Goal: Task Accomplishment & Management: Use online tool/utility

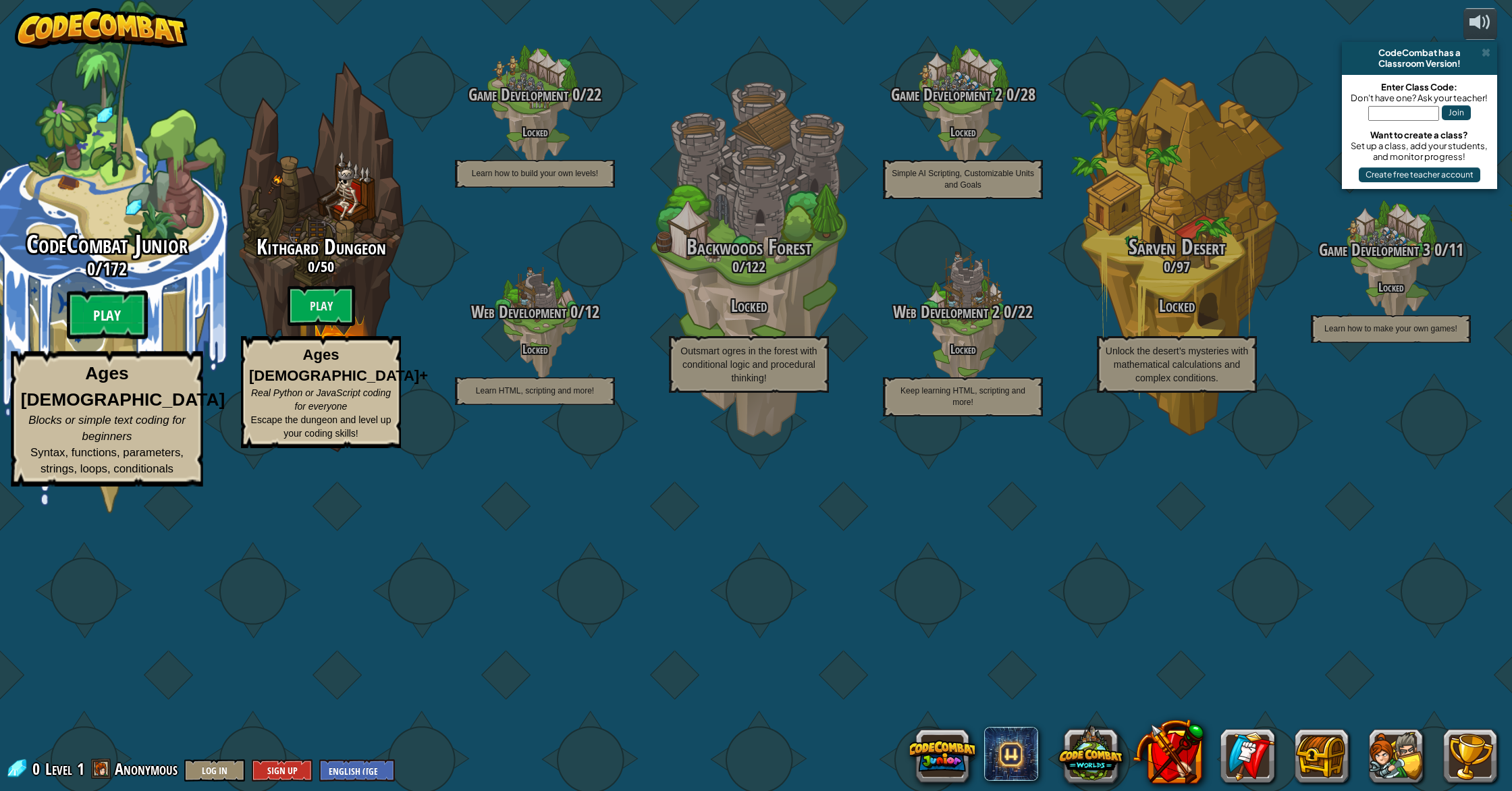
click at [126, 339] on btn "Play" at bounding box center [107, 315] width 81 height 49
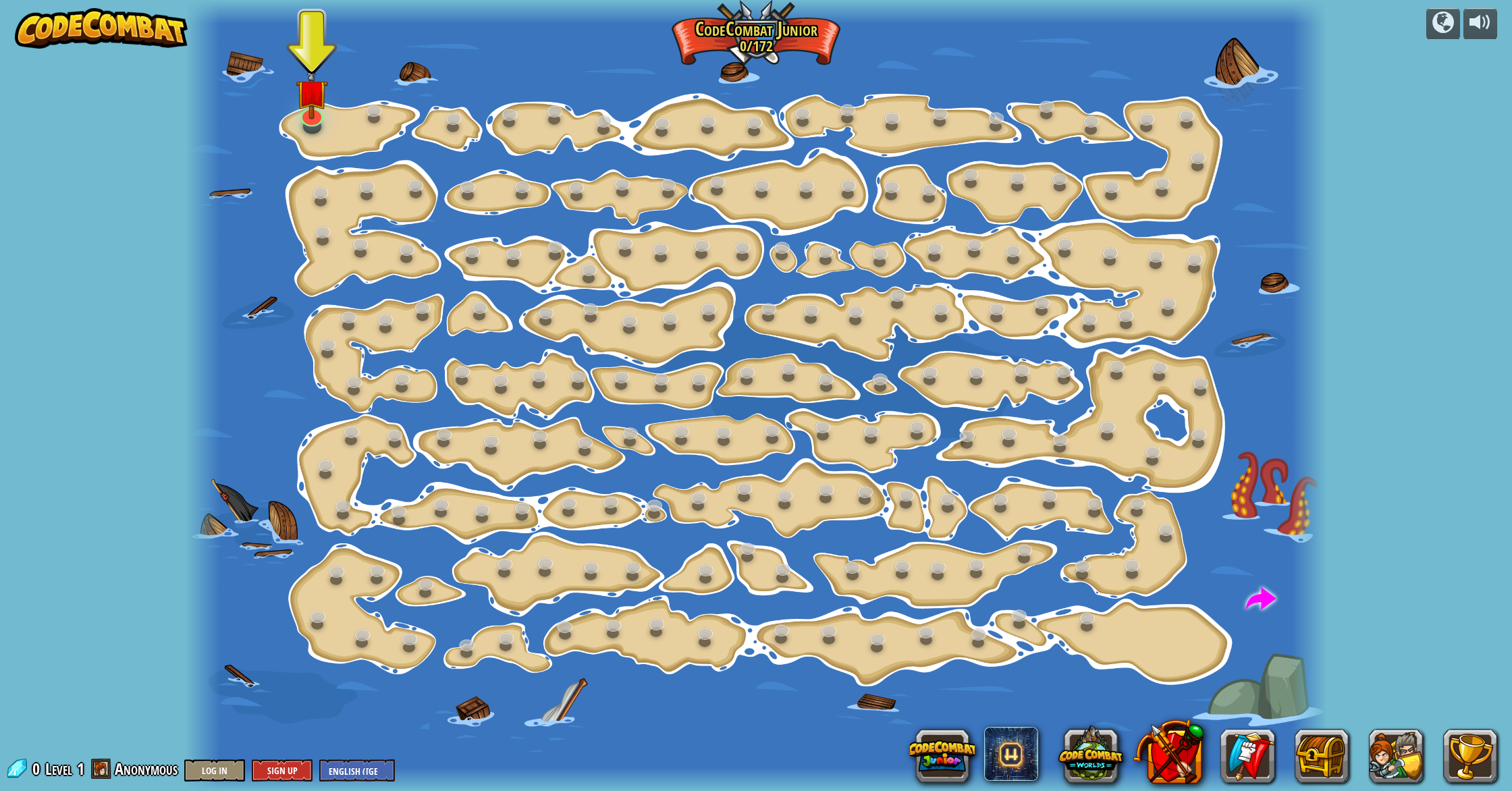
click at [295, 125] on div at bounding box center [756, 396] width 1140 height 791
click at [319, 121] on div "Step Change (Locked) Change step arguments. Go Smart (Locked) Now we're really …" at bounding box center [756, 396] width 1140 height 791
click at [316, 122] on div "Step Change (Locked) Change step arguments. Go Smart (Locked) Now we're really …" at bounding box center [756, 396] width 1140 height 791
click at [308, 117] on link at bounding box center [309, 109] width 27 height 27
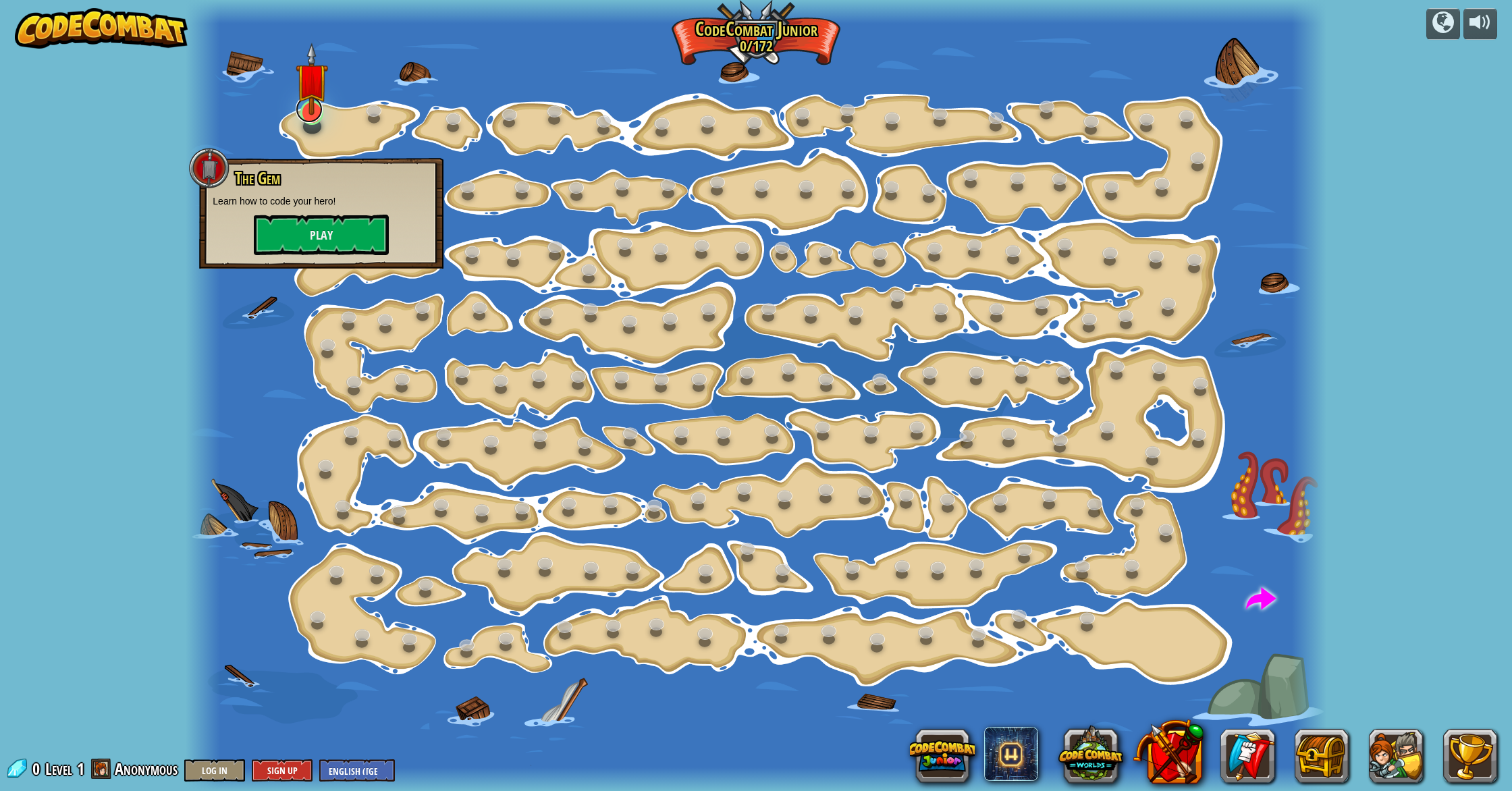
click at [308, 117] on link at bounding box center [309, 109] width 27 height 27
click at [306, 228] on button "Play" at bounding box center [321, 235] width 135 height 40
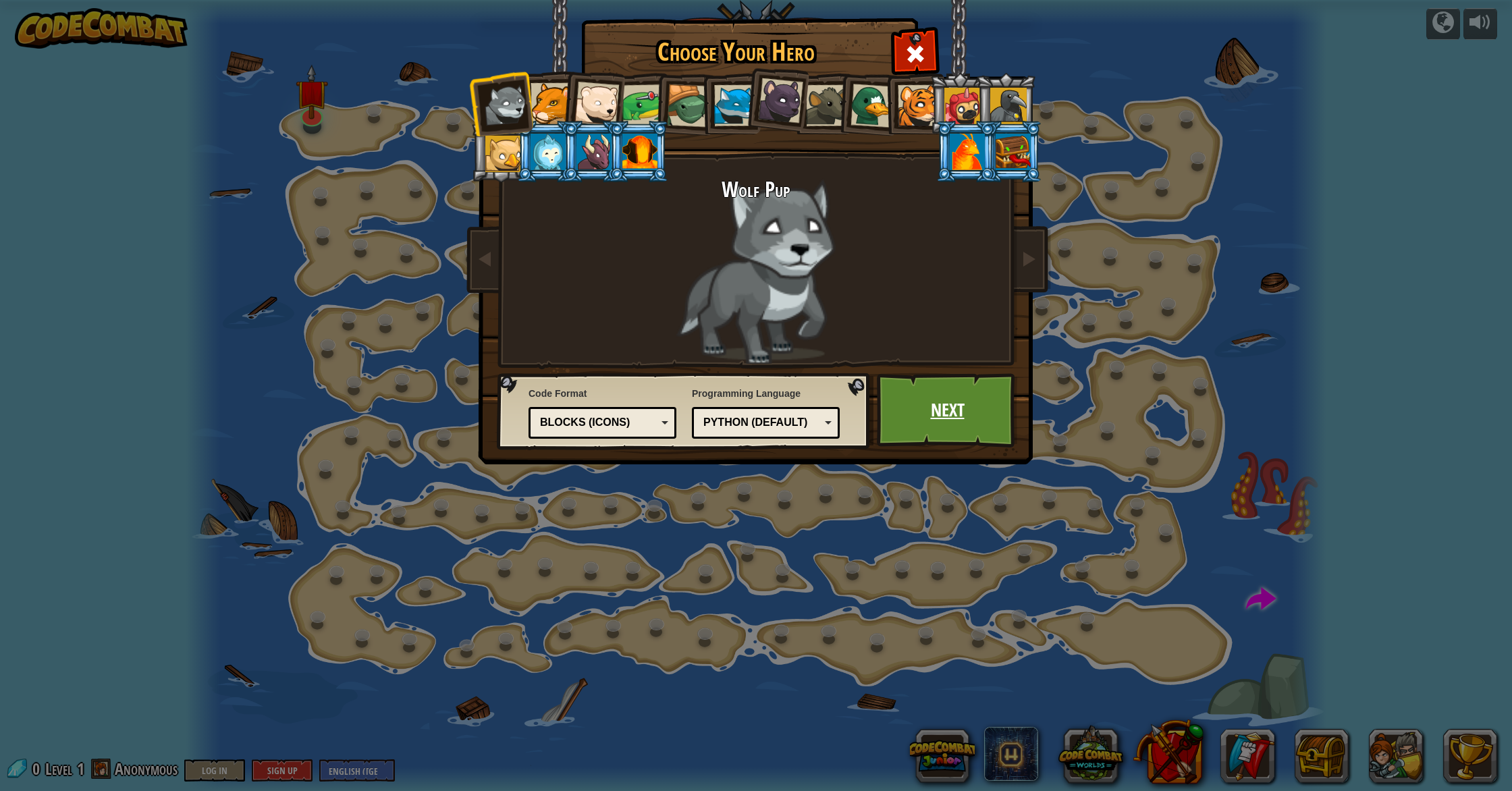
click at [965, 403] on link "Next" at bounding box center [947, 410] width 141 height 74
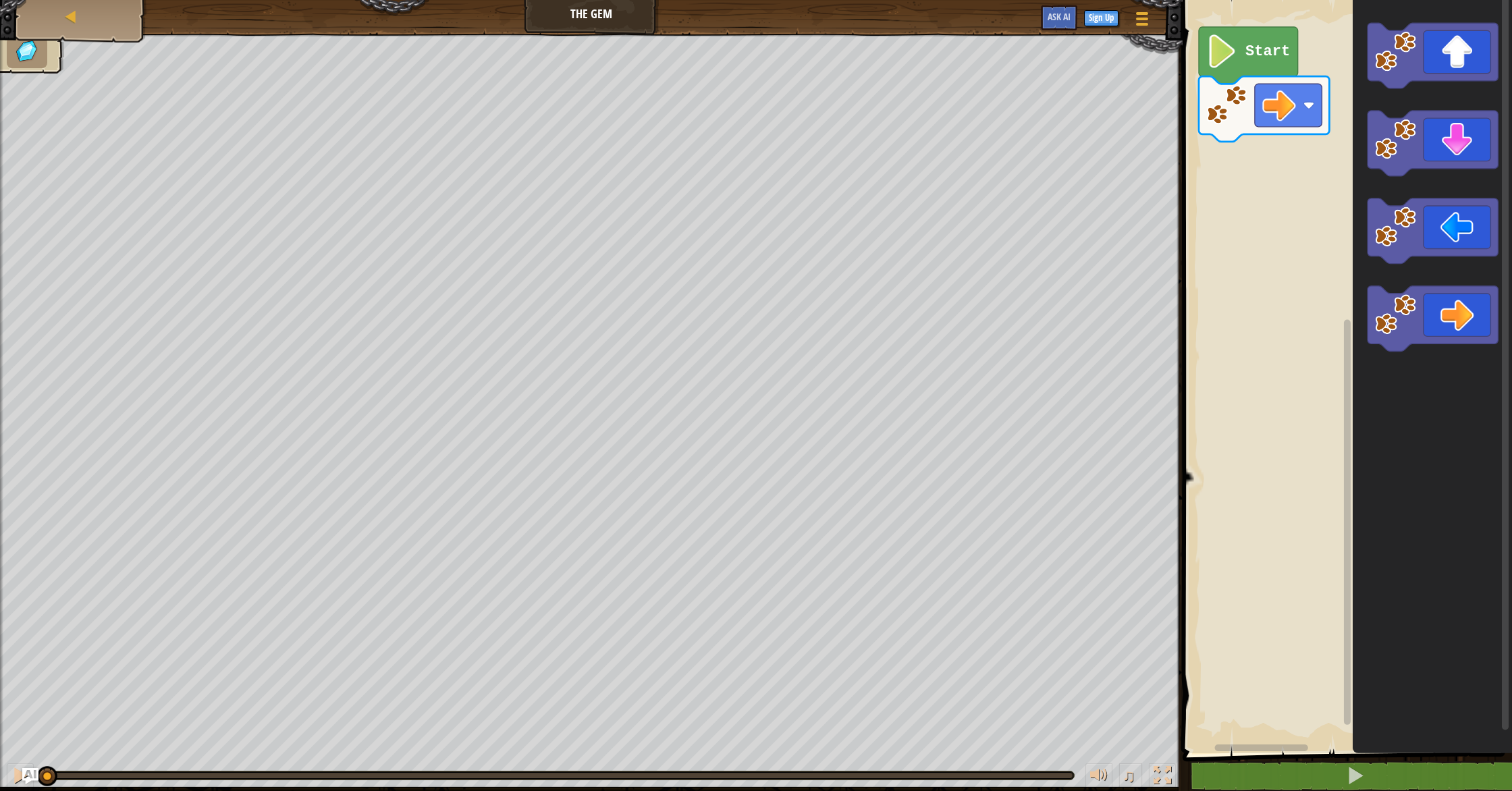
click at [1218, 66] on image "Blockly Workspace" at bounding box center [1223, 51] width 32 height 34
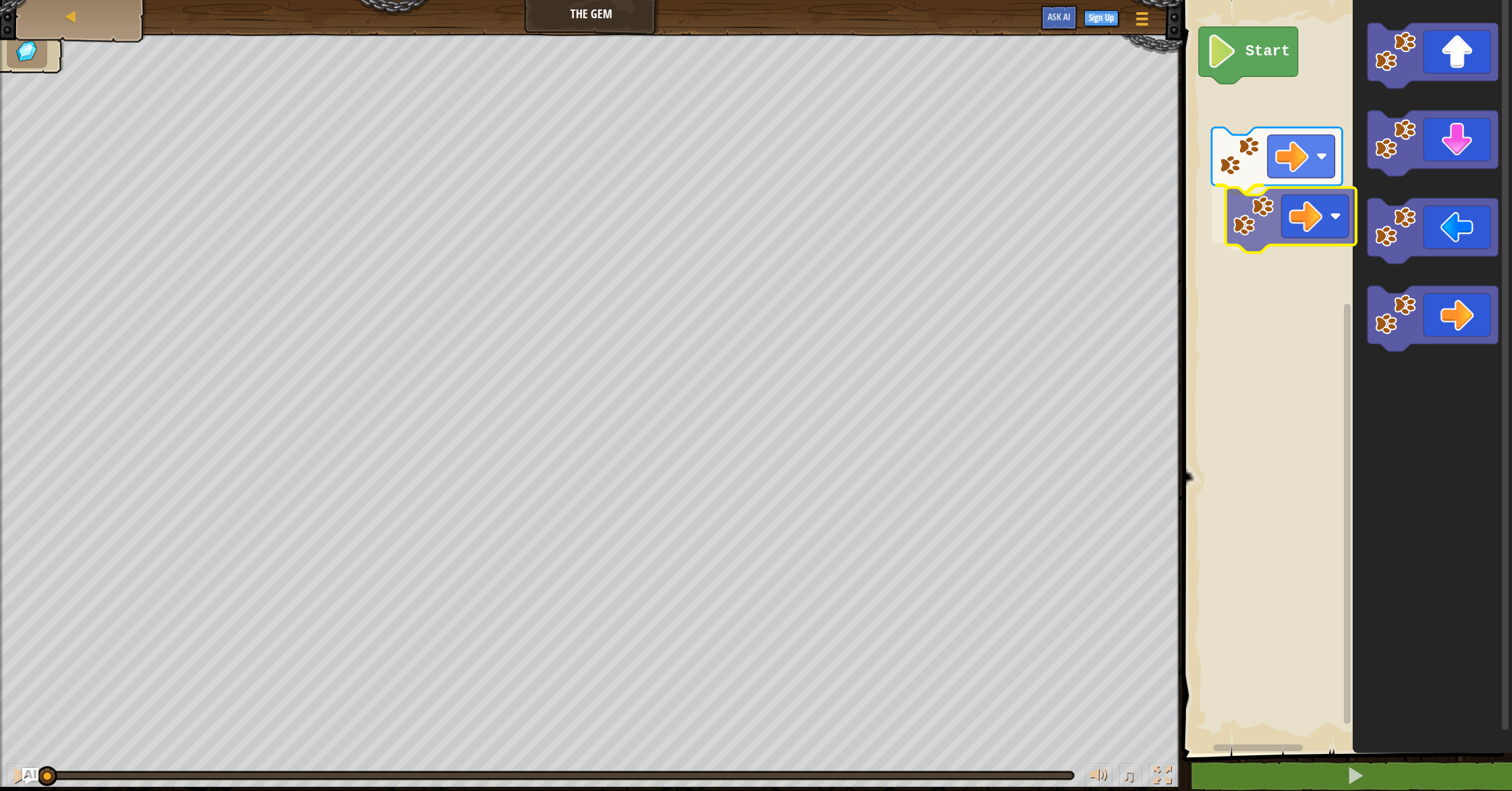
click at [1252, 214] on div "Start" at bounding box center [1345, 373] width 334 height 760
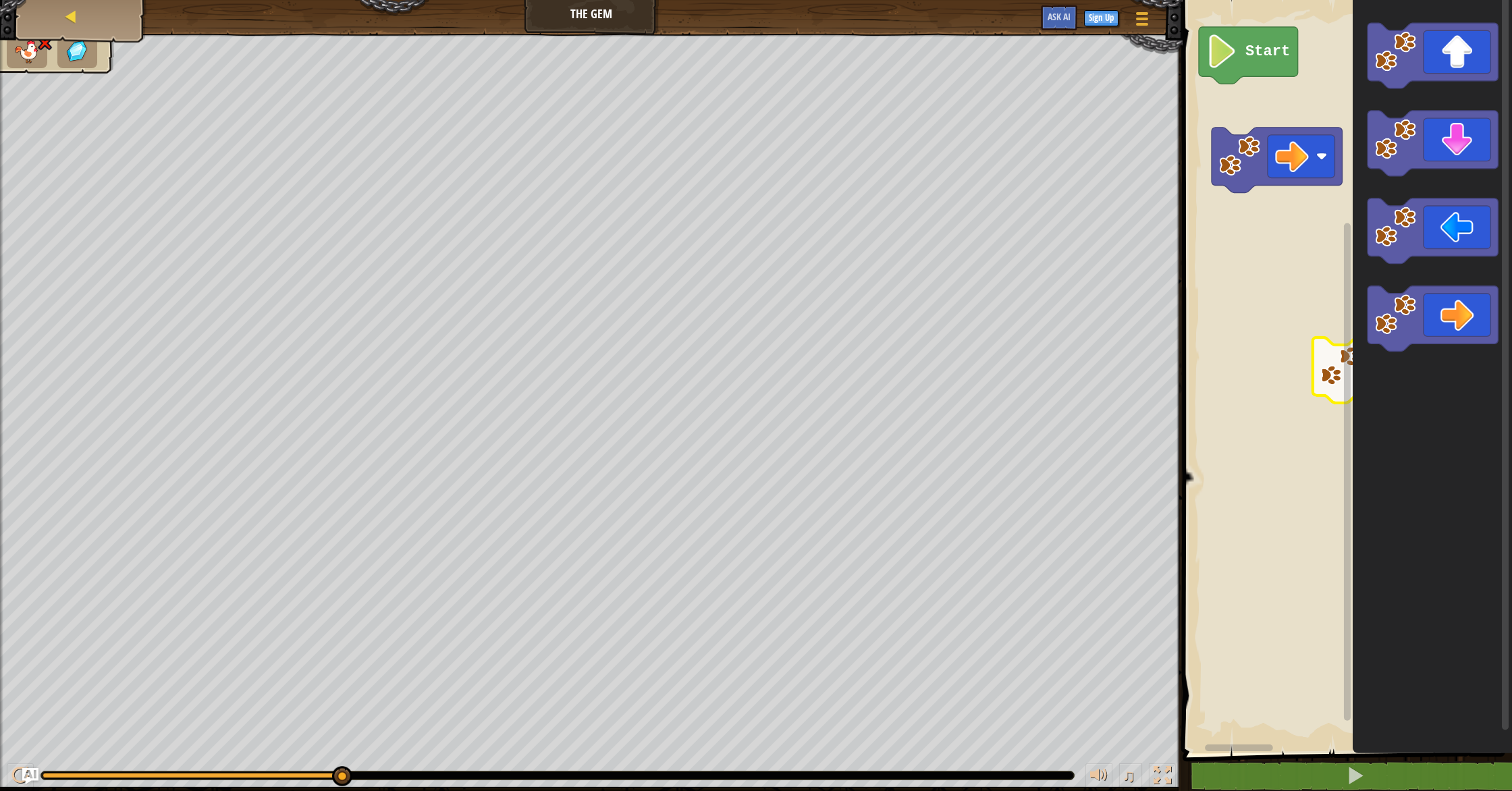
click at [117, 17] on div "Map" at bounding box center [81, 17] width 108 height 34
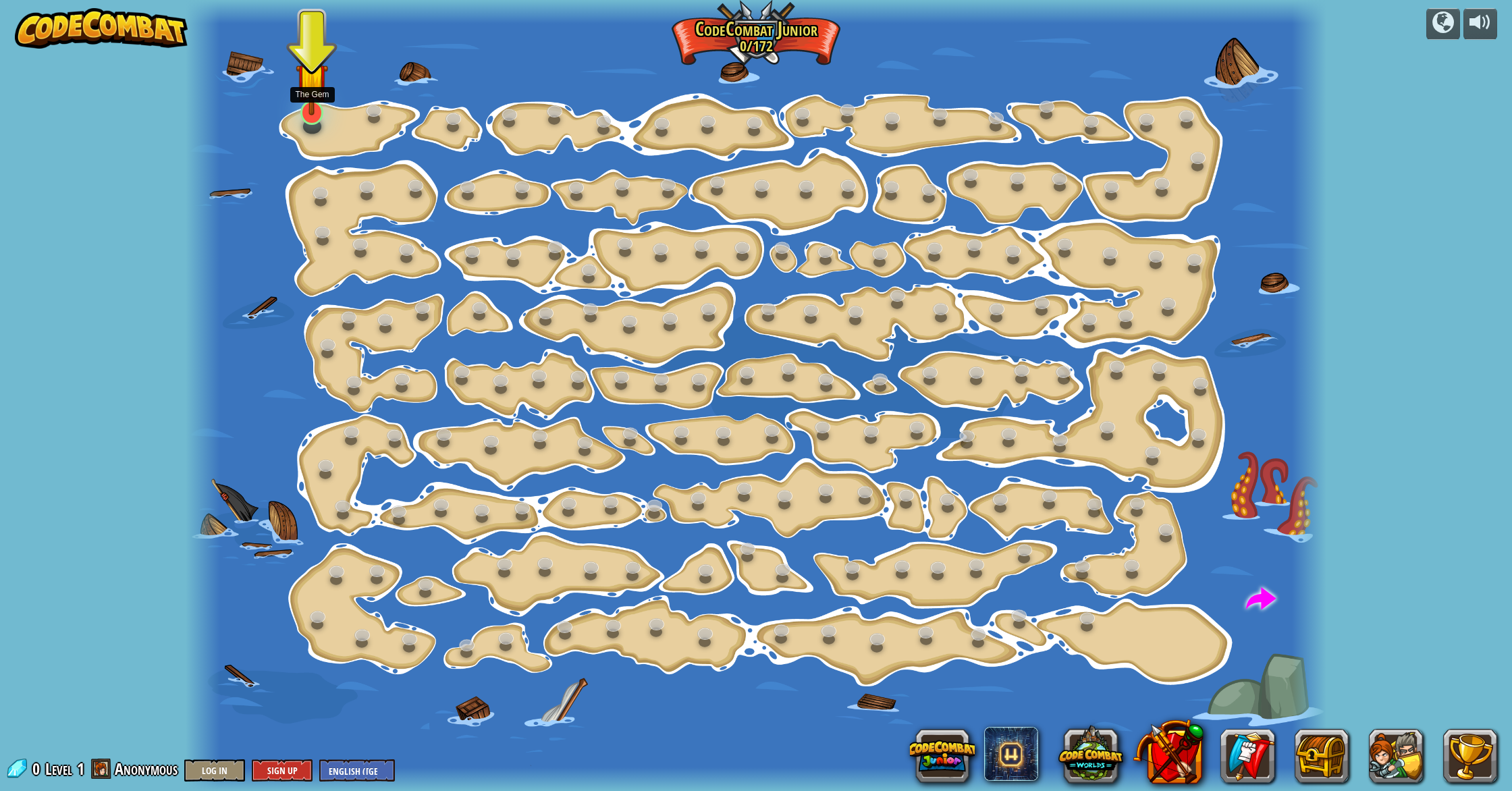
click at [316, 114] on img at bounding box center [312, 78] width 32 height 73
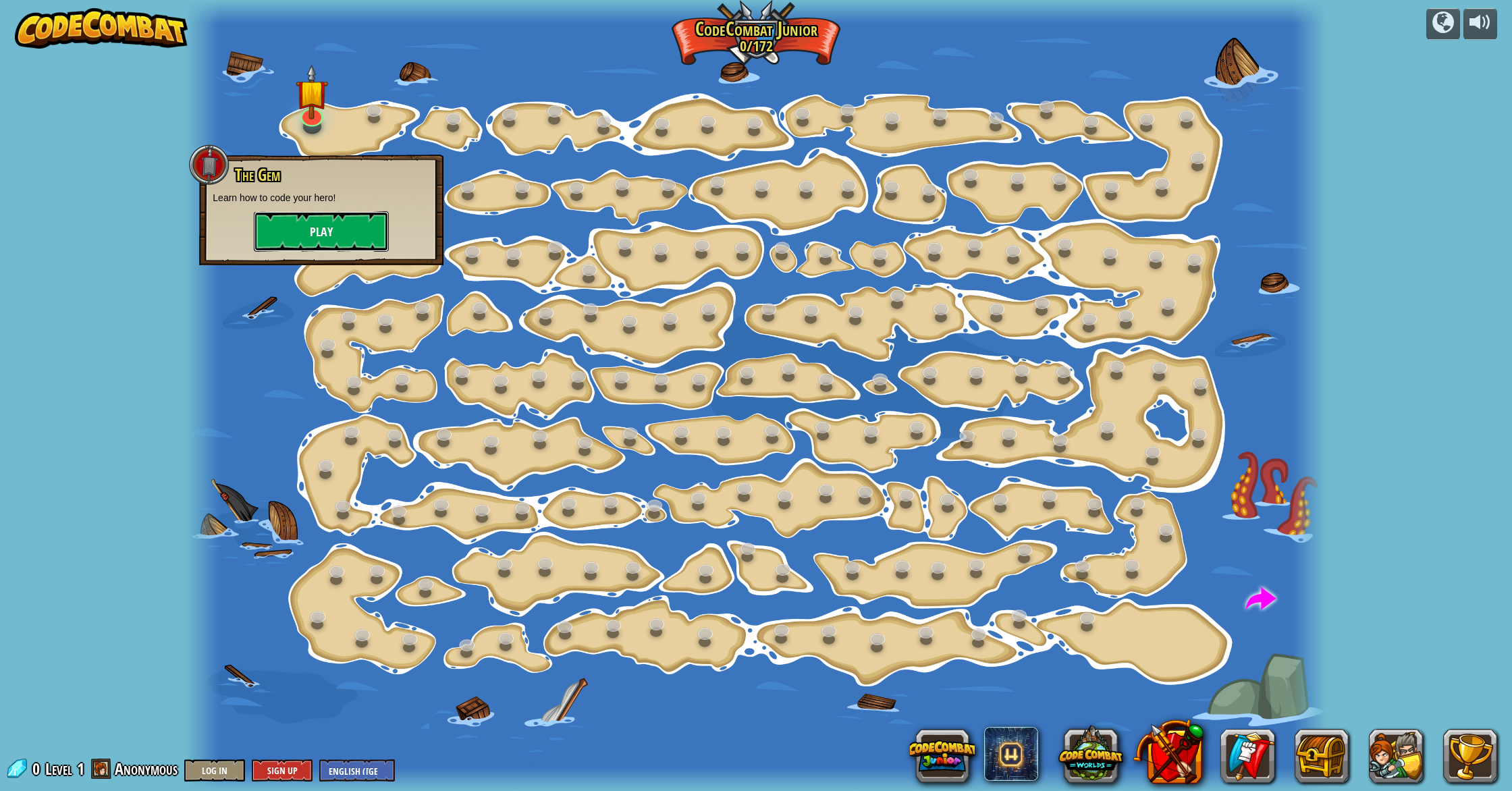
click at [319, 233] on button "Play" at bounding box center [321, 232] width 135 height 40
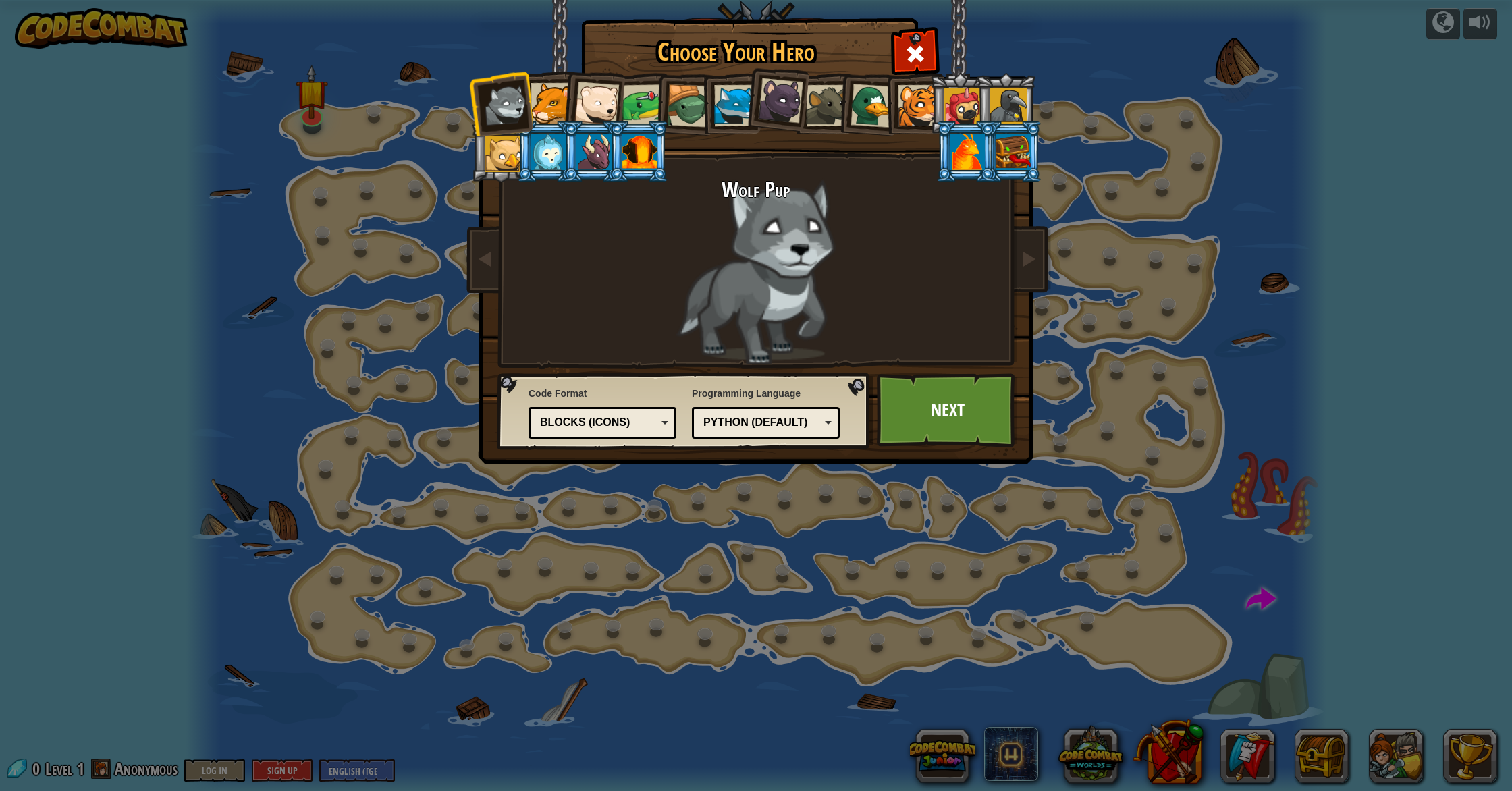
click at [684, 92] on div at bounding box center [688, 106] width 43 height 43
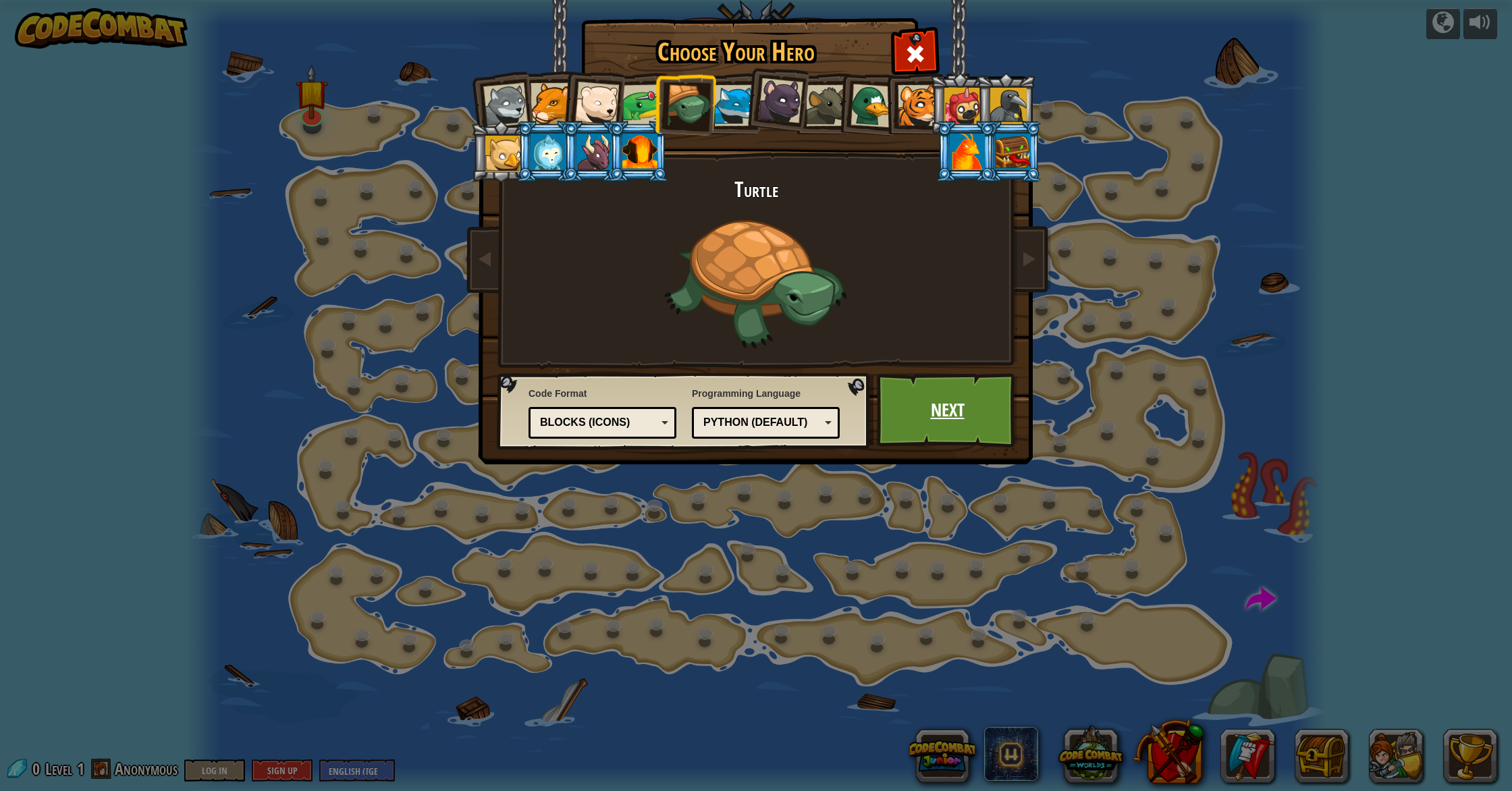
click at [958, 407] on link "Next" at bounding box center [947, 410] width 141 height 74
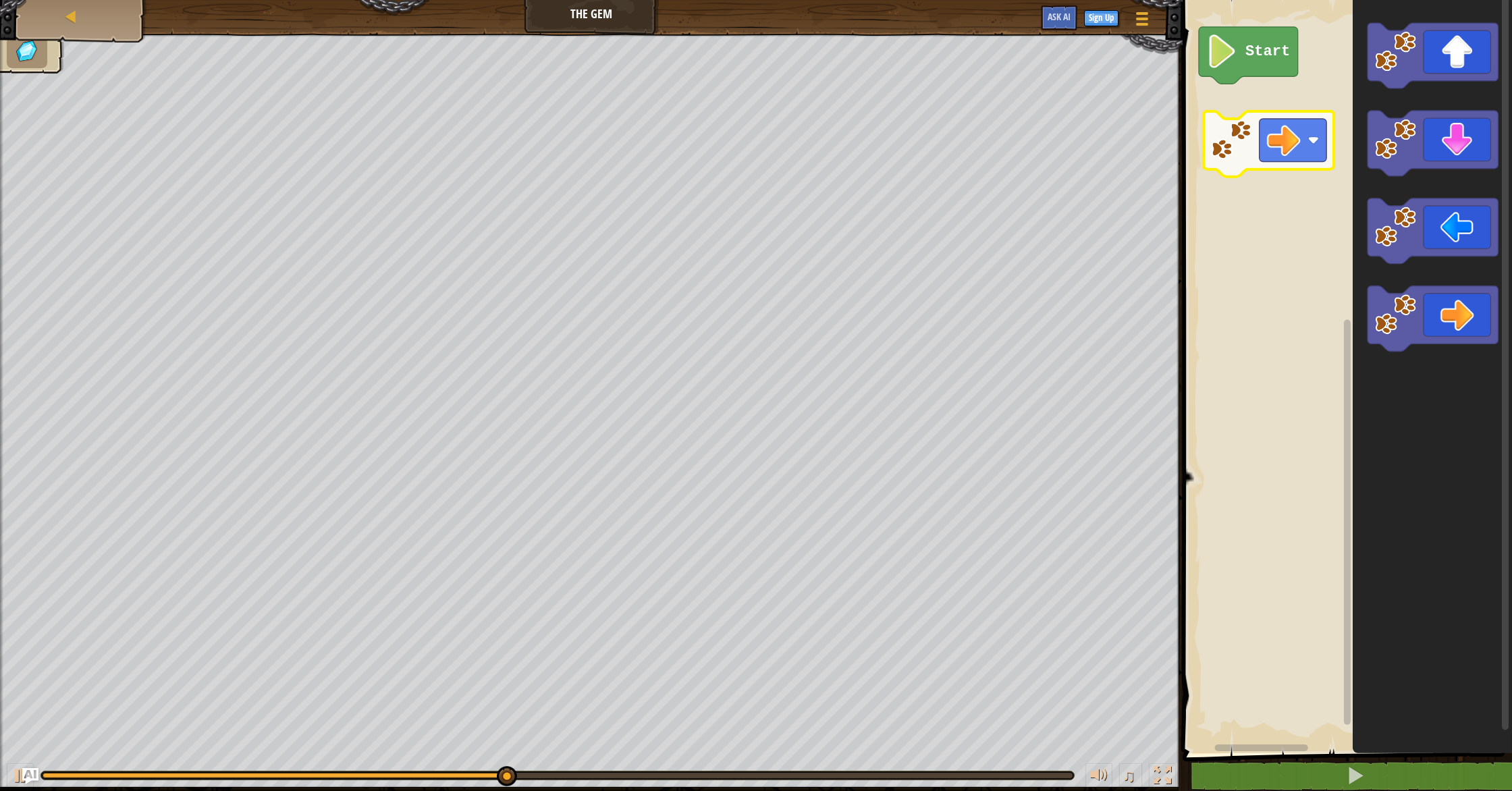
click at [1257, 137] on icon "Blockly Workspace" at bounding box center [1268, 144] width 130 height 65
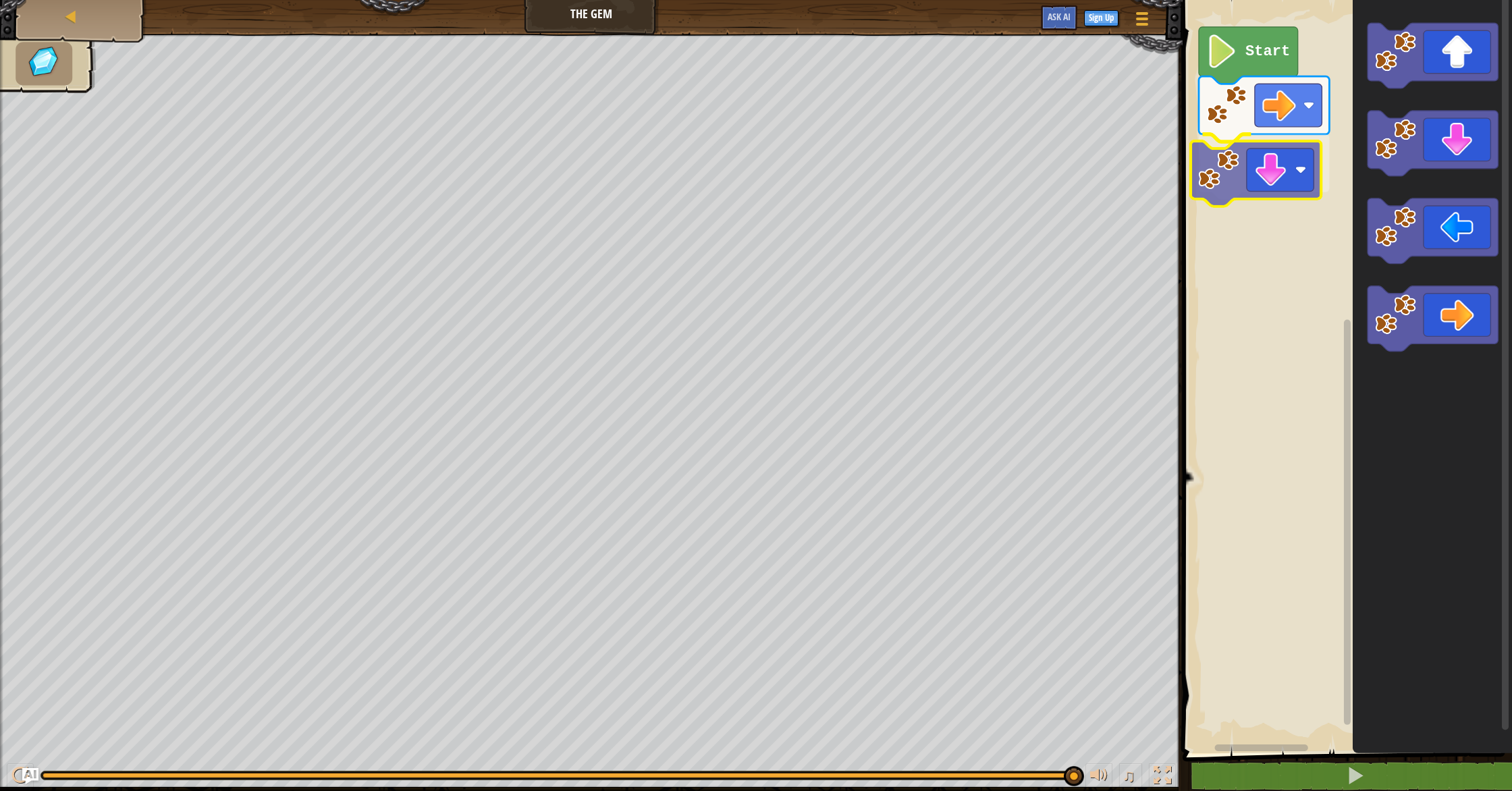
click at [1218, 174] on div "Start" at bounding box center [1345, 373] width 334 height 760
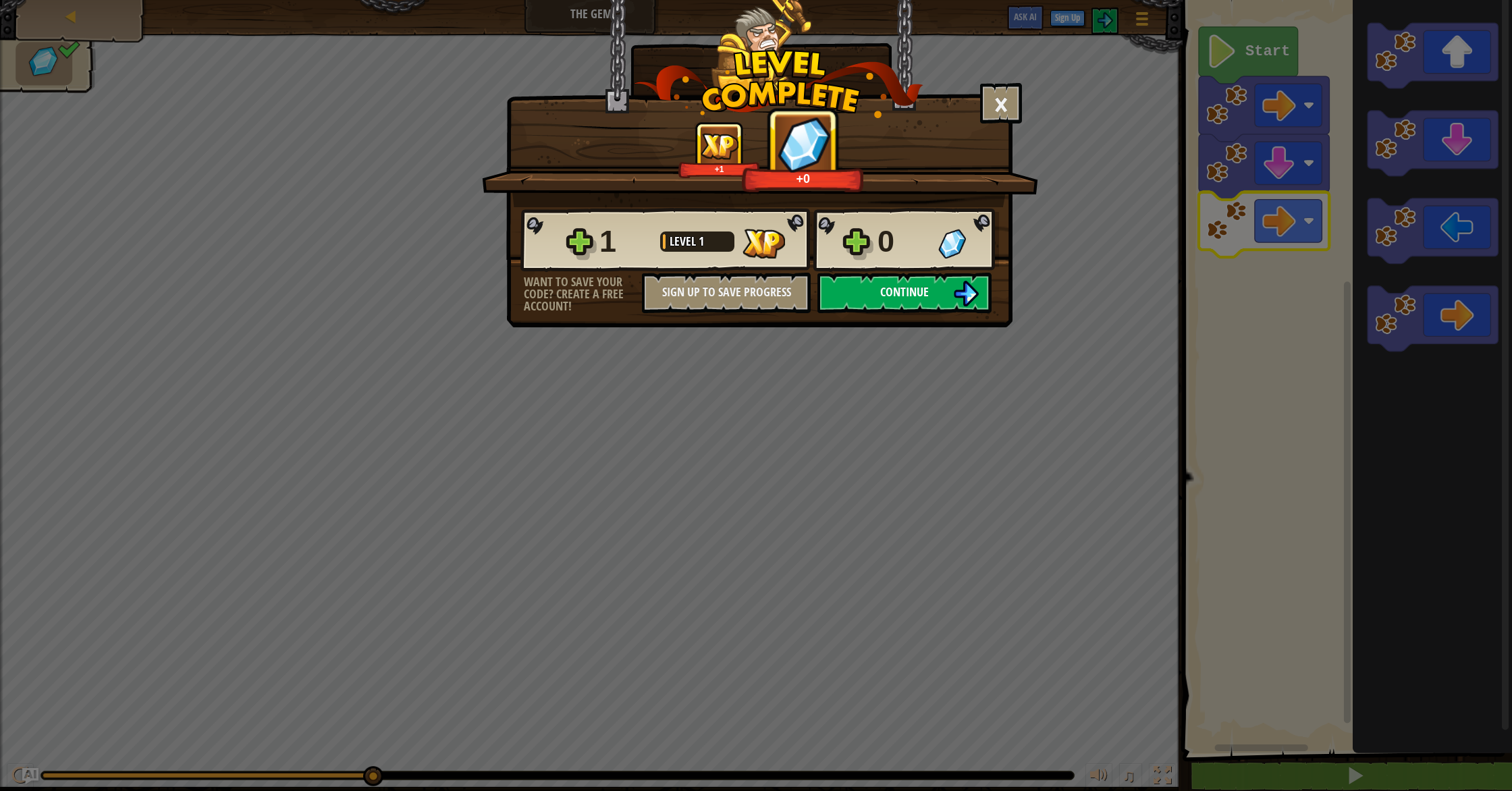
click at [951, 284] on button "Continue" at bounding box center [904, 293] width 174 height 40
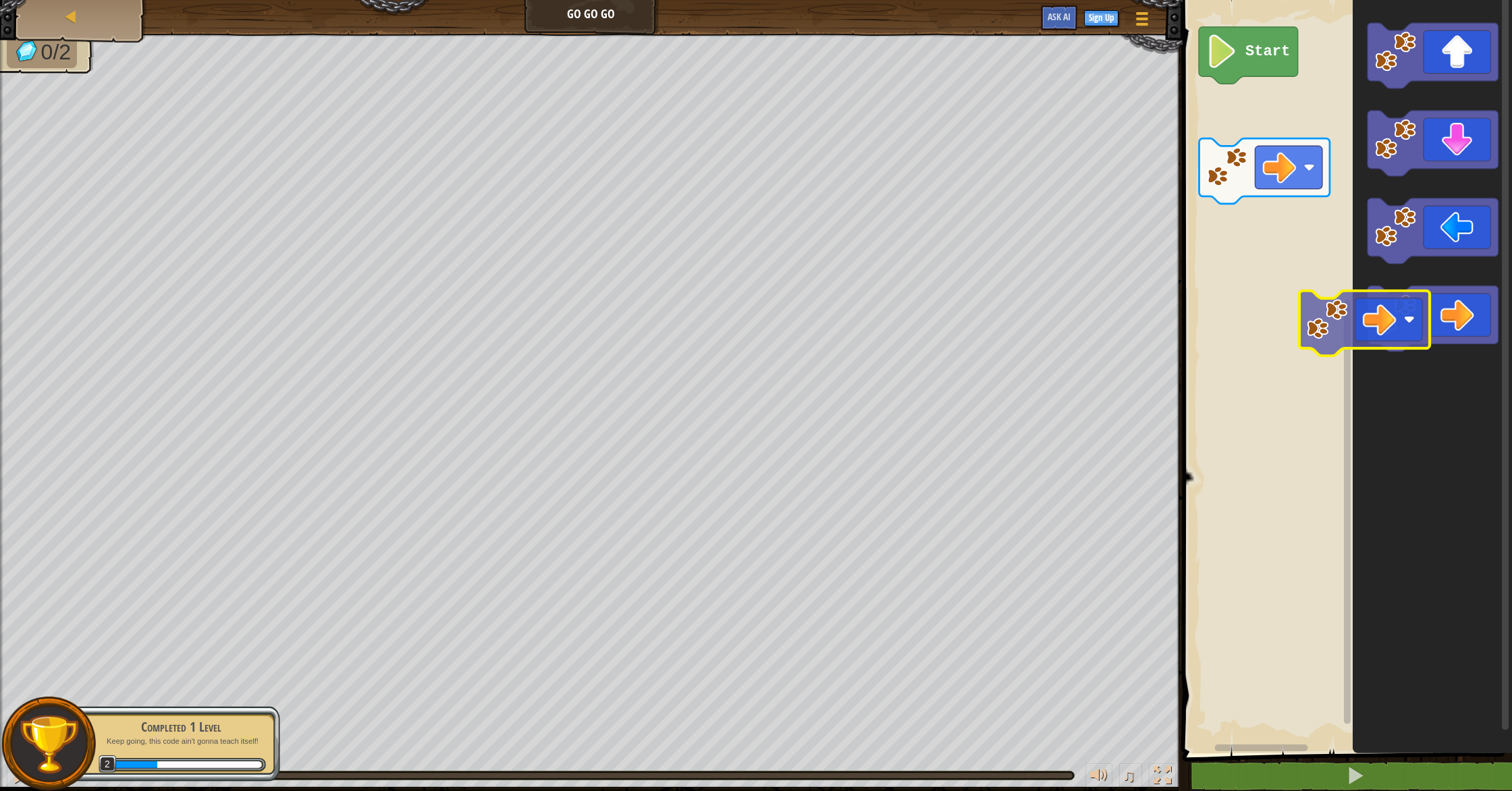
click at [1345, 413] on div "Start" at bounding box center [1345, 373] width 334 height 760
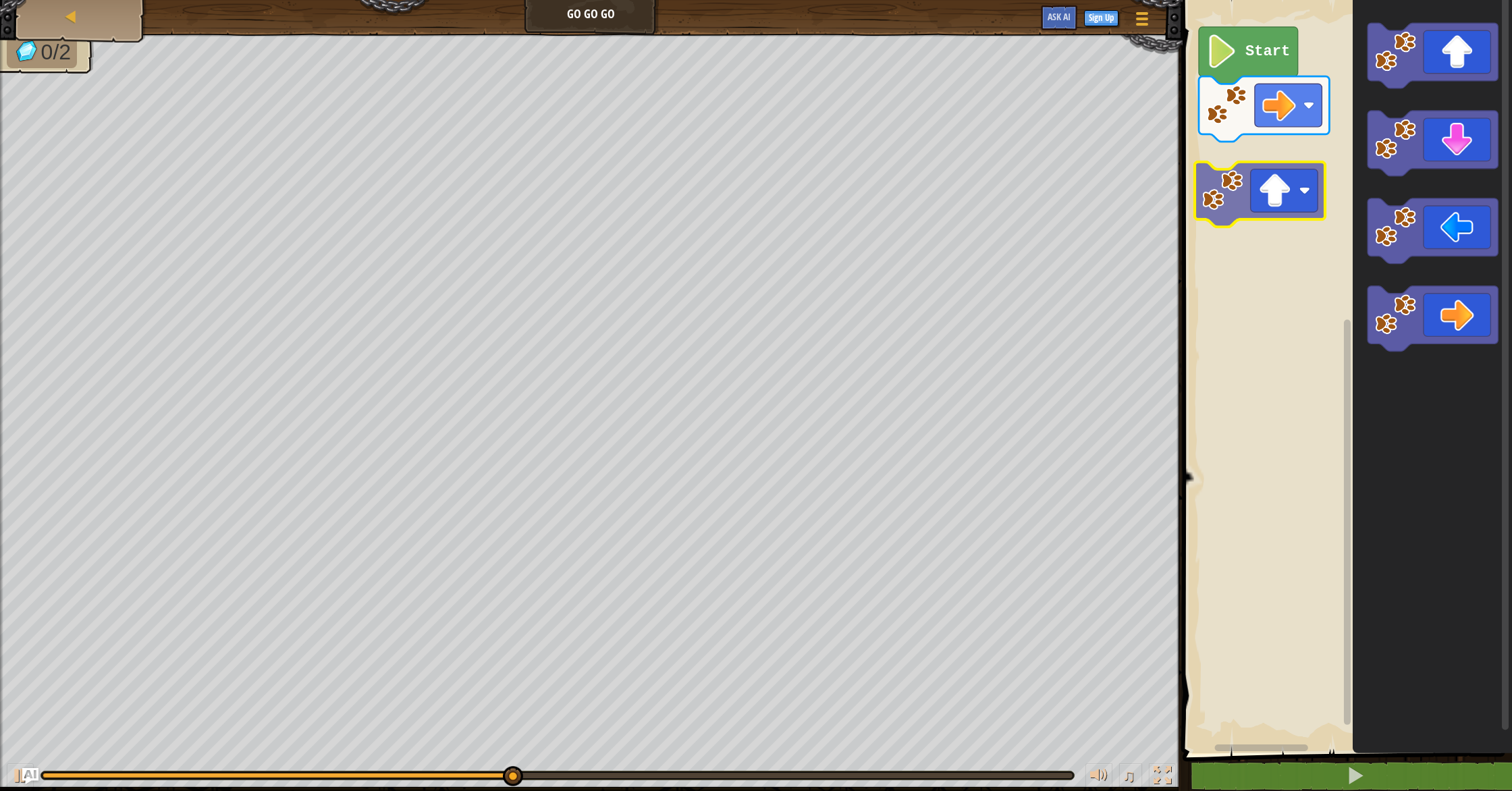
click at [1229, 200] on div "Start" at bounding box center [1345, 373] width 334 height 760
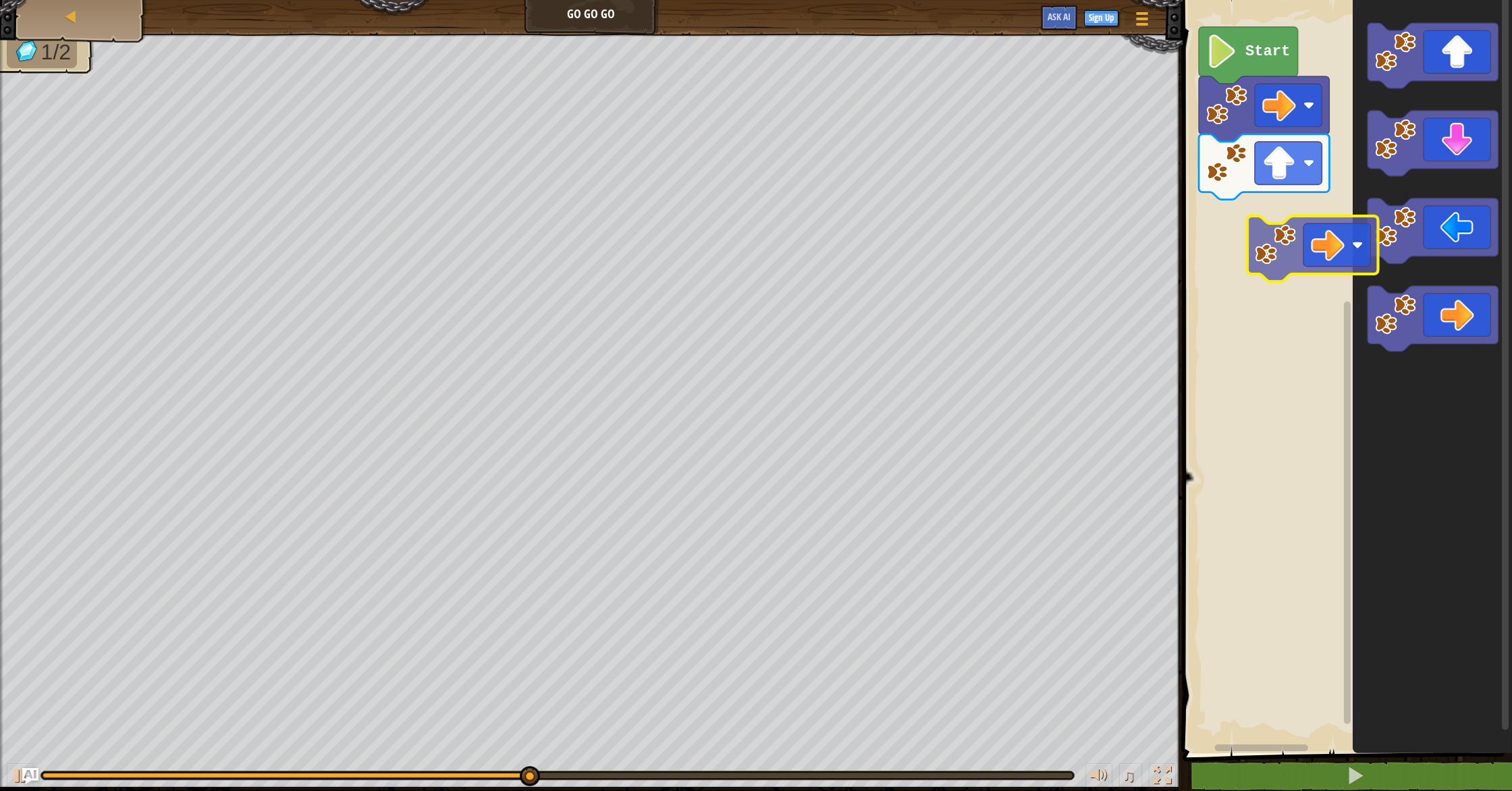
click at [1263, 237] on div "Start" at bounding box center [1345, 373] width 334 height 760
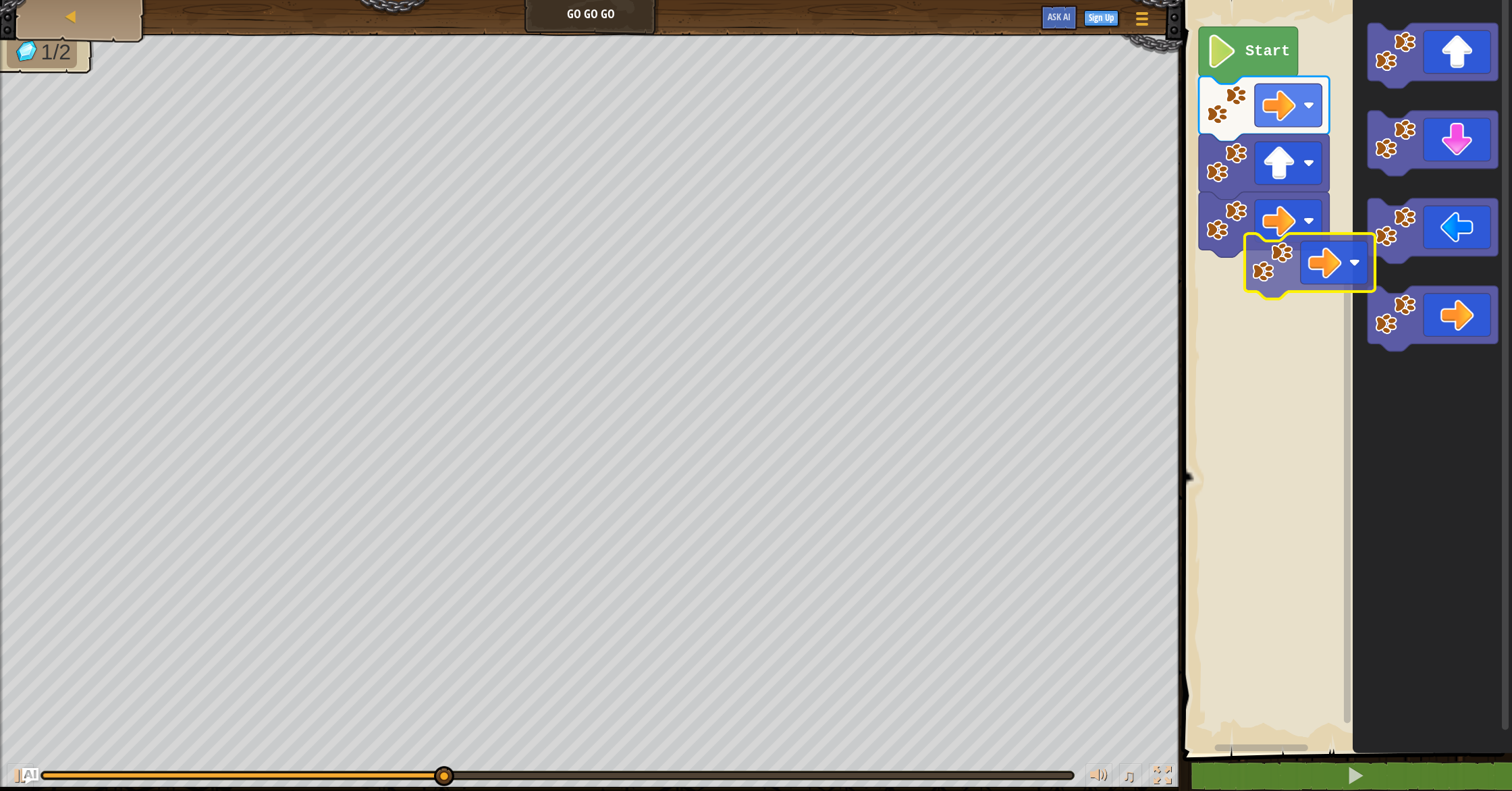
click at [1249, 288] on div "Start" at bounding box center [1345, 373] width 334 height 760
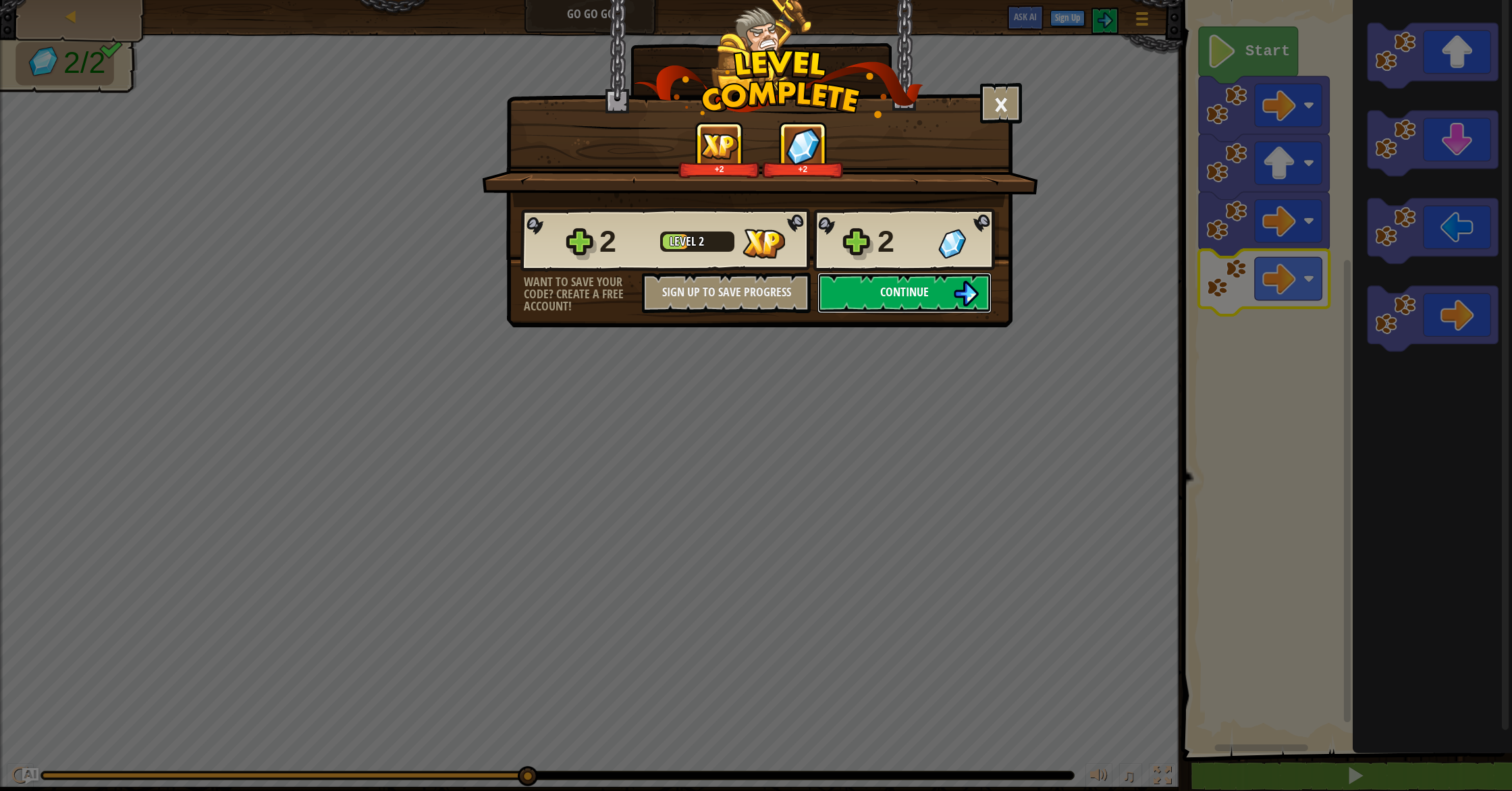
click at [912, 297] on span "Continue" at bounding box center [905, 292] width 49 height 17
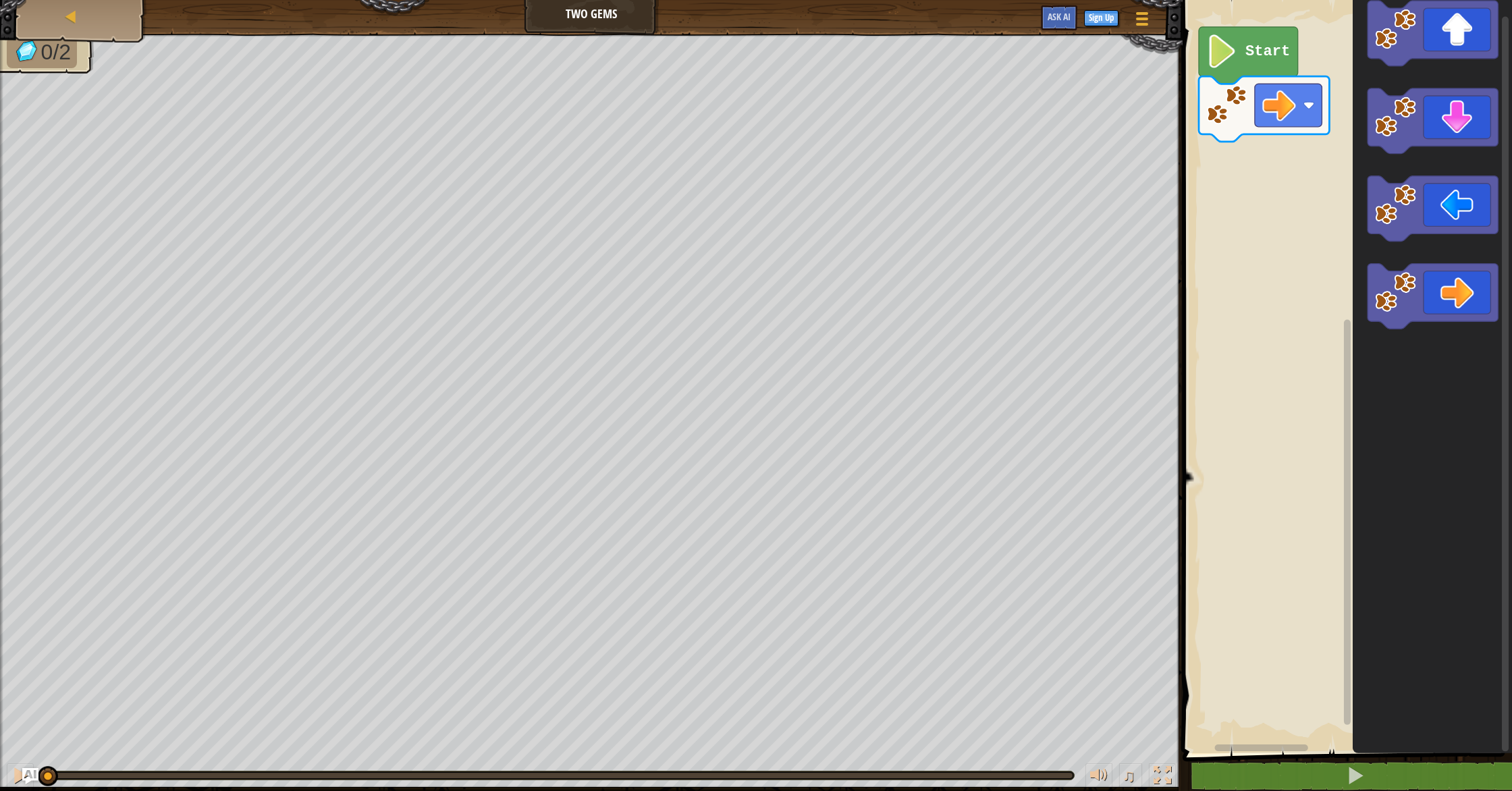
click at [1254, 194] on div "Start" at bounding box center [1345, 373] width 334 height 760
click at [1280, 210] on div "Start" at bounding box center [1345, 373] width 334 height 760
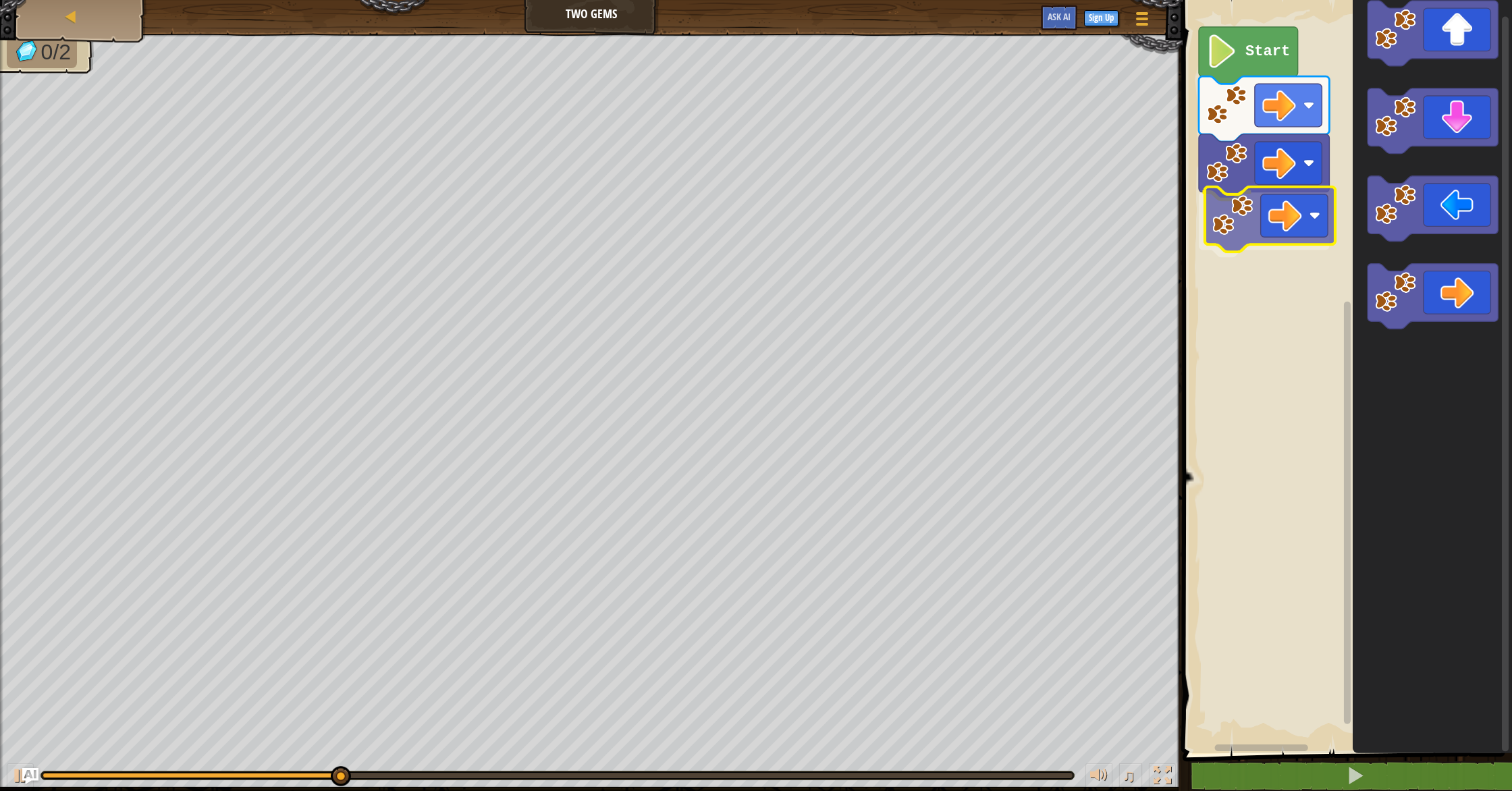
click at [1236, 219] on div "Start" at bounding box center [1345, 373] width 334 height 760
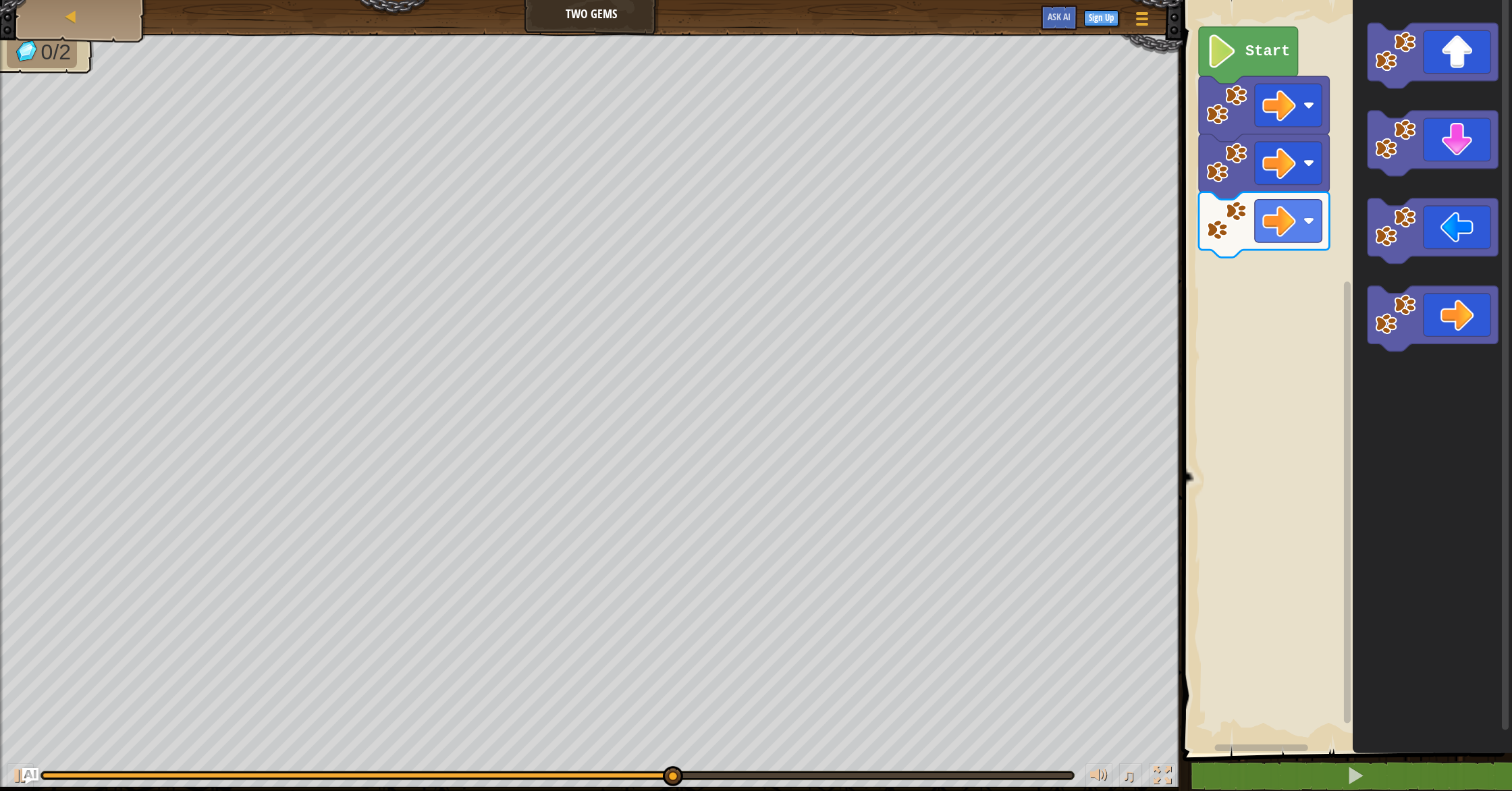
click at [1235, 257] on div "Start" at bounding box center [1345, 373] width 334 height 760
click at [1272, 319] on div "Start" at bounding box center [1345, 373] width 334 height 760
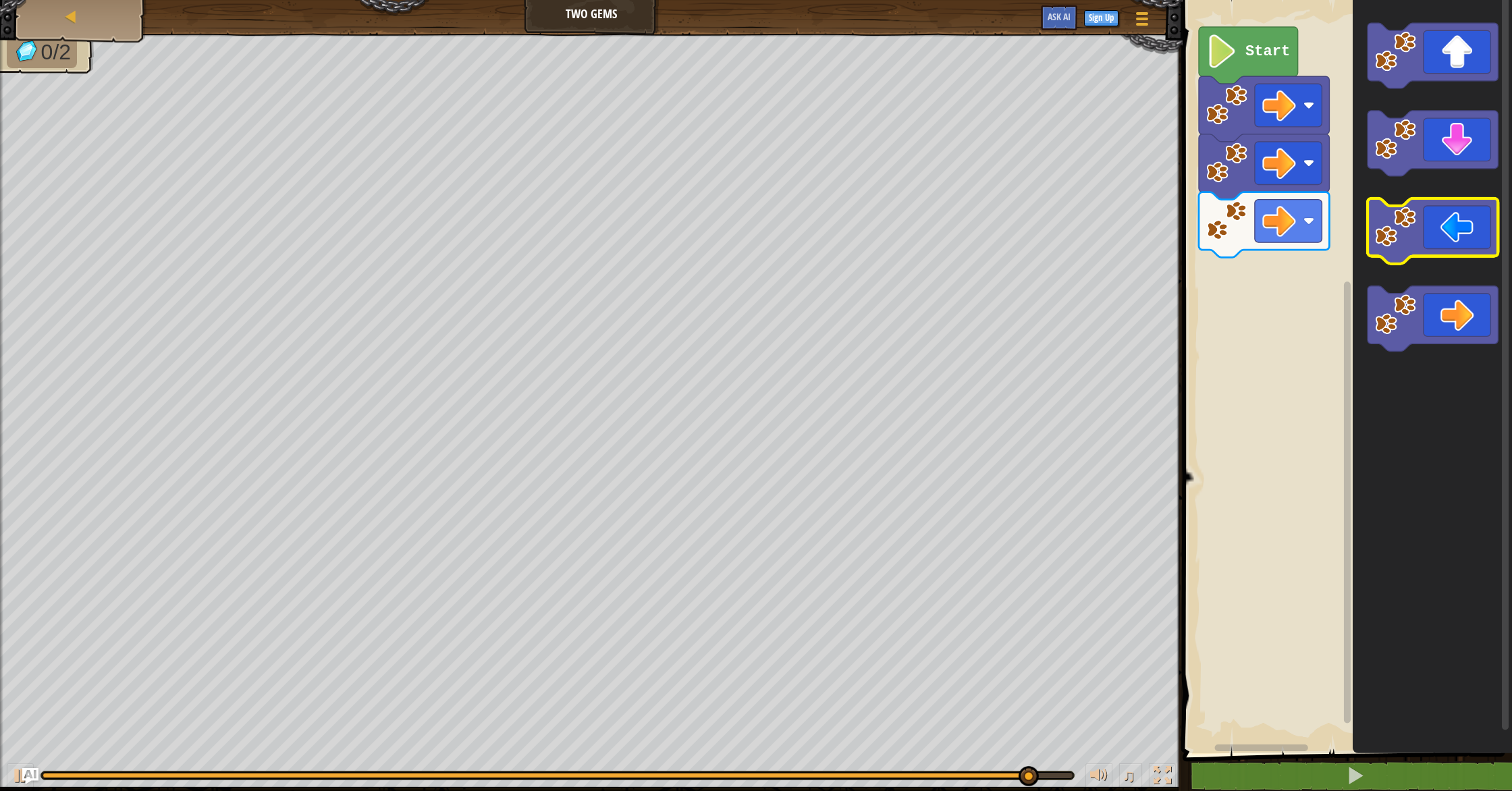
click at [1372, 224] on g "Blockly Workspace" at bounding box center [1433, 187] width 130 height 328
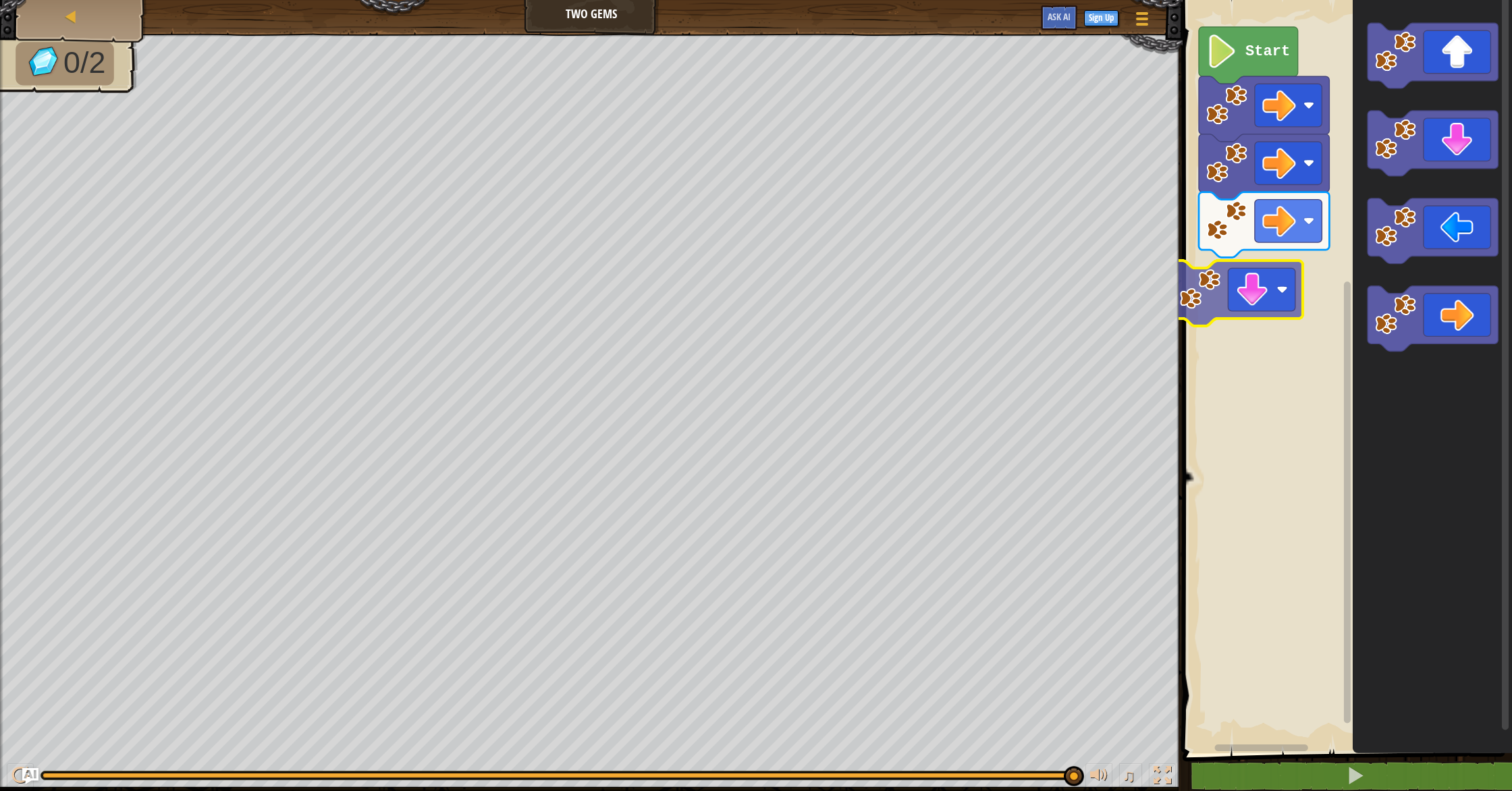
click at [1209, 318] on div "Start" at bounding box center [1345, 373] width 334 height 760
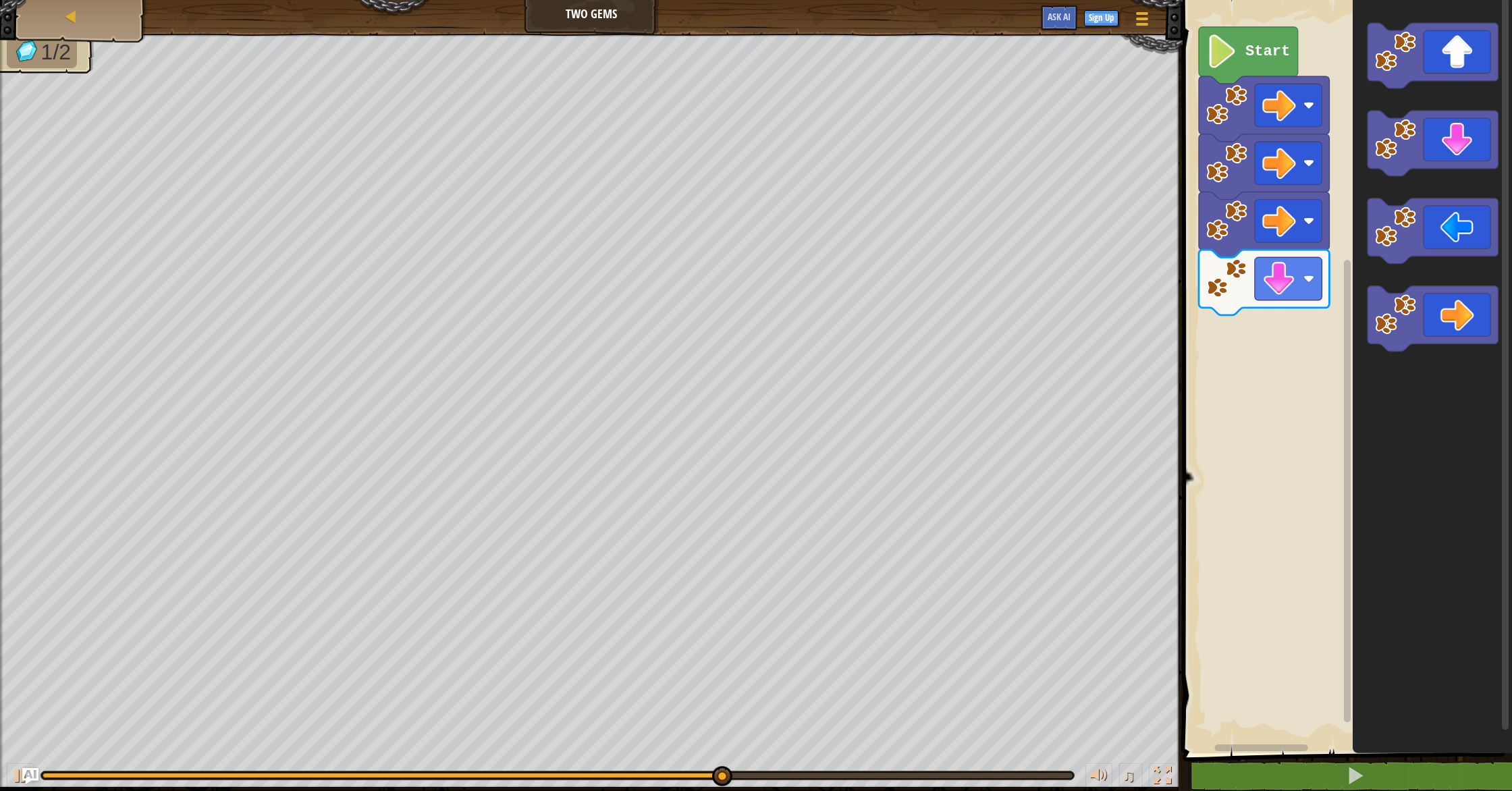
click at [1282, 314] on div "Start" at bounding box center [1345, 373] width 334 height 760
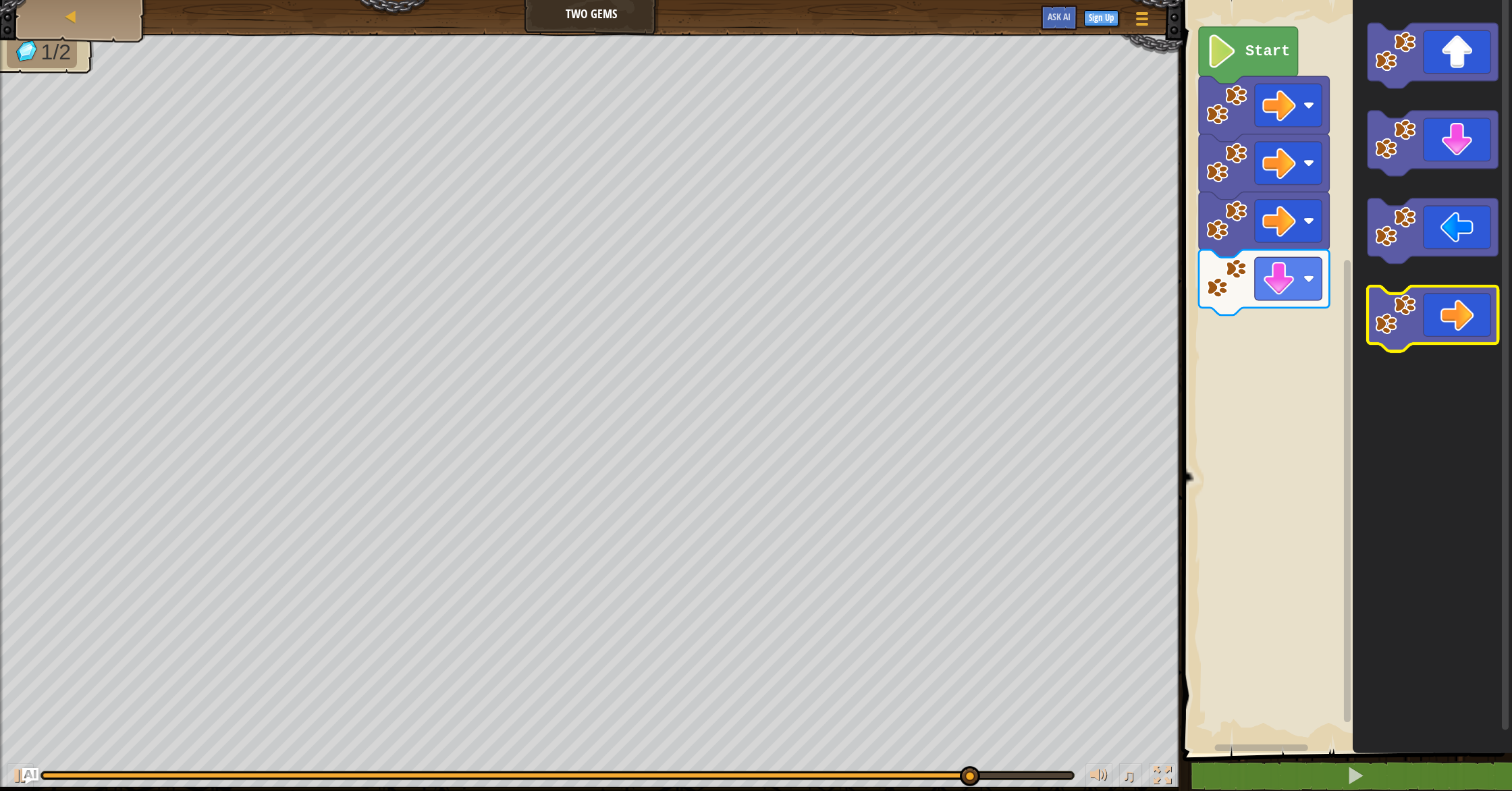
click at [1382, 305] on g "Blockly Workspace" at bounding box center [1433, 187] width 130 height 328
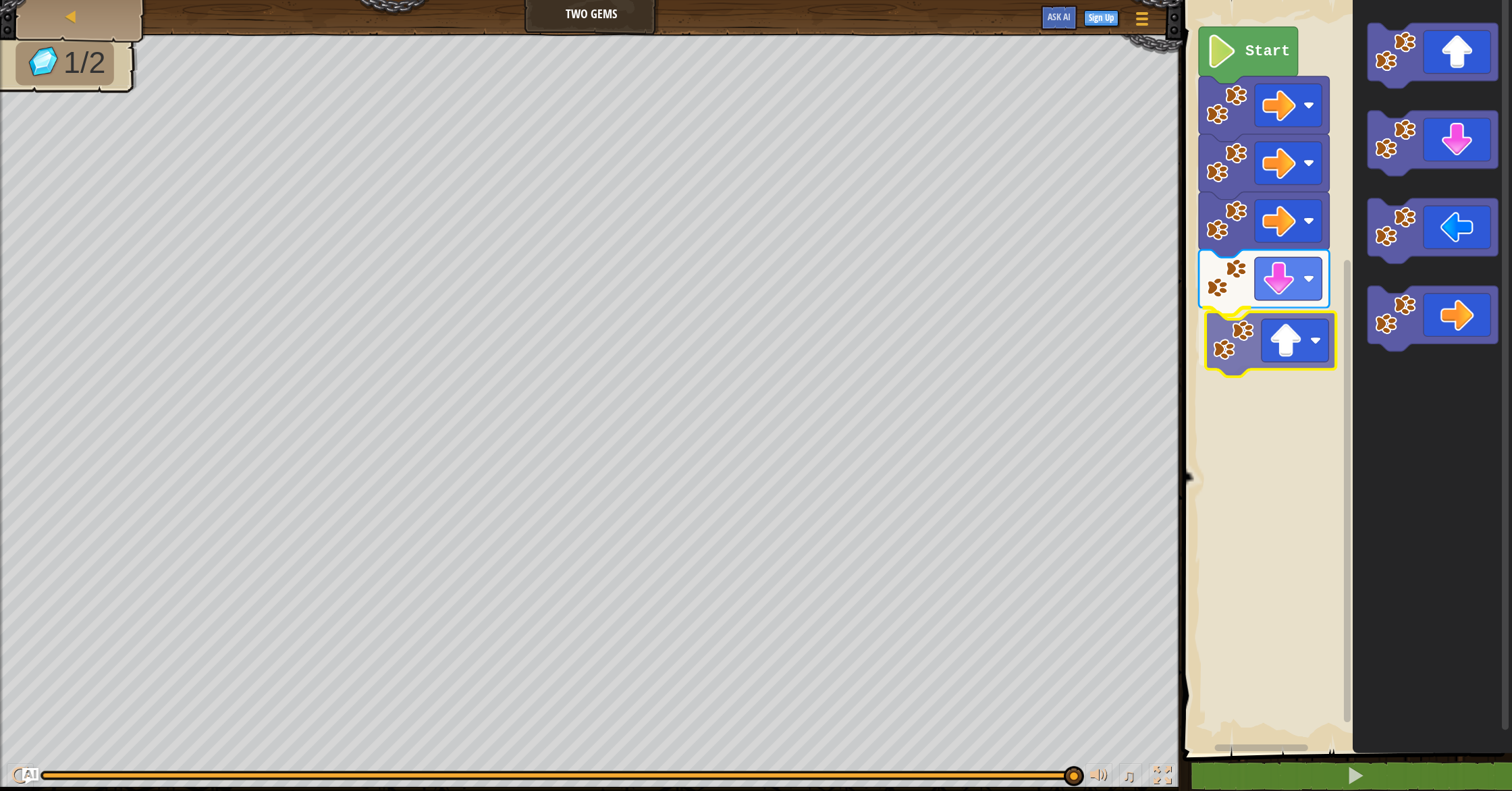
click at [1295, 337] on div "Start" at bounding box center [1345, 373] width 334 height 760
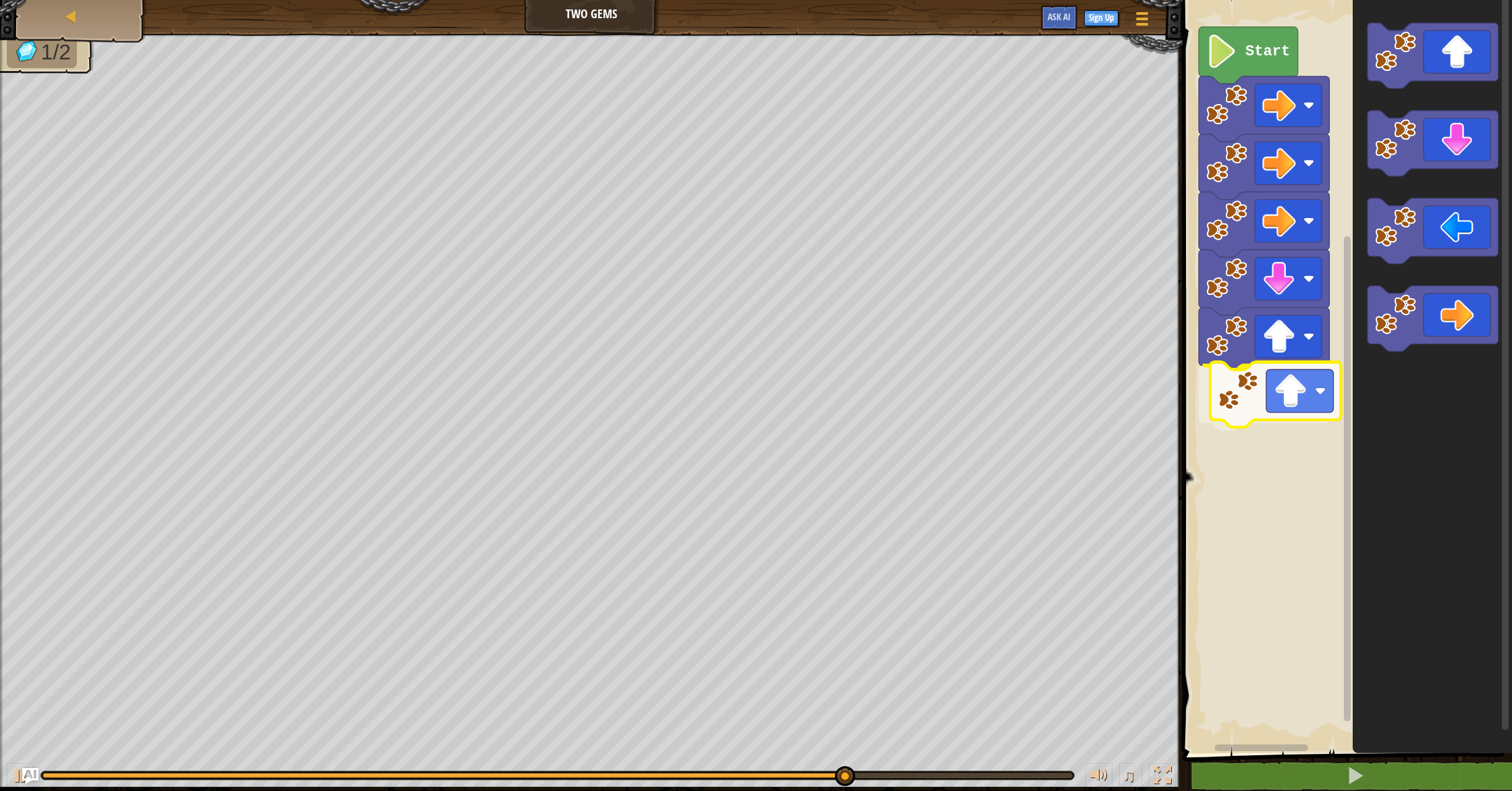
click at [1330, 389] on div "Start" at bounding box center [1345, 373] width 334 height 760
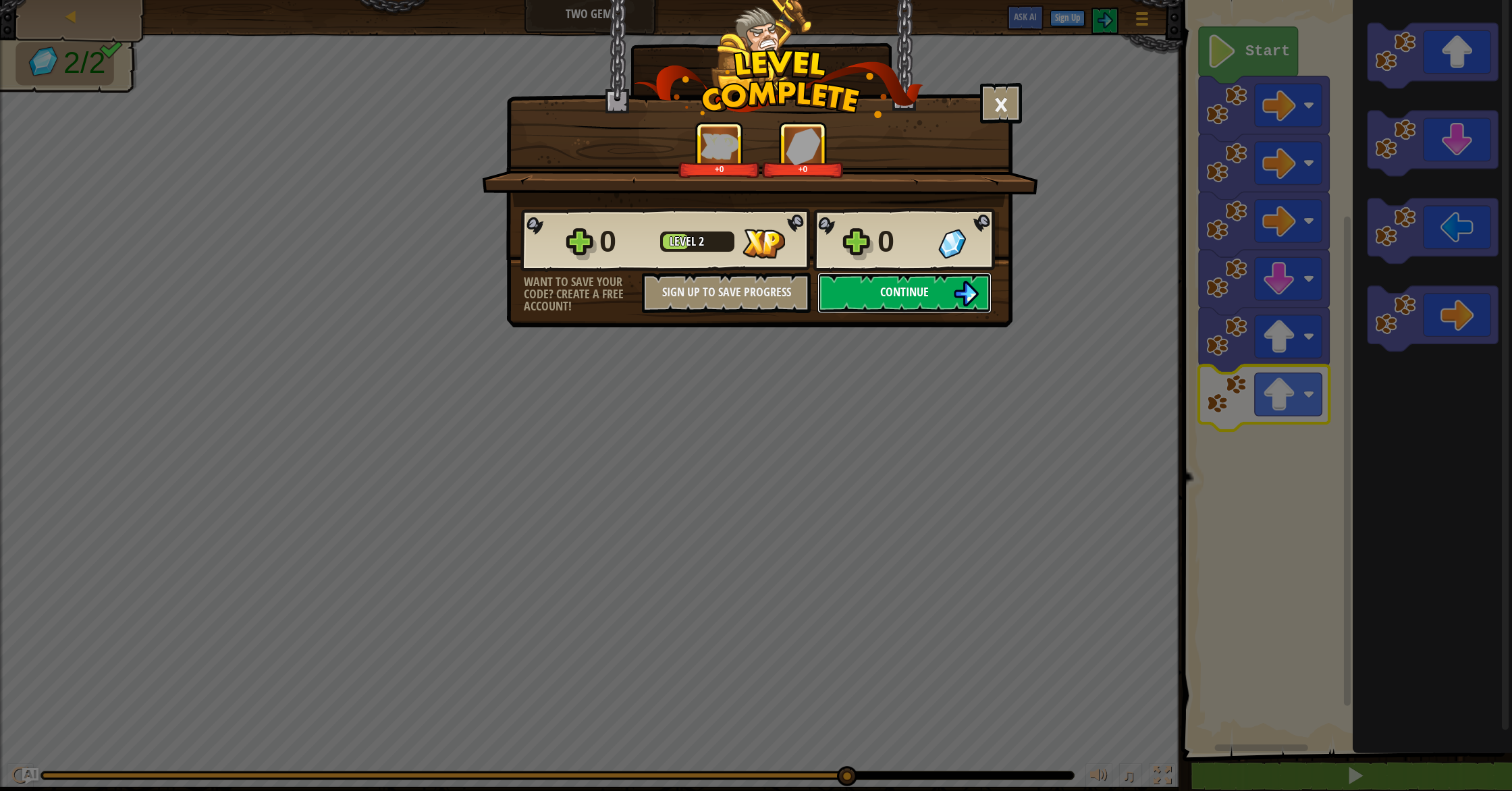
click at [961, 291] on img at bounding box center [966, 294] width 26 height 26
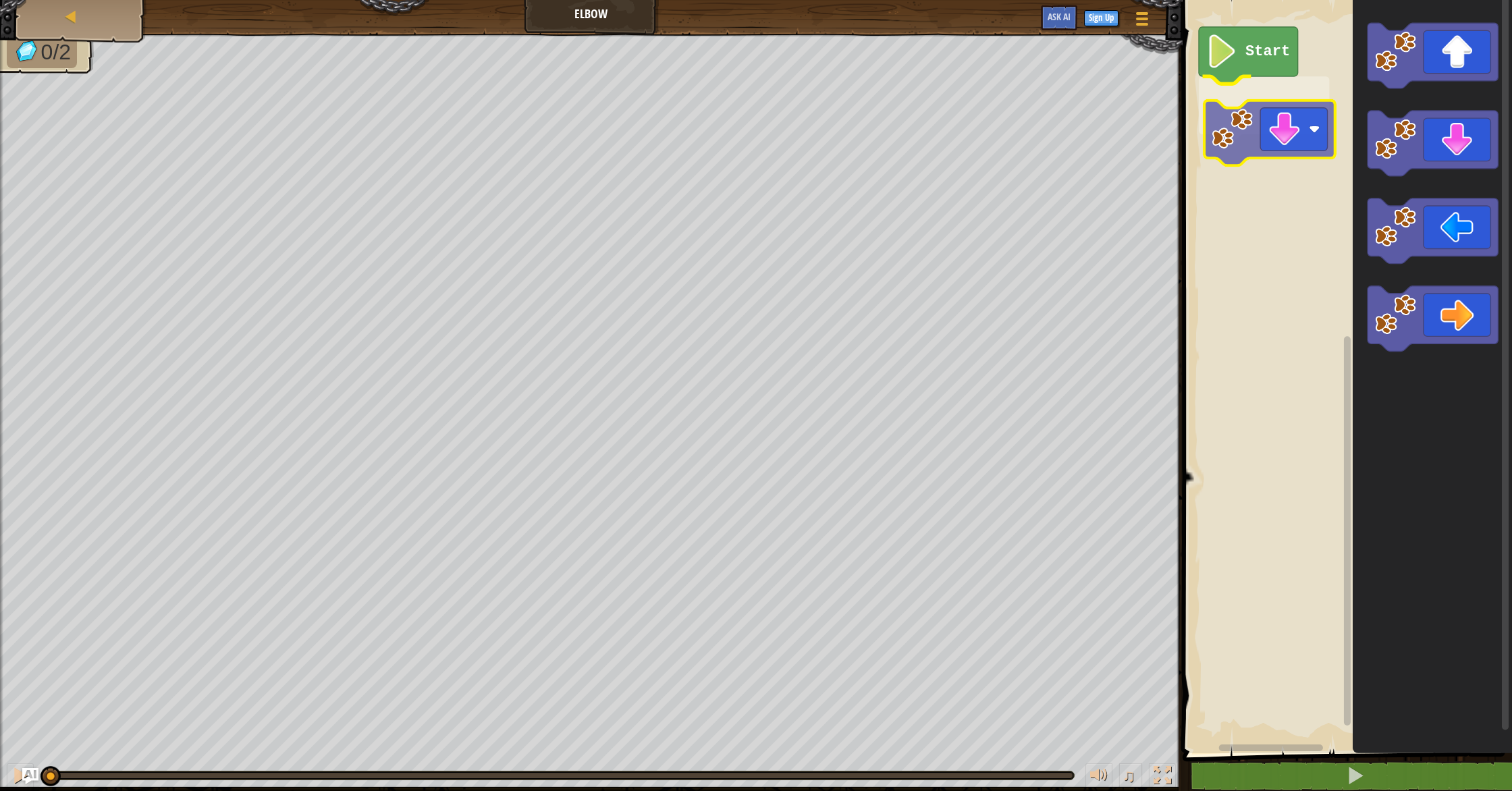
click at [1246, 112] on div "Start" at bounding box center [1345, 373] width 334 height 760
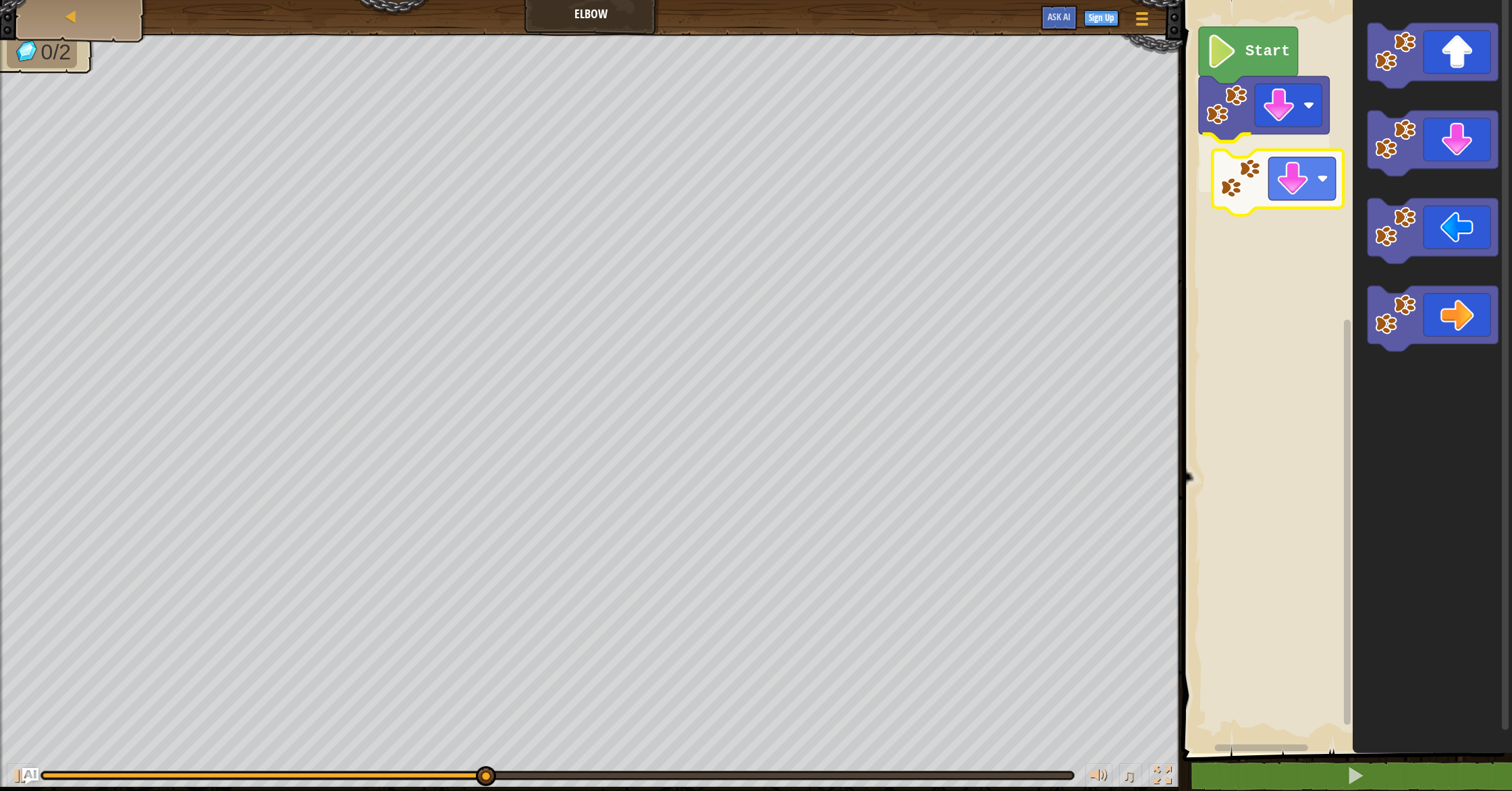
click at [1248, 196] on div "Start" at bounding box center [1345, 373] width 334 height 760
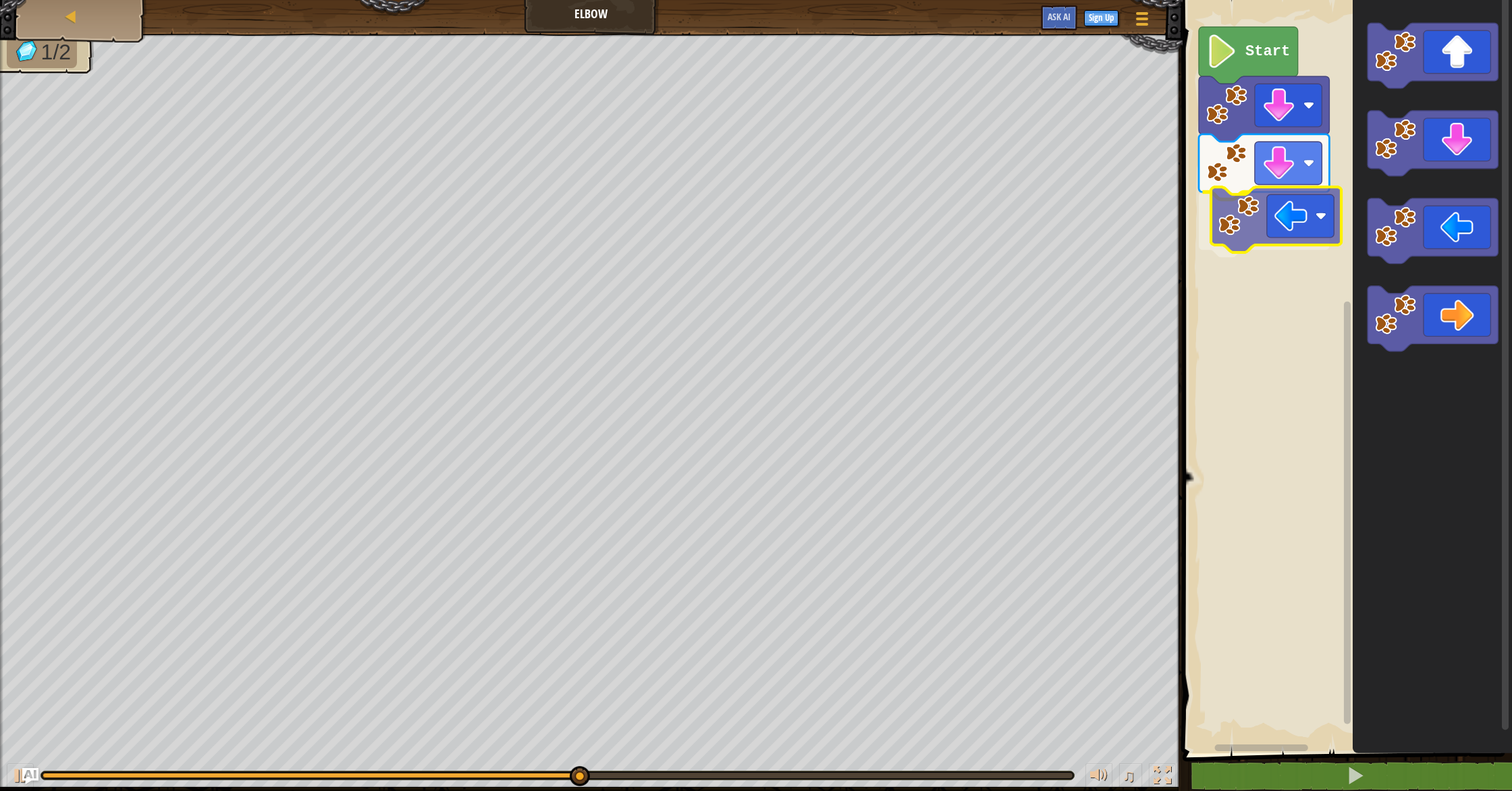
click at [1228, 218] on div "Start" at bounding box center [1345, 373] width 334 height 760
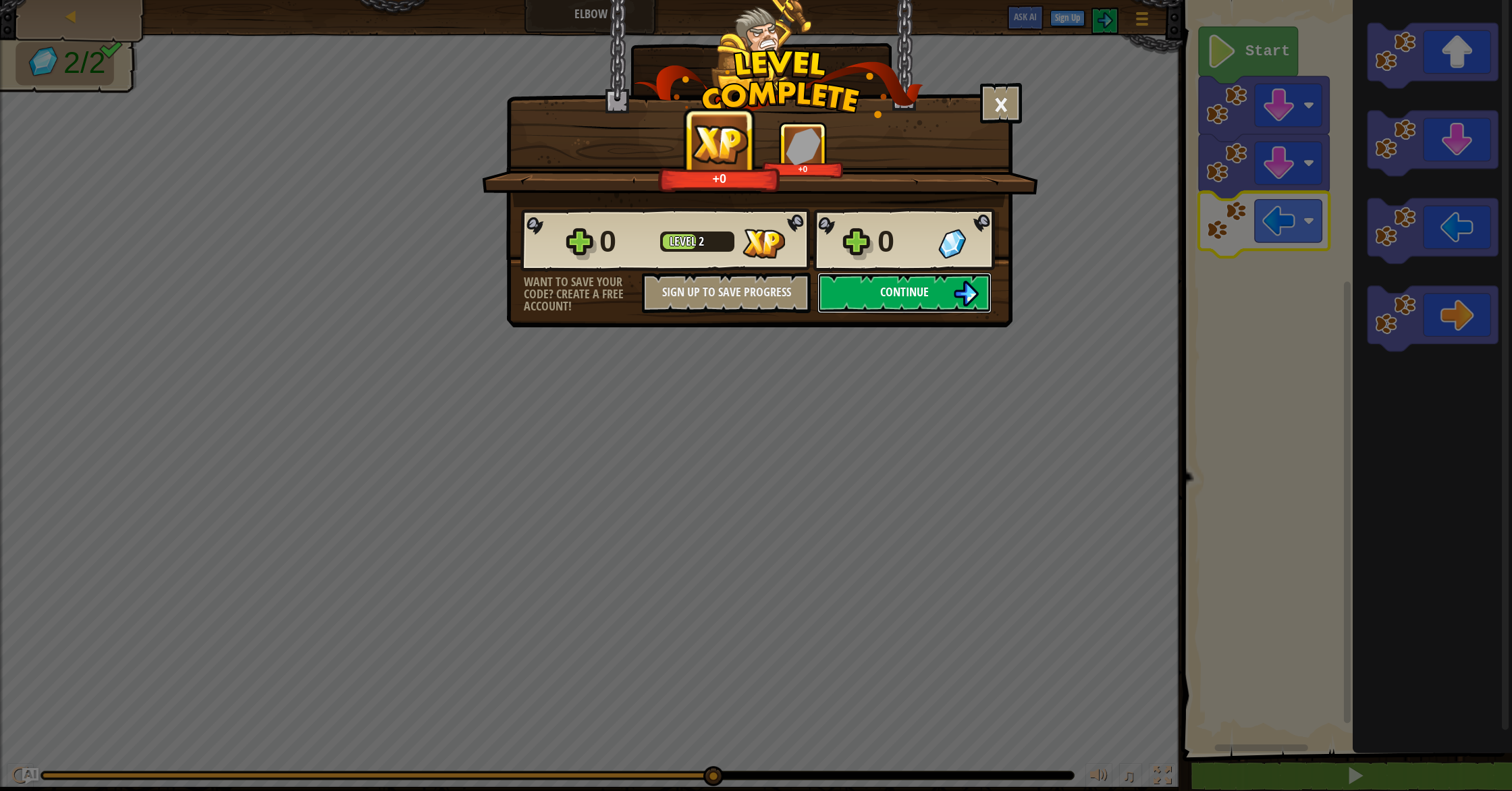
click at [867, 287] on button "Continue" at bounding box center [904, 293] width 174 height 40
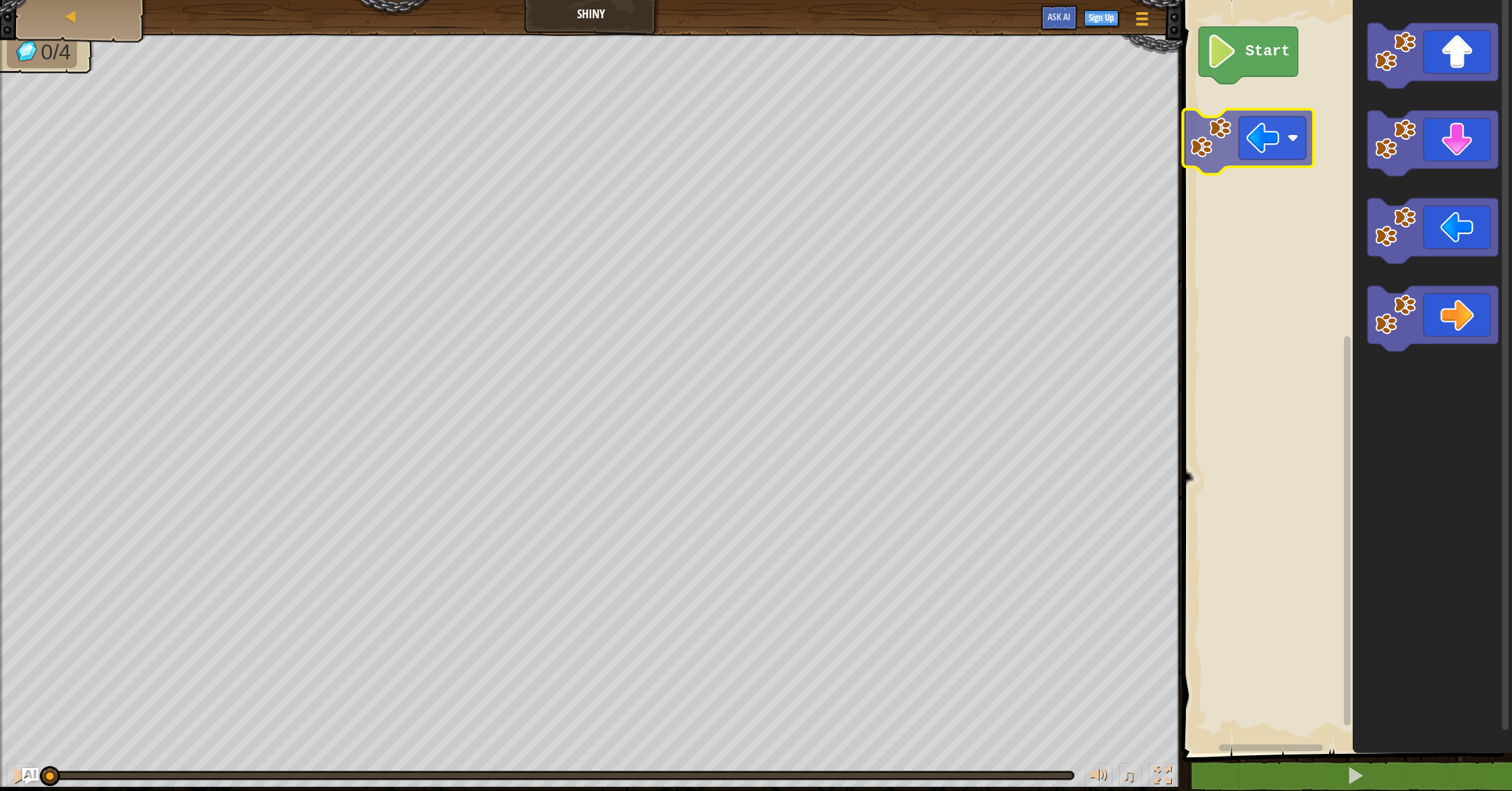
click at [1205, 134] on div "Start" at bounding box center [1345, 373] width 334 height 760
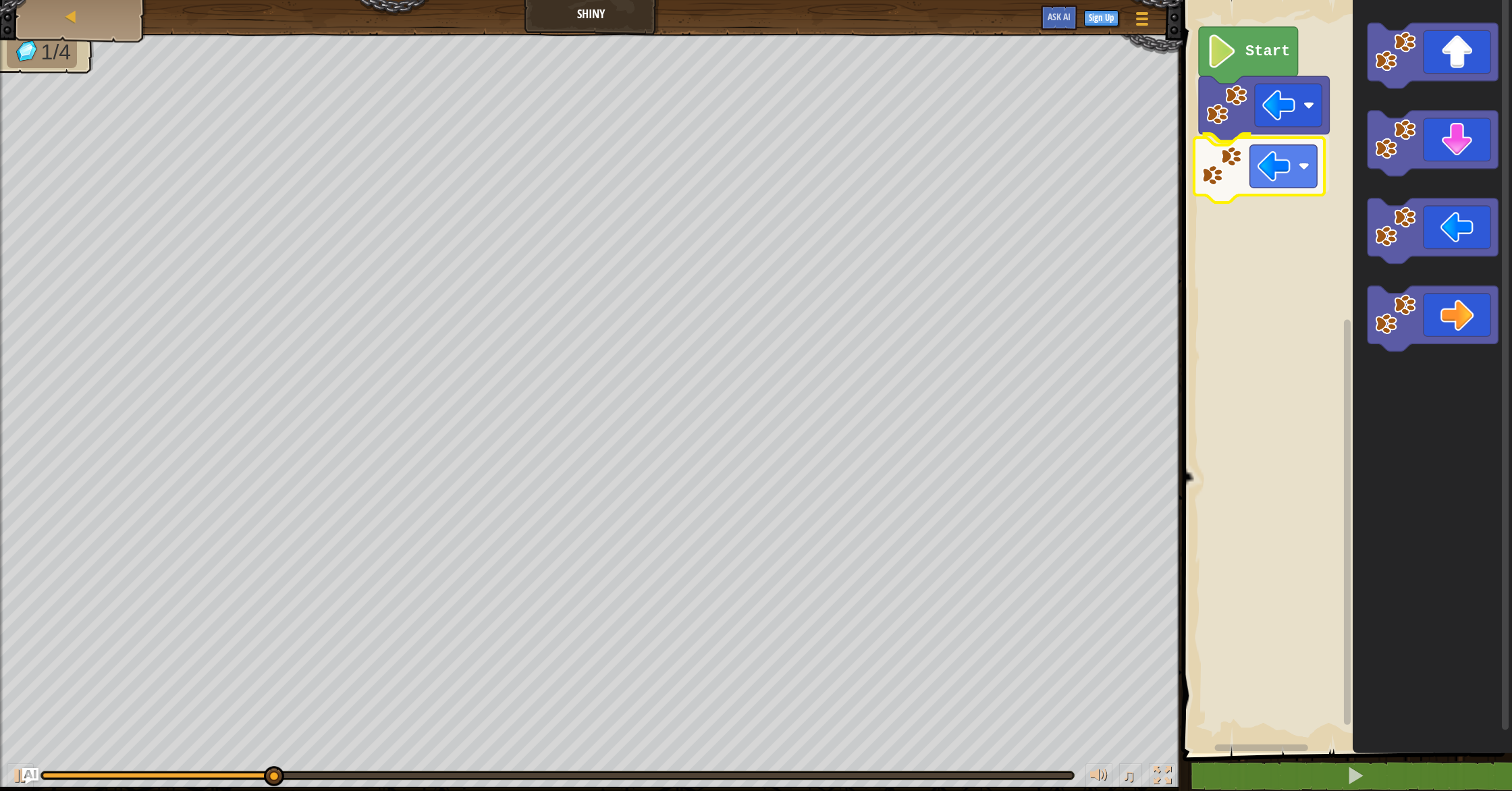
click at [1226, 193] on div "Start" at bounding box center [1345, 373] width 334 height 760
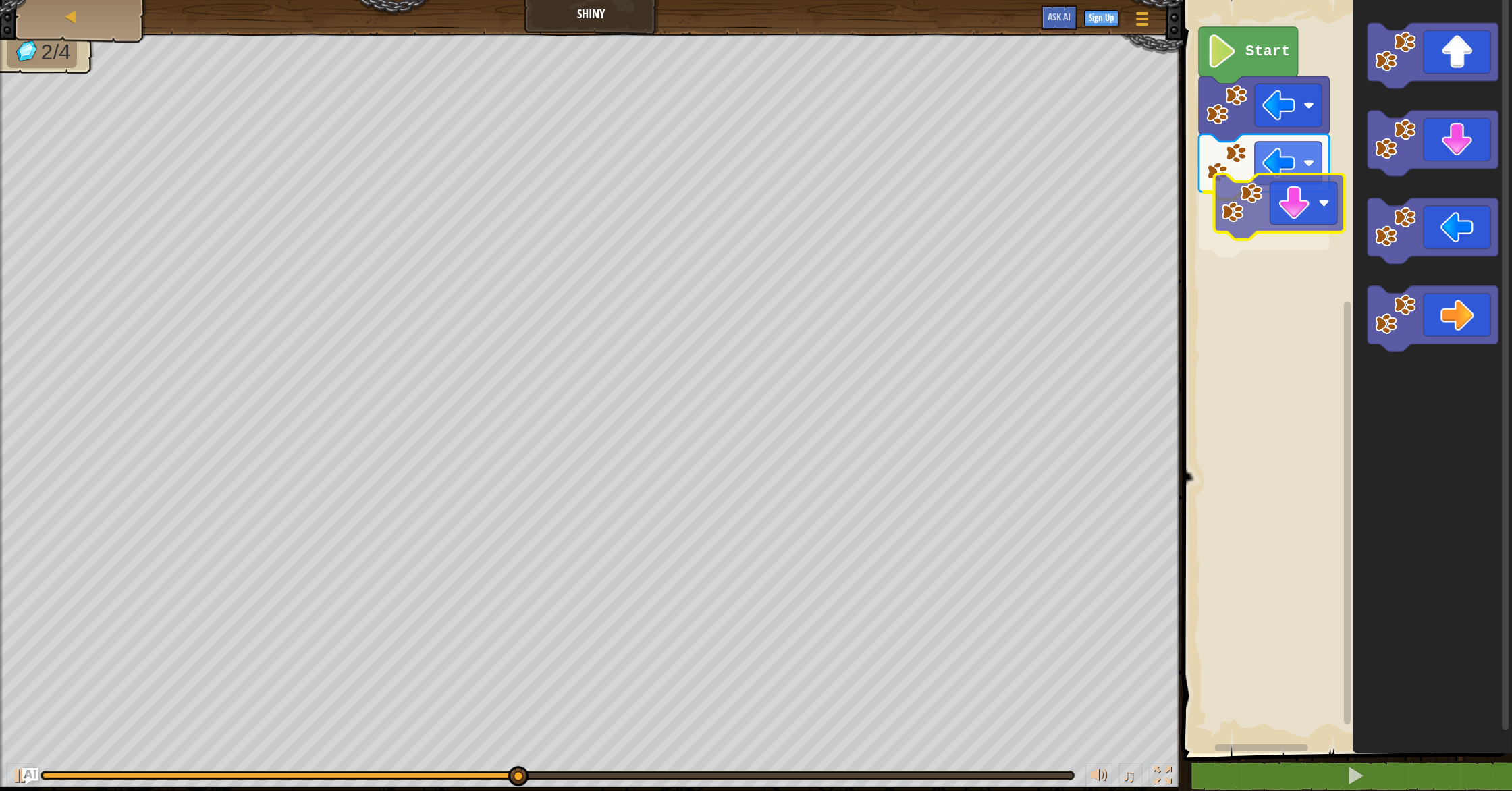
click at [1223, 236] on div "Start" at bounding box center [1345, 373] width 334 height 760
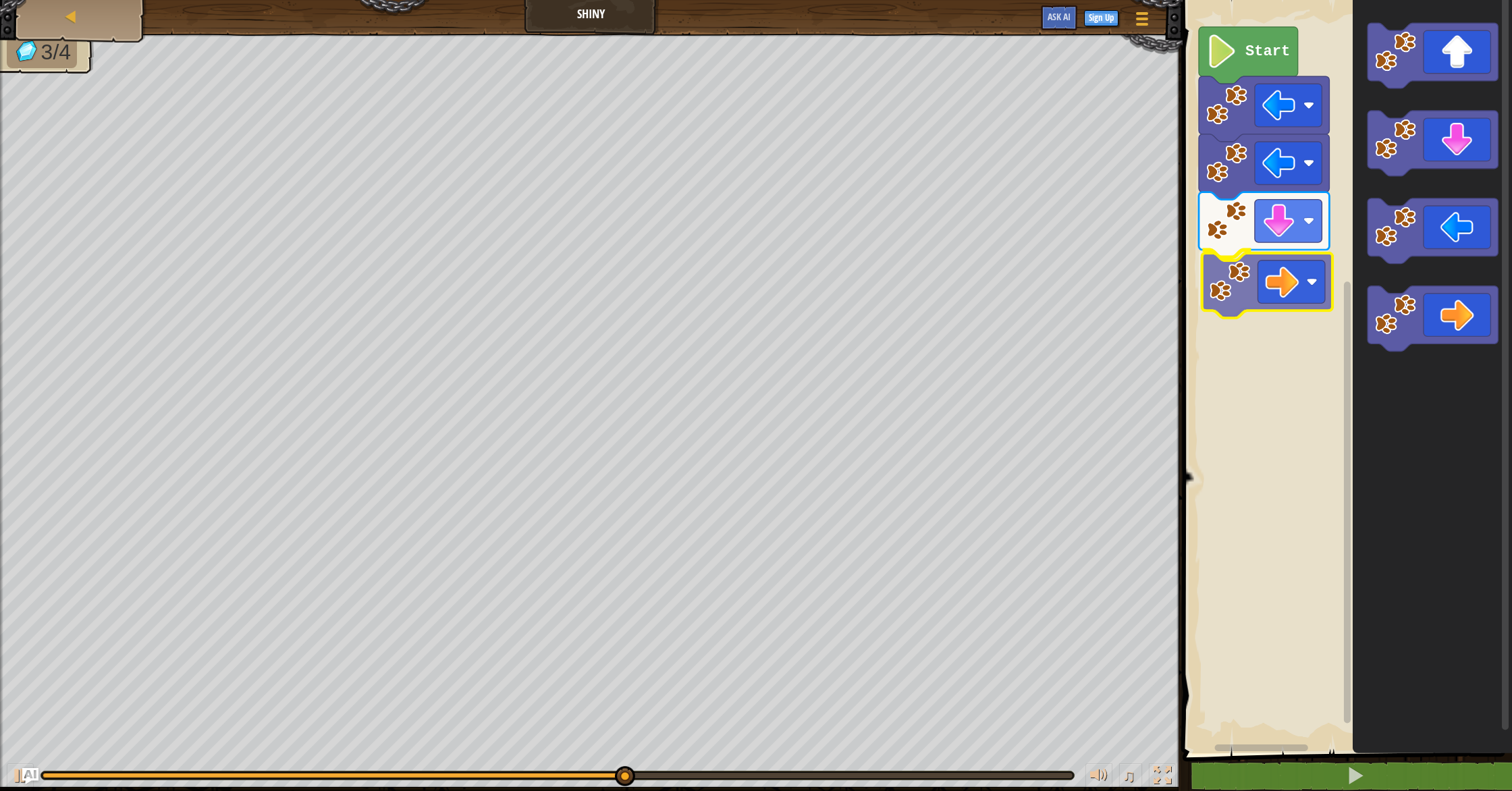
click at [1221, 279] on div "Start" at bounding box center [1345, 373] width 334 height 760
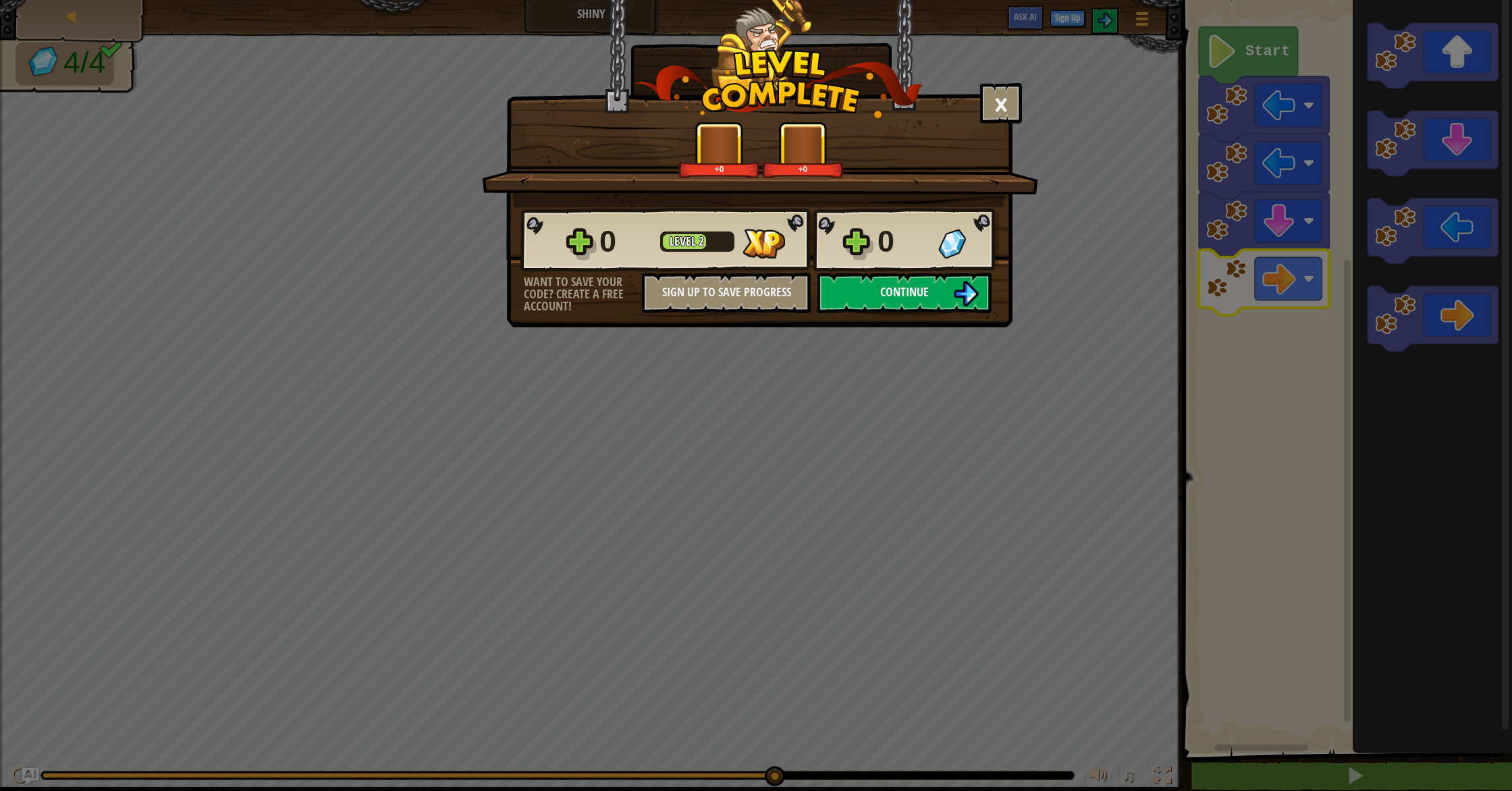
click at [951, 304] on button "Continue" at bounding box center [904, 293] width 174 height 40
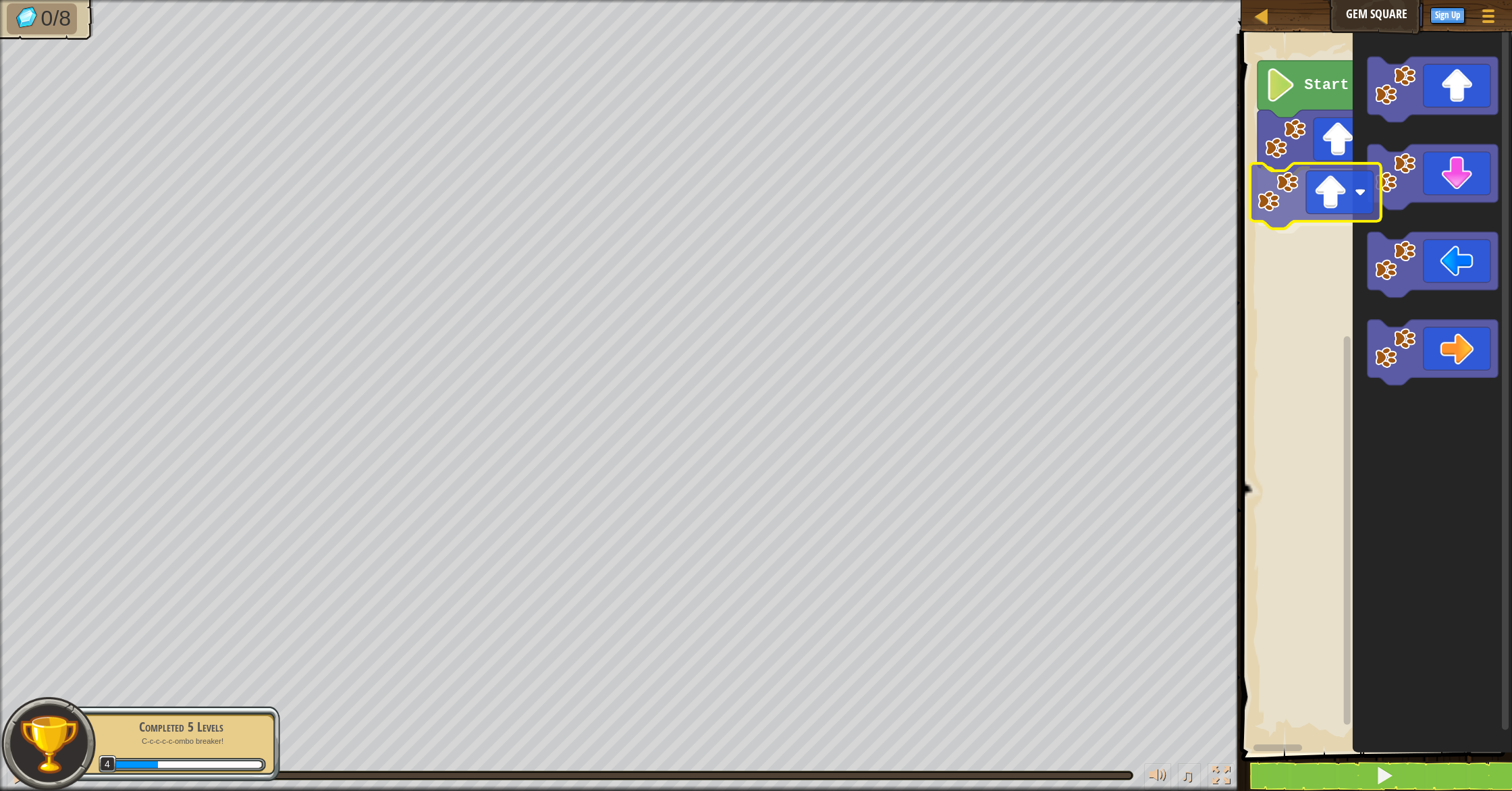
click at [1281, 203] on div "Start" at bounding box center [1375, 390] width 275 height 726
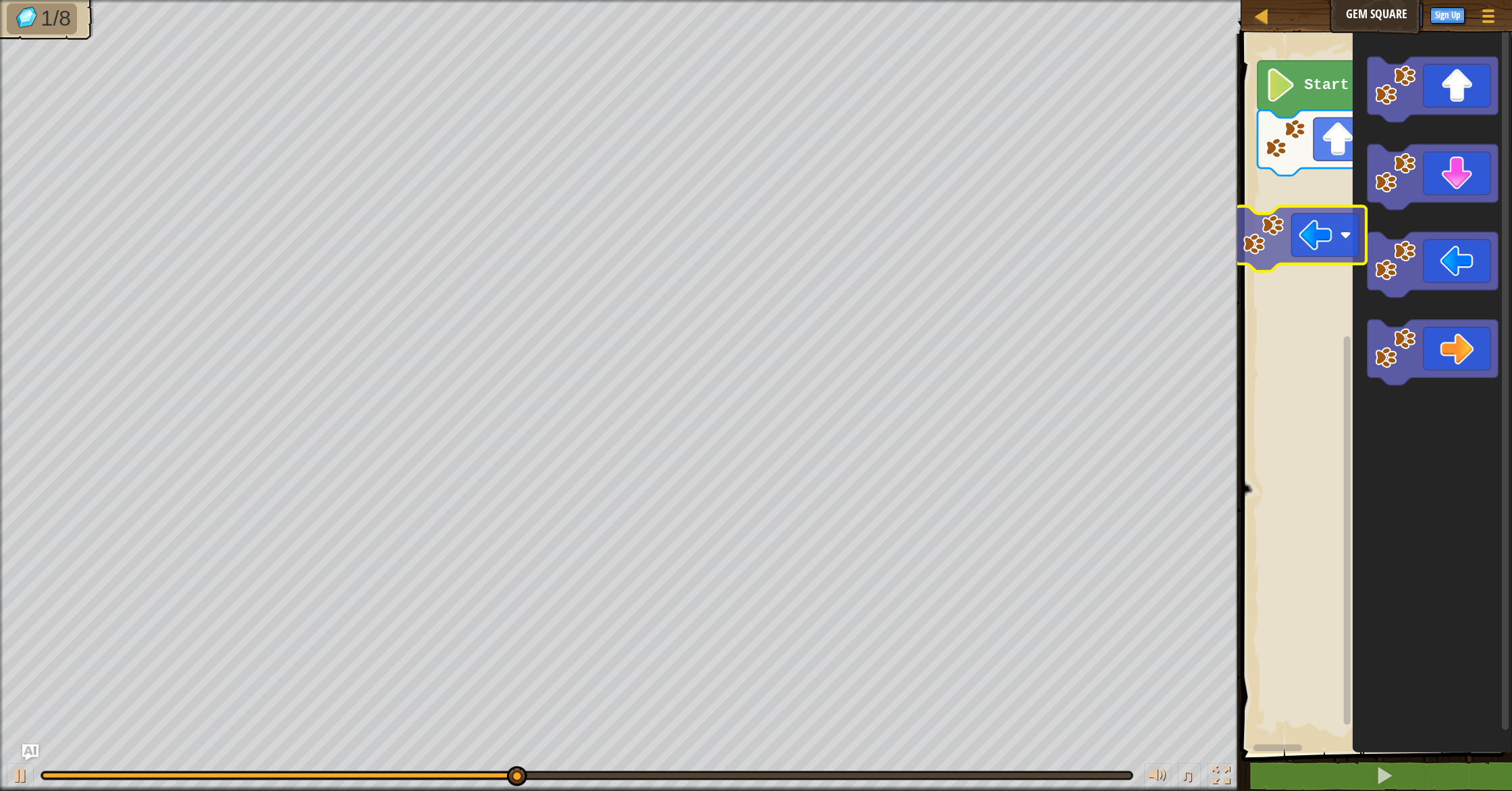
click at [1252, 250] on div "Start" at bounding box center [1375, 390] width 275 height 726
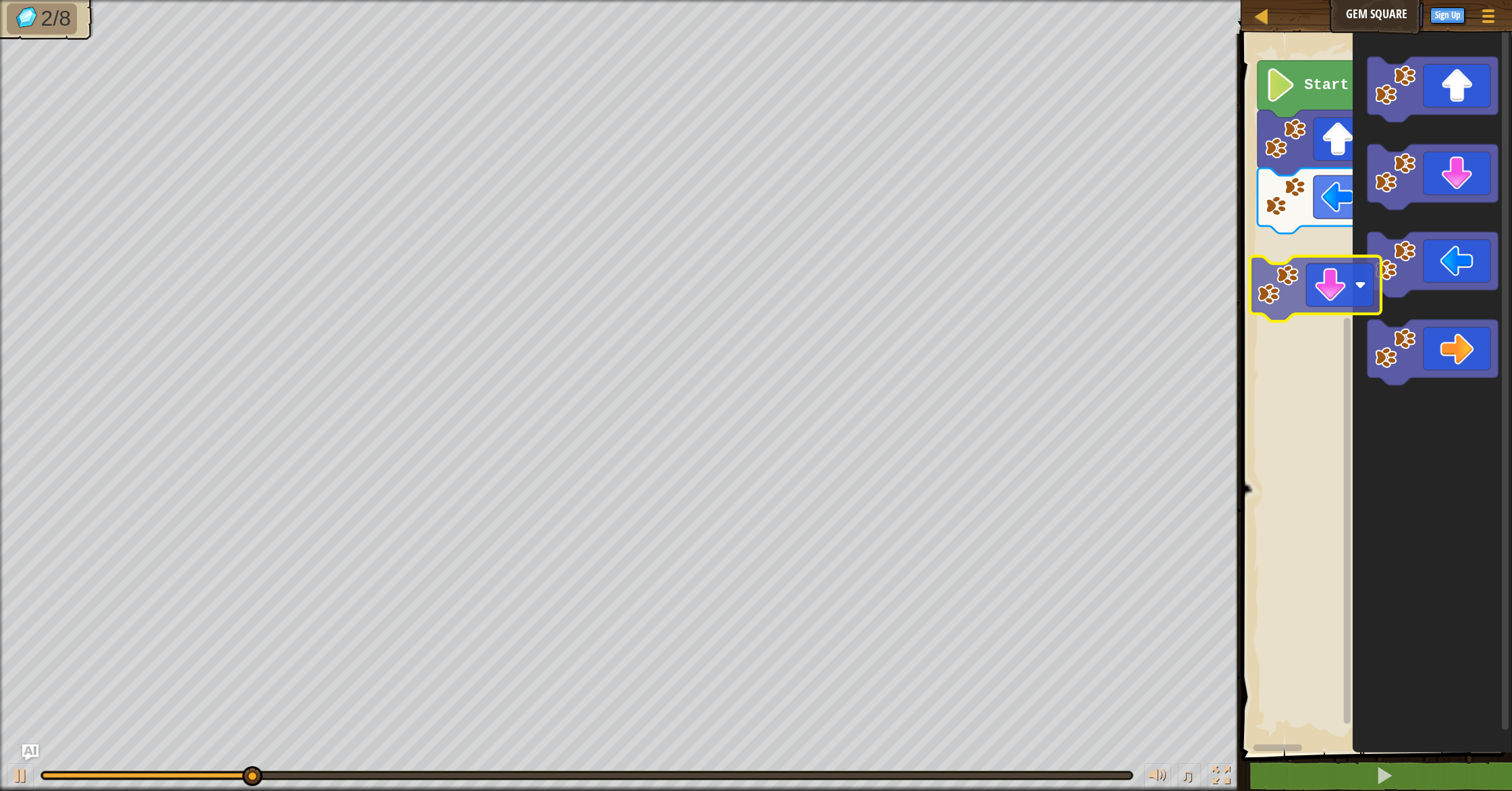
click at [1277, 316] on div "Start" at bounding box center [1375, 390] width 275 height 726
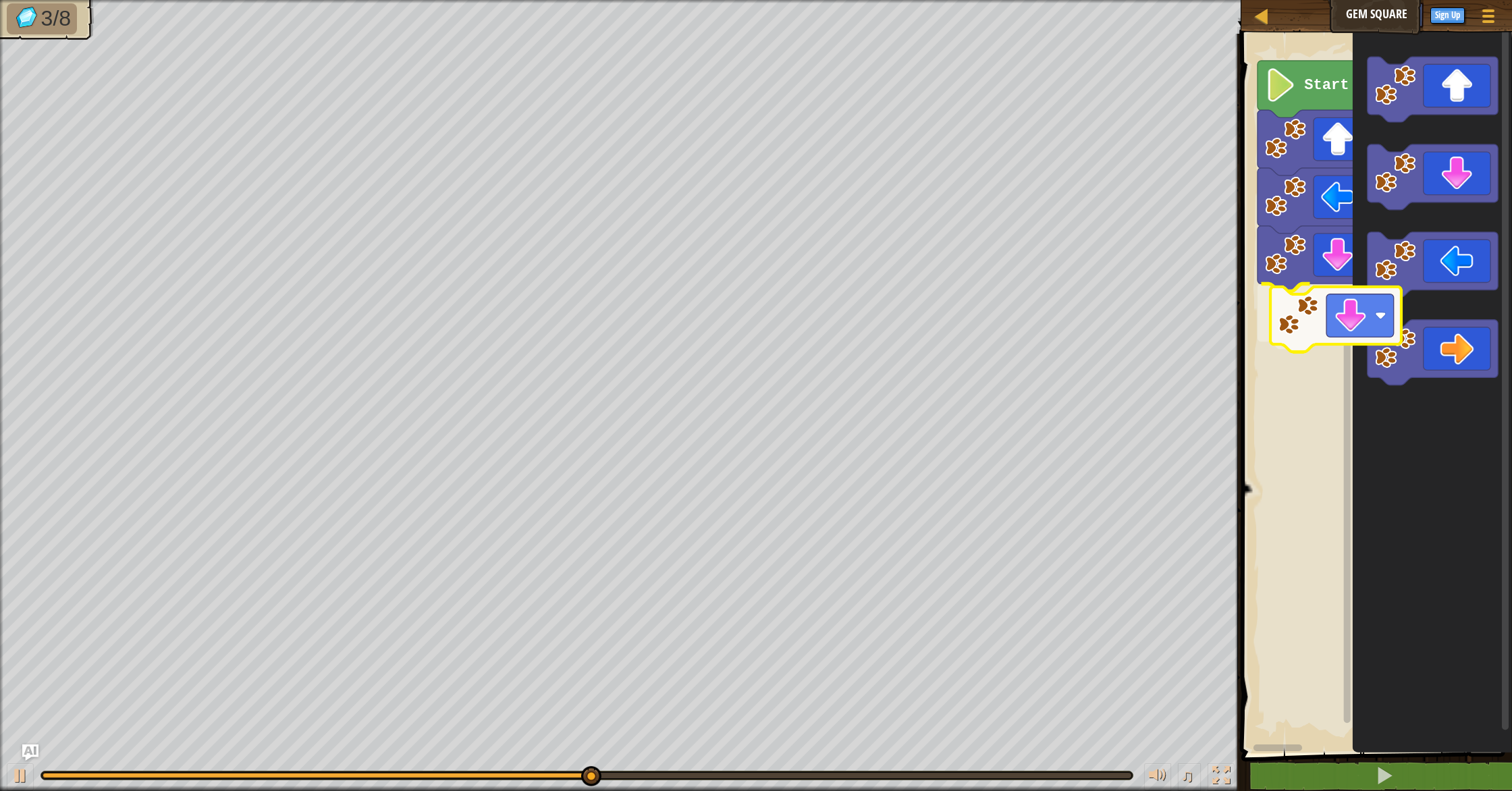
click at [1303, 344] on div "Start" at bounding box center [1375, 390] width 275 height 726
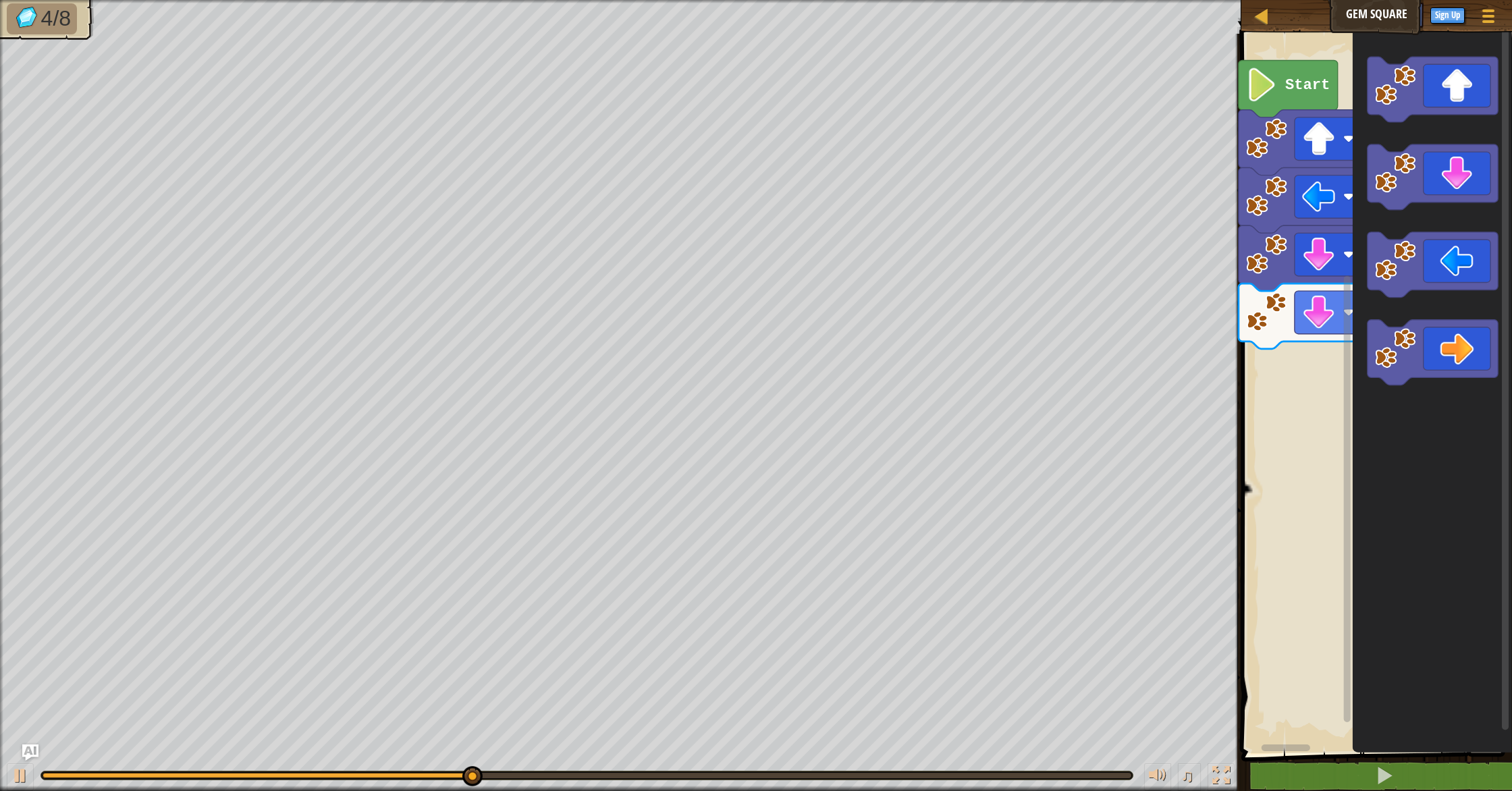
click at [1255, 383] on rect "Blockly Workspace" at bounding box center [1375, 390] width 275 height 726
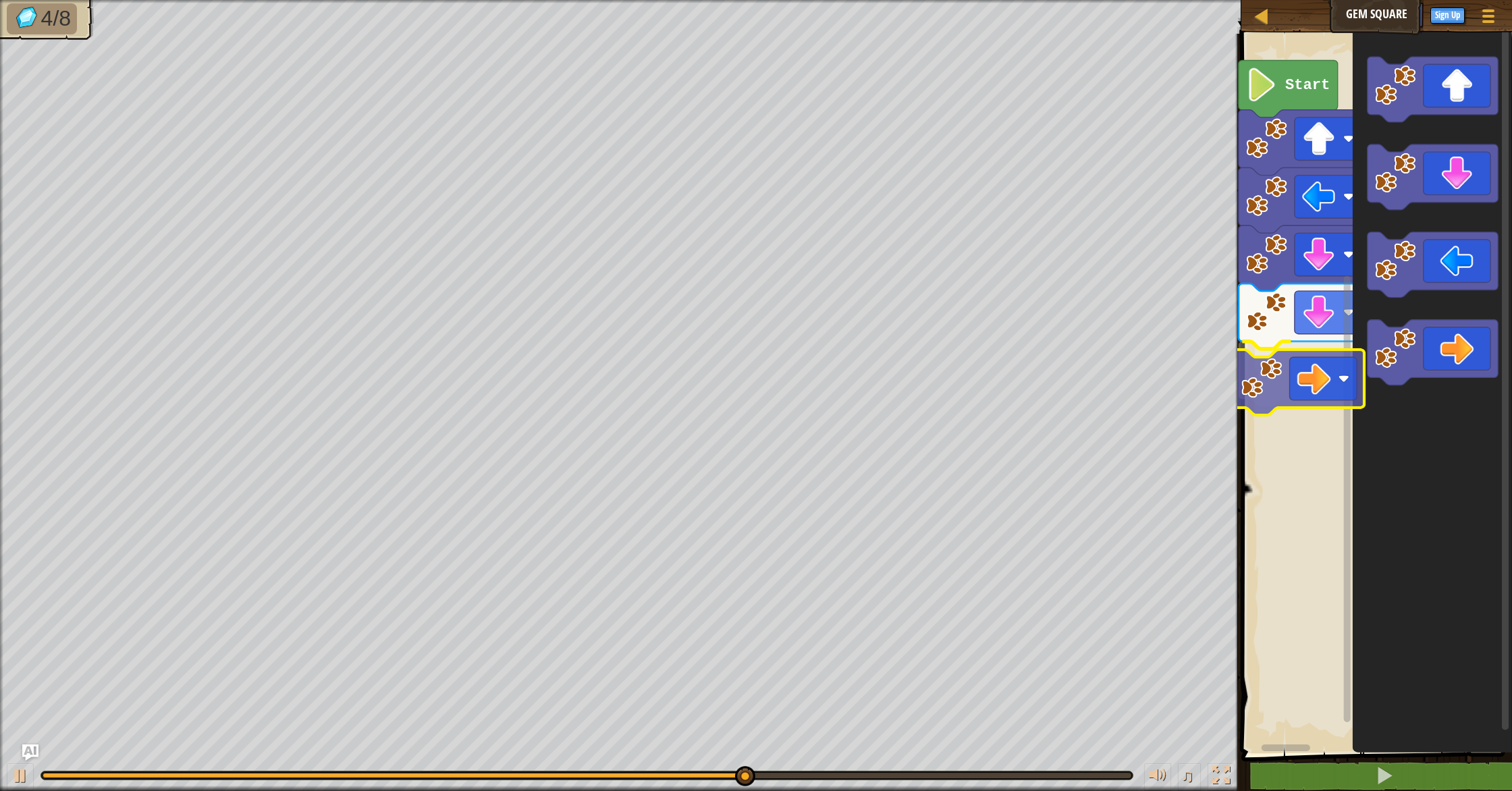
click at [1263, 368] on div "Start" at bounding box center [1375, 390] width 275 height 726
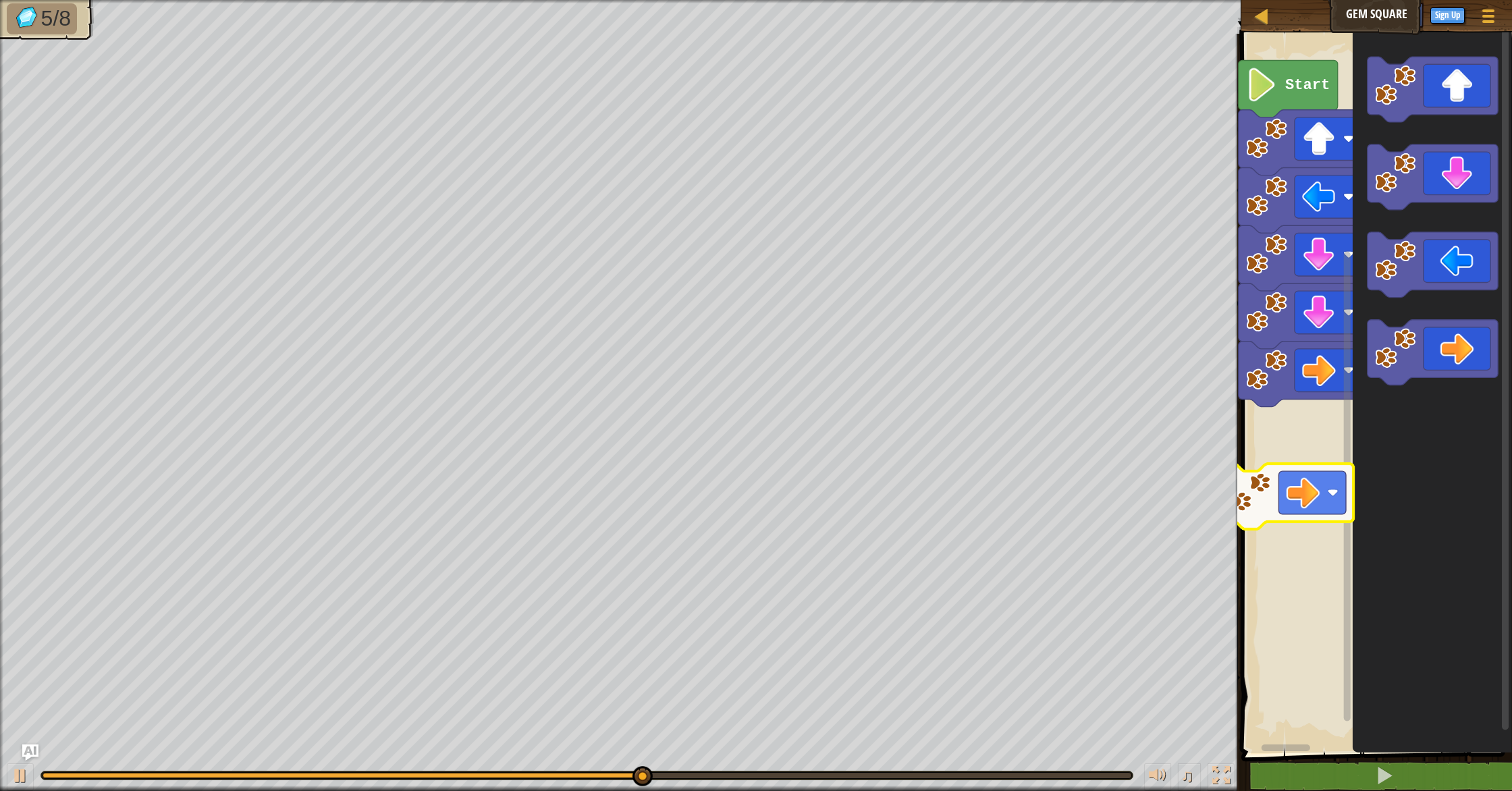
click at [1307, 502] on div "Start" at bounding box center [1375, 390] width 275 height 726
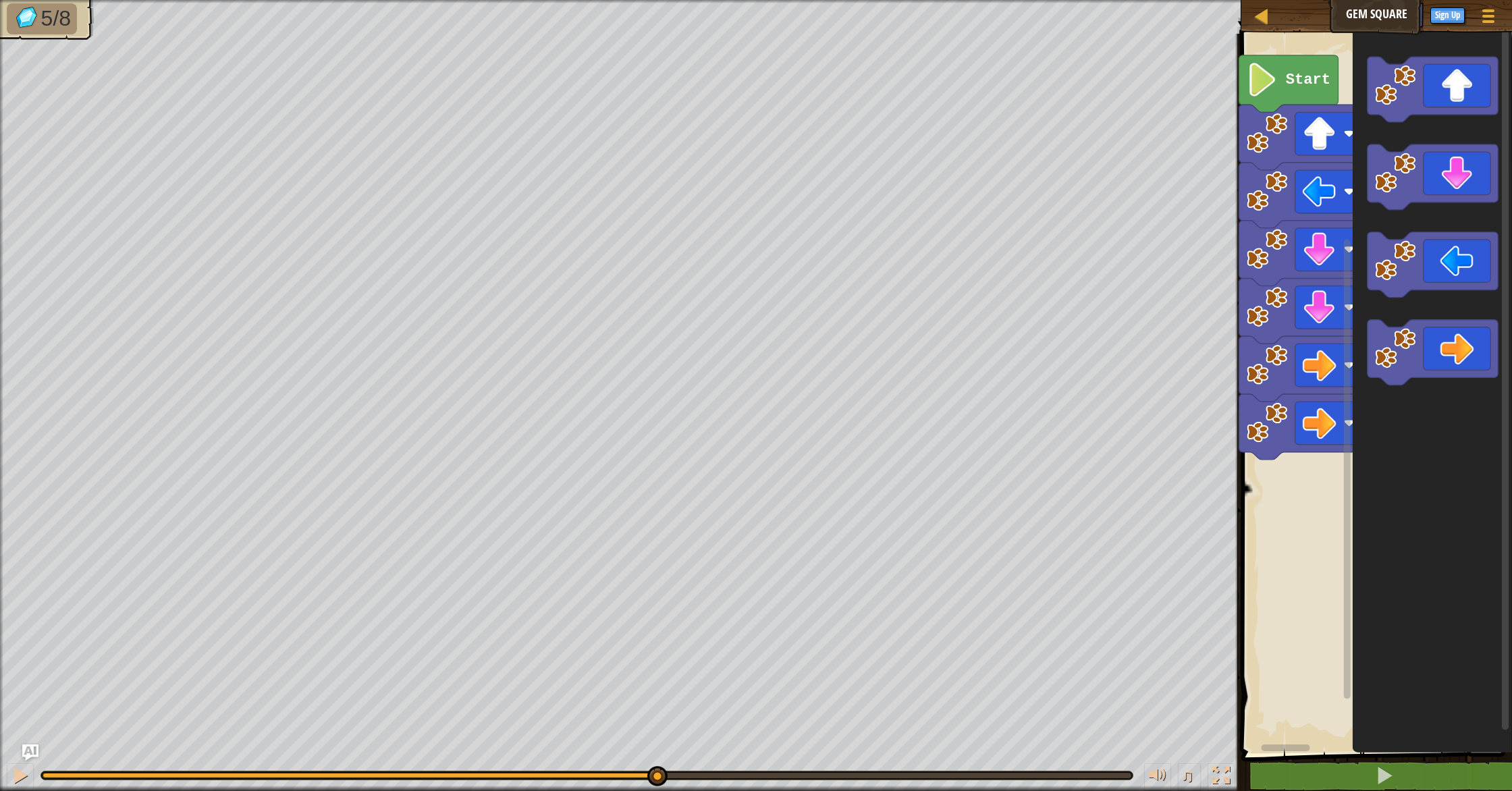
click at [1318, 473] on rect "Blockly Workspace" at bounding box center [1375, 390] width 275 height 726
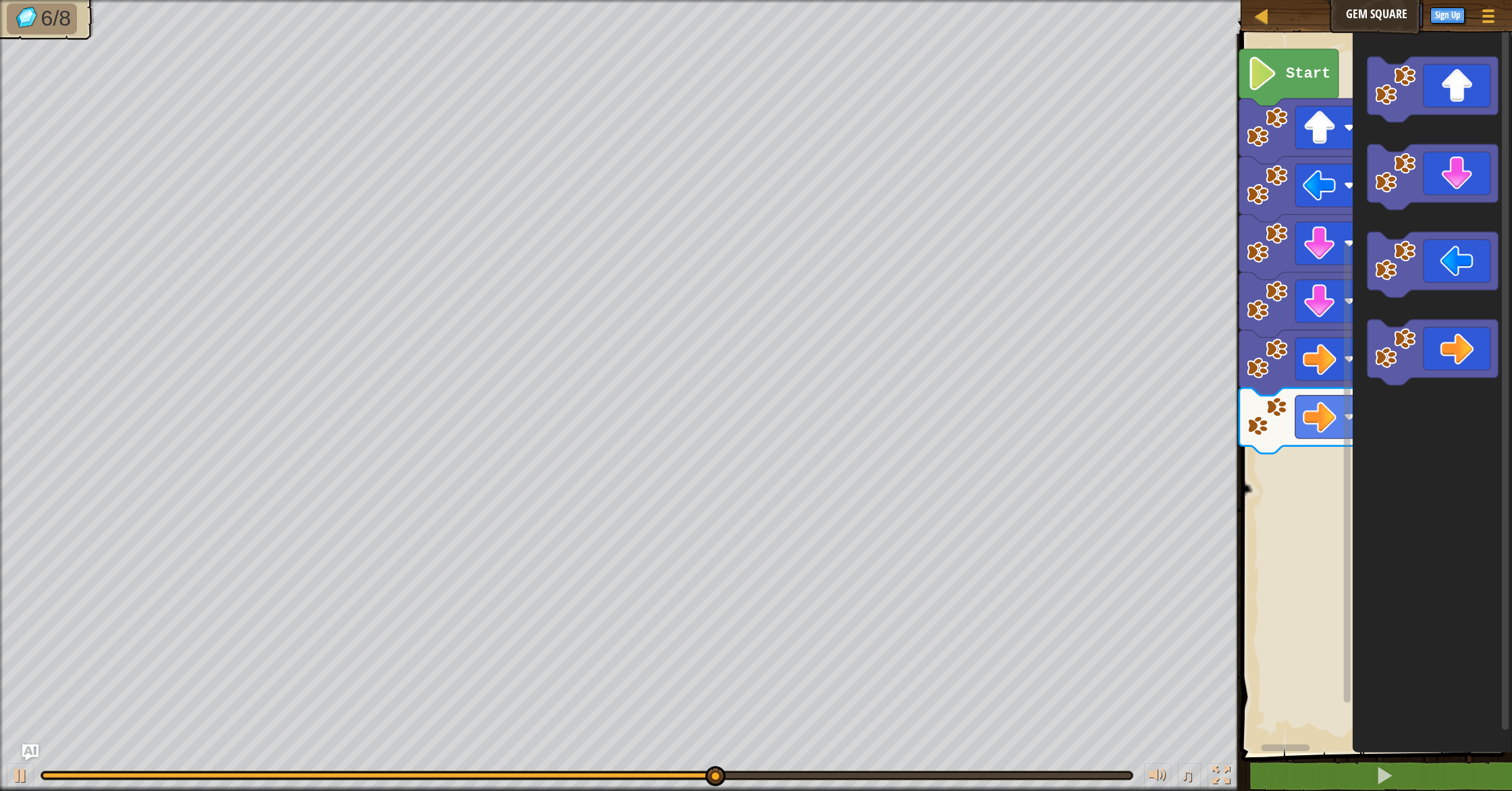
click at [1320, 484] on div "Start" at bounding box center [1375, 390] width 275 height 726
click at [1357, 401] on icon "Blockly Workspace" at bounding box center [1432, 390] width 160 height 726
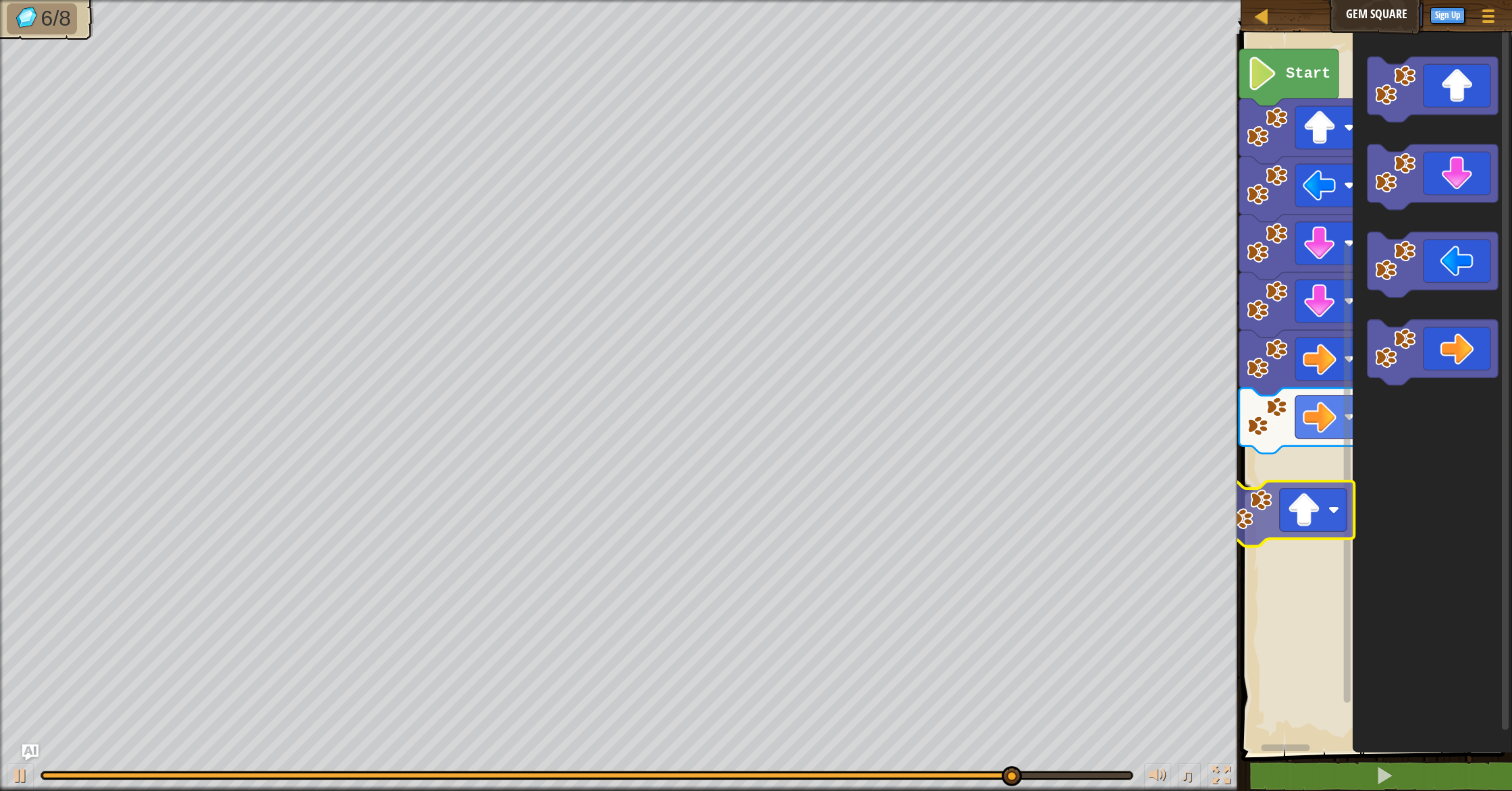
click at [1300, 527] on div "Start" at bounding box center [1375, 390] width 275 height 726
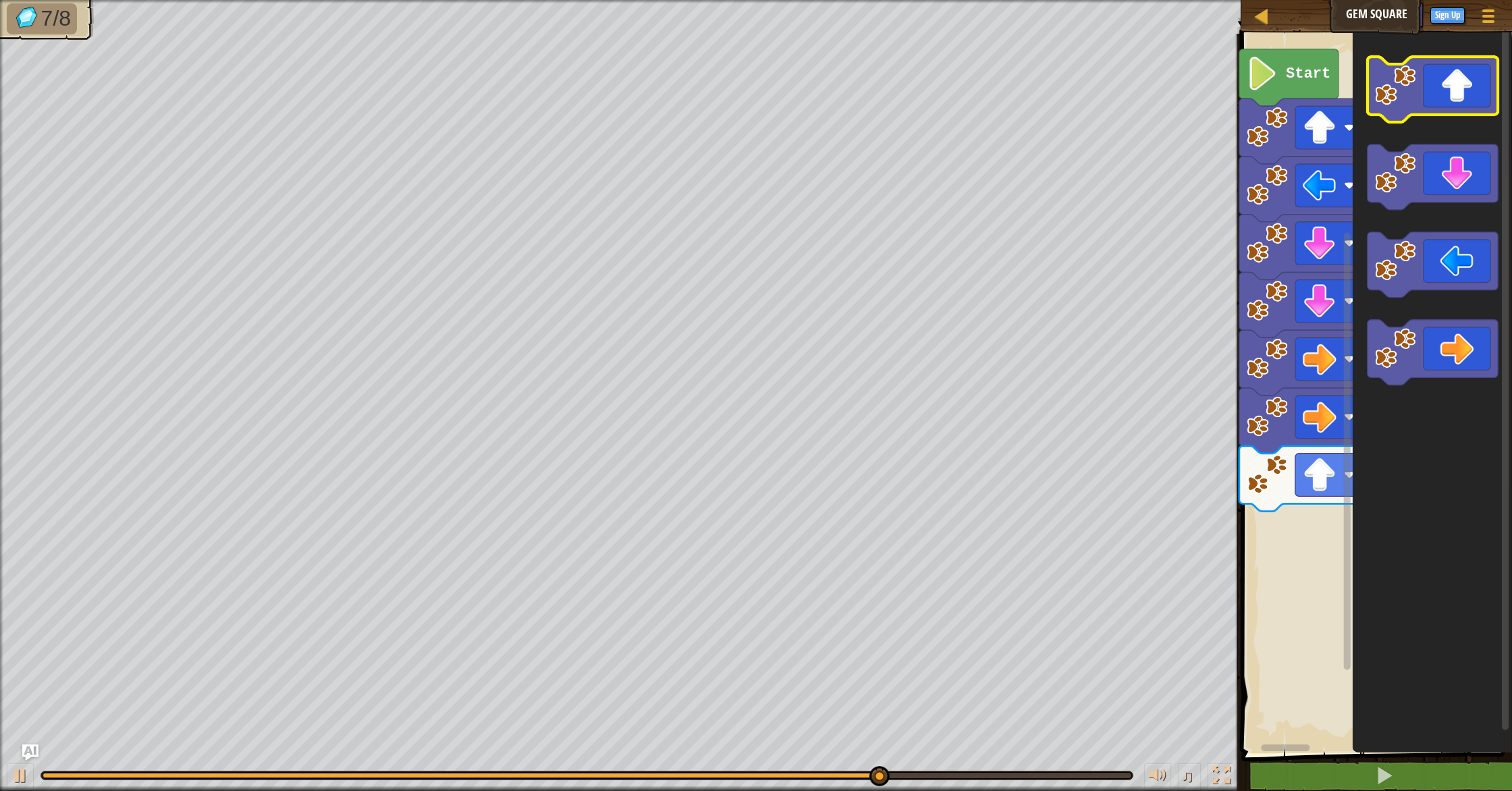
click at [1441, 87] on icon "Blockly Workspace" at bounding box center [1432, 90] width 131 height 65
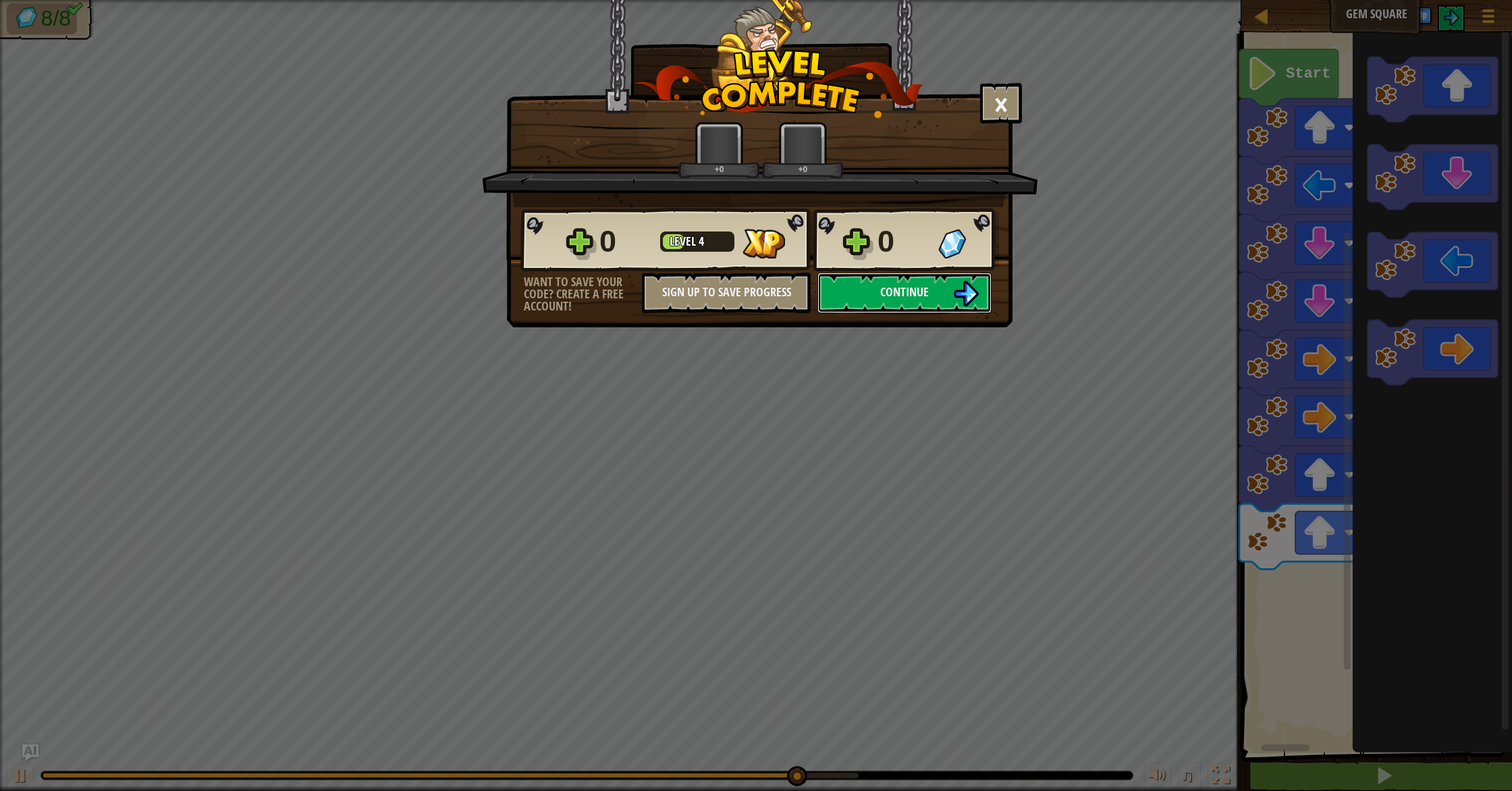
drag, startPoint x: 1441, startPoint y: 87, endPoint x: 1318, endPoint y: 385, distance: 322.4
click at [1318, 1] on body "Map Gem Square Game Menu Sign Up Ask AI 1 ההההההההההההההההההההההההההההההההההההה…" at bounding box center [756, 1] width 1512 height 1
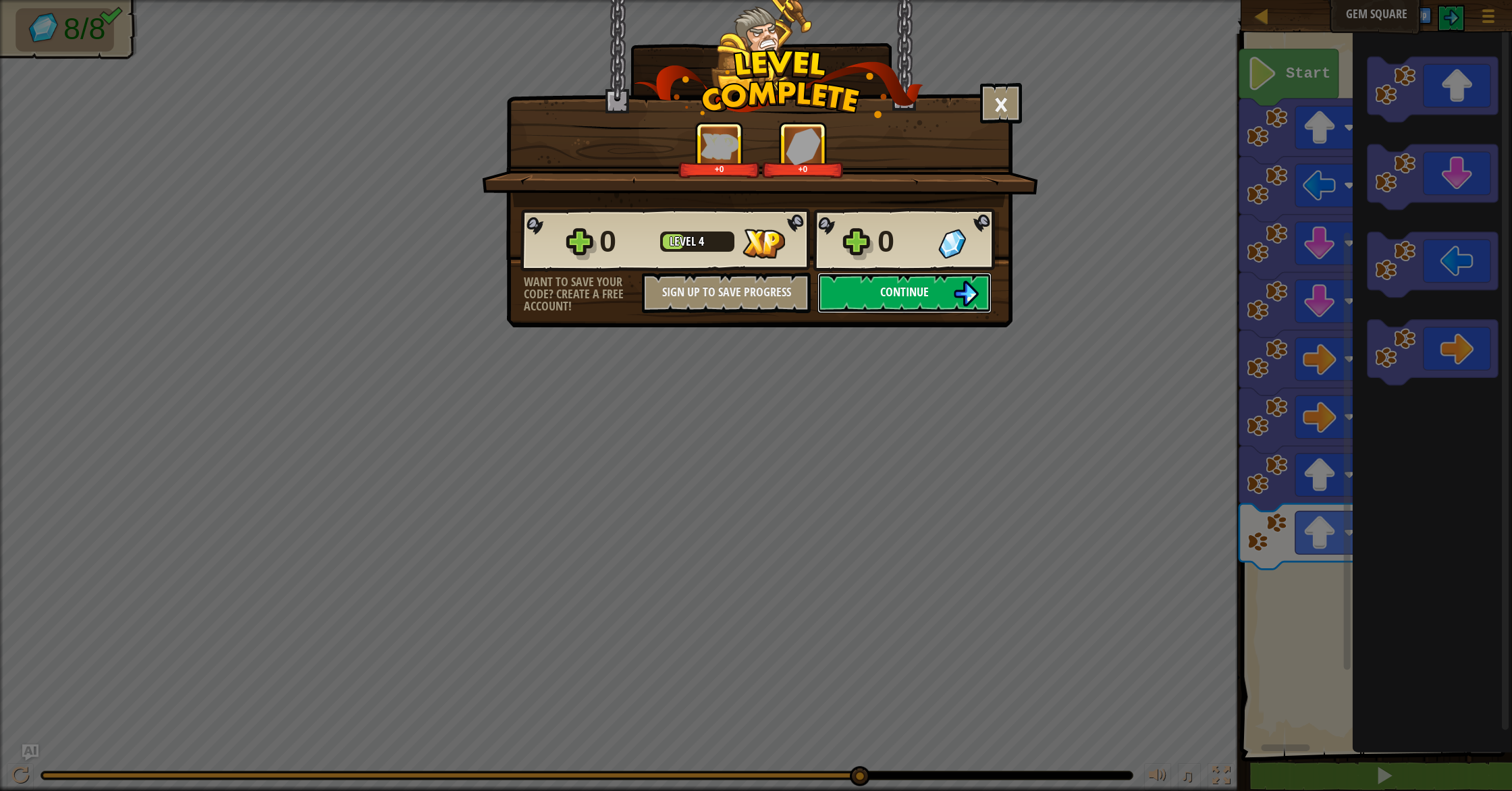
click at [962, 294] on img at bounding box center [966, 294] width 26 height 26
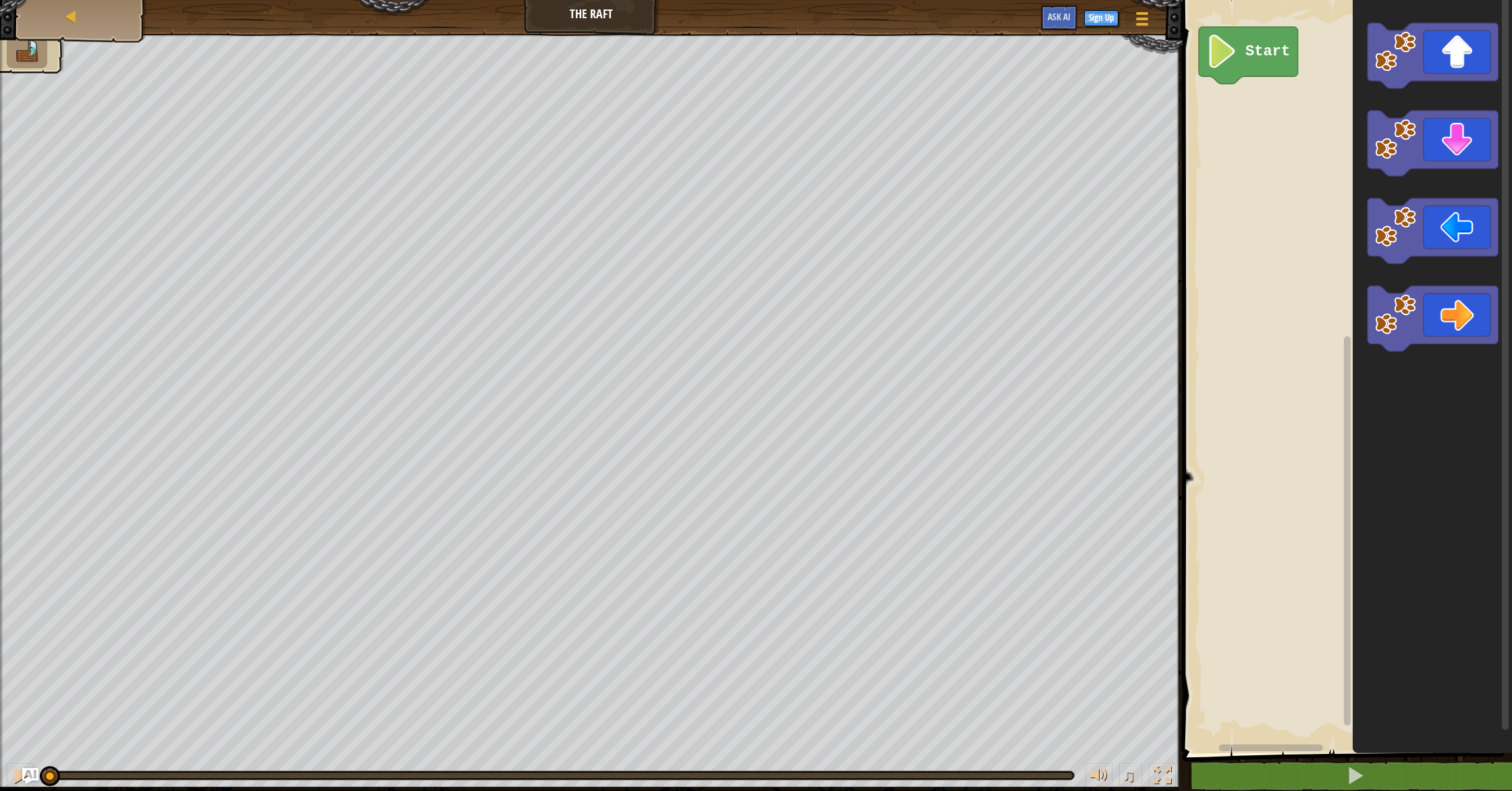
click at [1213, 310] on div "Start" at bounding box center [1345, 373] width 334 height 760
click at [1436, 57] on icon "Blockly Workspace" at bounding box center [1433, 56] width 130 height 65
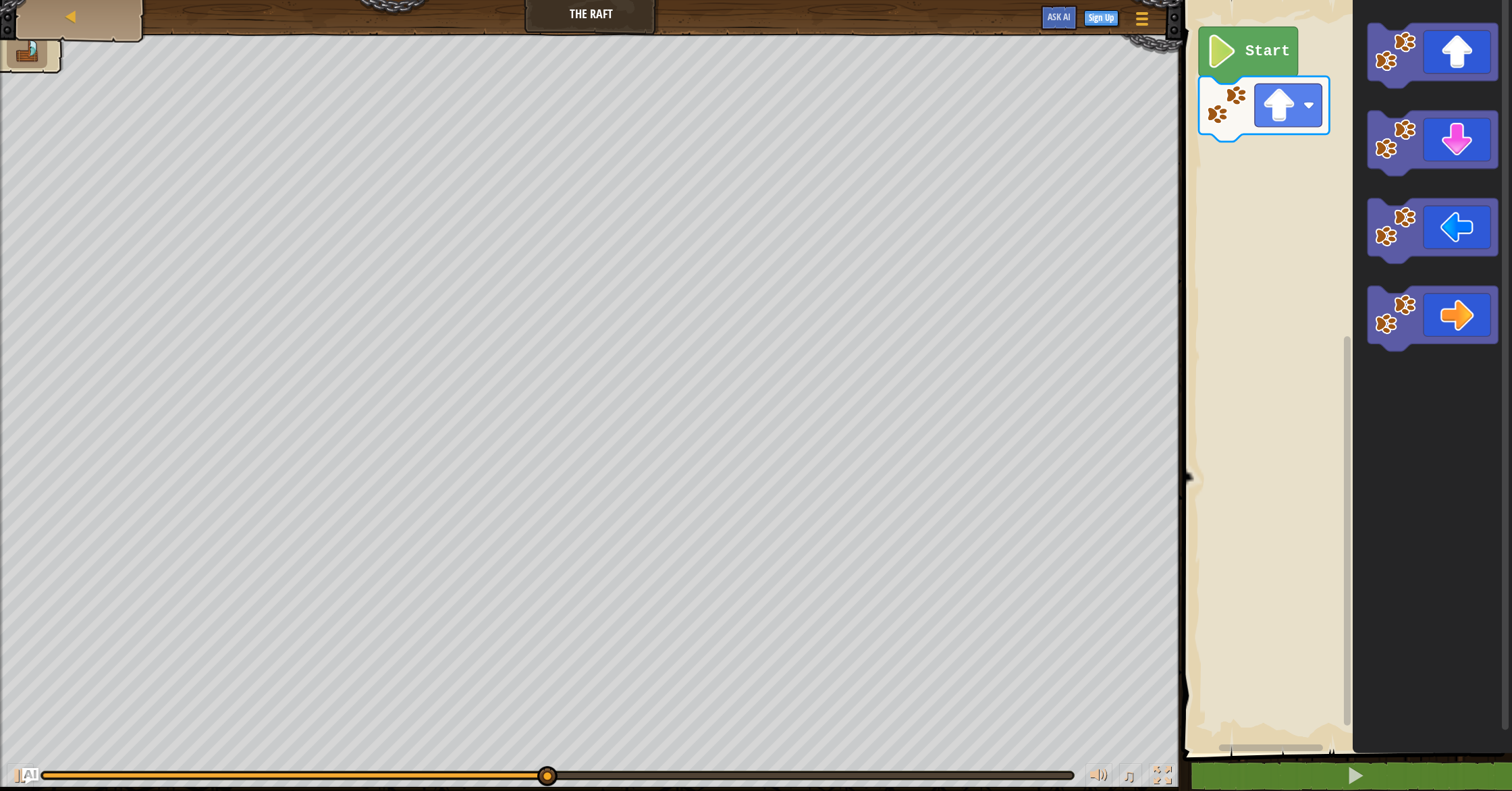
click at [1207, 128] on icon "Blockly Workspace" at bounding box center [1264, 109] width 130 height 65
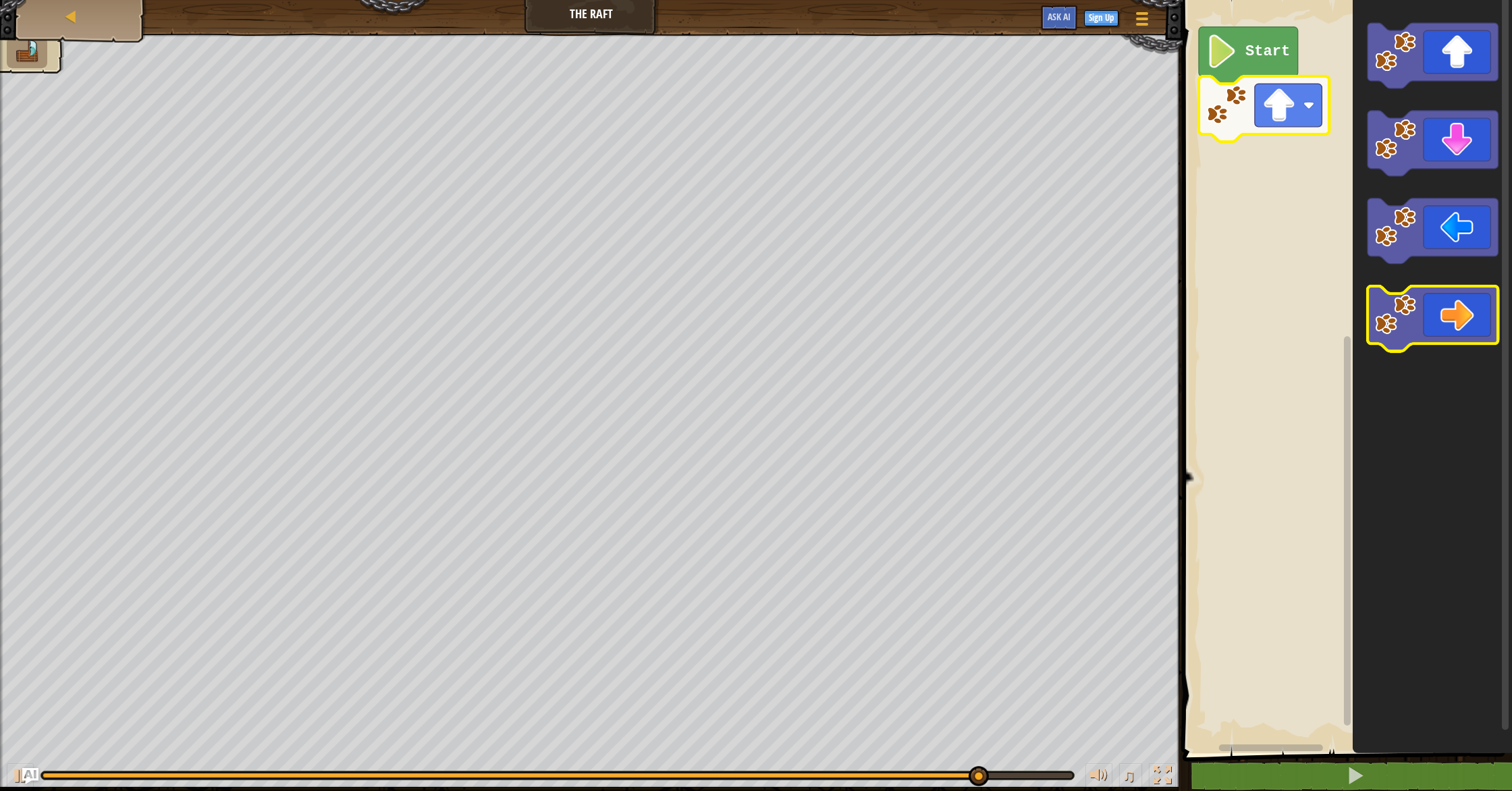
click at [1457, 293] on icon "Blockly Workspace" at bounding box center [1433, 319] width 130 height 65
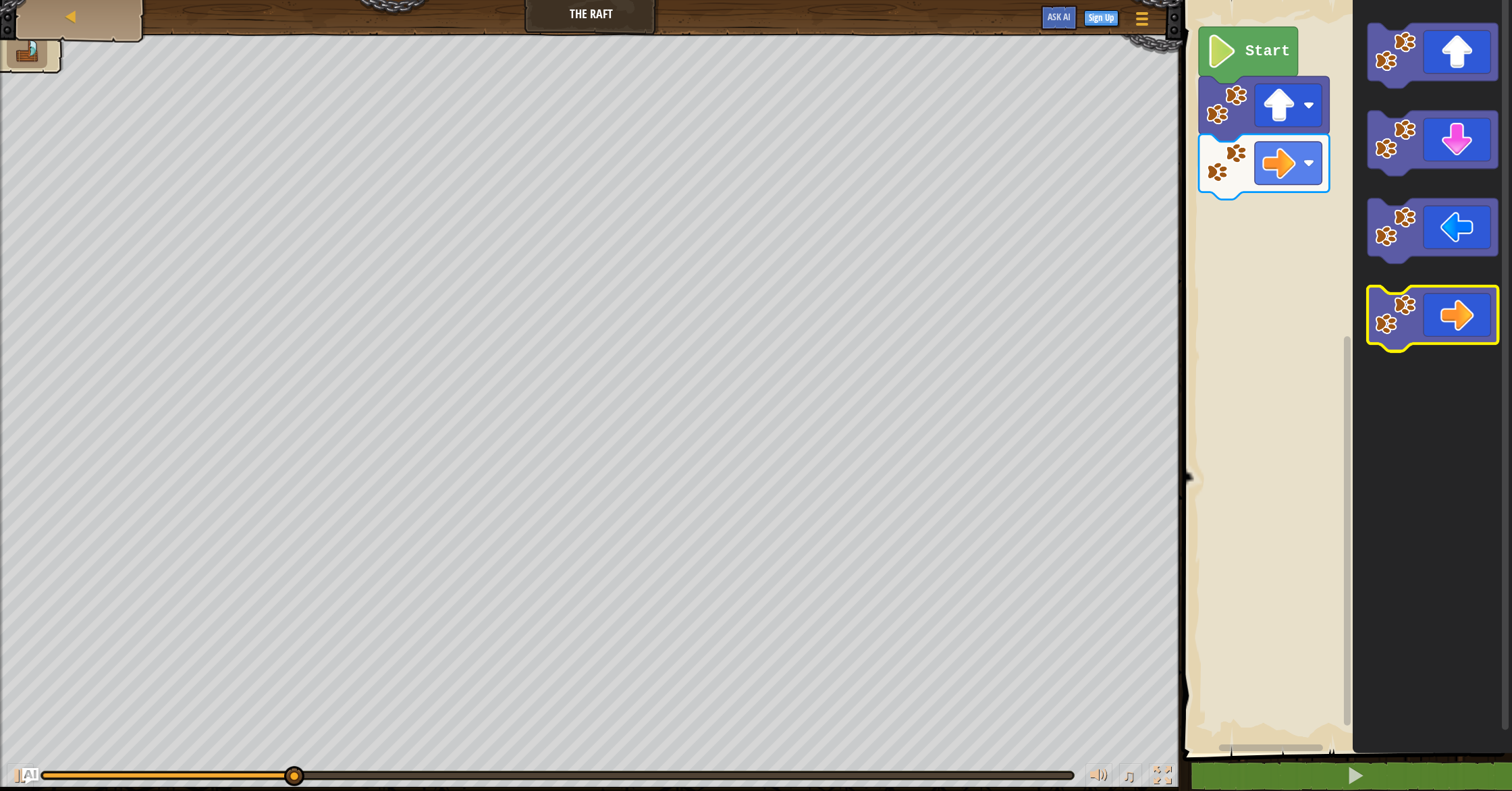
click at [1455, 300] on icon "Blockly Workspace" at bounding box center [1433, 319] width 130 height 65
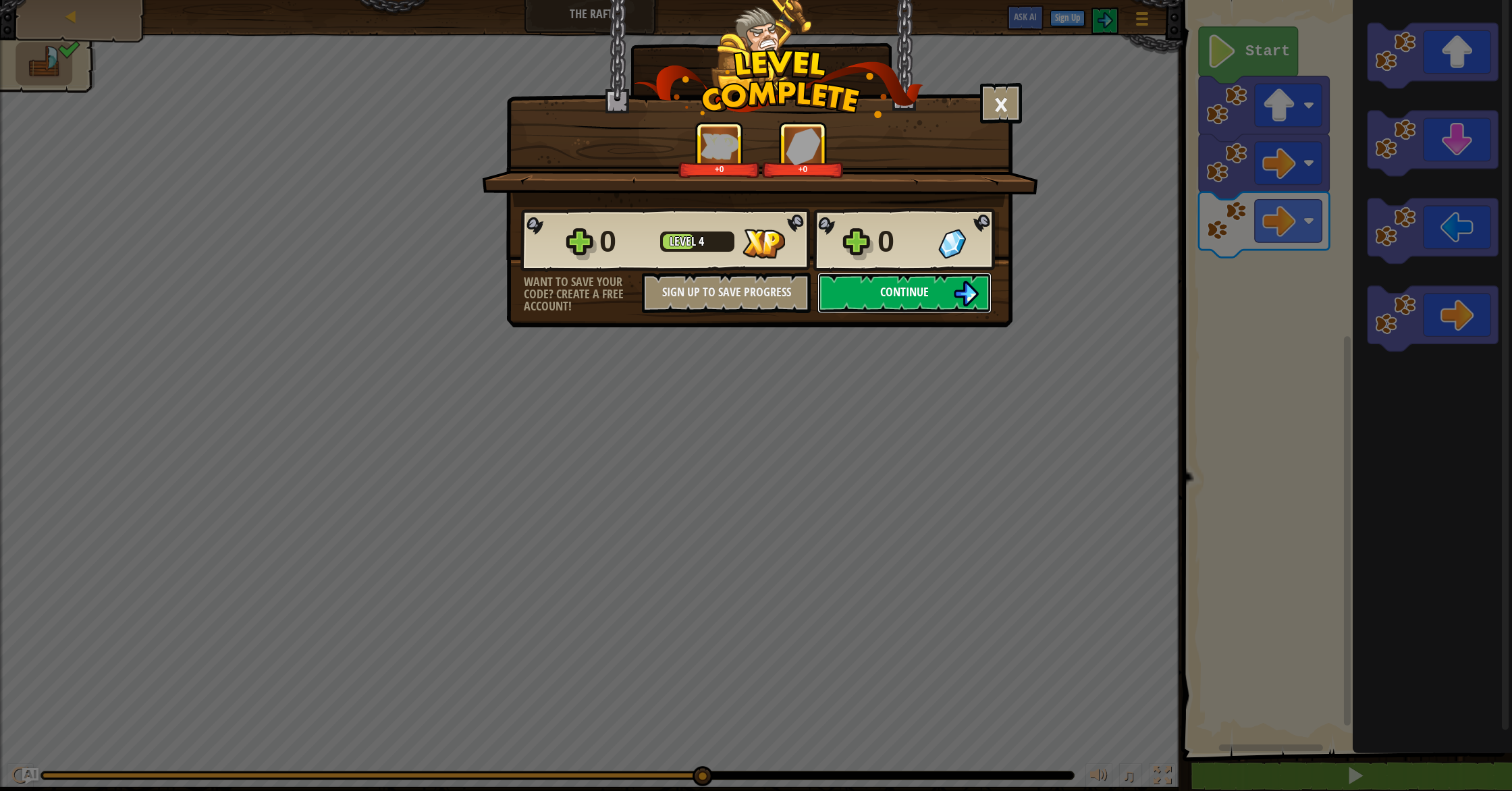
click at [869, 293] on button "Continue" at bounding box center [904, 293] width 174 height 40
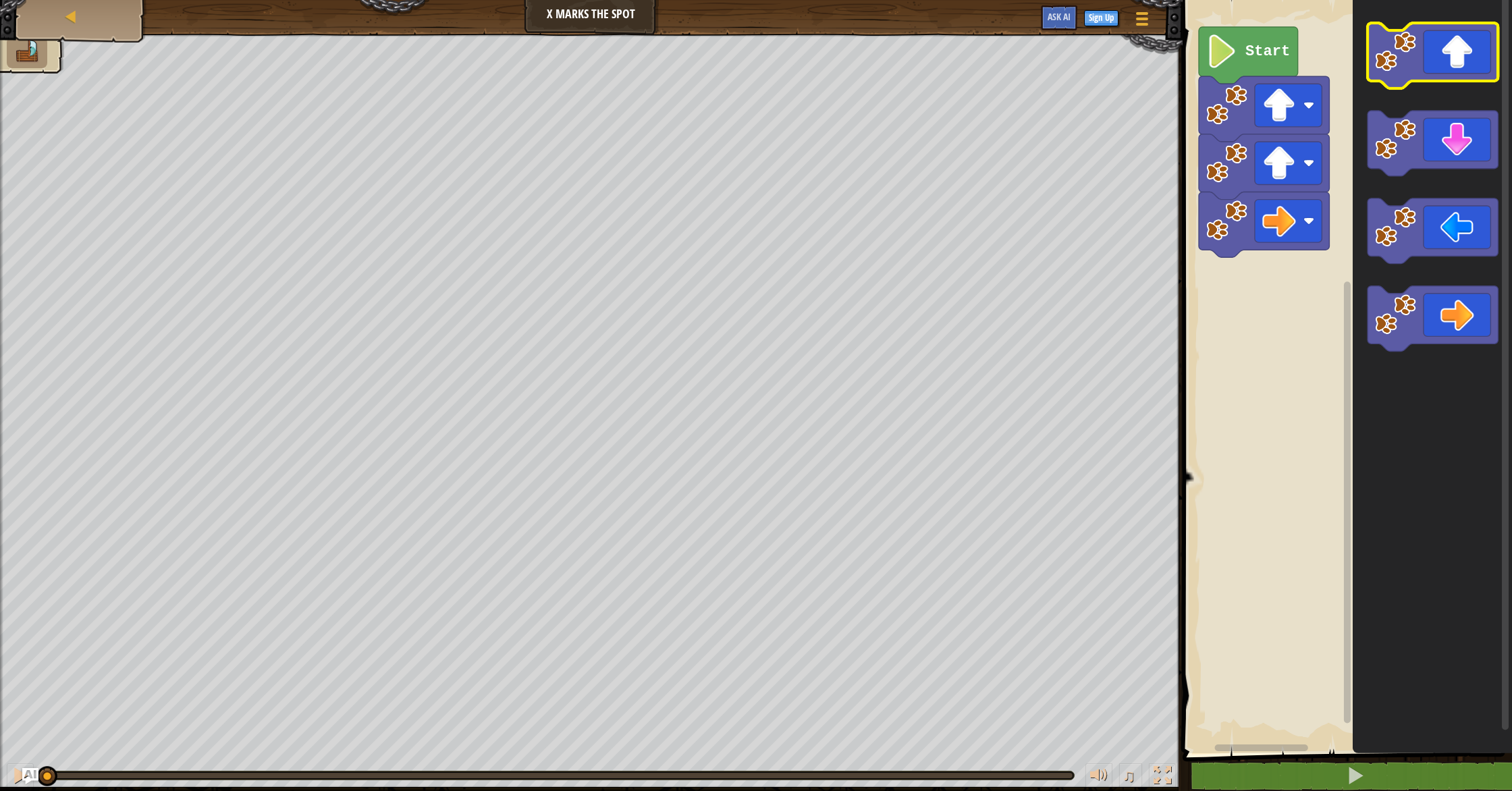
click at [1441, 59] on icon "Blockly Workspace" at bounding box center [1433, 56] width 130 height 65
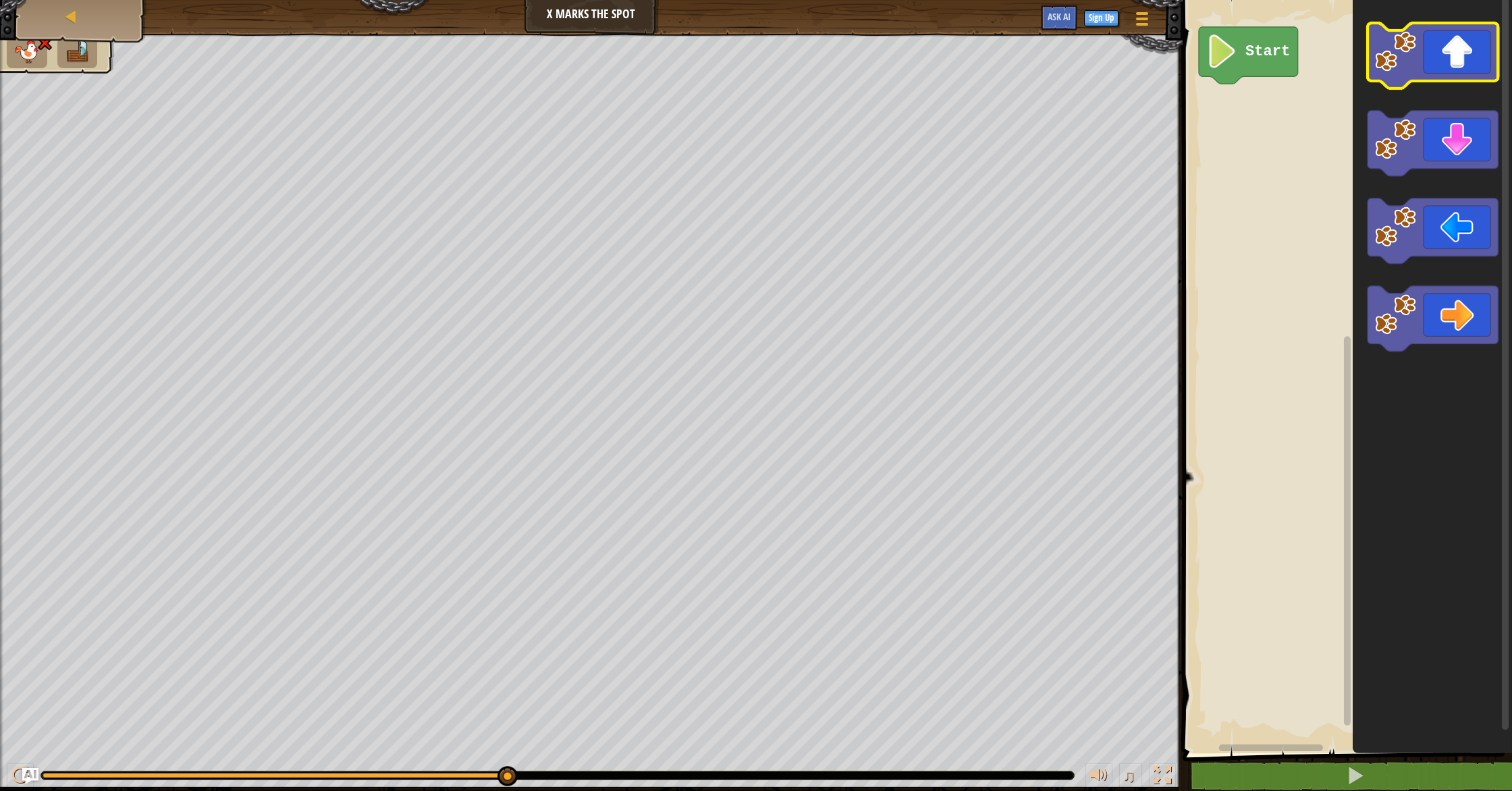
click at [1479, 62] on icon "Blockly Workspace" at bounding box center [1433, 56] width 130 height 65
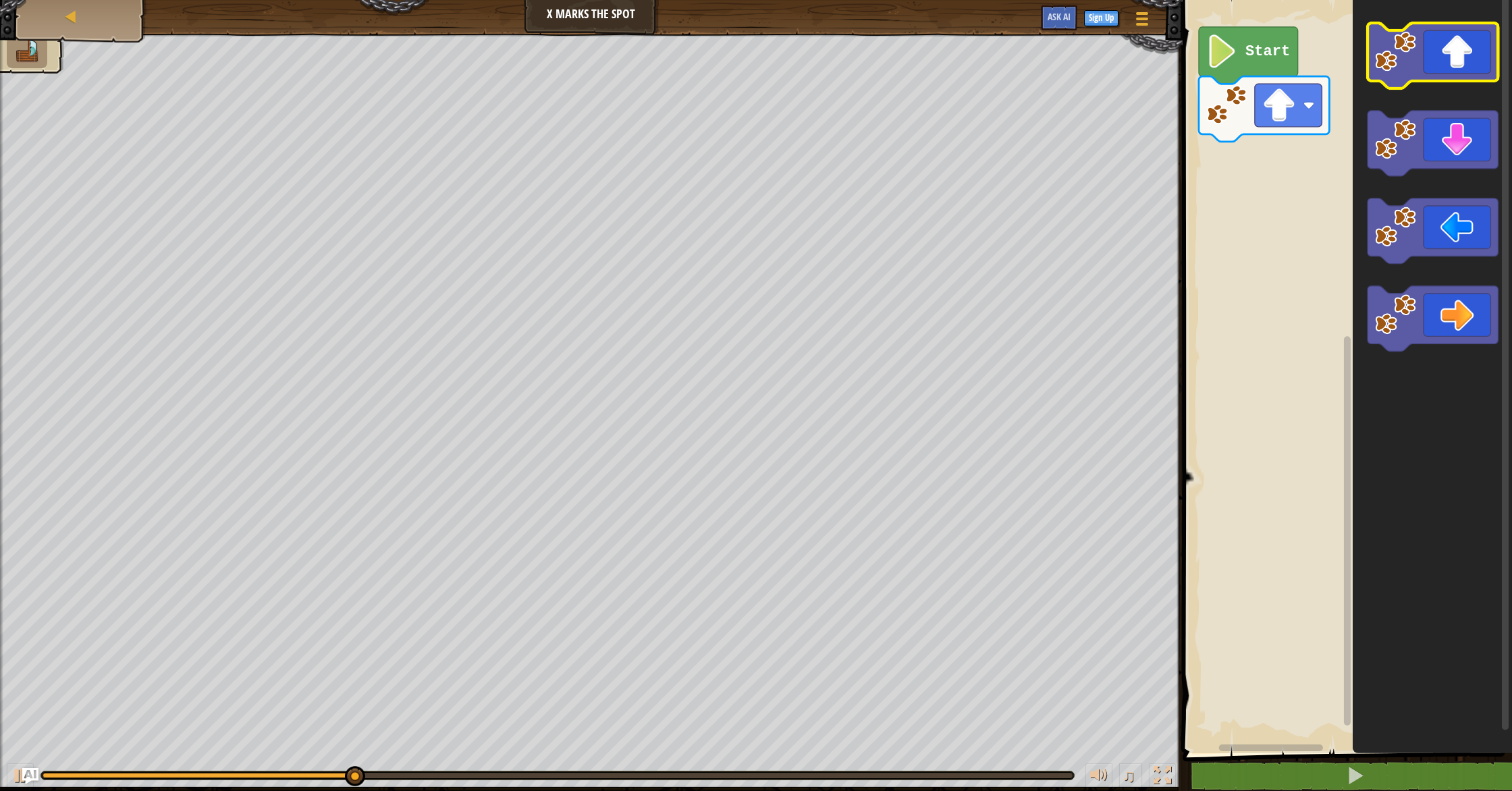
click at [1479, 62] on icon "Blockly Workspace" at bounding box center [1433, 56] width 130 height 65
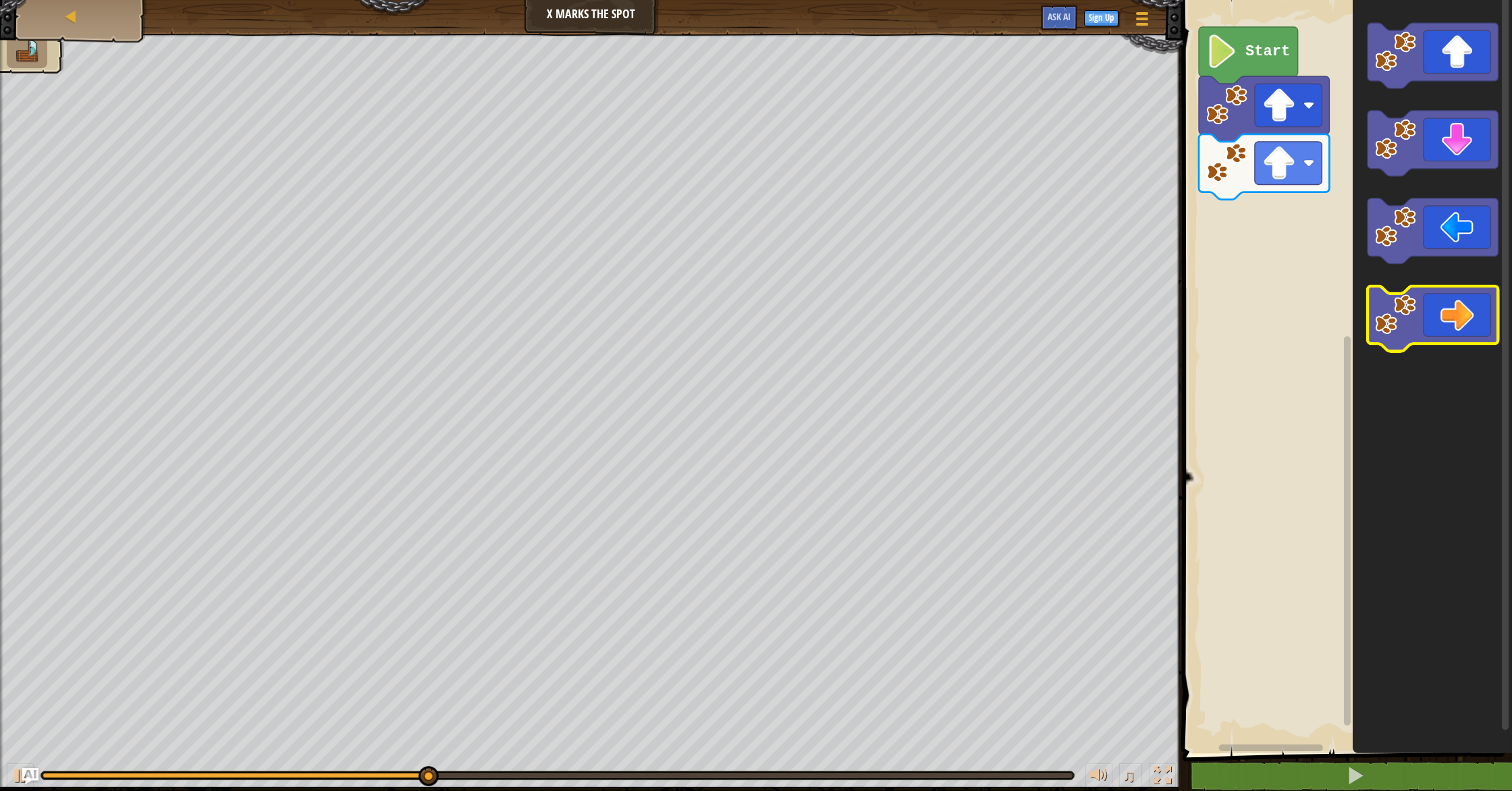
click at [1466, 328] on icon "Blockly Workspace" at bounding box center [1433, 319] width 130 height 65
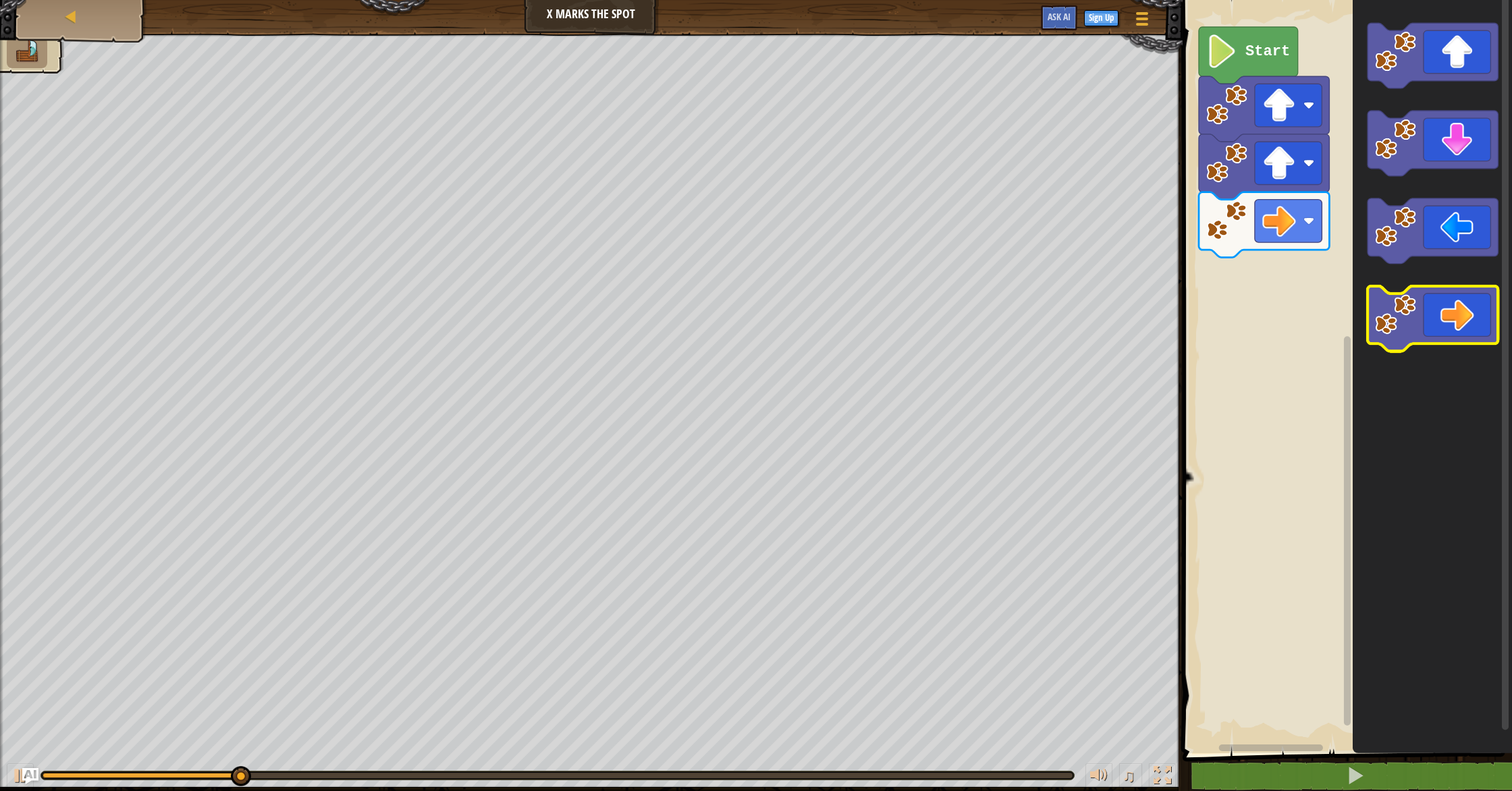
click at [1466, 328] on icon "Blockly Workspace" at bounding box center [1433, 319] width 130 height 65
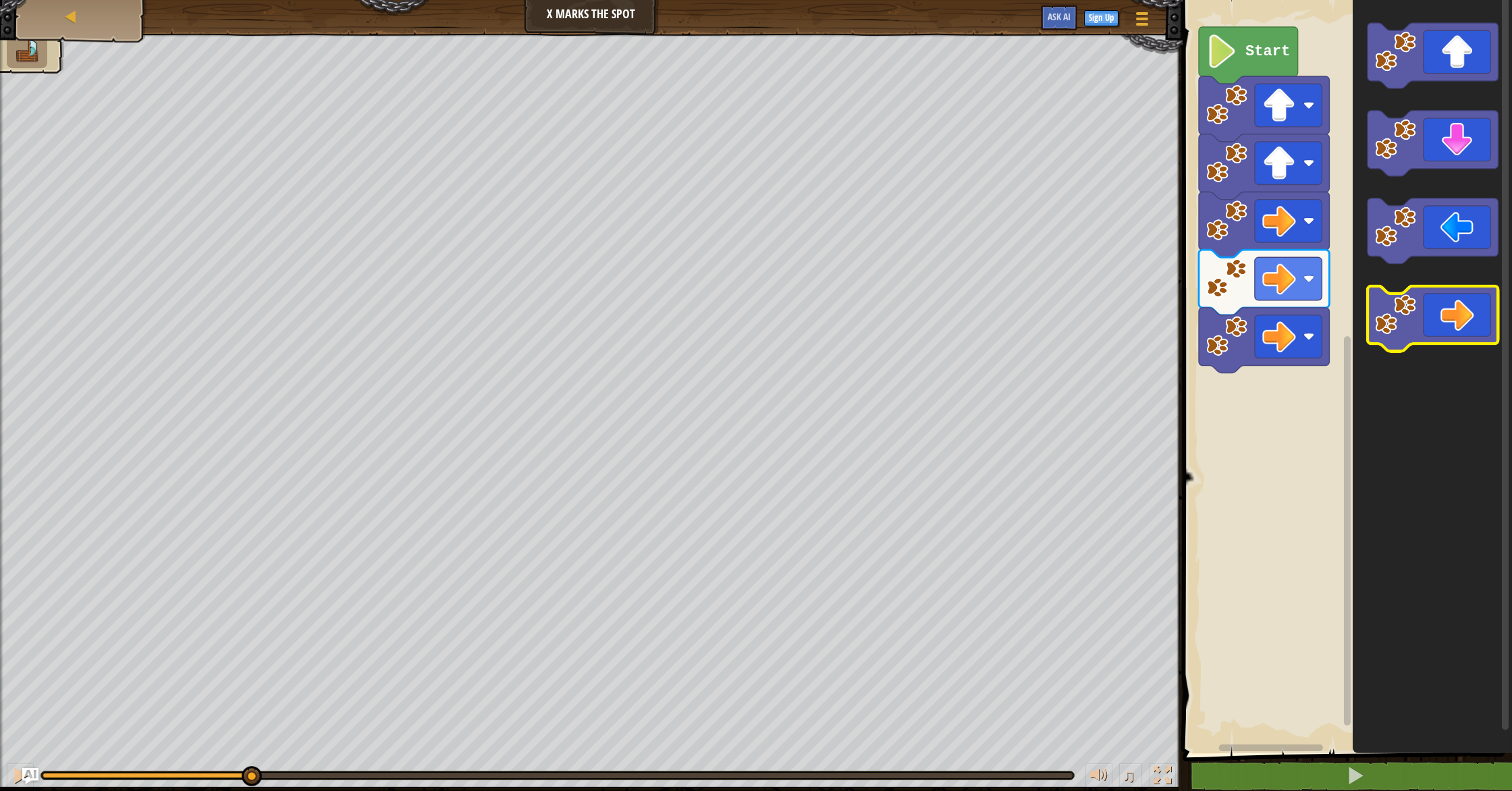
click at [1466, 328] on icon "Blockly Workspace" at bounding box center [1433, 319] width 130 height 65
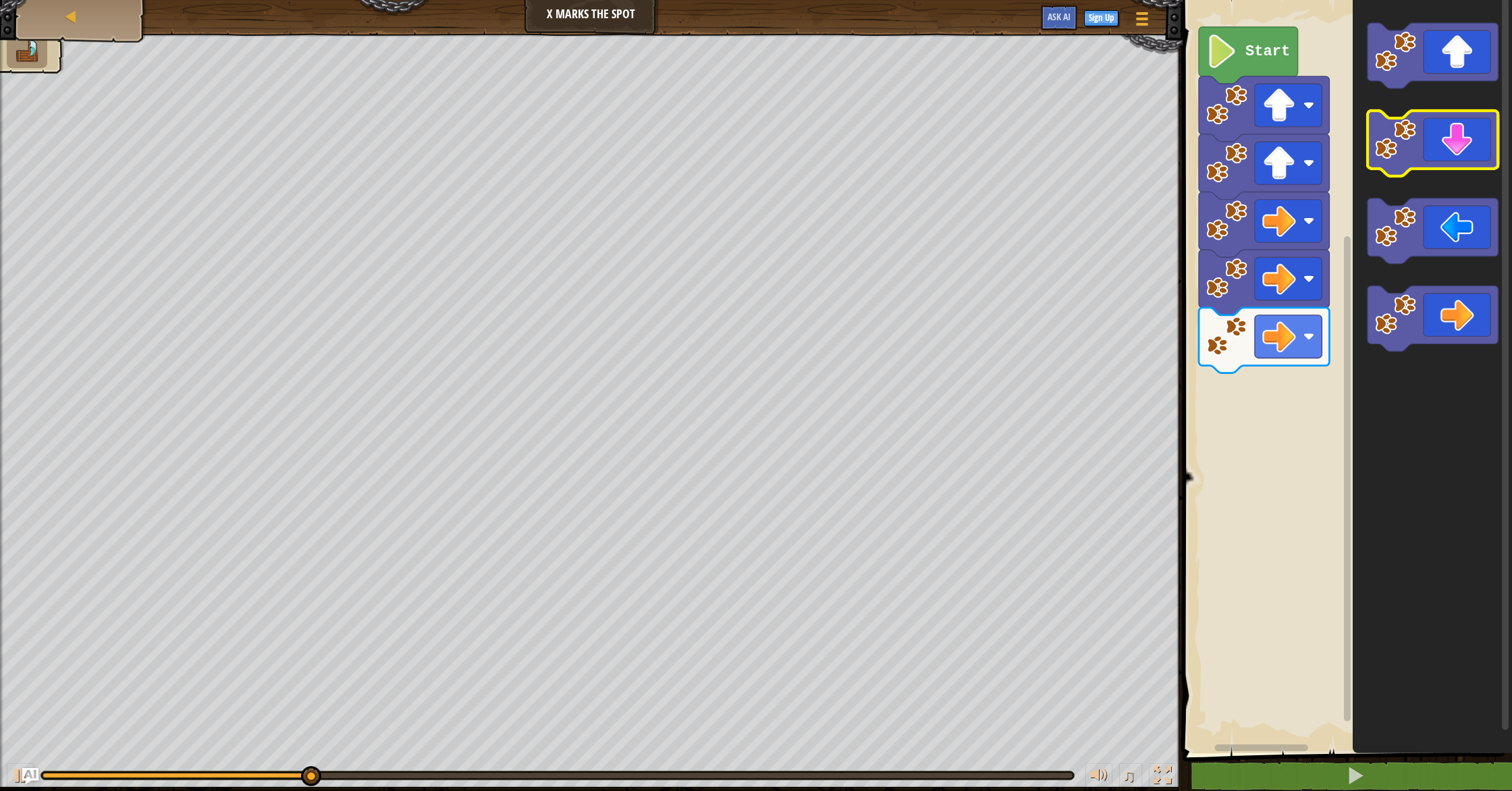
click at [1445, 153] on icon "Blockly Workspace" at bounding box center [1433, 144] width 130 height 65
click at [1443, 157] on icon "Blockly Workspace" at bounding box center [1433, 144] width 130 height 65
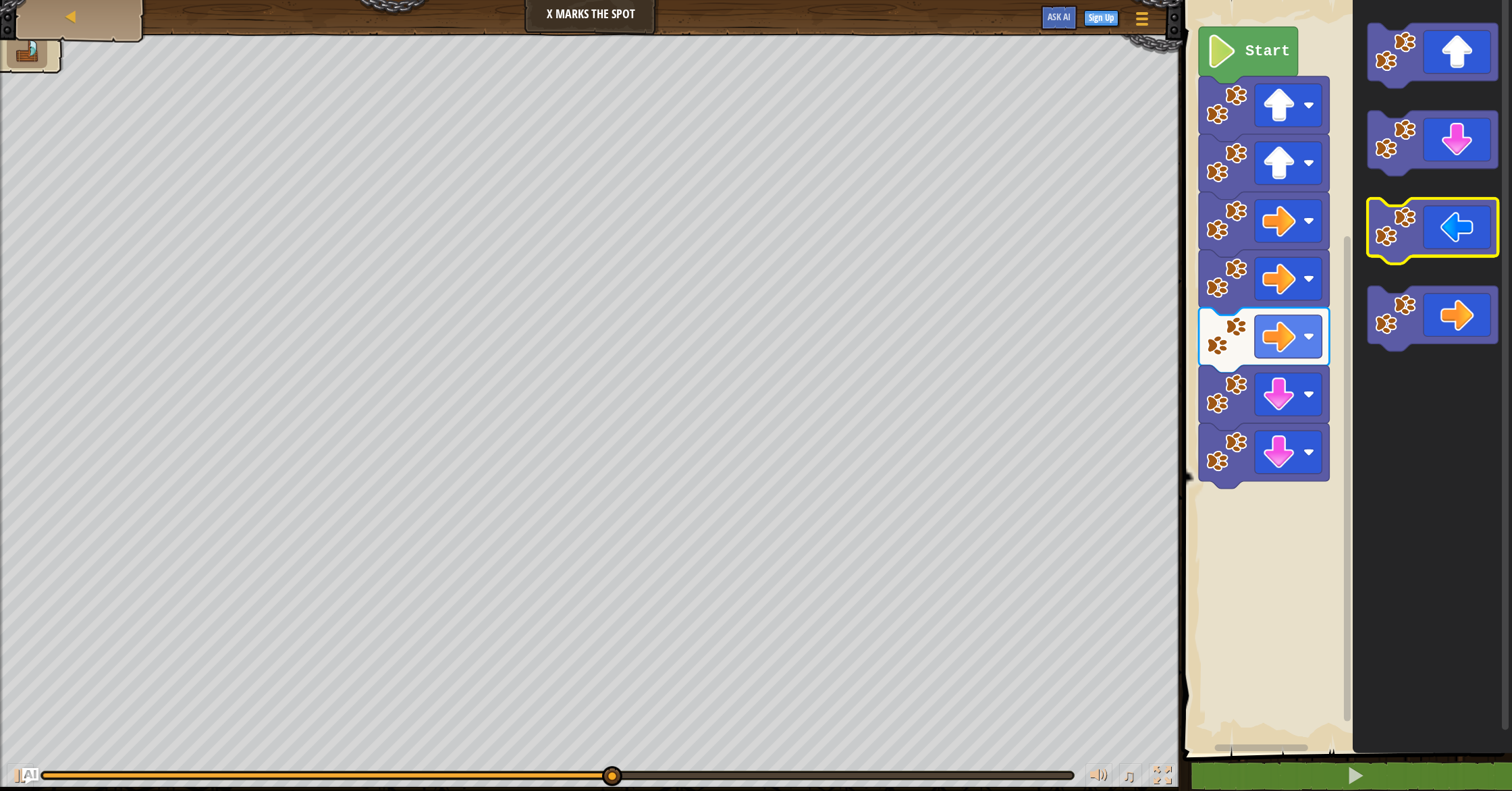
click at [1443, 241] on icon "Blockly Workspace" at bounding box center [1433, 231] width 130 height 65
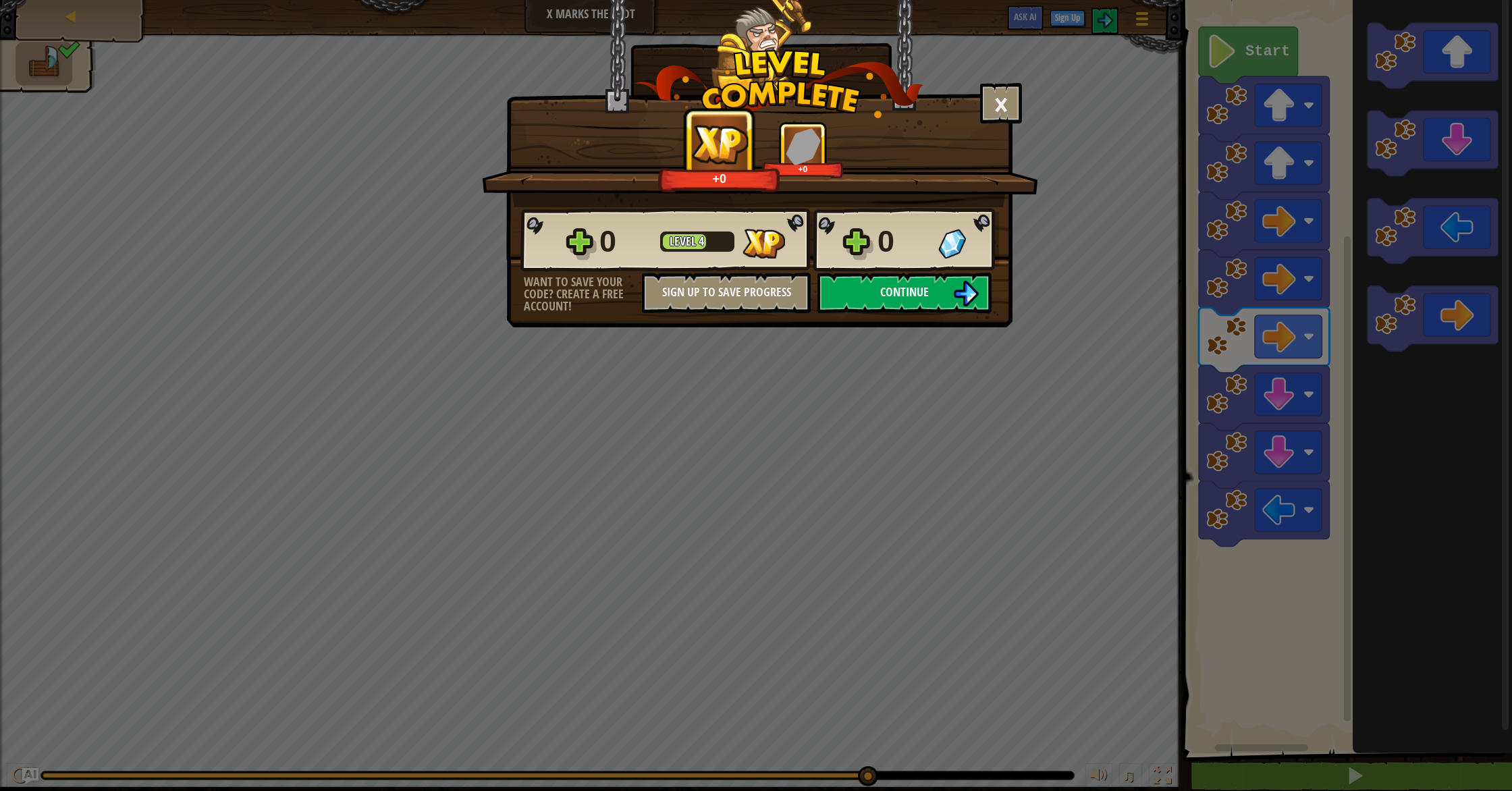
click at [928, 286] on span "Continue" at bounding box center [905, 292] width 49 height 17
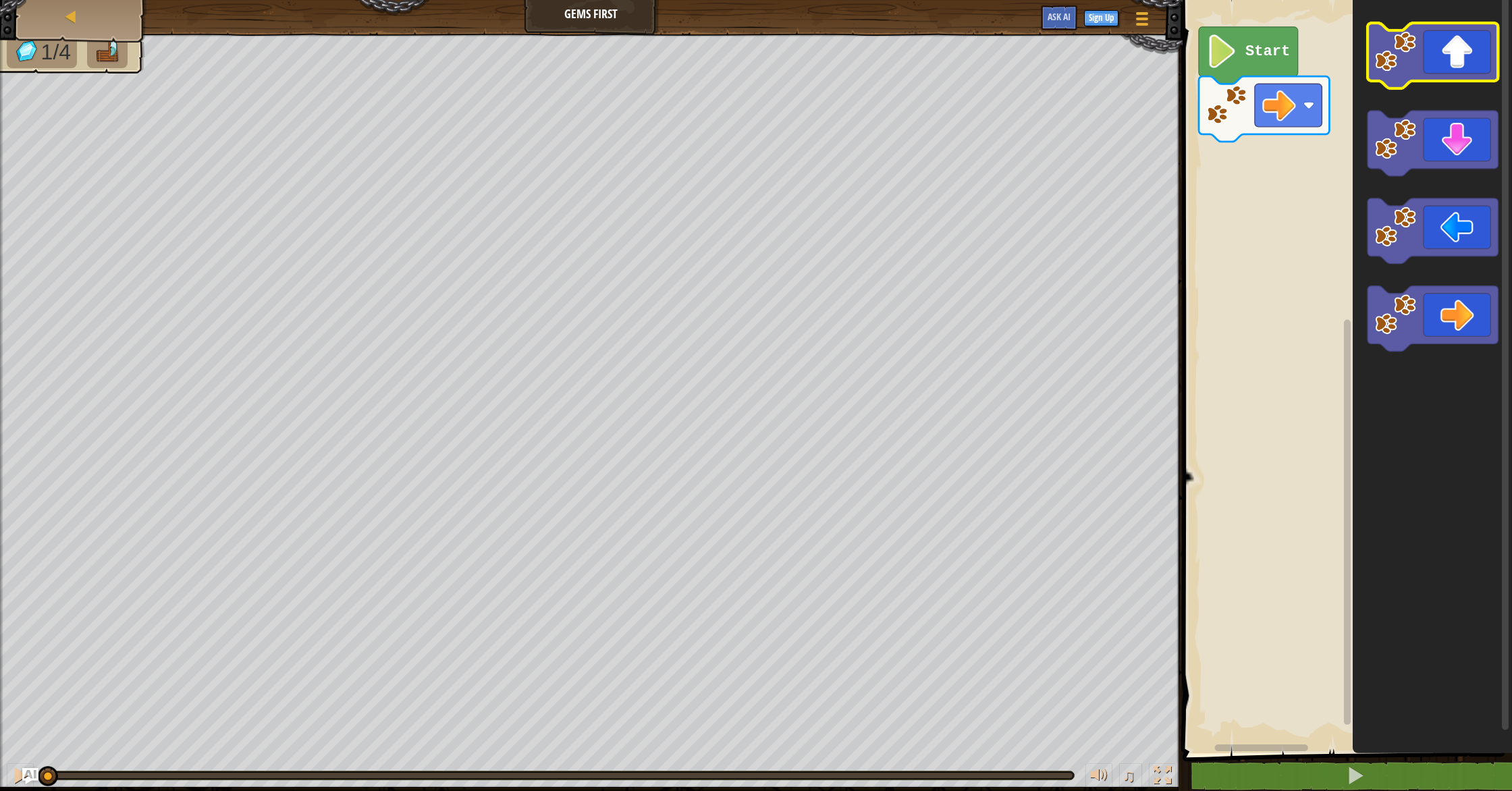
click at [1441, 69] on icon "Blockly Workspace" at bounding box center [1433, 56] width 130 height 65
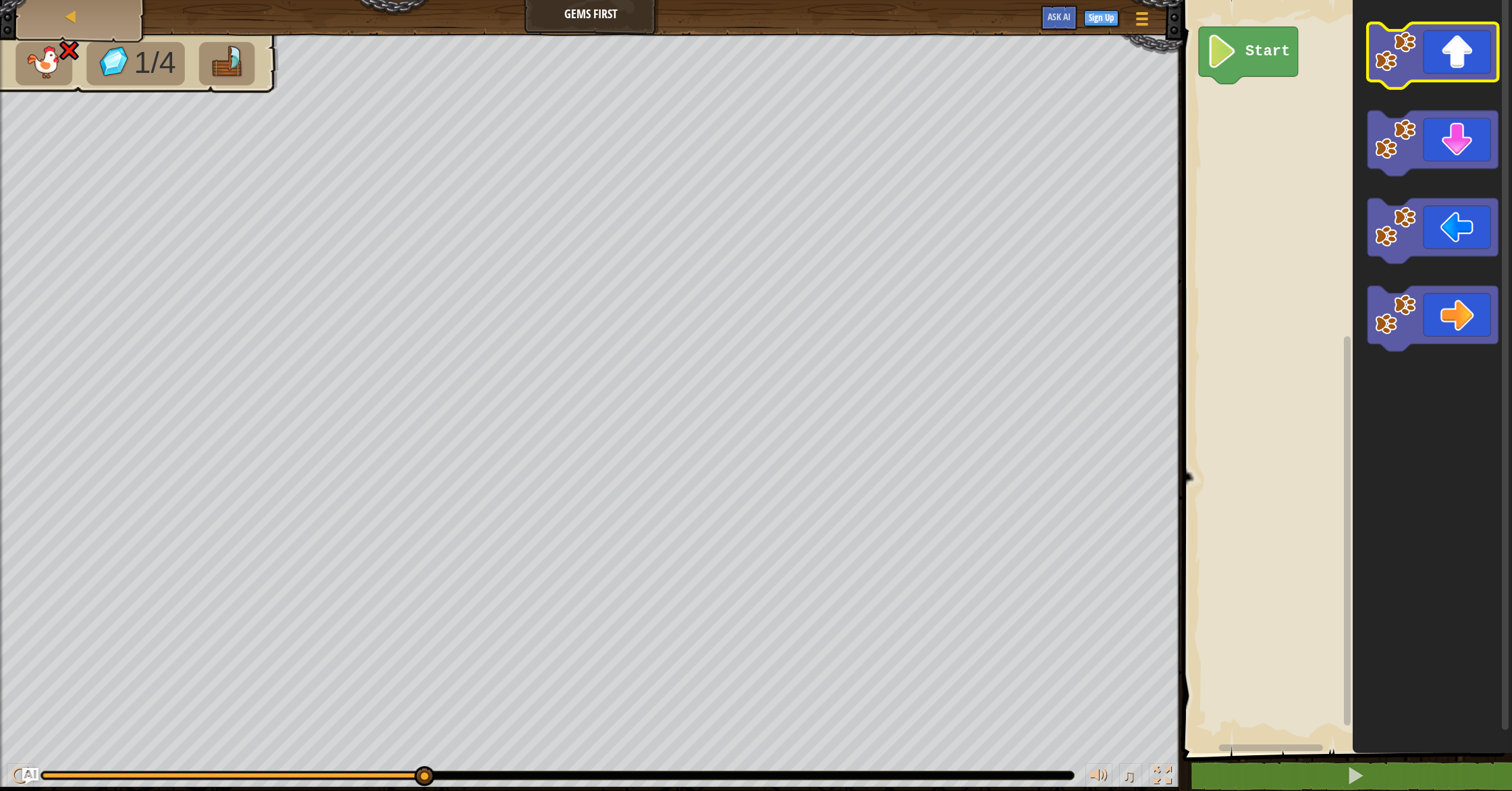
click at [1434, 58] on icon "Blockly Workspace" at bounding box center [1433, 56] width 130 height 65
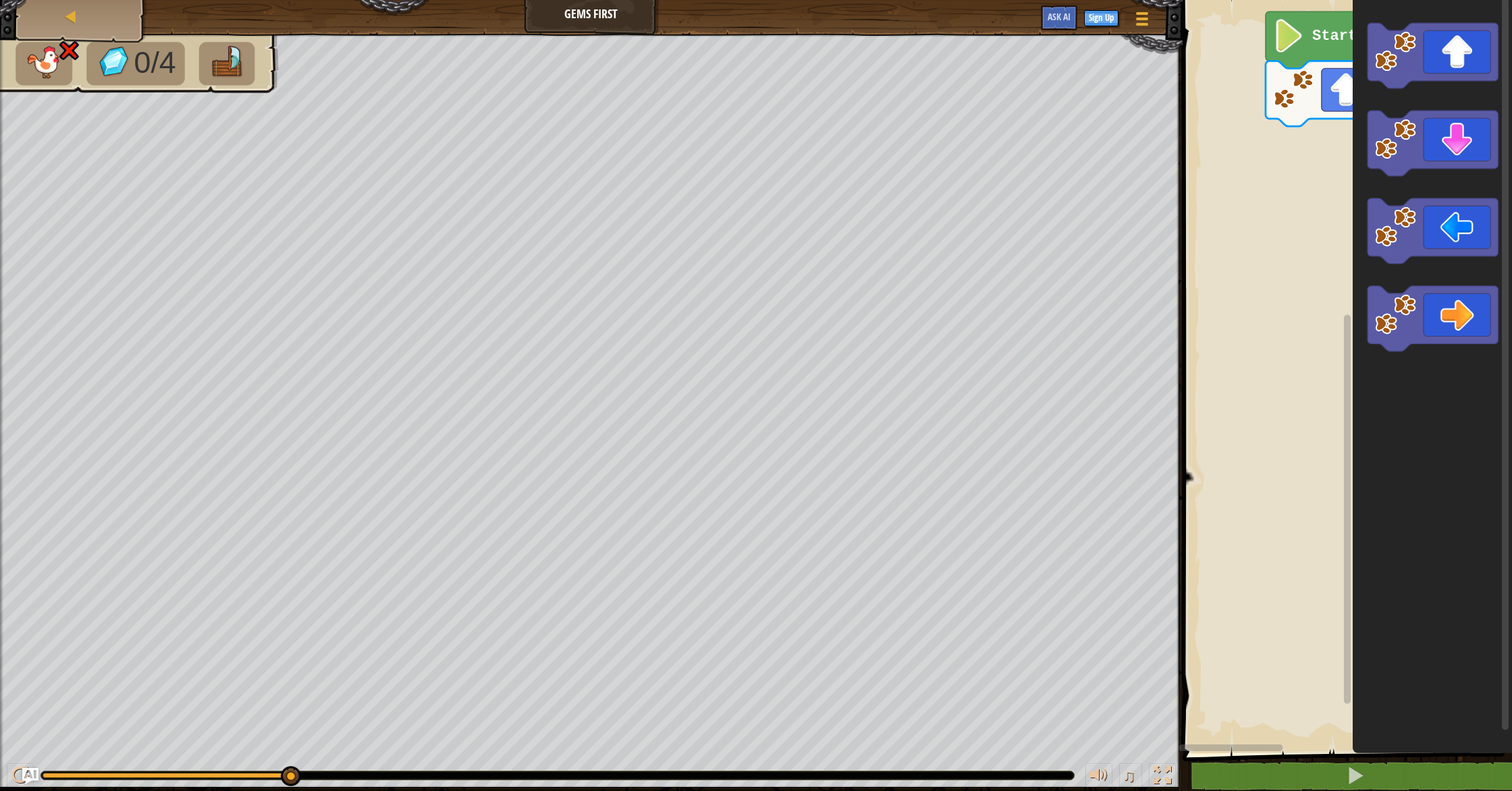
click at [1291, 126] on g "Start" at bounding box center [1345, 373] width 334 height 760
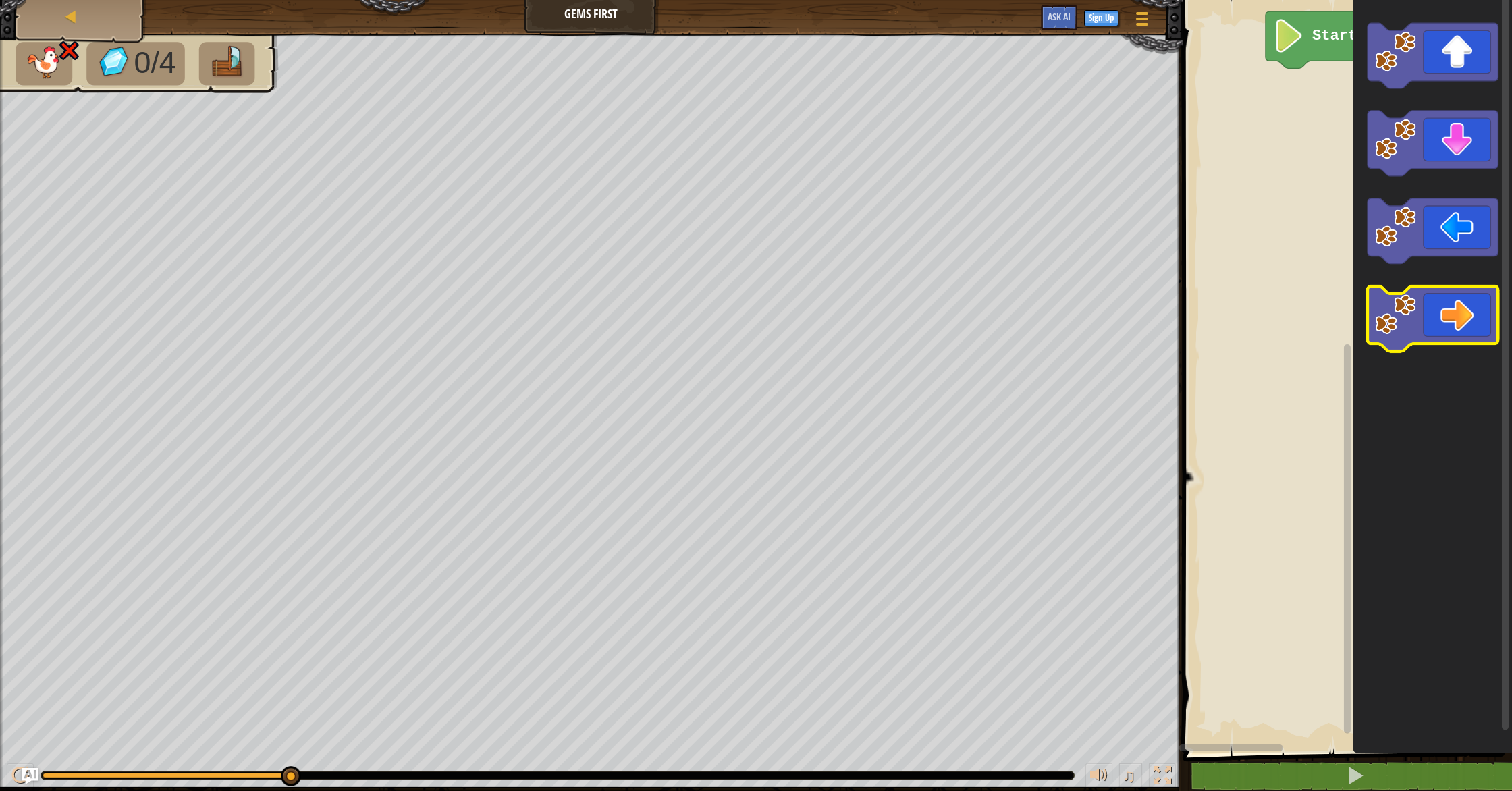
click at [1485, 314] on icon "Blockly Workspace" at bounding box center [1433, 319] width 130 height 65
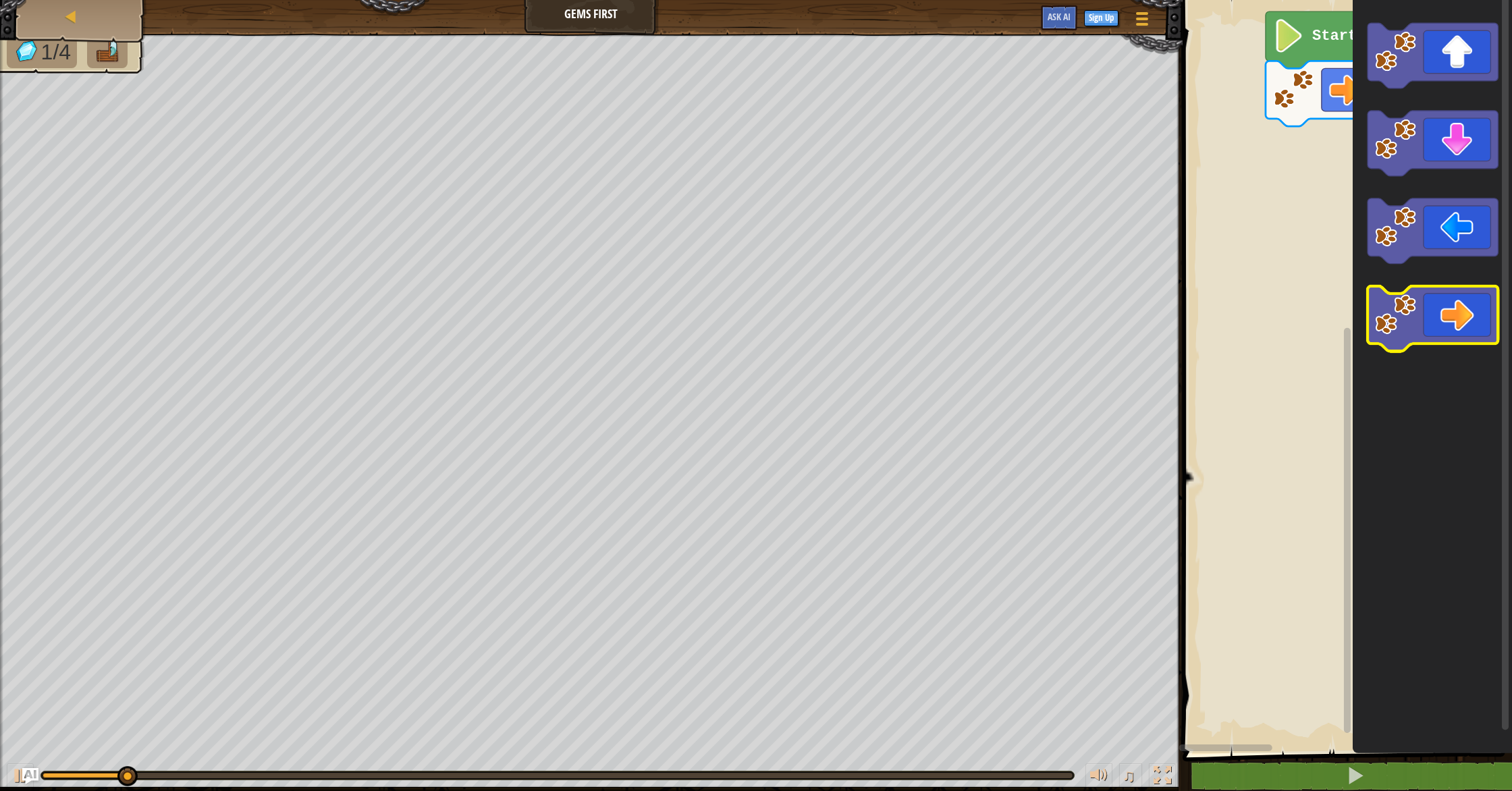
click at [1485, 314] on icon "Blockly Workspace" at bounding box center [1433, 319] width 130 height 65
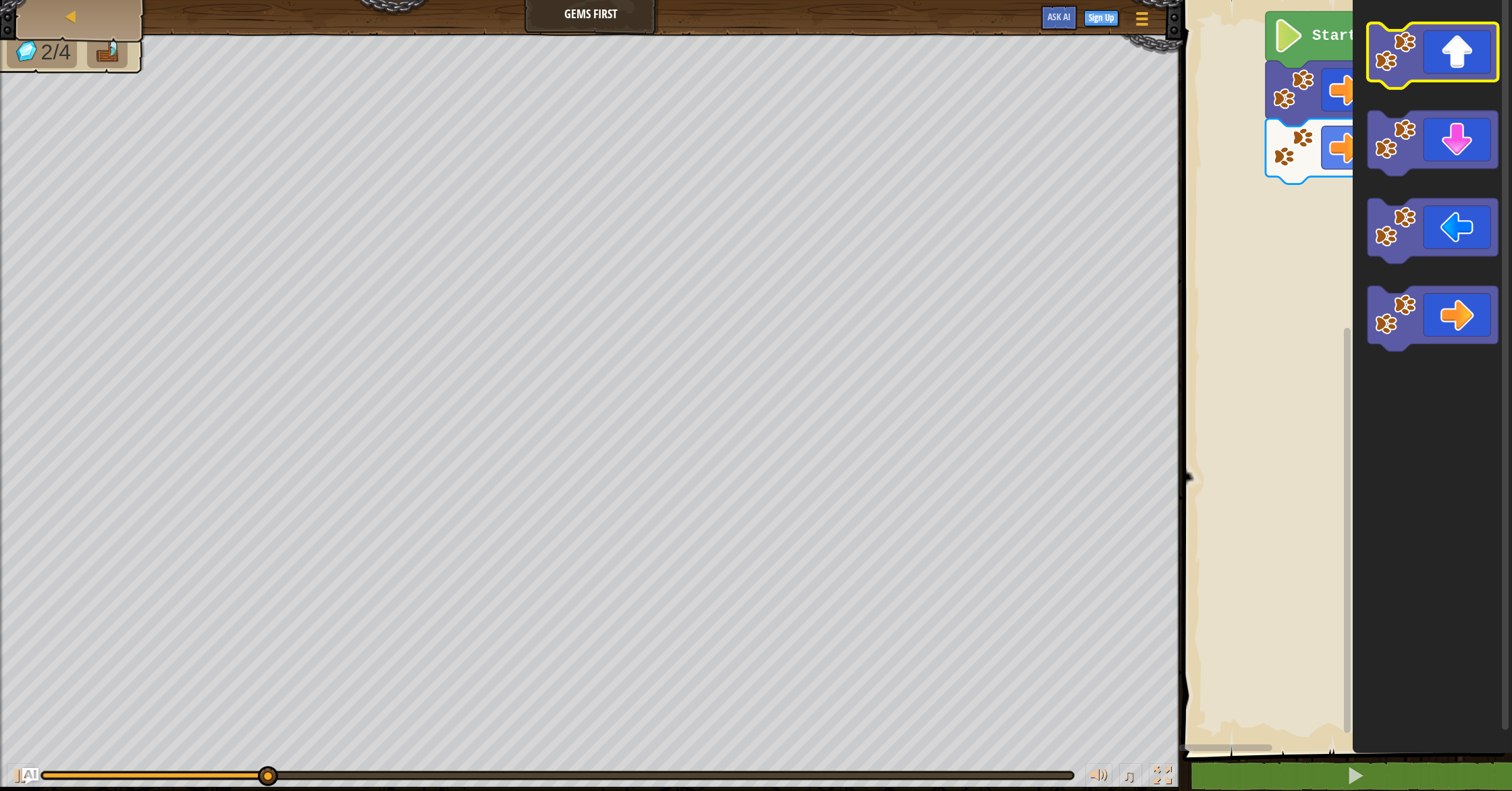
click at [1484, 80] on icon "Blockly Workspace" at bounding box center [1433, 56] width 130 height 65
click at [1475, 55] on icon "Blockly Workspace" at bounding box center [1433, 56] width 130 height 65
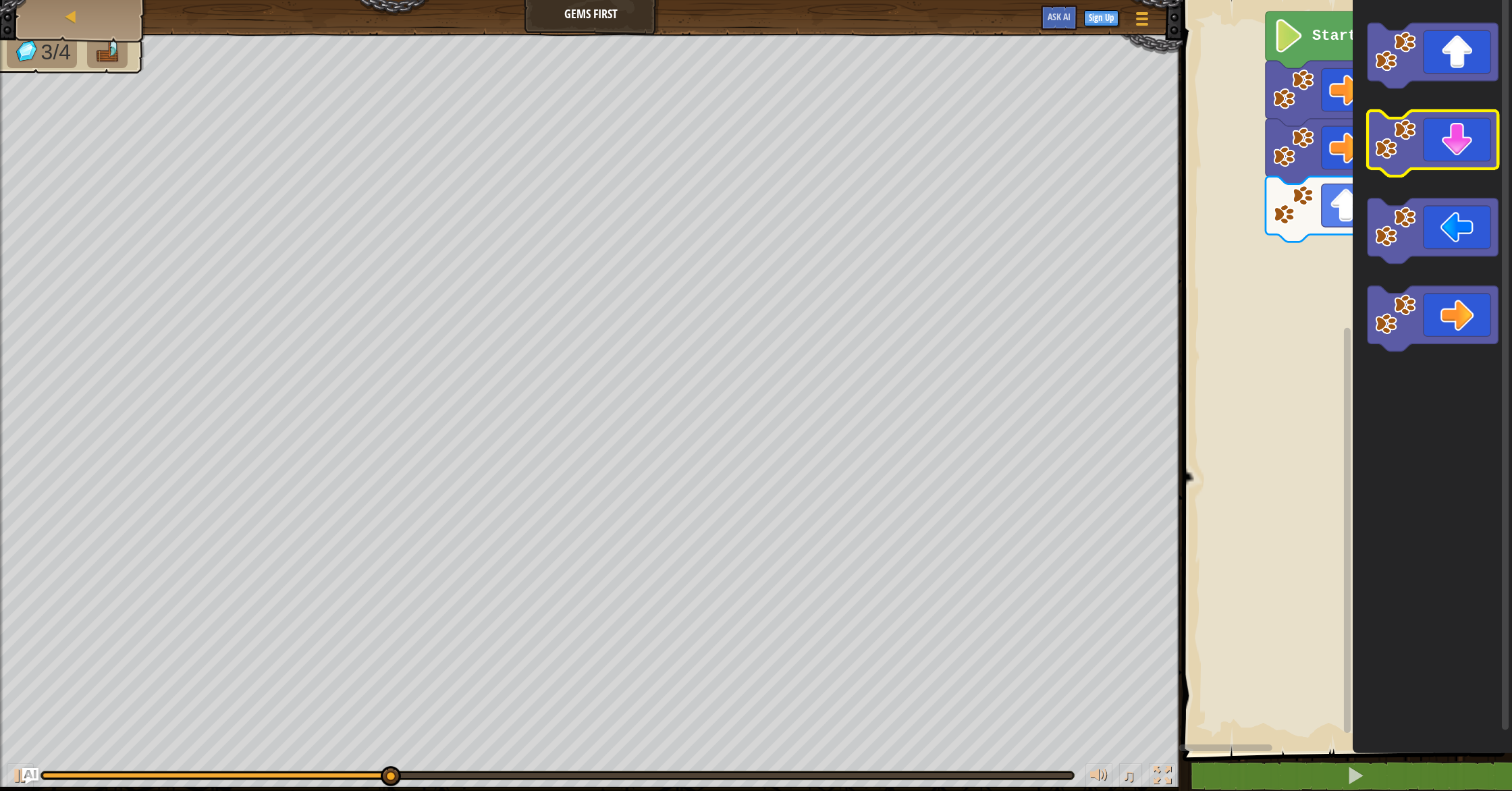
click at [1476, 147] on icon "Blockly Workspace" at bounding box center [1433, 144] width 130 height 65
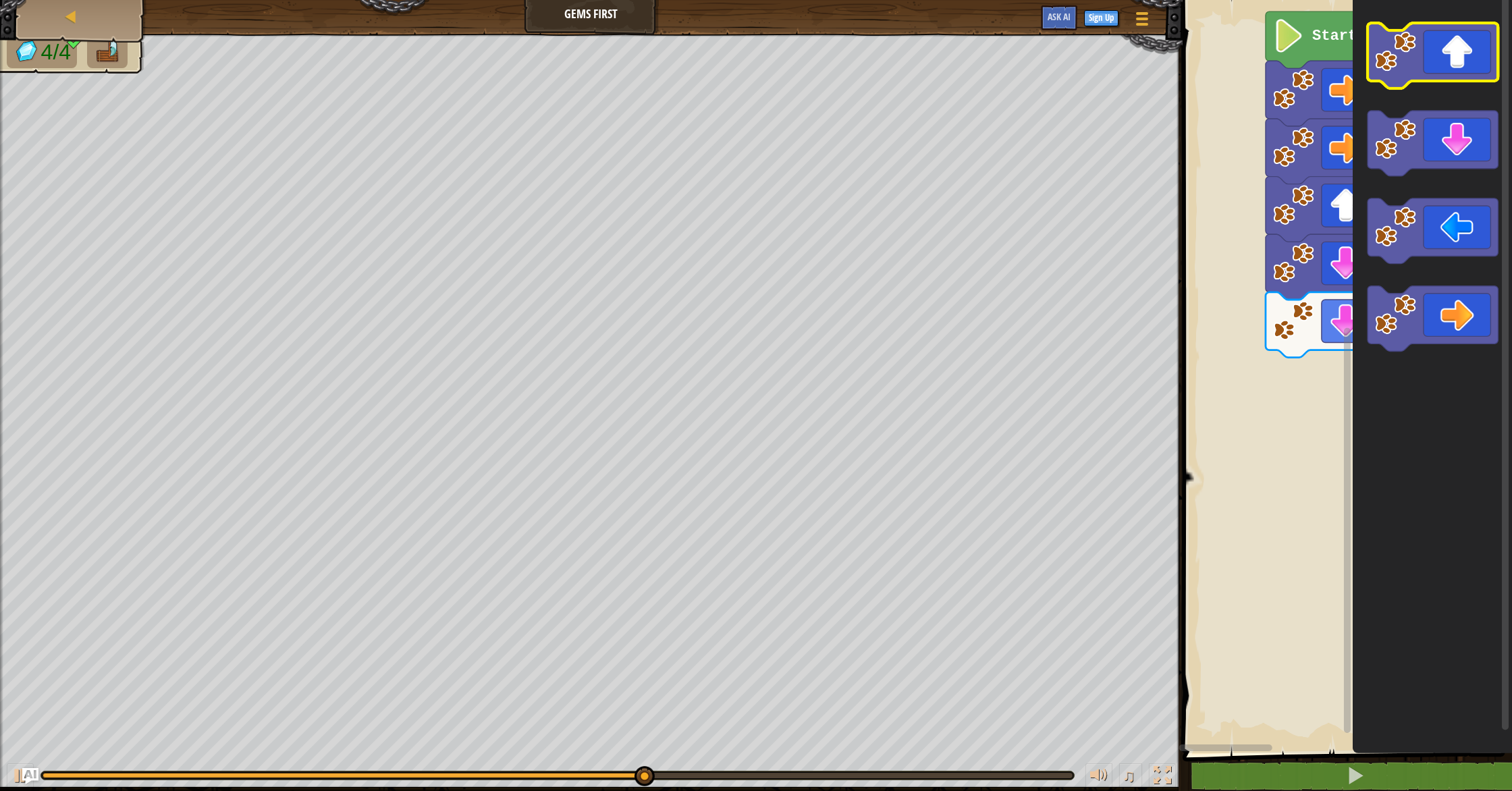
click at [1454, 75] on icon "Blockly Workspace" at bounding box center [1433, 56] width 130 height 65
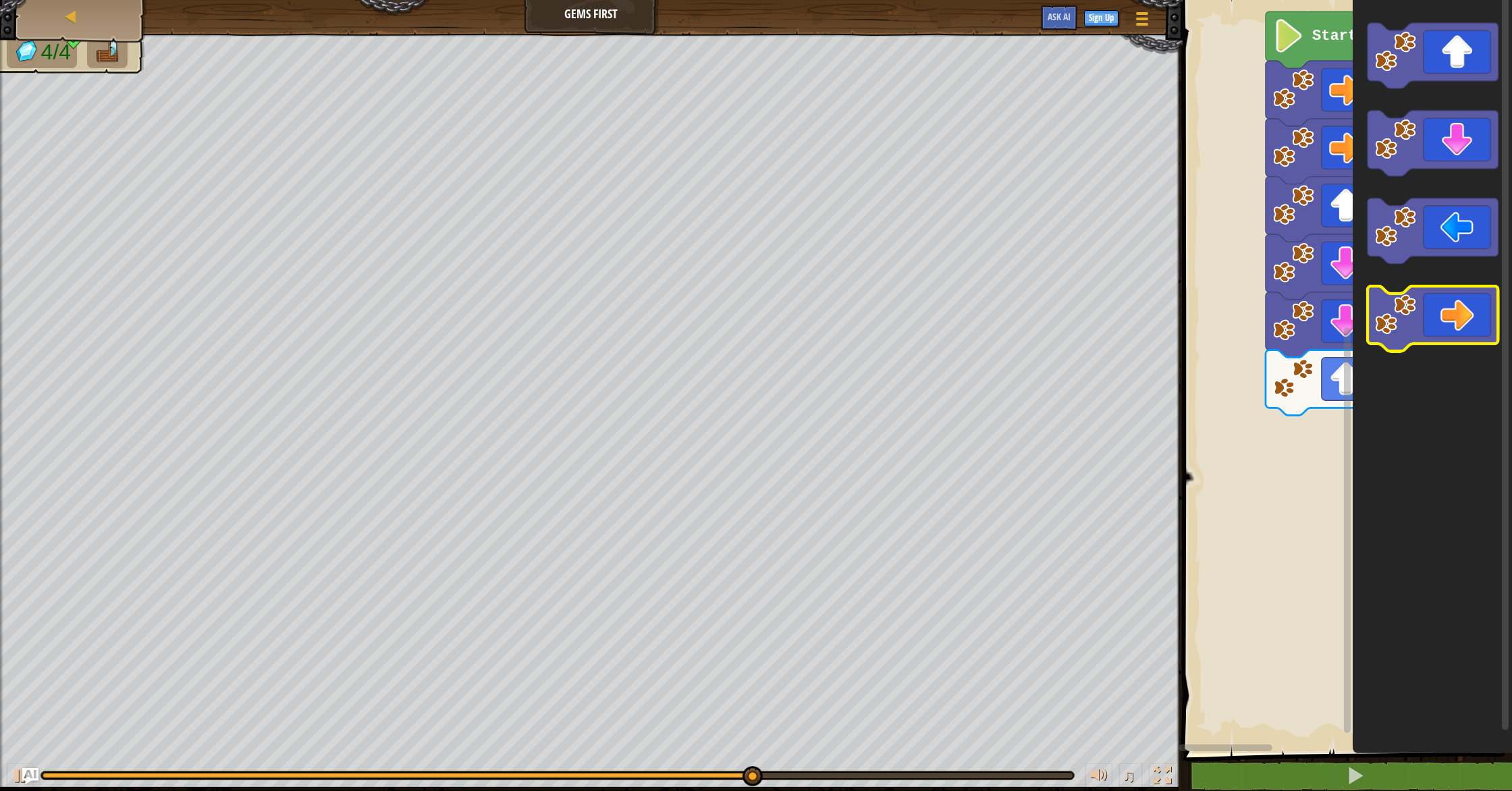
click at [1457, 302] on icon "Blockly Workspace" at bounding box center [1433, 319] width 130 height 65
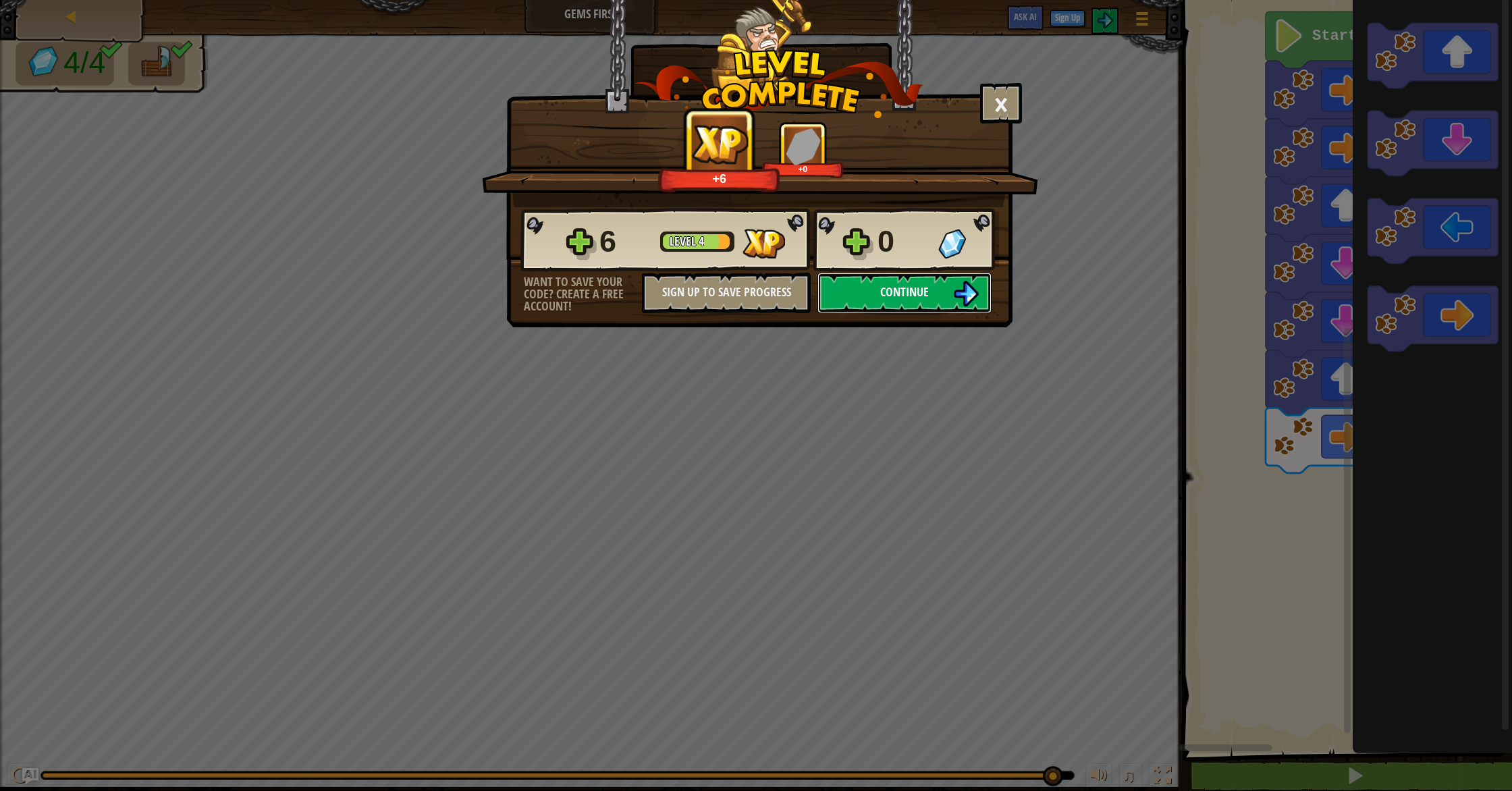
click at [871, 287] on button "Continue" at bounding box center [904, 293] width 174 height 40
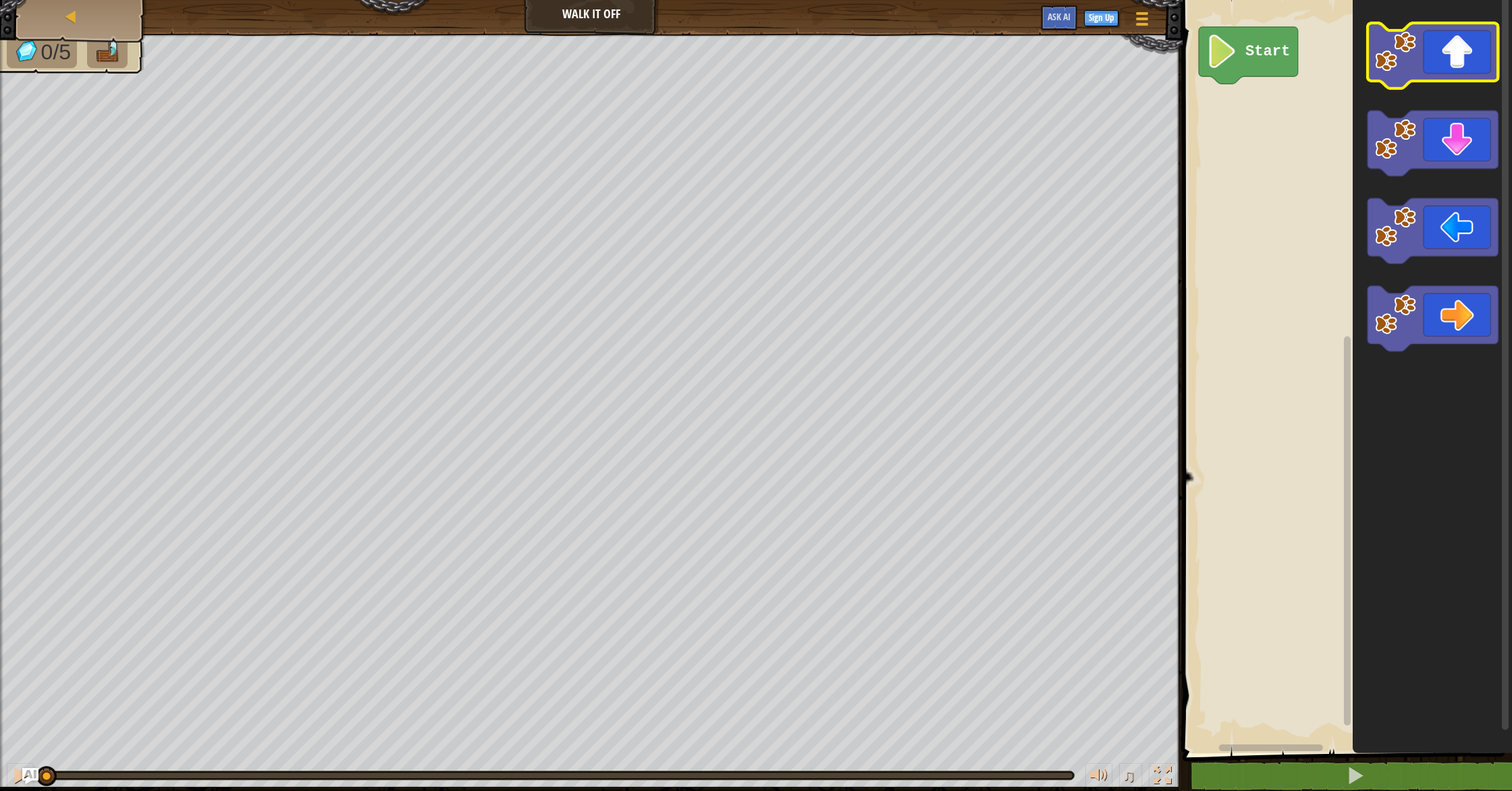
click at [1436, 76] on icon "Blockly Workspace" at bounding box center [1433, 56] width 130 height 65
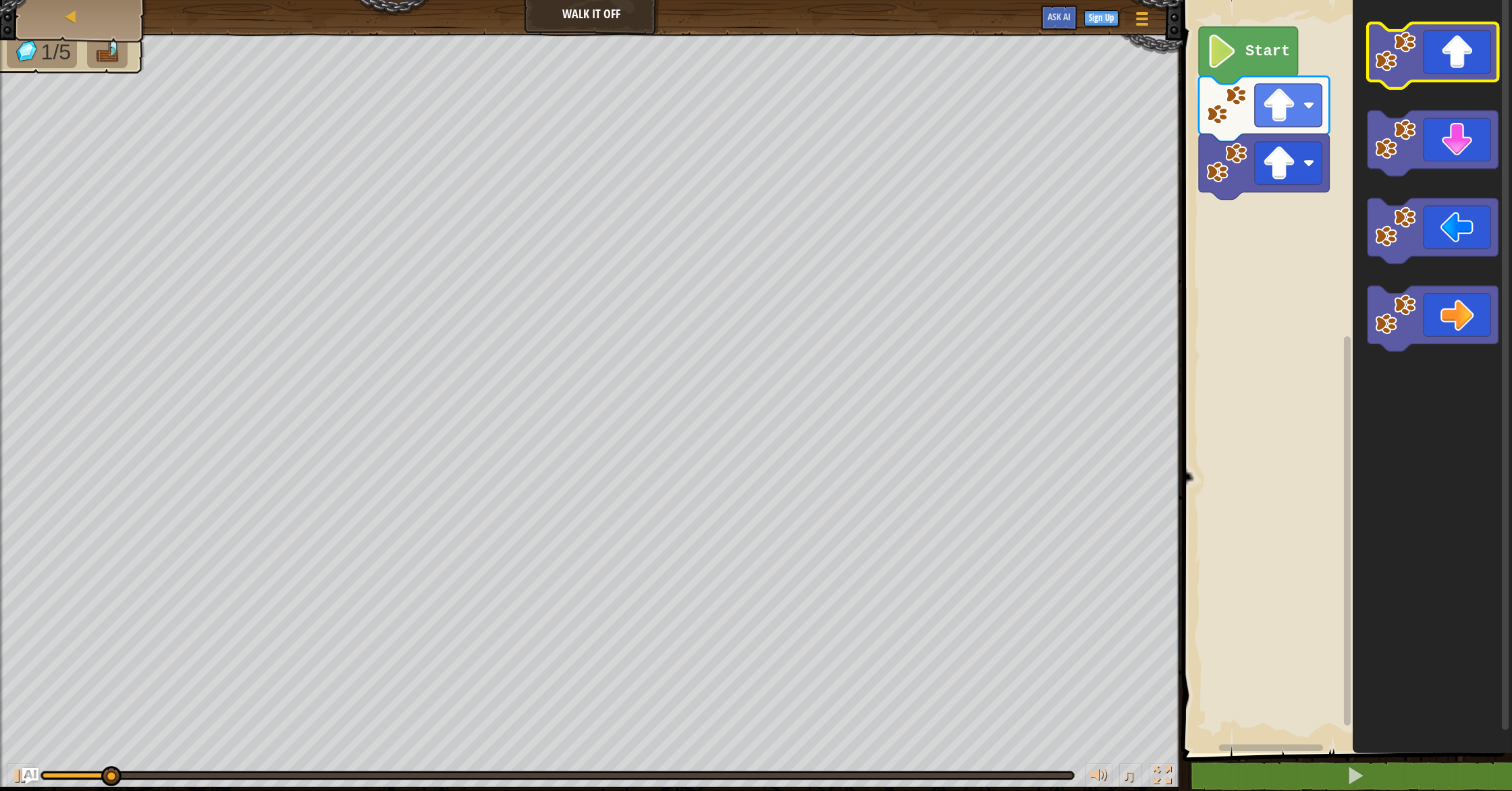
click at [1436, 76] on icon "Blockly Workspace" at bounding box center [1433, 56] width 130 height 65
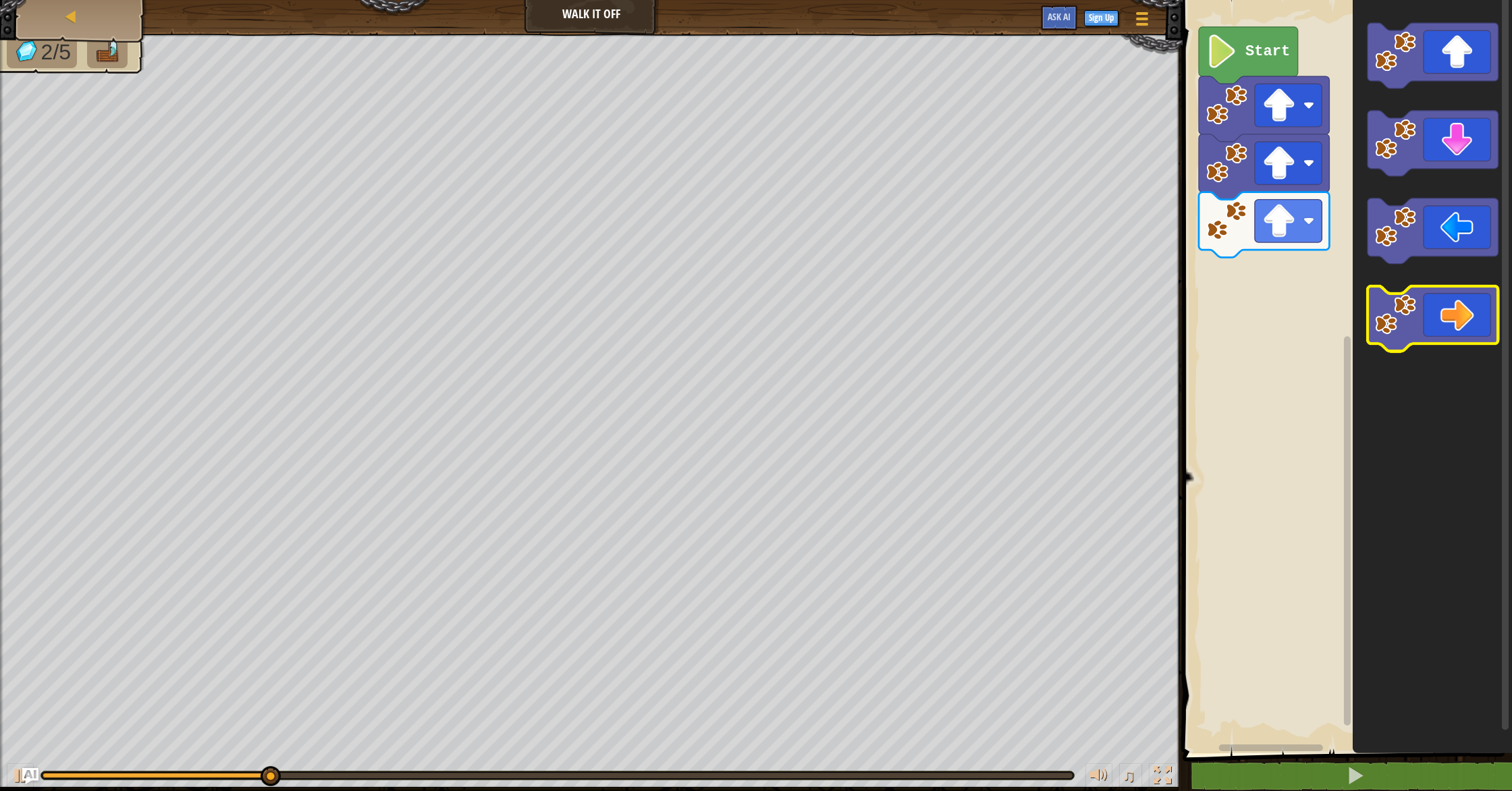
click at [1484, 303] on icon "Blockly Workspace" at bounding box center [1433, 319] width 130 height 65
click at [1481, 300] on icon "Blockly Workspace" at bounding box center [1433, 319] width 130 height 65
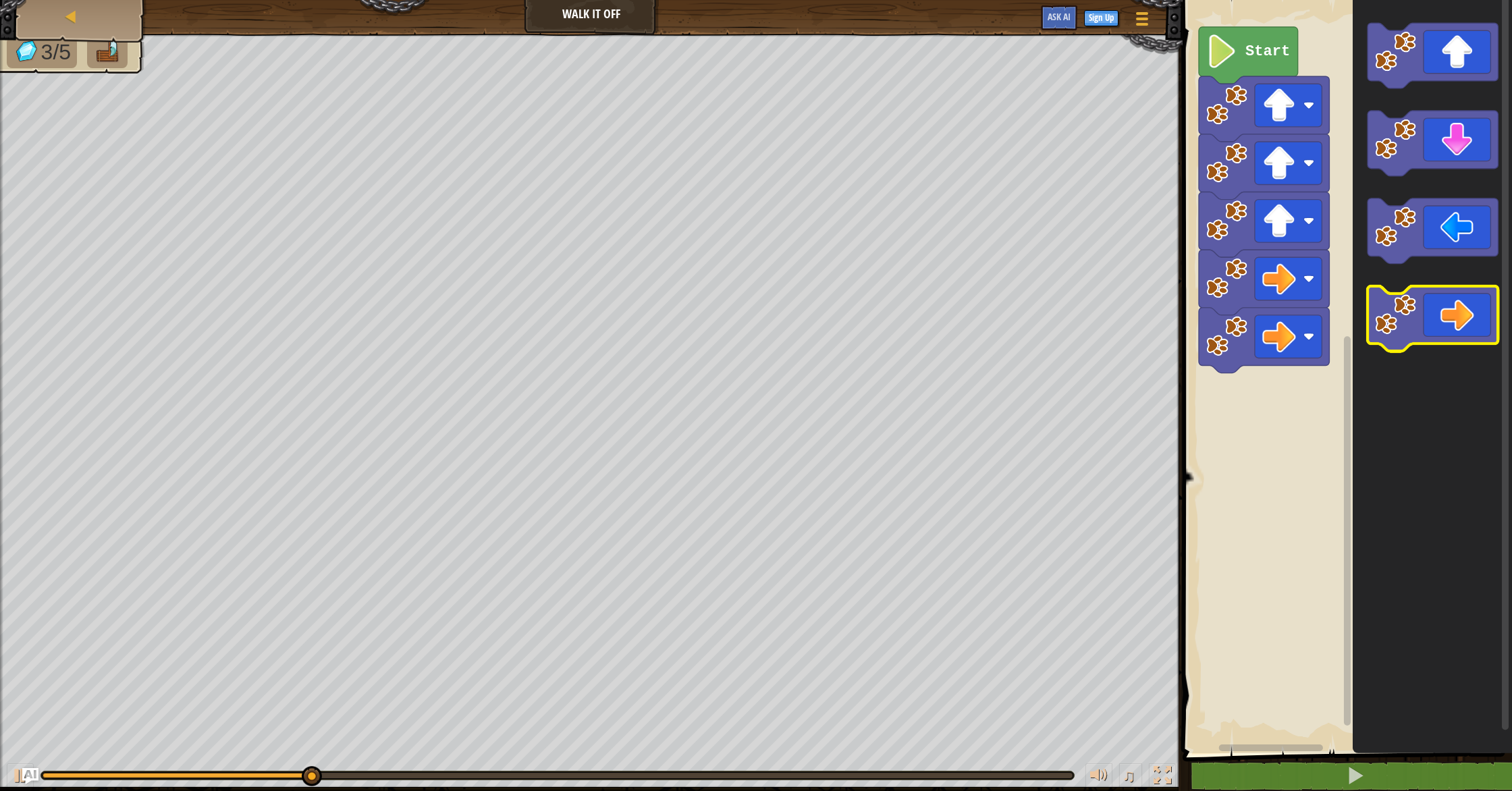
click at [1481, 300] on icon "Blockly Workspace" at bounding box center [1433, 319] width 130 height 65
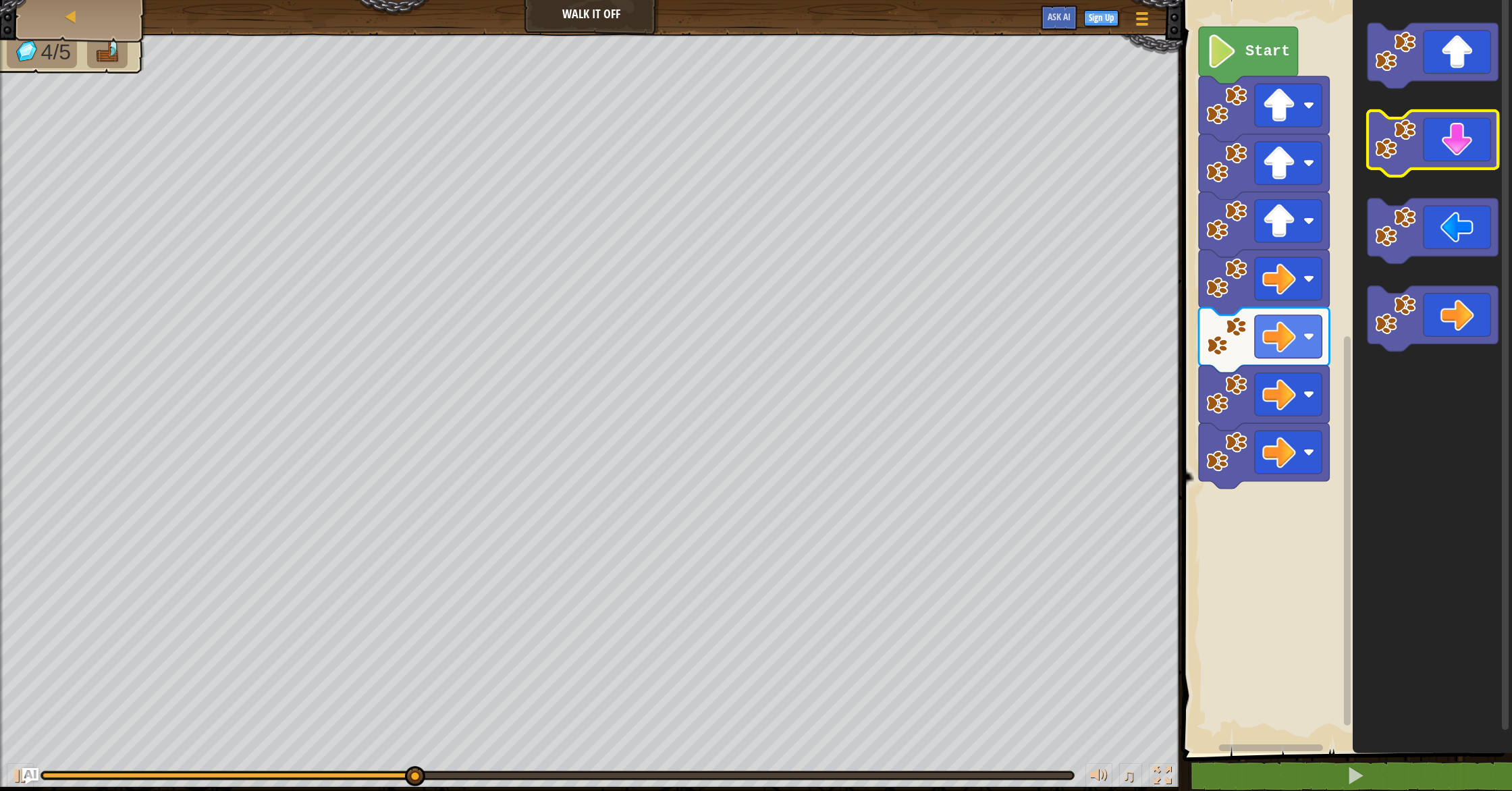
click at [1428, 161] on icon "Blockly Workspace" at bounding box center [1433, 144] width 130 height 65
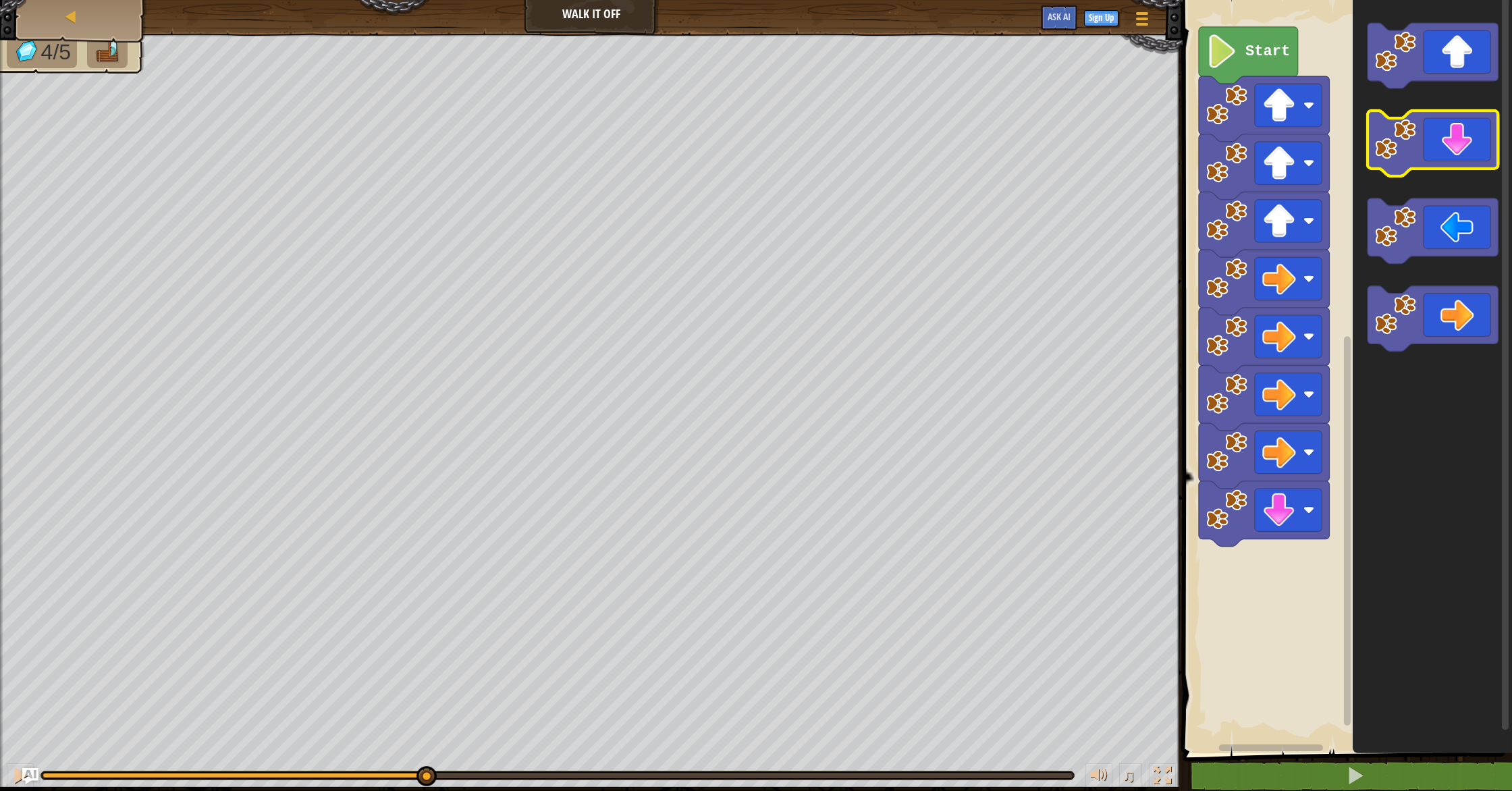
click at [1428, 161] on icon "Blockly Workspace" at bounding box center [1433, 144] width 130 height 65
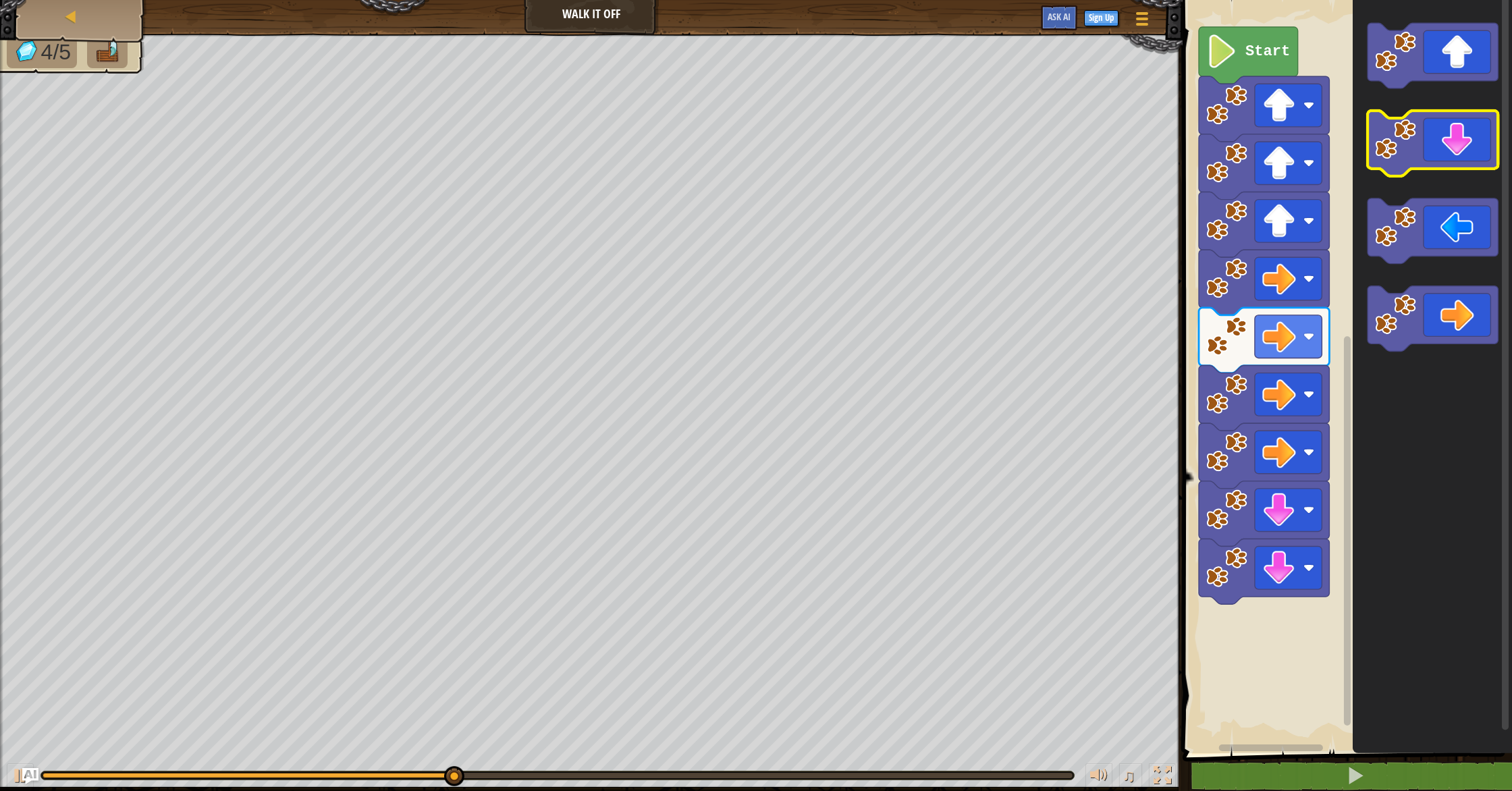
click at [1428, 161] on icon "Blockly Workspace" at bounding box center [1433, 144] width 130 height 65
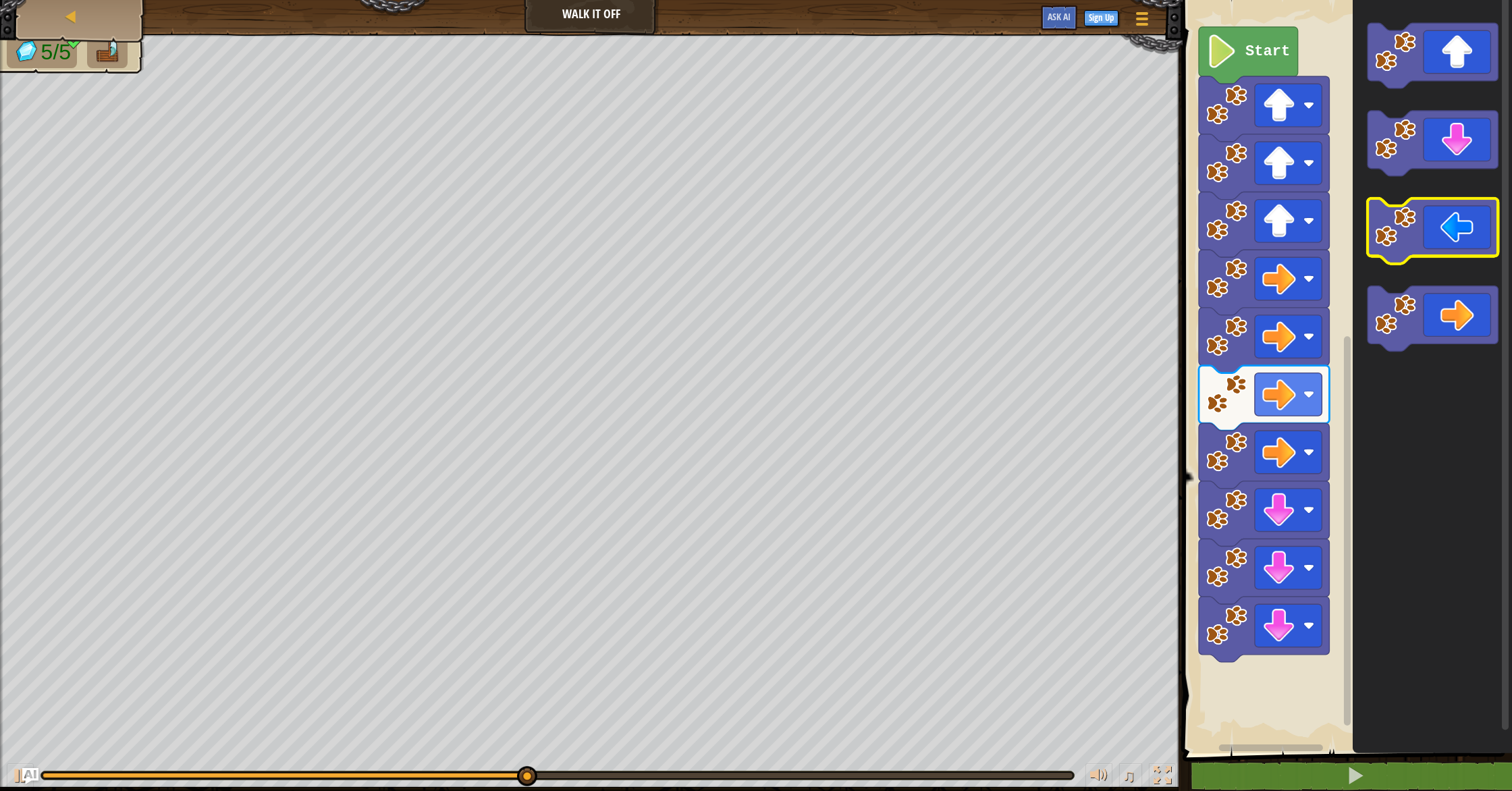
click at [1434, 237] on icon "Blockly Workspace" at bounding box center [1433, 231] width 130 height 65
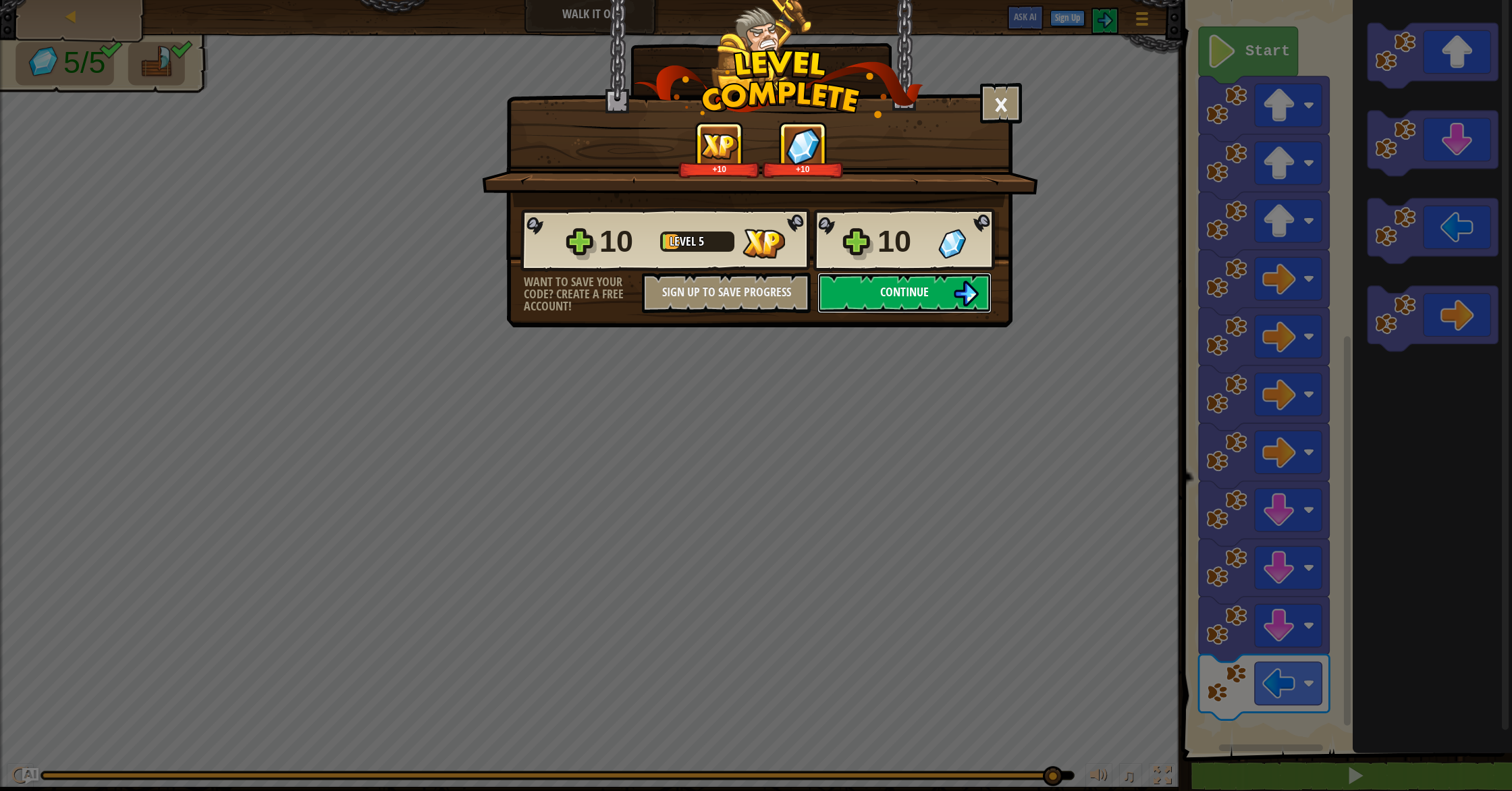
click at [848, 294] on button "Continue" at bounding box center [904, 293] width 174 height 40
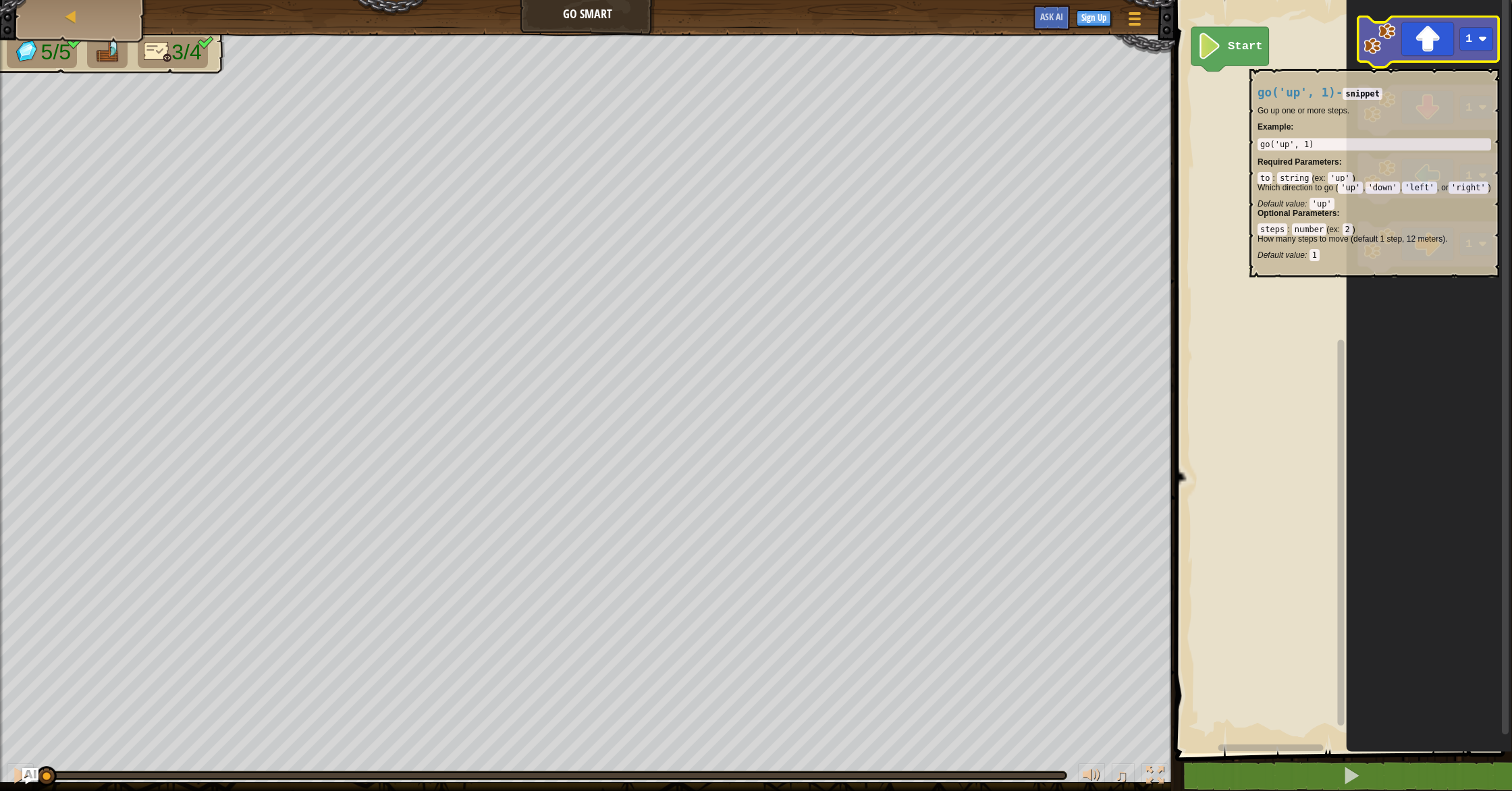
click at [1410, 62] on rect "Blockly Workspace" at bounding box center [1427, 42] width 141 height 51
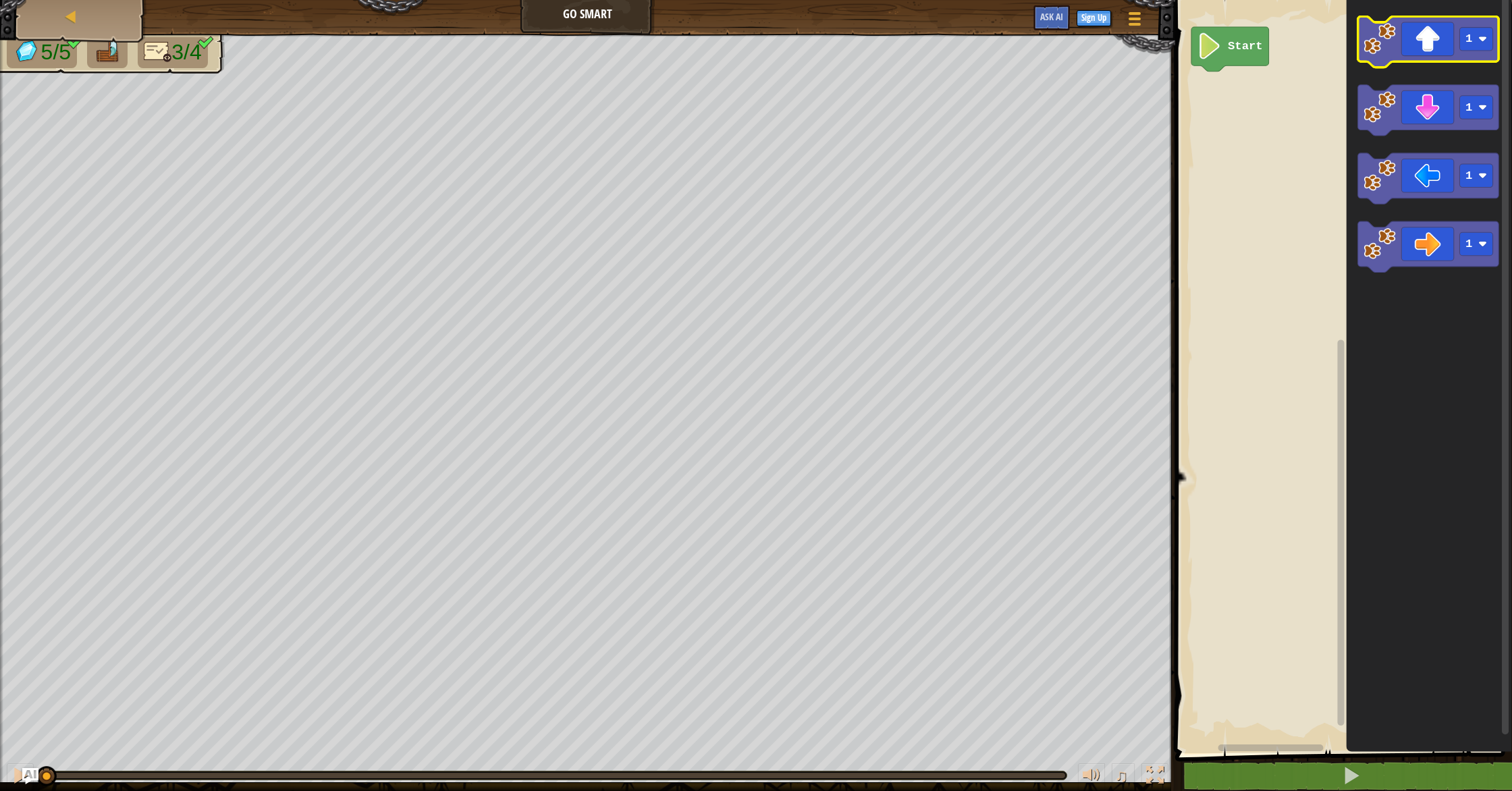
click at [1410, 62] on rect "Blockly Workspace" at bounding box center [1427, 42] width 141 height 51
click at [1420, 42] on icon "Blockly Workspace" at bounding box center [1427, 42] width 141 height 51
click at [1420, 43] on icon "Blockly Workspace" at bounding box center [1427, 42] width 141 height 51
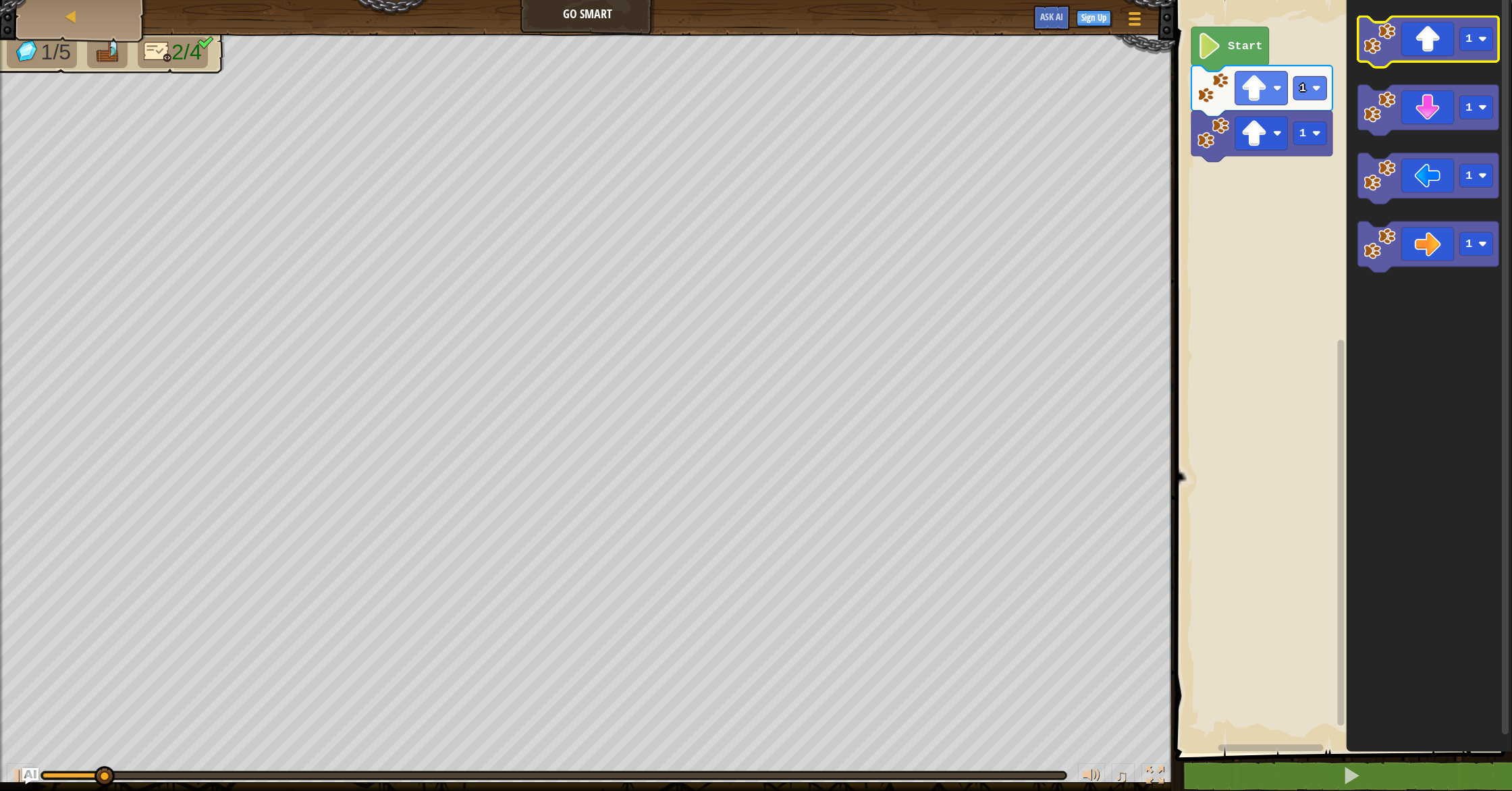
click at [1420, 43] on icon "Blockly Workspace" at bounding box center [1427, 42] width 141 height 51
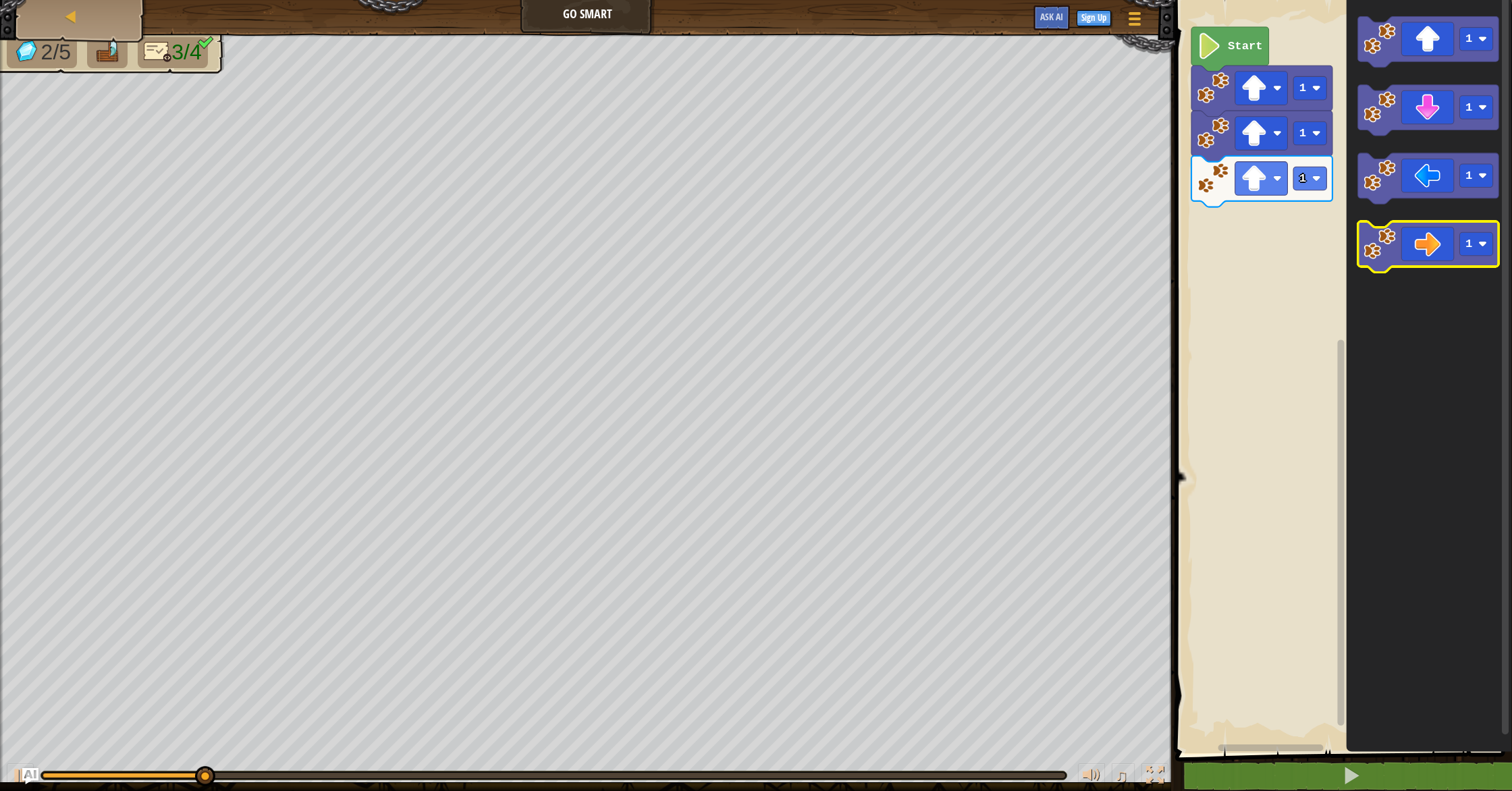
click at [1432, 225] on icon "Blockly Workspace" at bounding box center [1427, 248] width 141 height 51
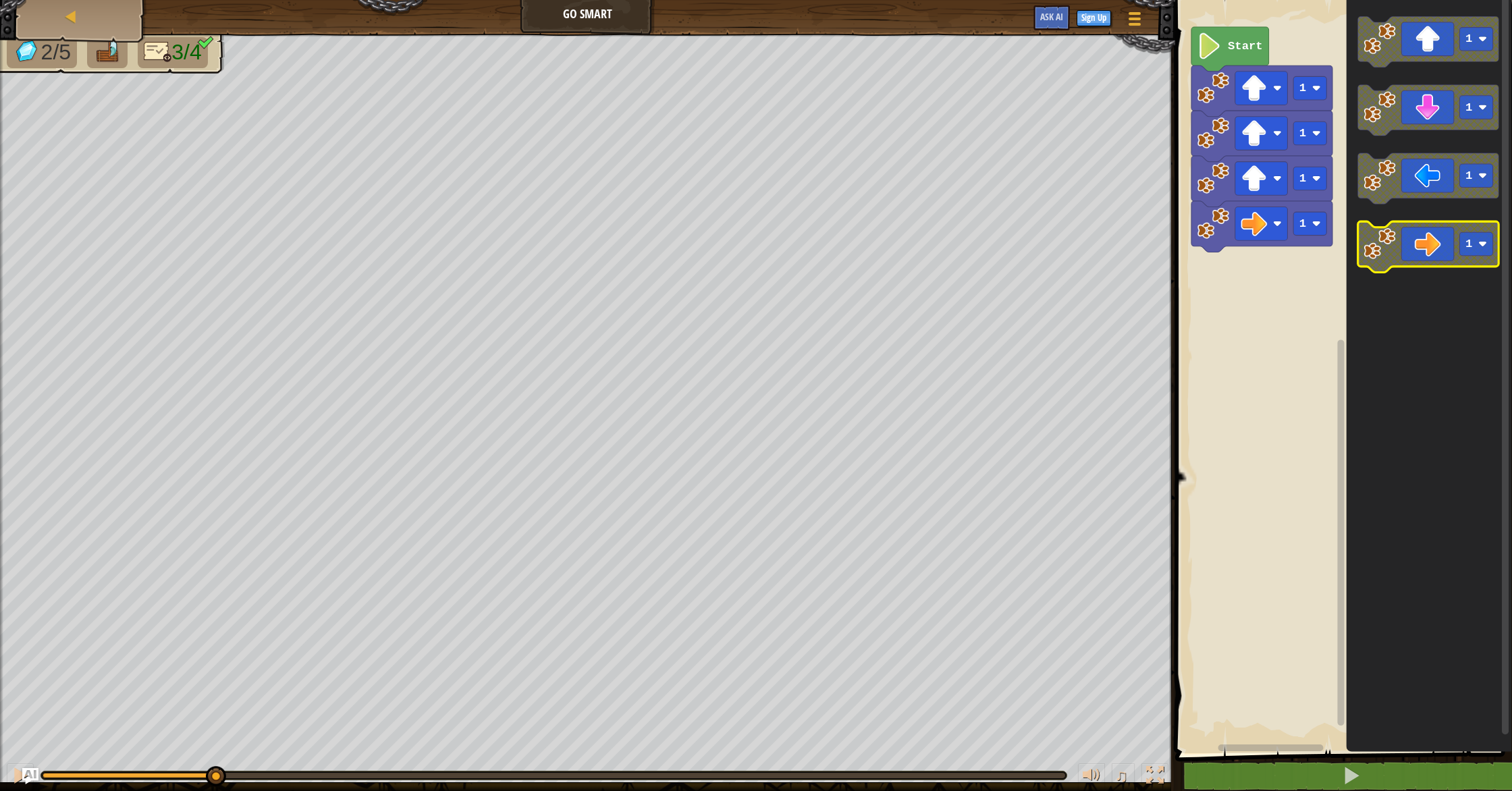
click at [1432, 225] on icon "Blockly Workspace" at bounding box center [1427, 248] width 141 height 51
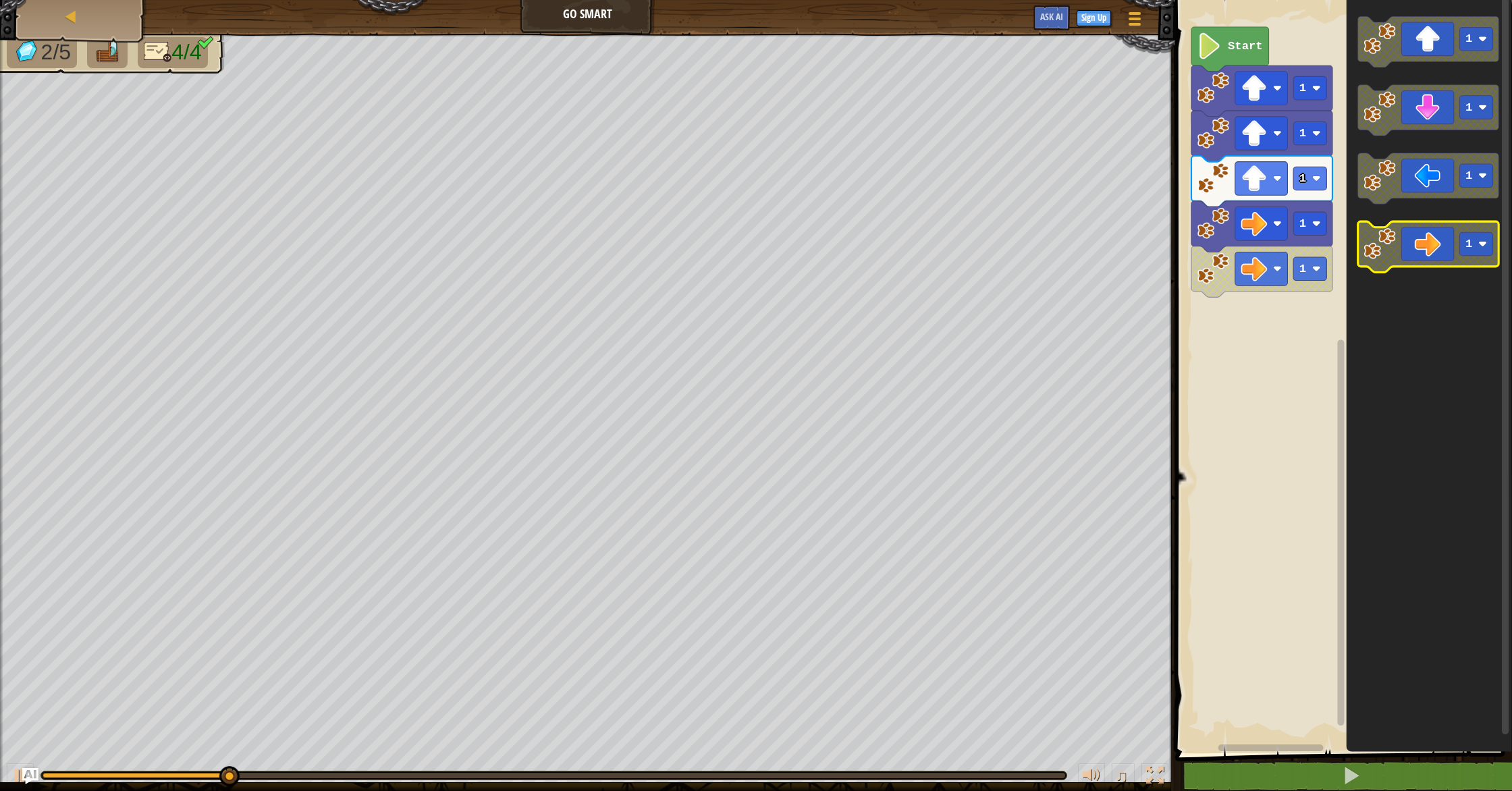
click at [1432, 225] on icon "Blockly Workspace" at bounding box center [1427, 248] width 141 height 51
click at [1432, 226] on icon "Blockly Workspace" at bounding box center [1427, 248] width 141 height 51
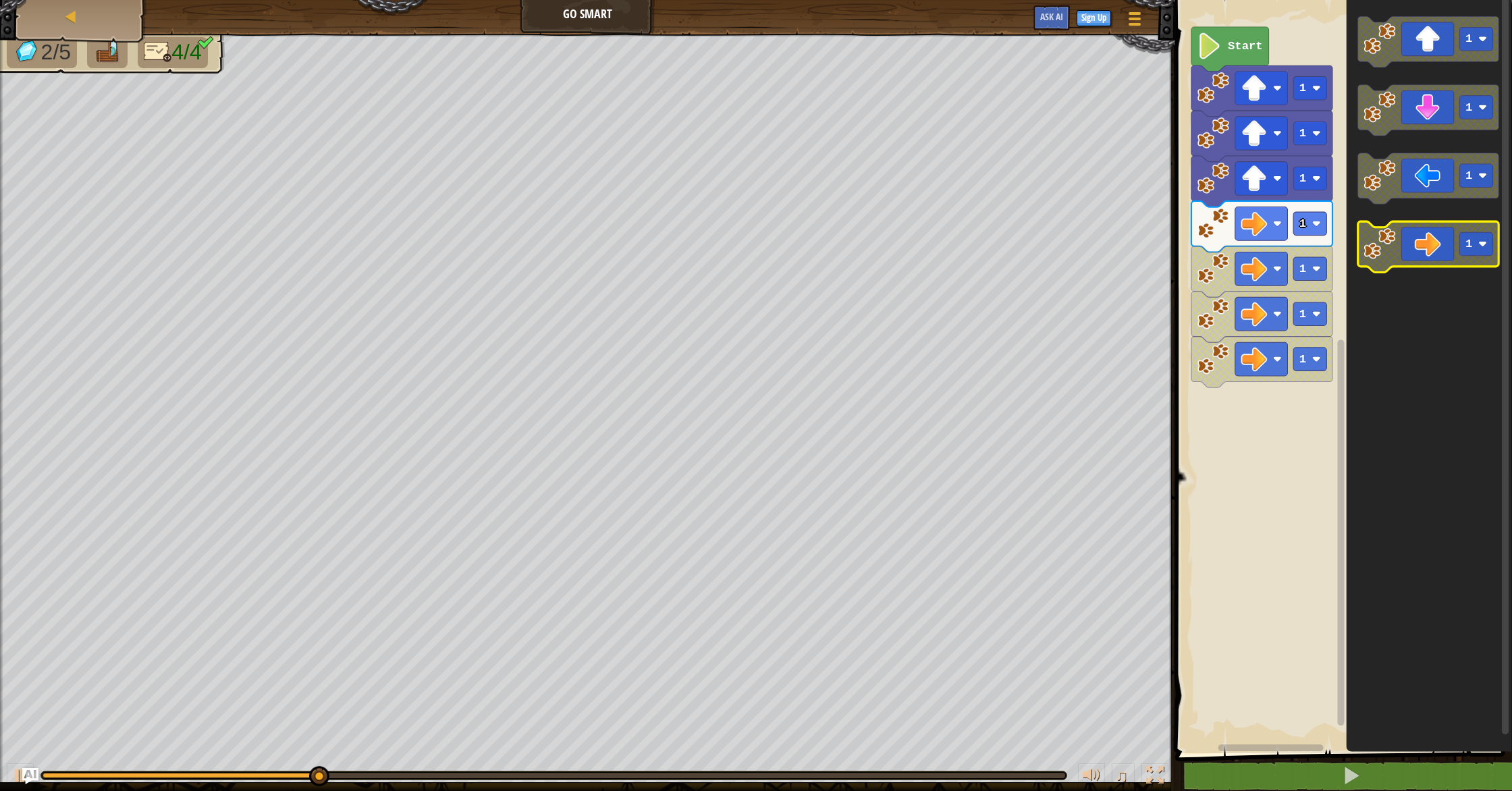
click at [1432, 226] on icon "Blockly Workspace" at bounding box center [1427, 248] width 141 height 51
click at [1429, 244] on icon "Blockly Workspace" at bounding box center [1427, 248] width 141 height 51
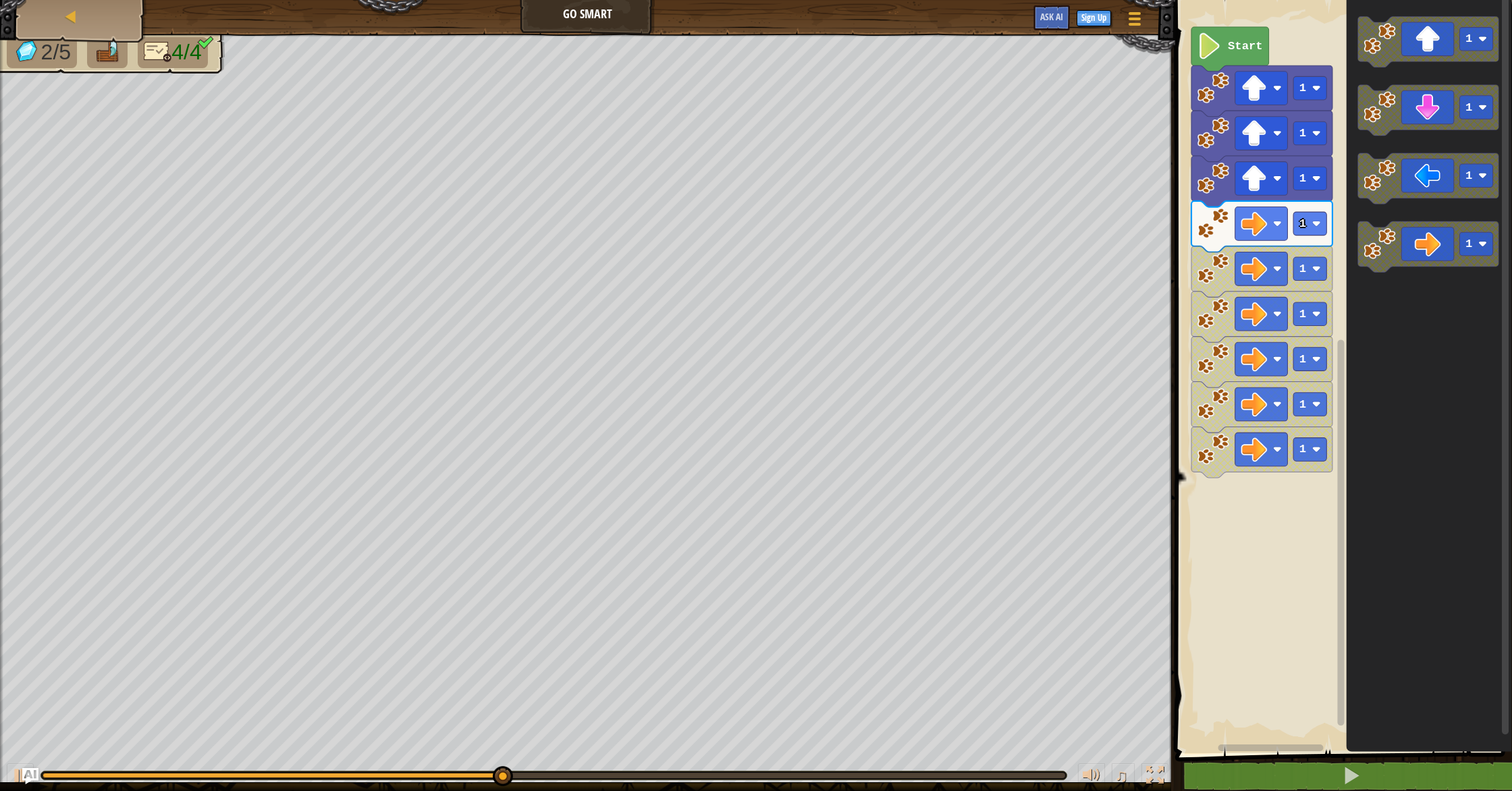
click at [1414, 359] on icon "Blockly Workspace" at bounding box center [1429, 373] width 166 height 760
click at [1423, 249] on icon "Blockly Workspace" at bounding box center [1427, 248] width 141 height 51
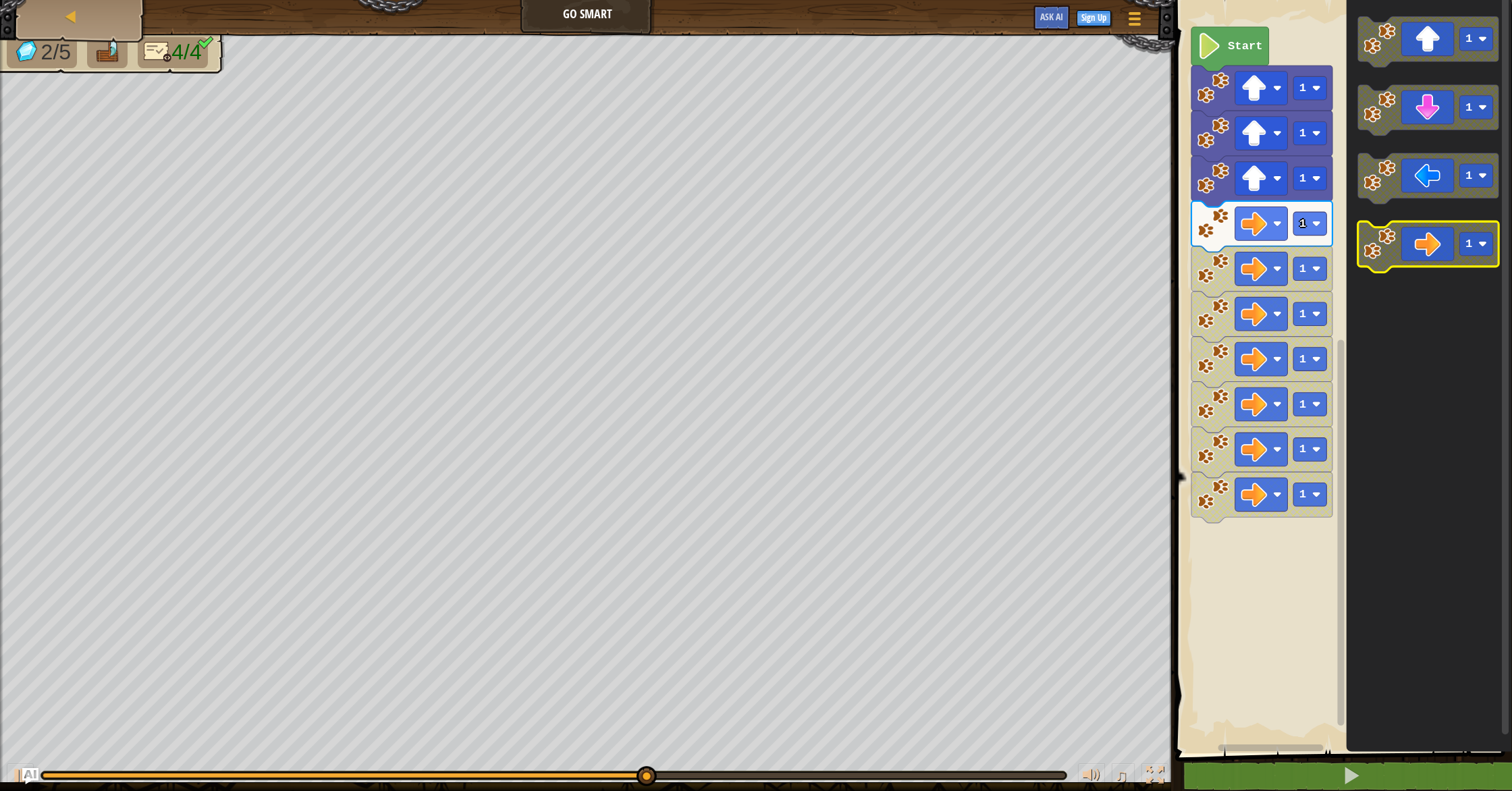
click at [1423, 249] on icon "Blockly Workspace" at bounding box center [1427, 248] width 141 height 51
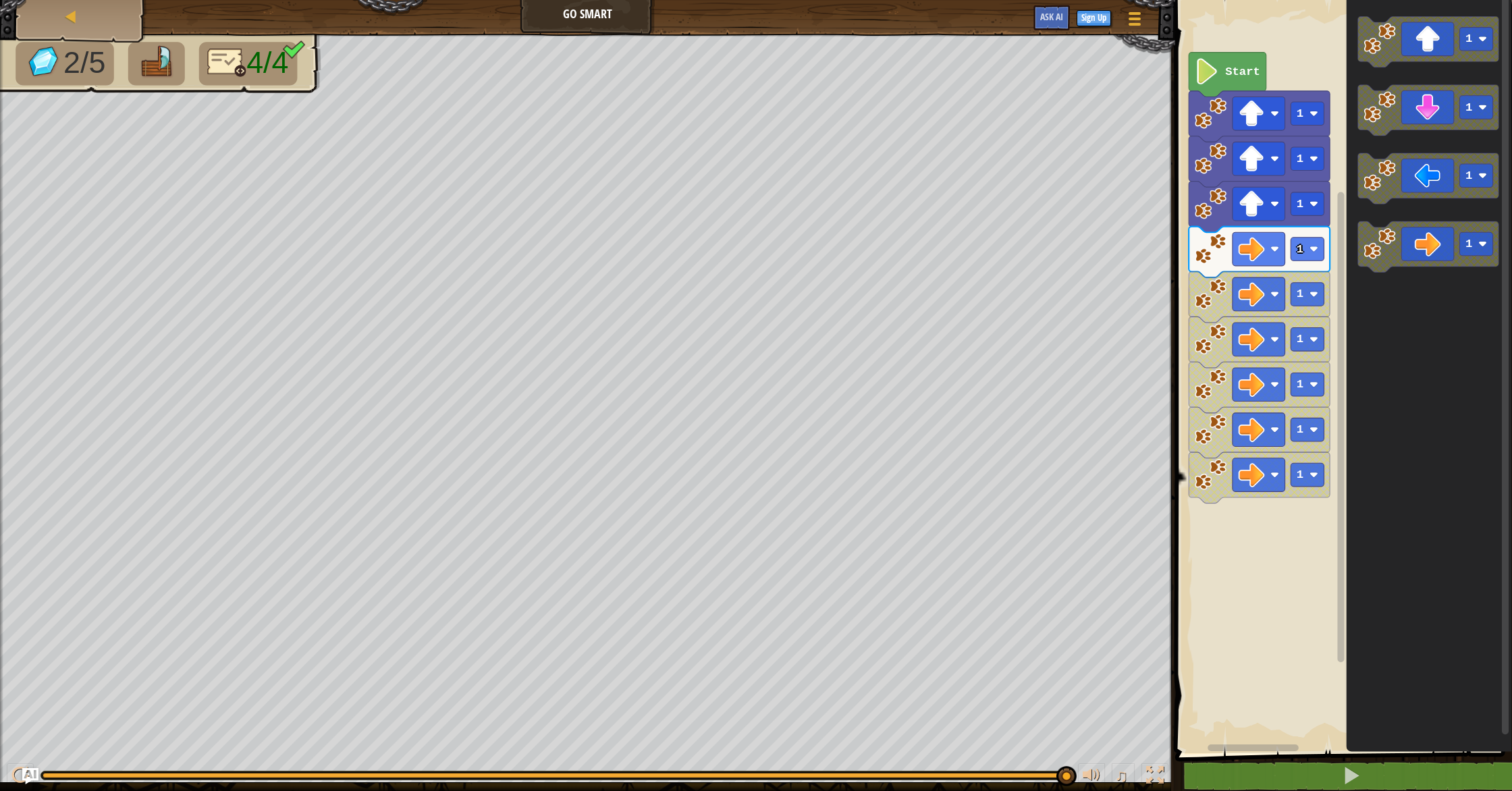
click at [1205, 504] on rect "Blockly Workspace" at bounding box center [1341, 373] width 341 height 760
click at [1216, 490] on image "Blockly Workspace" at bounding box center [1211, 475] width 32 height 32
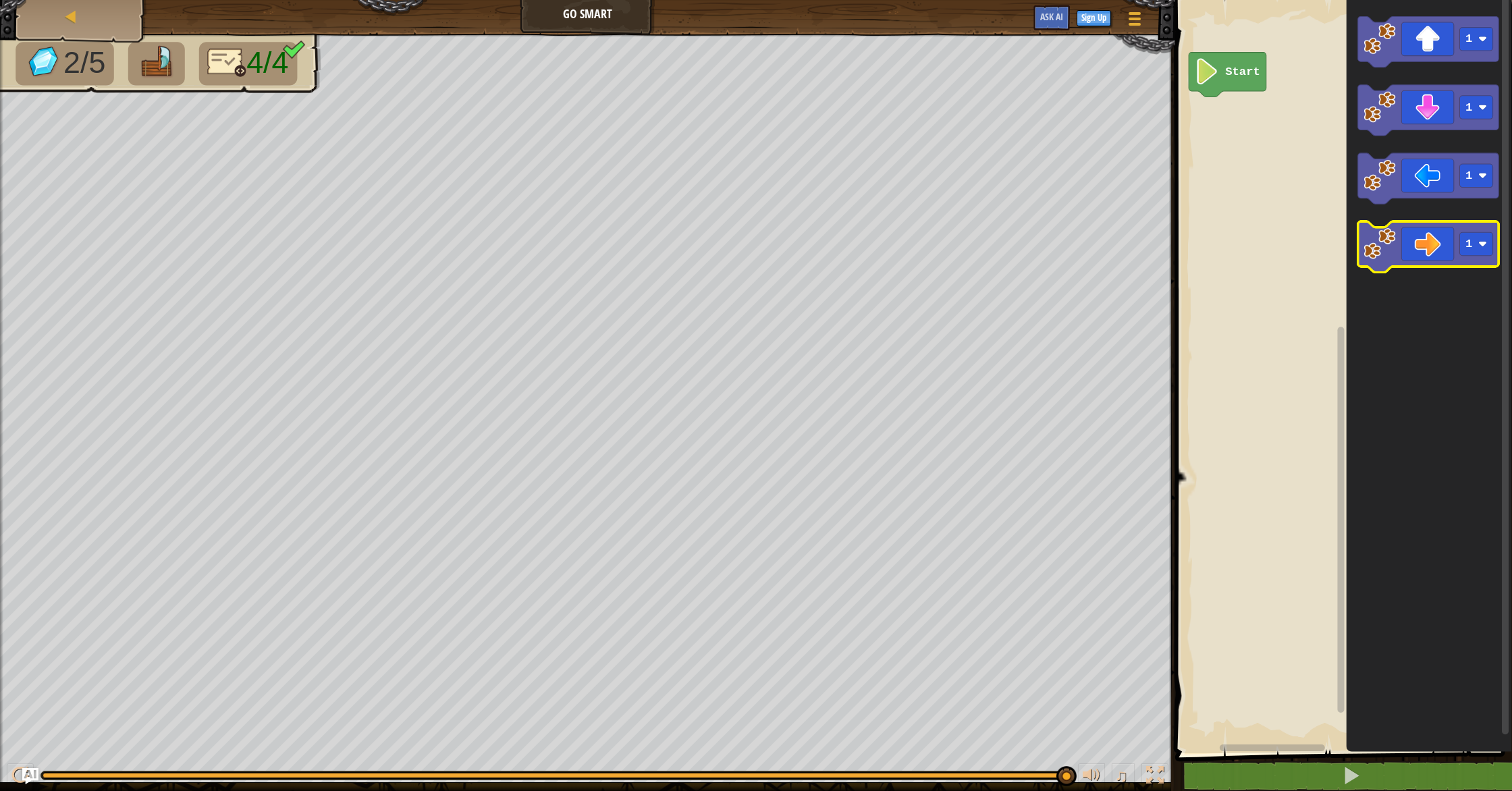
click at [1397, 238] on icon "Blockly Workspace" at bounding box center [1427, 248] width 141 height 51
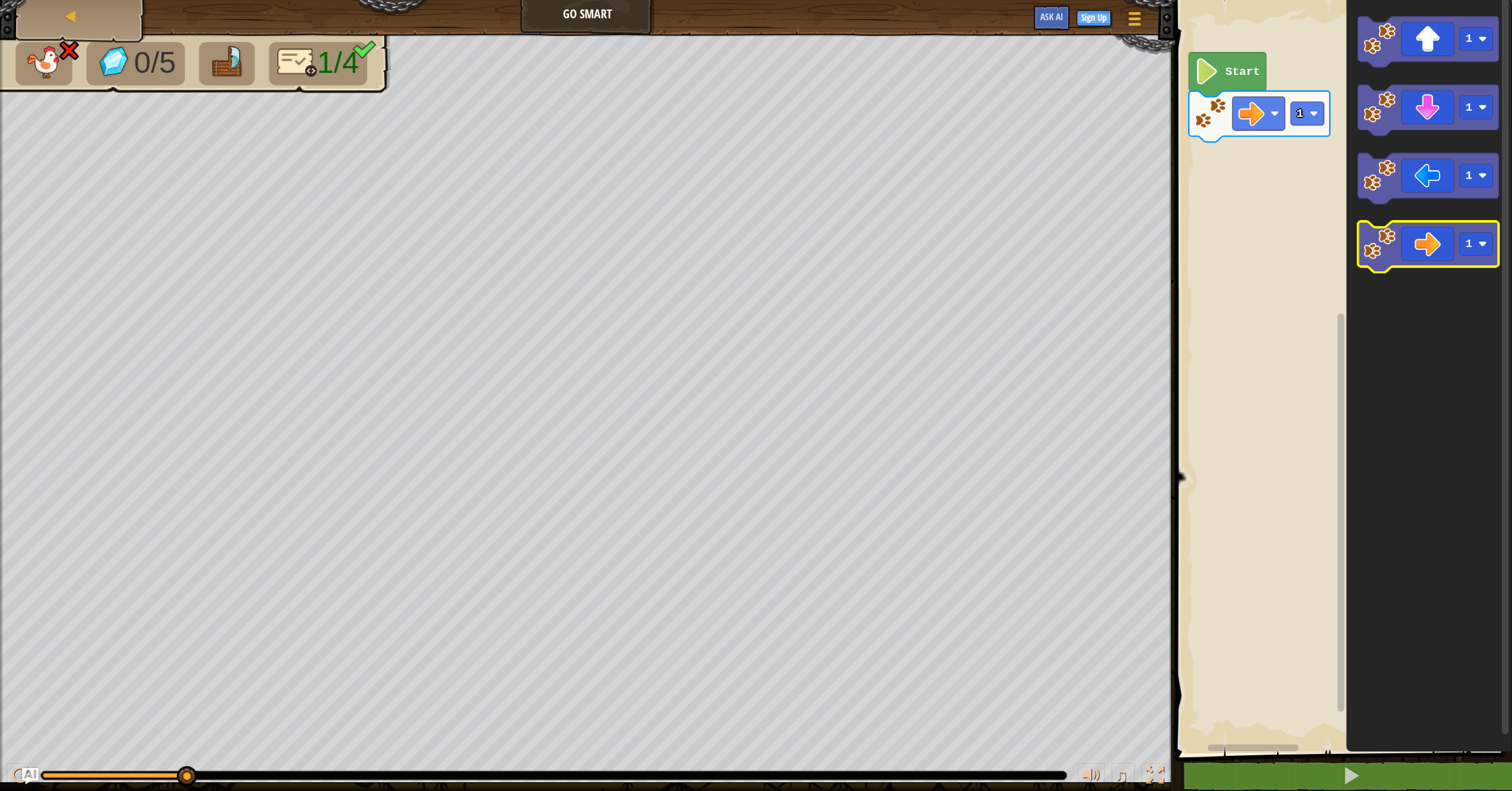
click at [1383, 250] on image "Blockly Workspace" at bounding box center [1379, 244] width 32 height 32
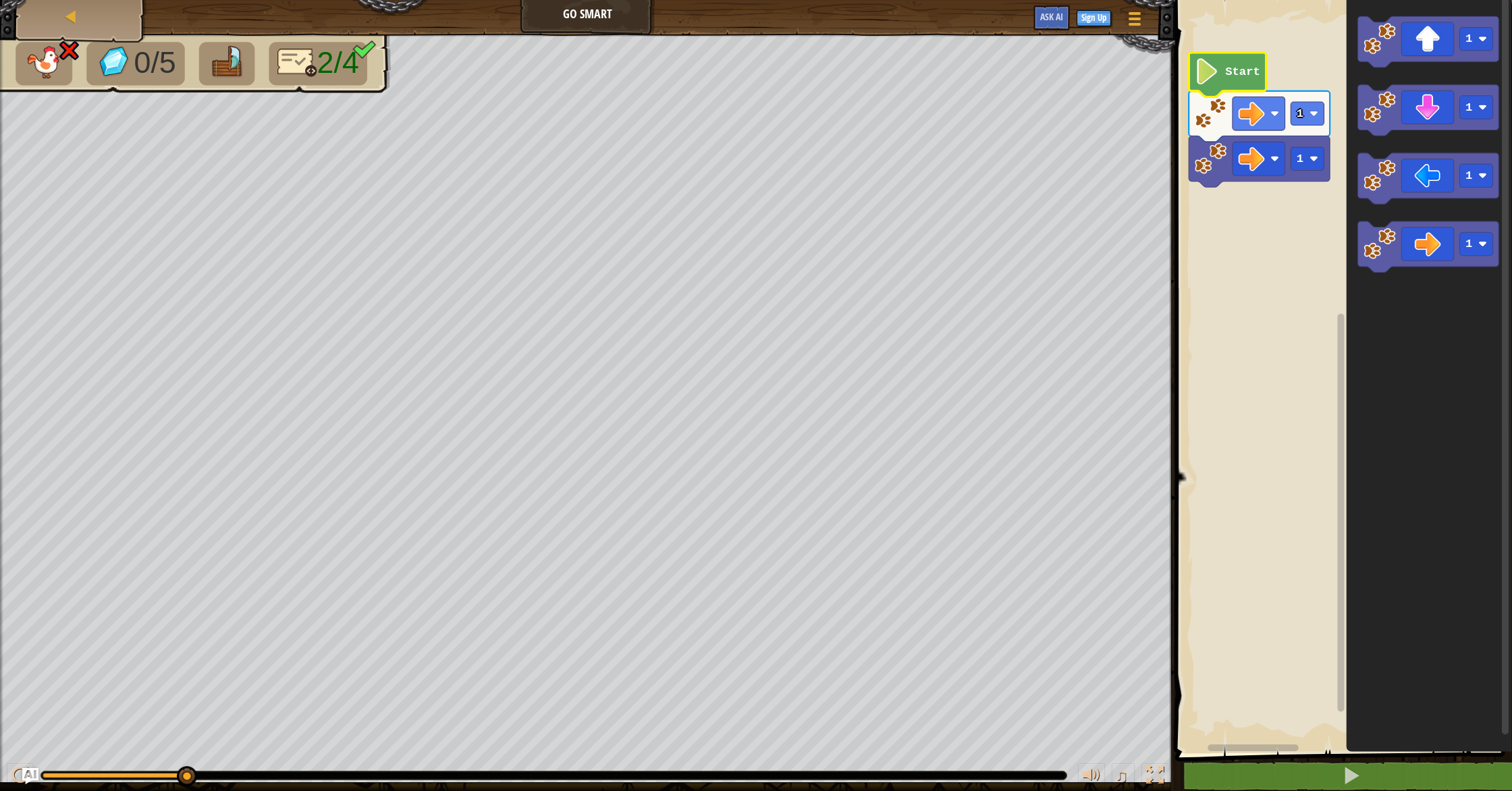
click at [1213, 81] on image "Blockly Workspace" at bounding box center [1207, 71] width 25 height 26
click at [1391, 774] on button at bounding box center [1352, 776] width 341 height 31
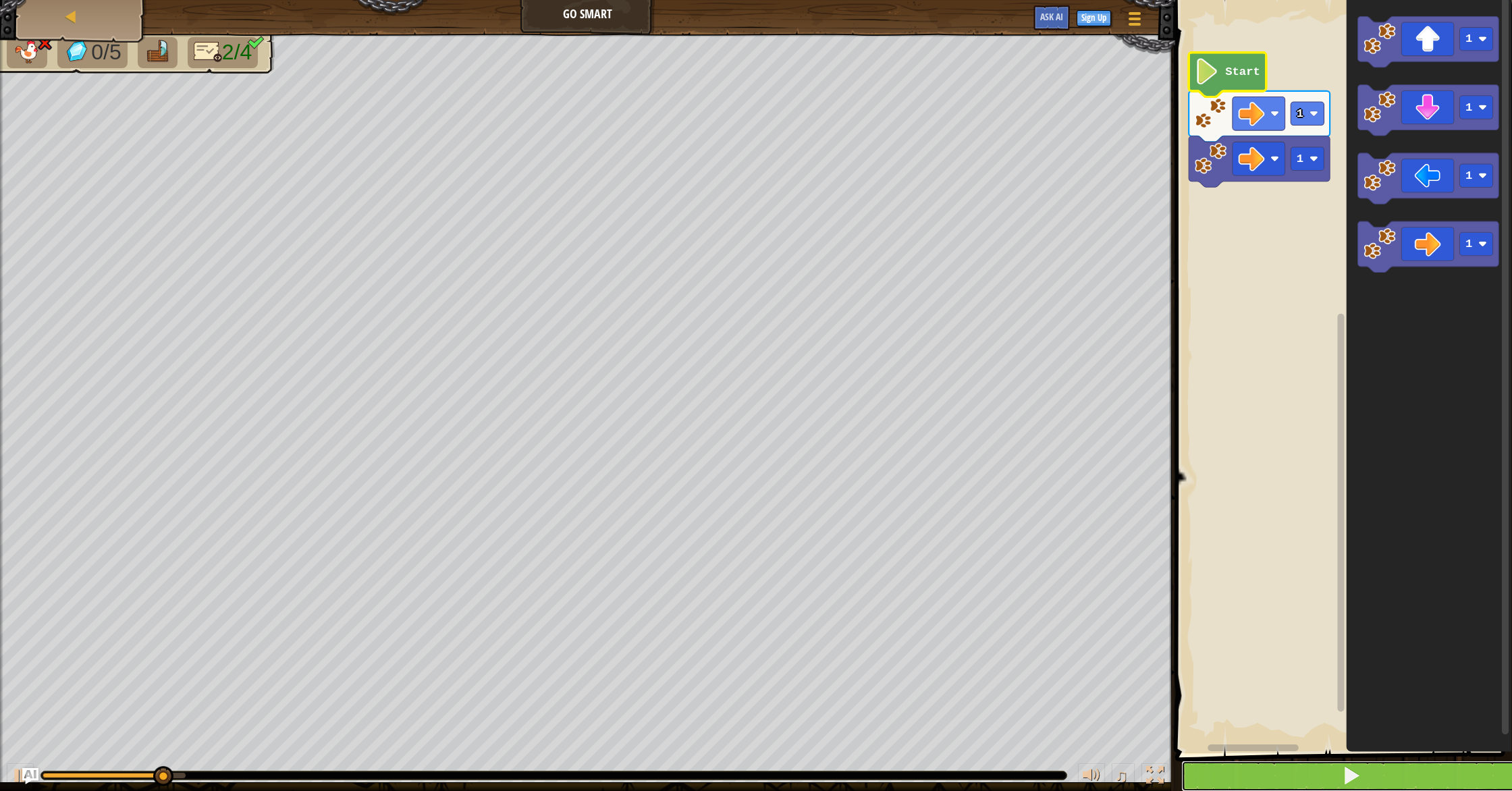
click at [1390, 767] on button at bounding box center [1352, 776] width 341 height 31
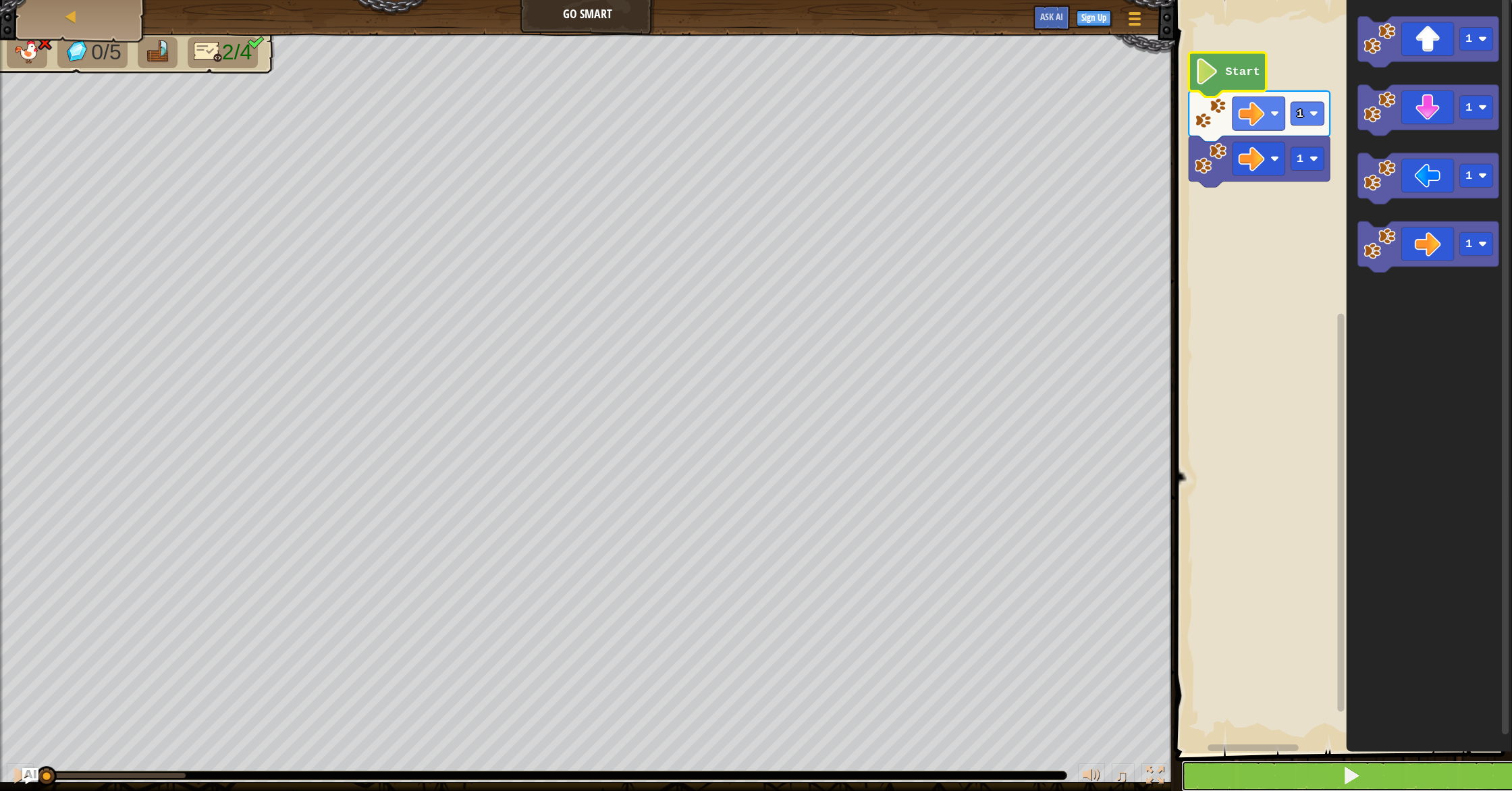
click at [1390, 767] on button at bounding box center [1352, 776] width 341 height 31
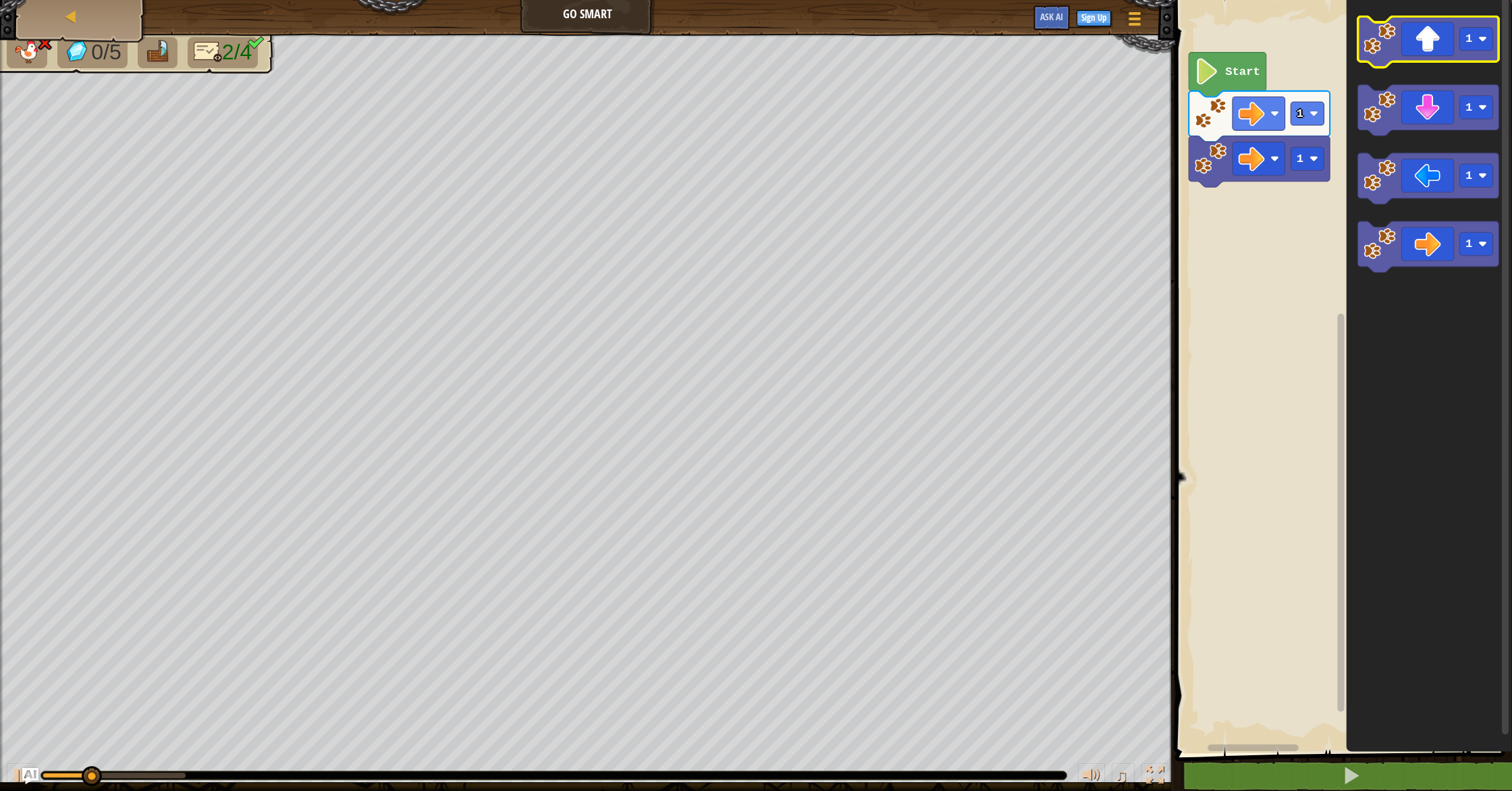
click at [1411, 19] on icon "Blockly Workspace" at bounding box center [1427, 42] width 141 height 51
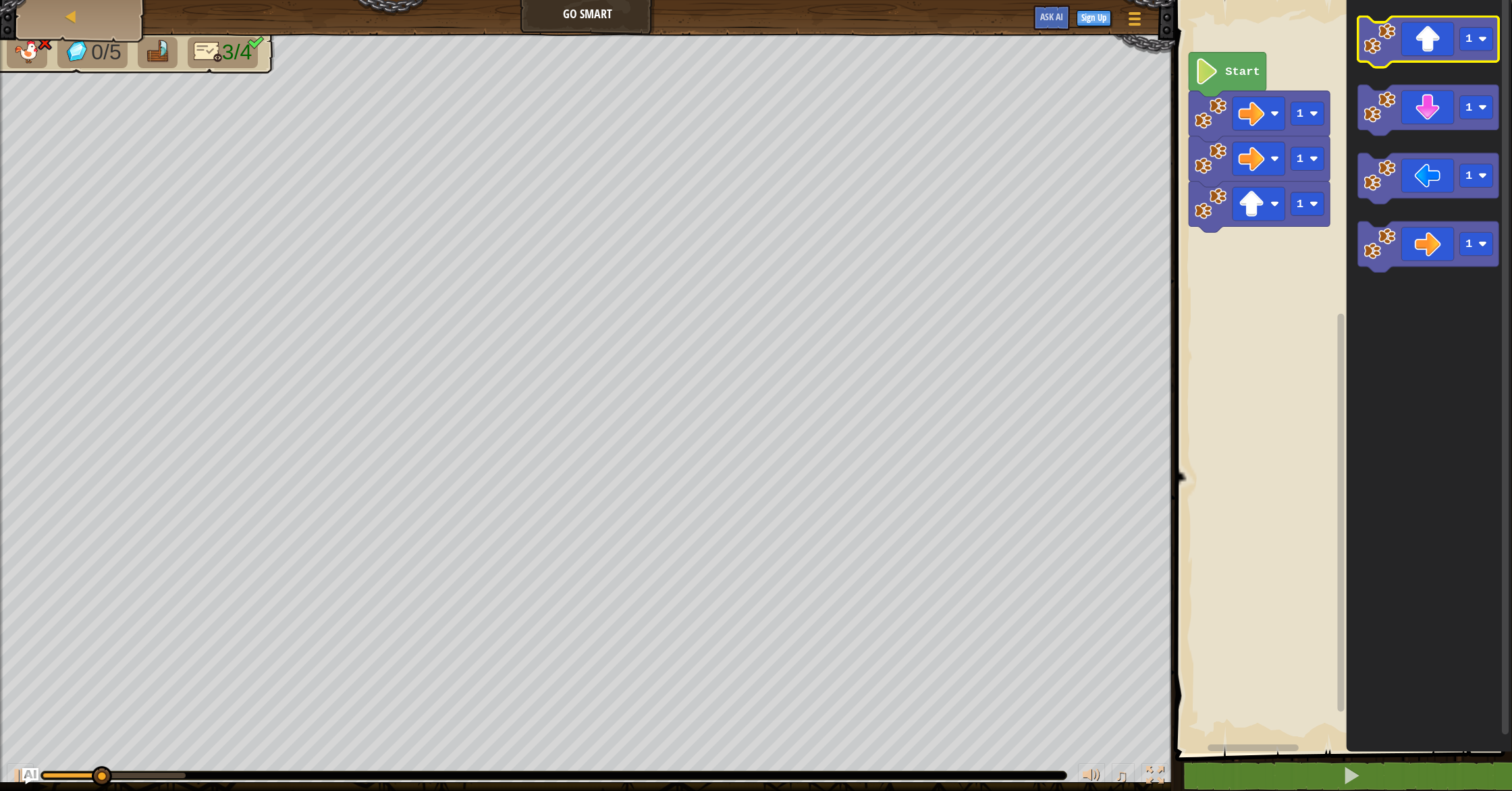
click at [1411, 33] on icon "Blockly Workspace" at bounding box center [1427, 42] width 141 height 51
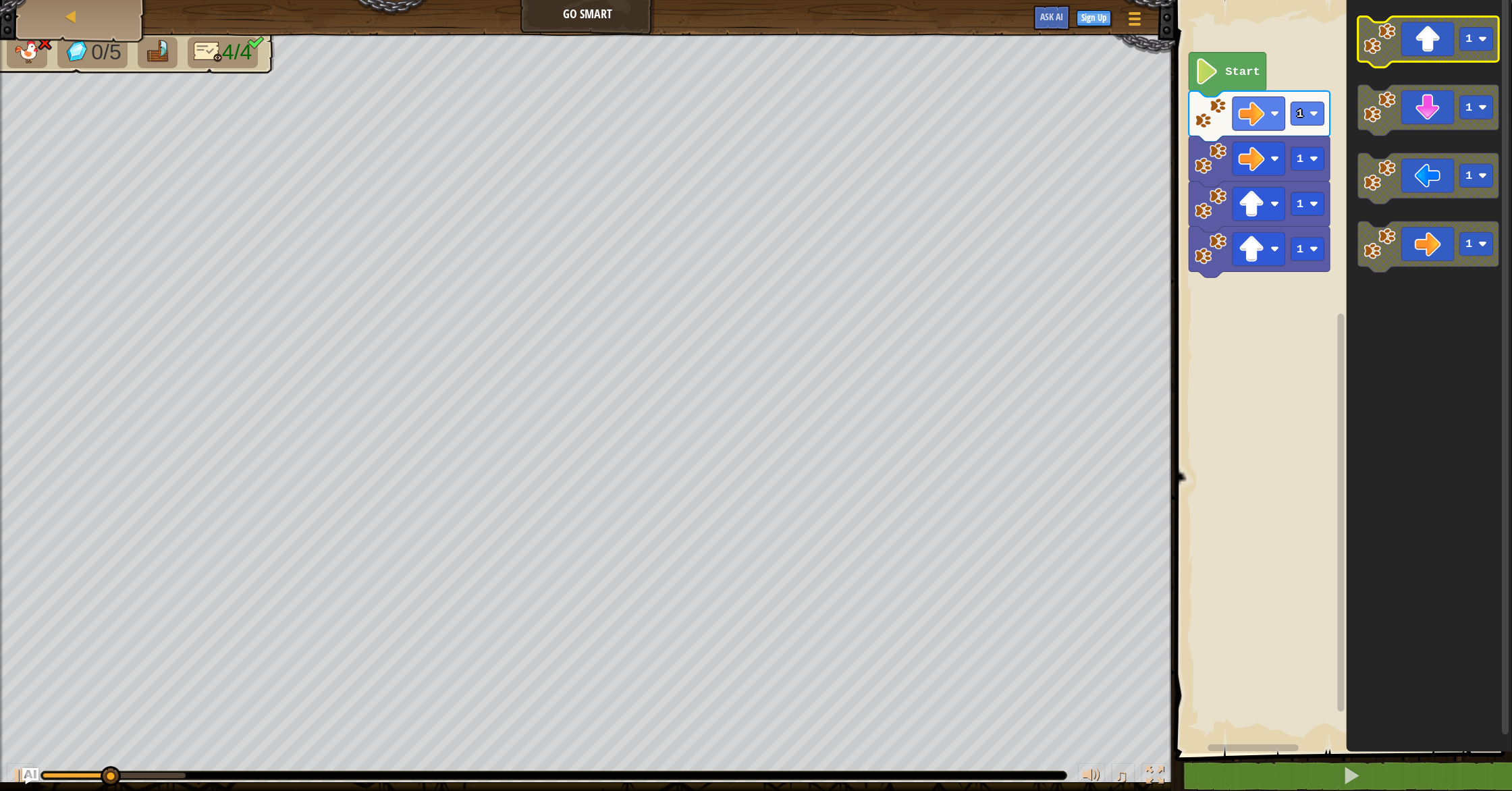
click at [1411, 33] on icon "Blockly Workspace" at bounding box center [1427, 42] width 141 height 51
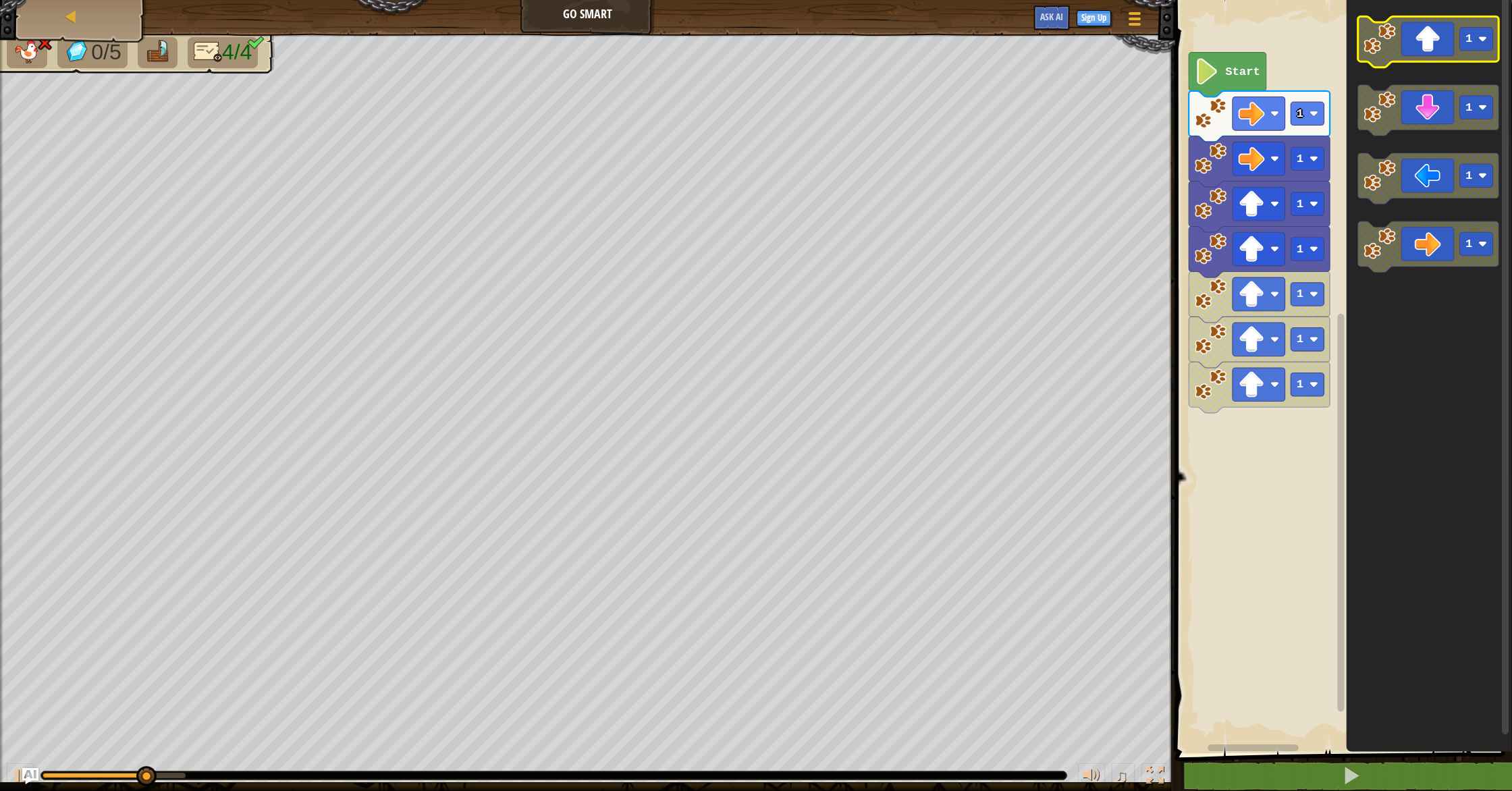
click at [1411, 34] on icon "Blockly Workspace" at bounding box center [1427, 42] width 141 height 51
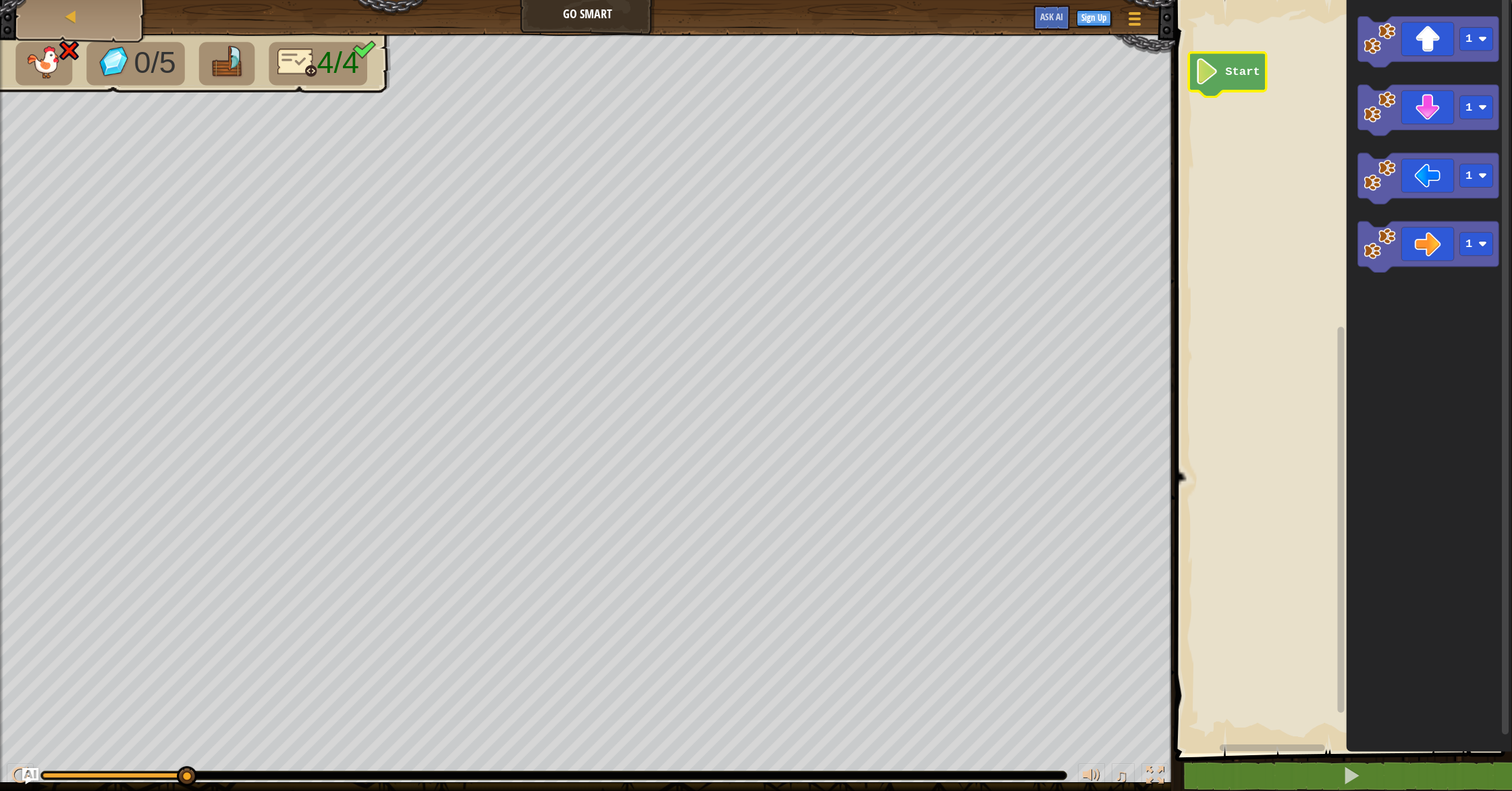
click at [1257, 74] on text "Start" at bounding box center [1243, 71] width 35 height 12
click at [1388, 44] on image "Blockly Workspace" at bounding box center [1379, 39] width 32 height 32
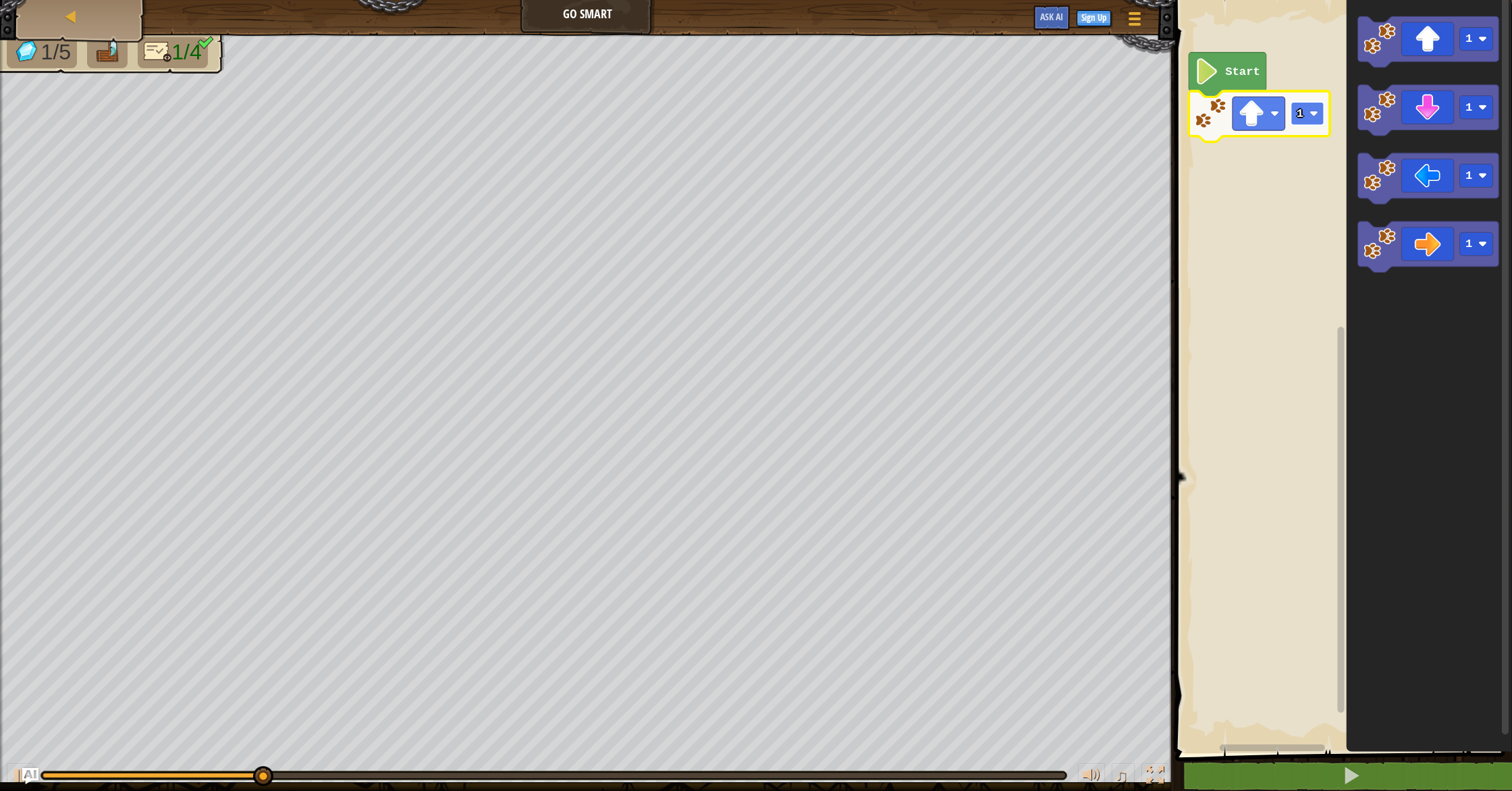
click at [1307, 119] on rect "Blockly Workspace" at bounding box center [1307, 114] width 33 height 24
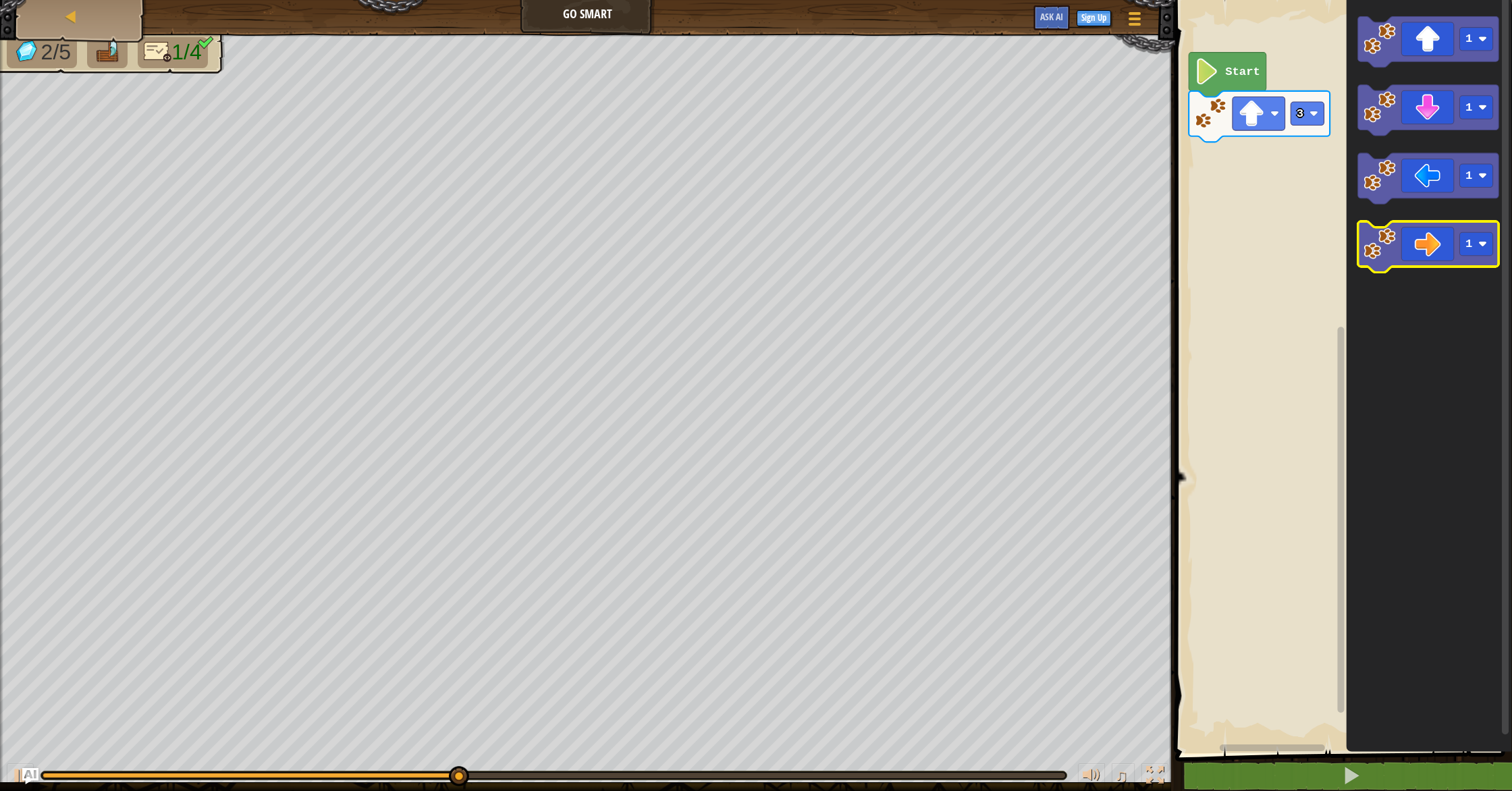
click at [1392, 265] on icon "Blockly Workspace" at bounding box center [1427, 248] width 141 height 51
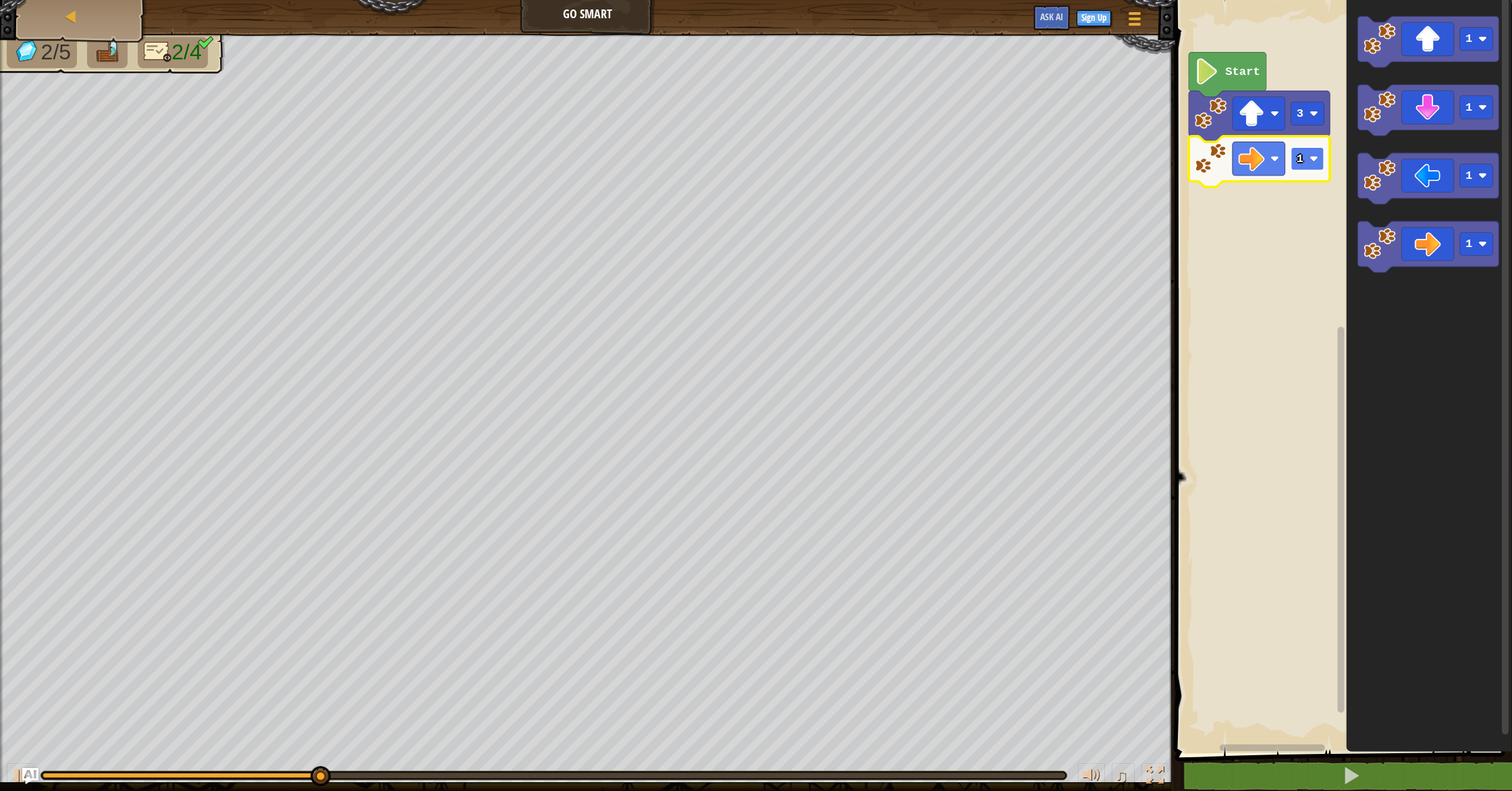
click at [1311, 163] on rect "Blockly Workspace" at bounding box center [1307, 159] width 33 height 24
click at [1311, 162] on image "Blockly Workspace" at bounding box center [1314, 159] width 9 height 9
click at [1372, 128] on icon "Blockly Workspace" at bounding box center [1427, 111] width 141 height 51
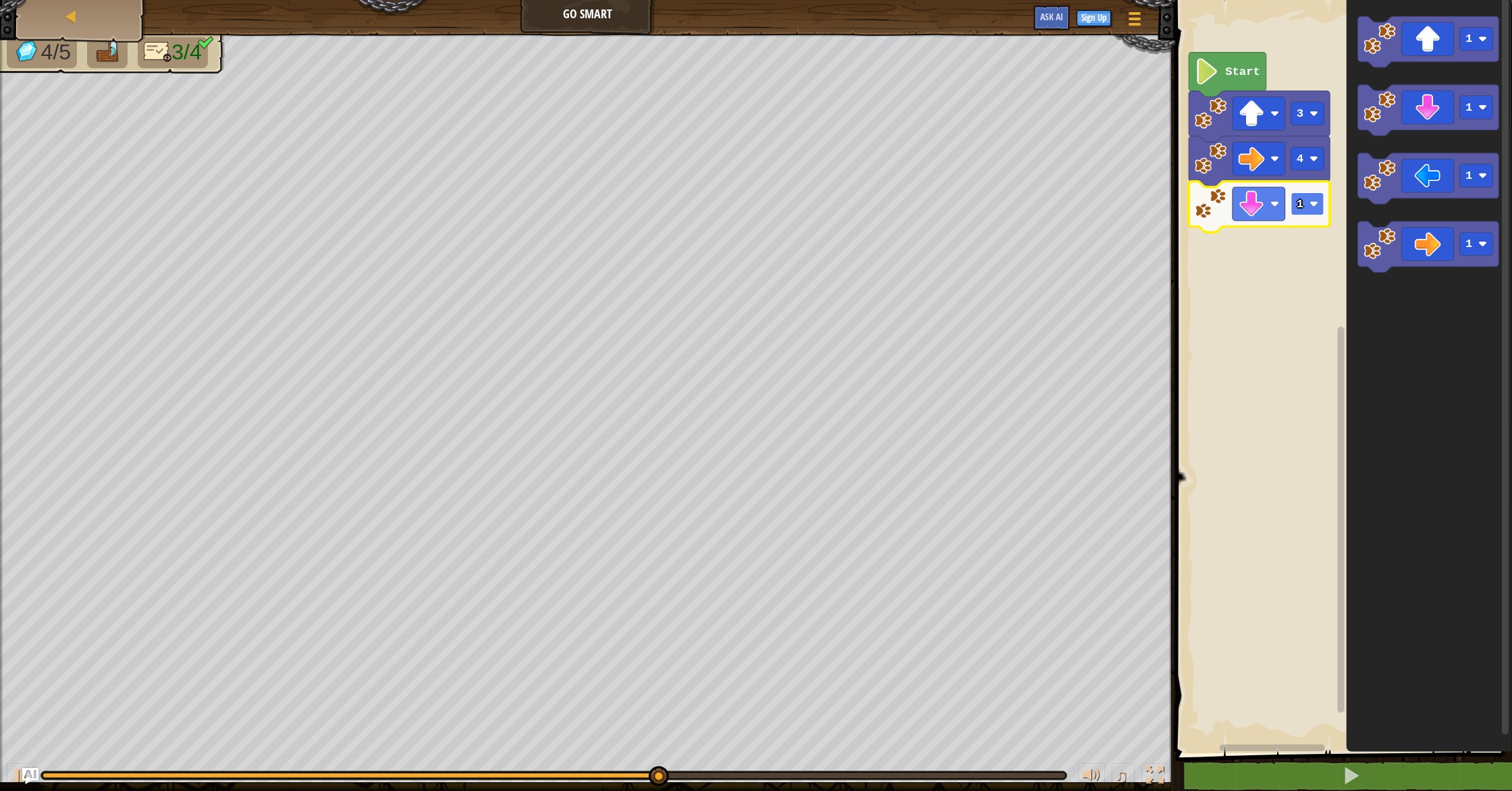
click at [1308, 201] on rect "Blockly Workspace" at bounding box center [1307, 204] width 33 height 24
click at [1421, 196] on icon "Blockly Workspace" at bounding box center [1427, 179] width 141 height 51
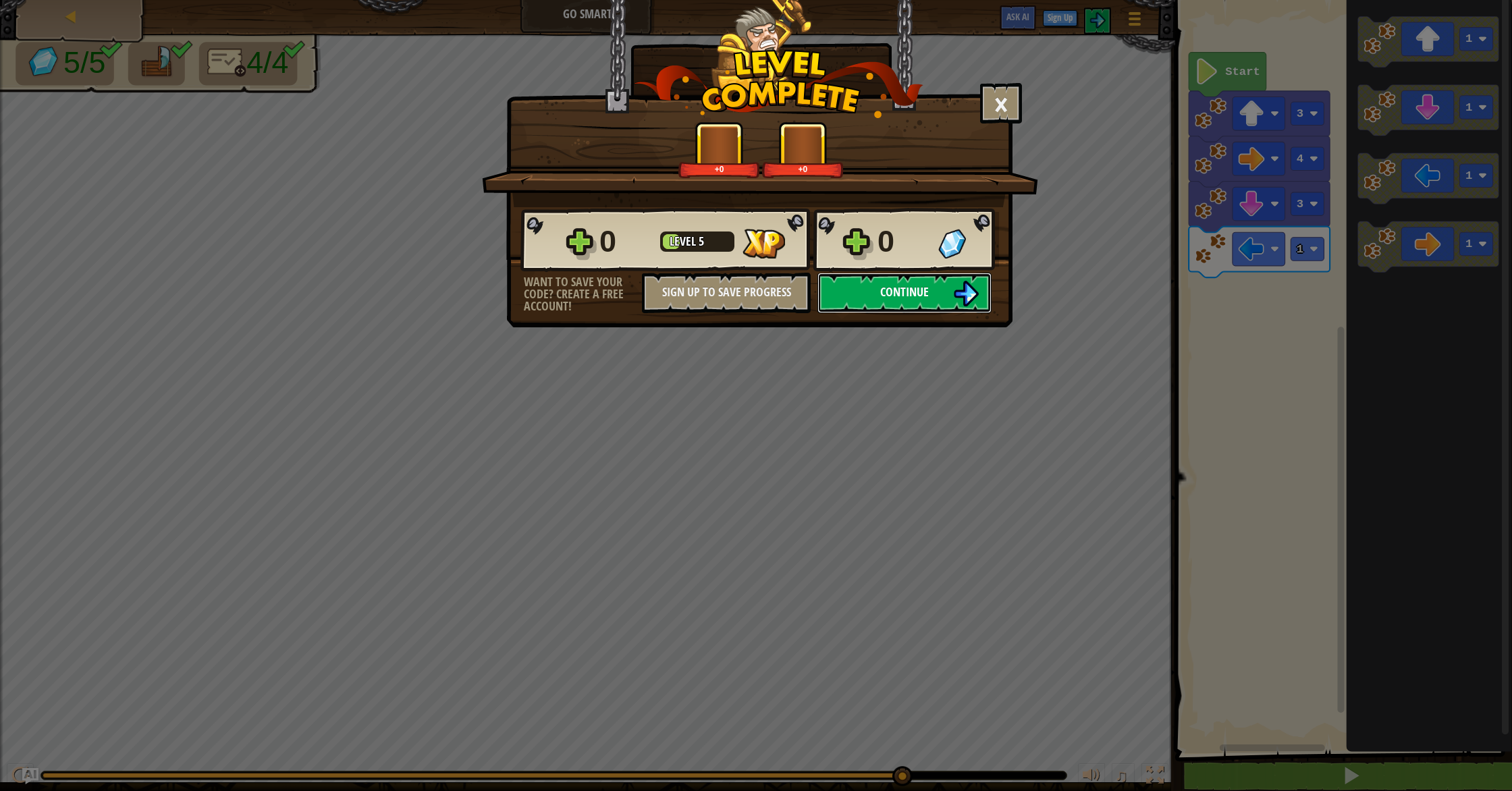
click at [914, 291] on span "Continue" at bounding box center [905, 292] width 49 height 17
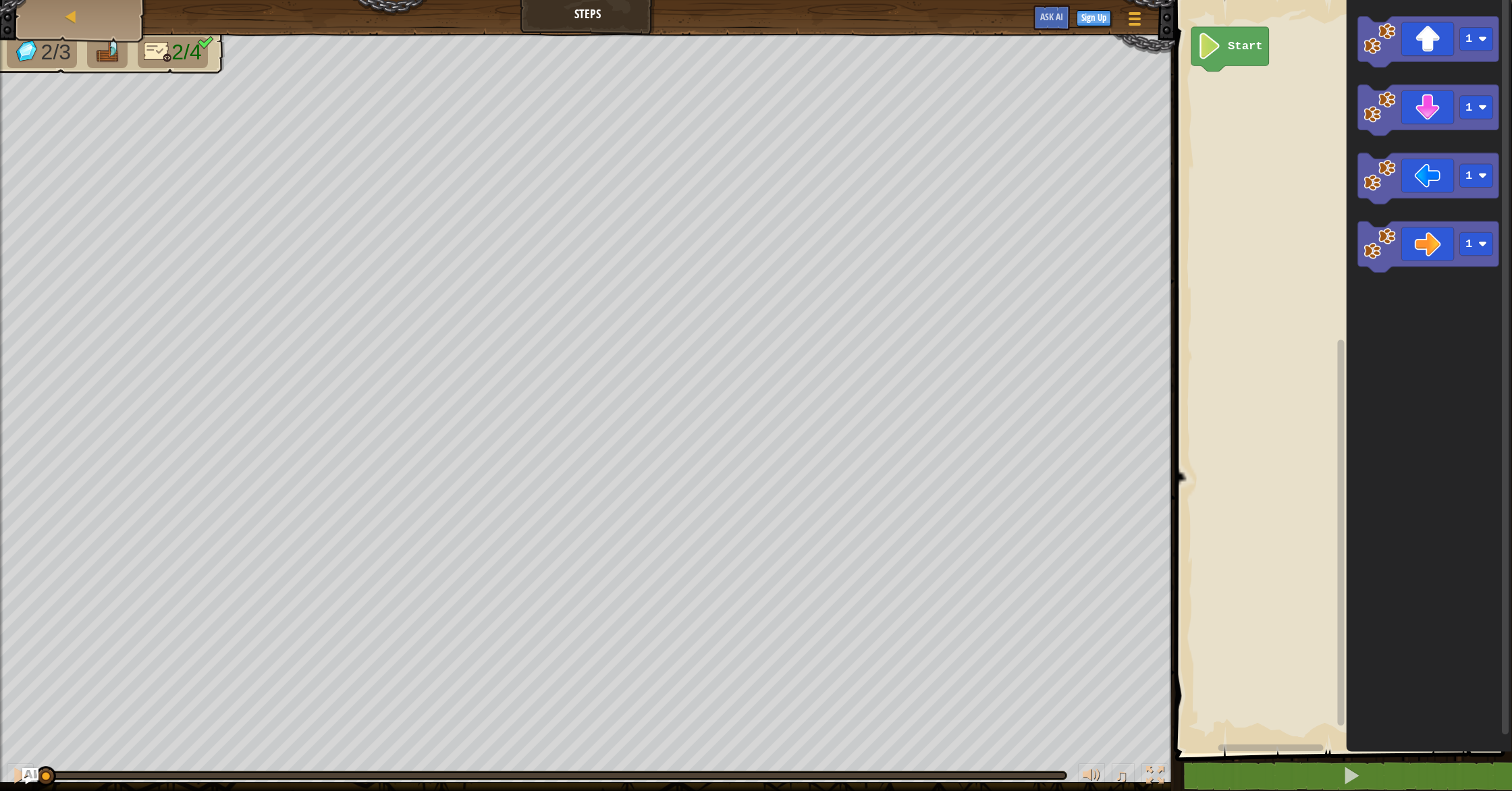
click at [1354, 51] on icon "Blockly Workspace" at bounding box center [1429, 373] width 166 height 760
click at [1375, 49] on image "Blockly Workspace" at bounding box center [1379, 39] width 32 height 32
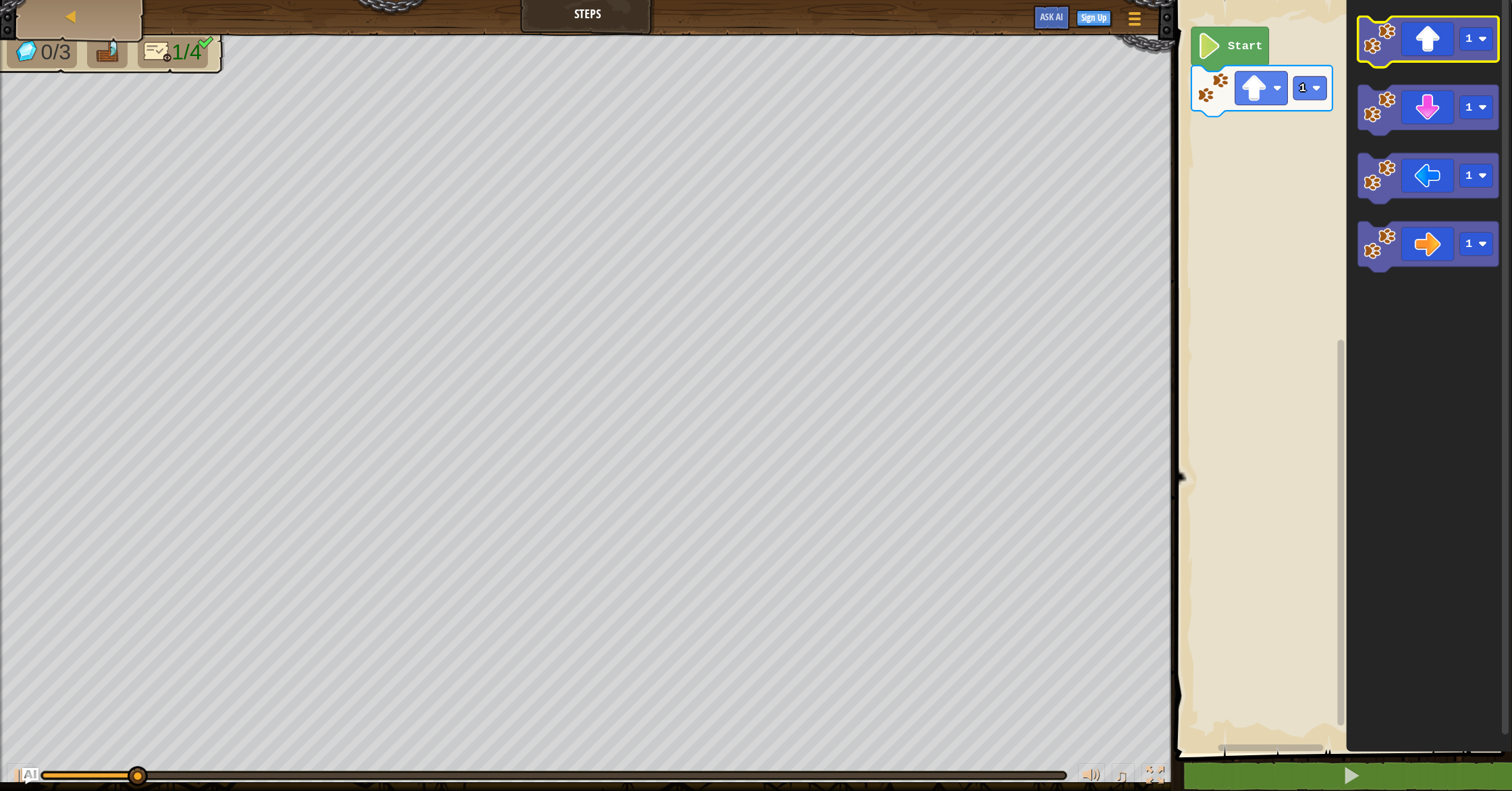
click at [1375, 49] on image "Blockly Workspace" at bounding box center [1379, 39] width 32 height 32
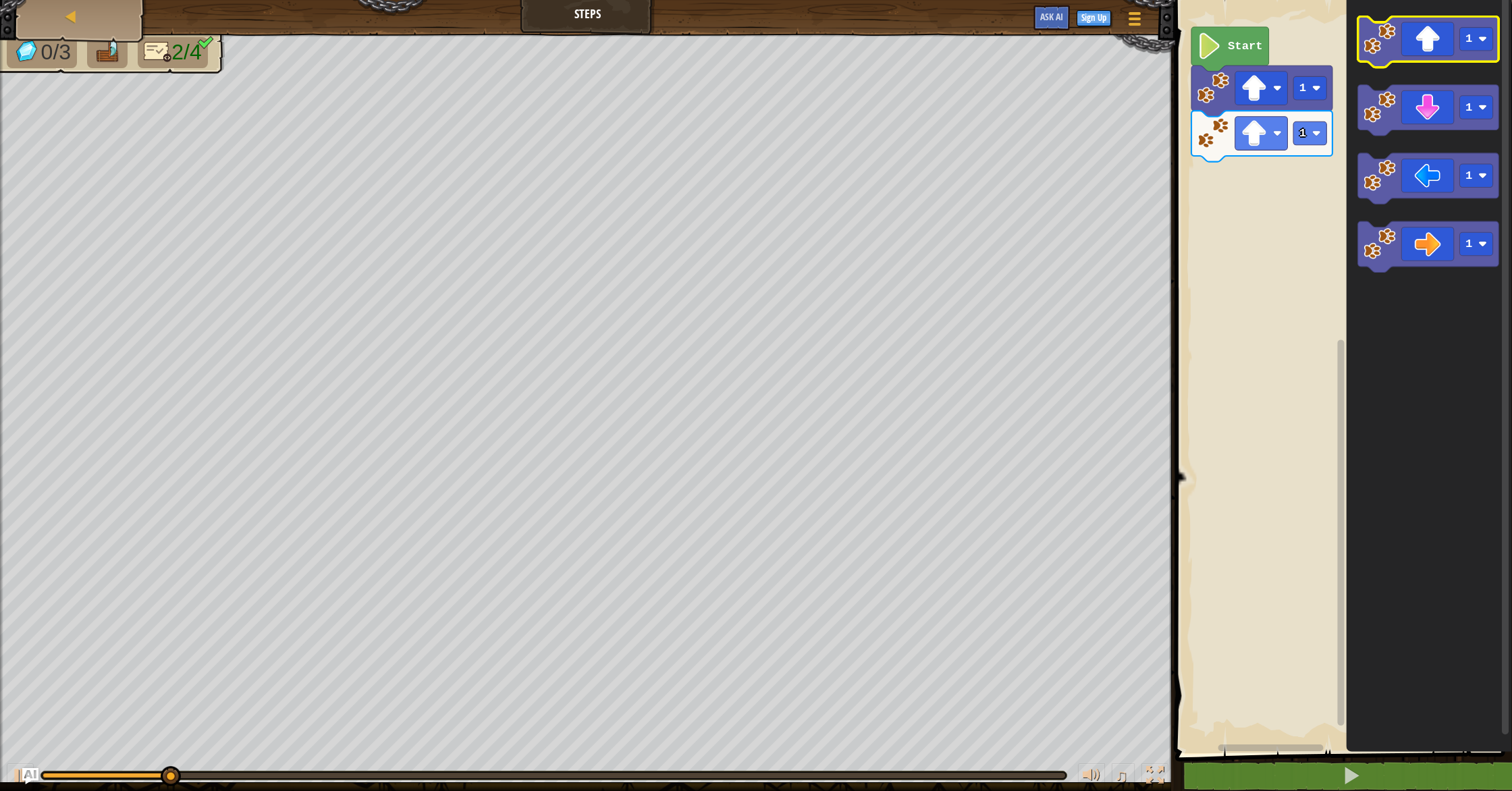
click at [1375, 49] on image "Blockly Workspace" at bounding box center [1379, 39] width 32 height 32
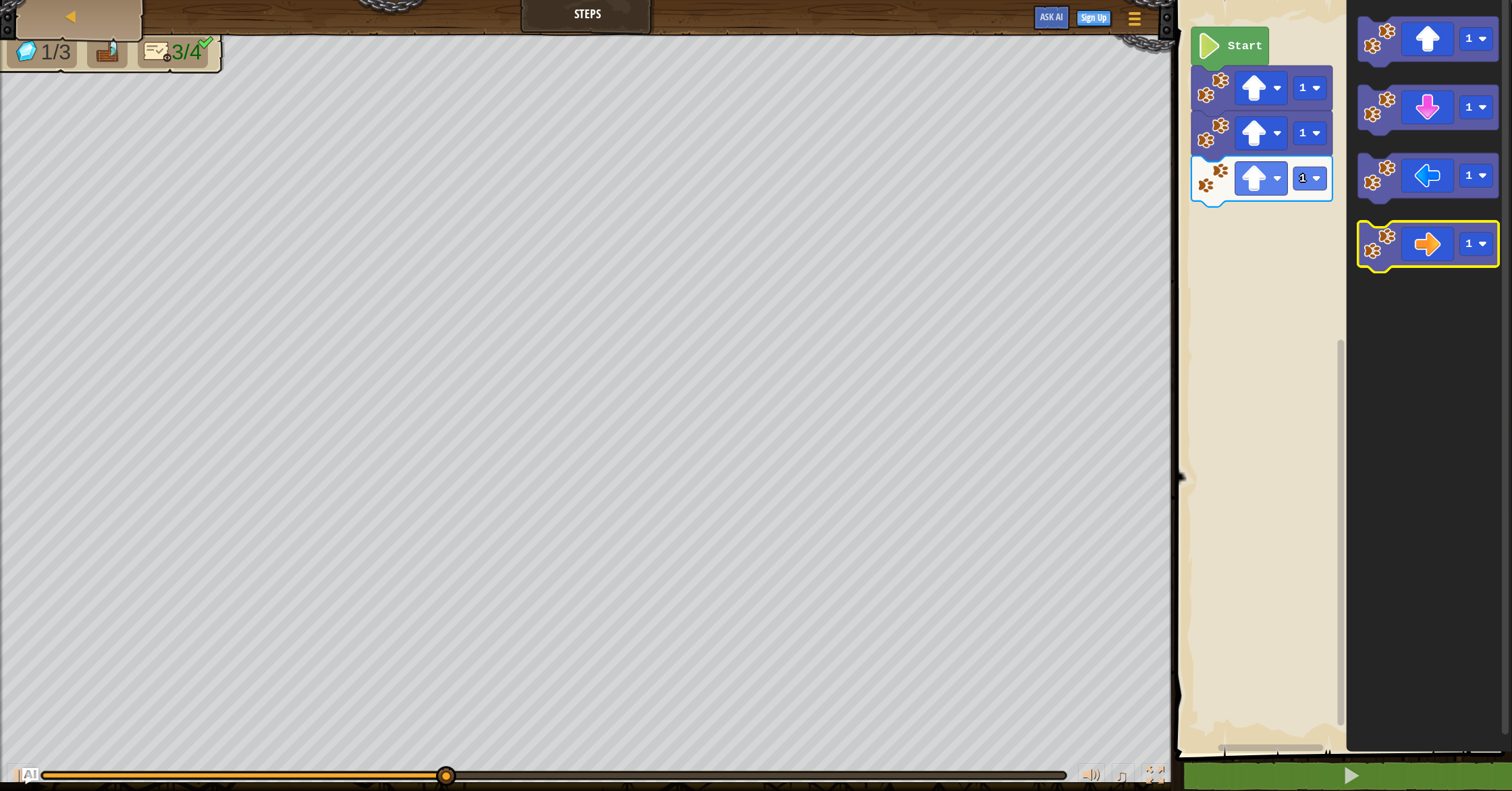
click at [1440, 250] on icon "Blockly Workspace" at bounding box center [1427, 248] width 141 height 51
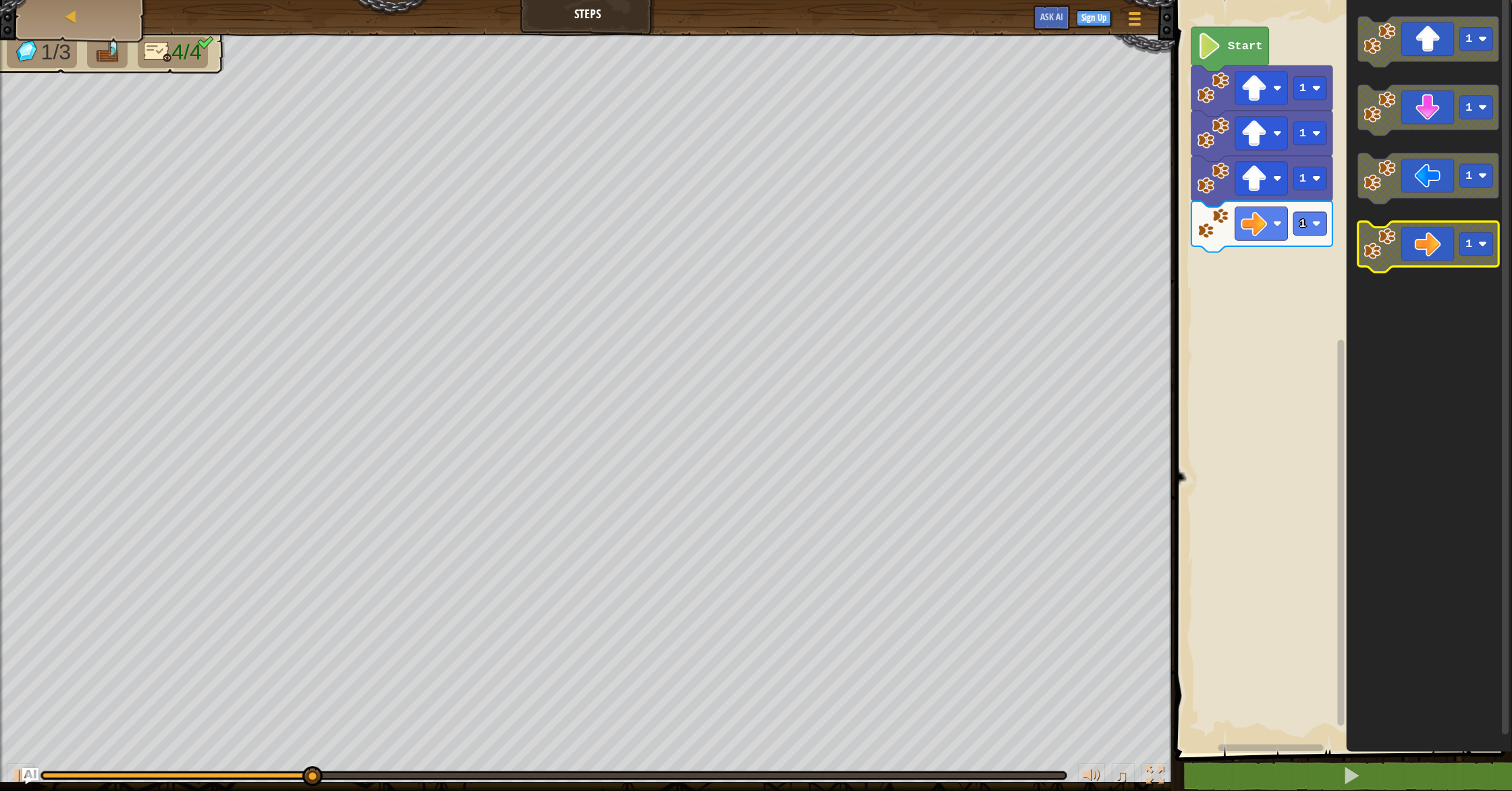
click at [1440, 250] on icon "Blockly Workspace" at bounding box center [1427, 248] width 141 height 51
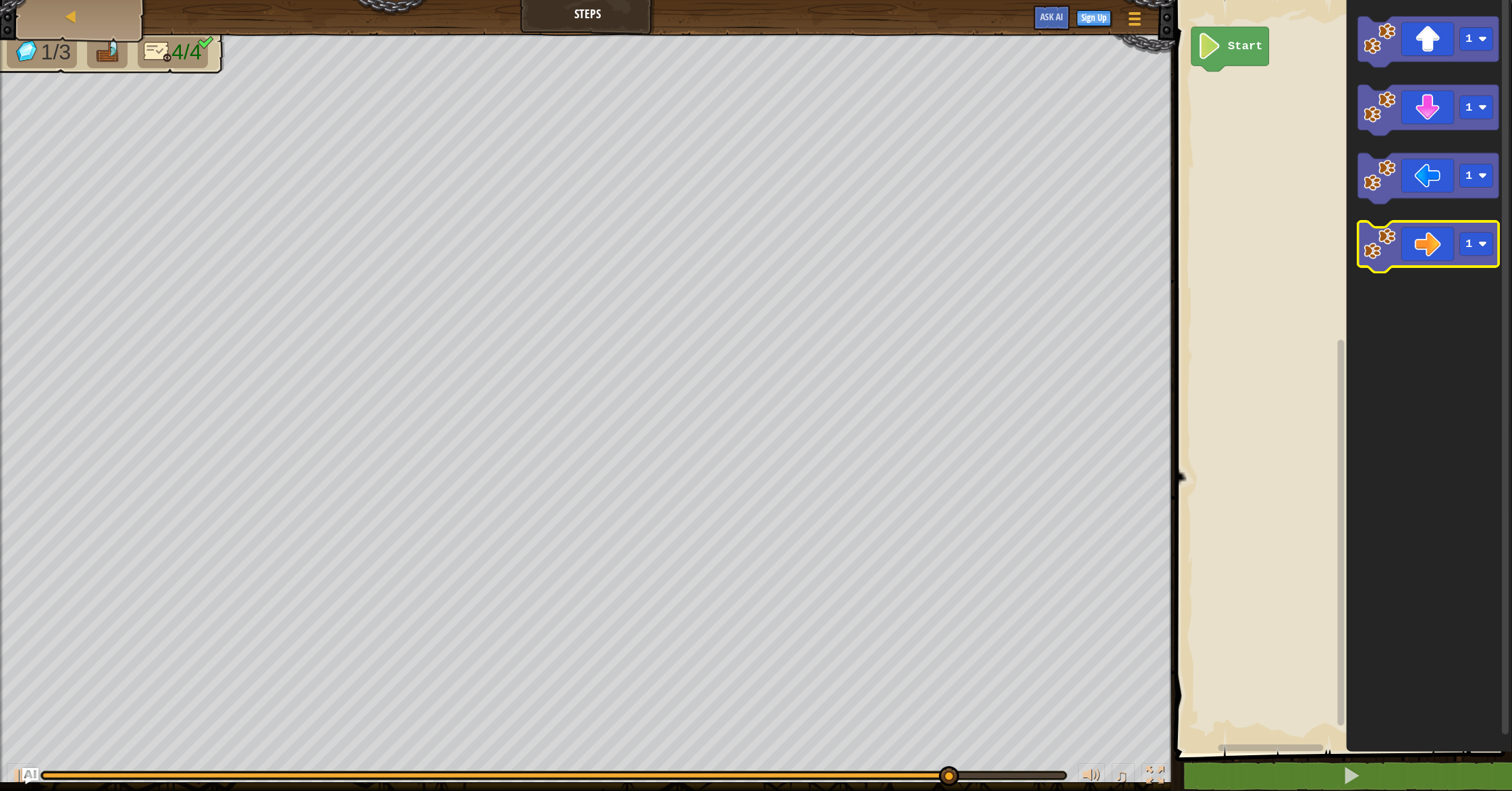
click at [1385, 248] on image "Blockly Workspace" at bounding box center [1379, 244] width 32 height 32
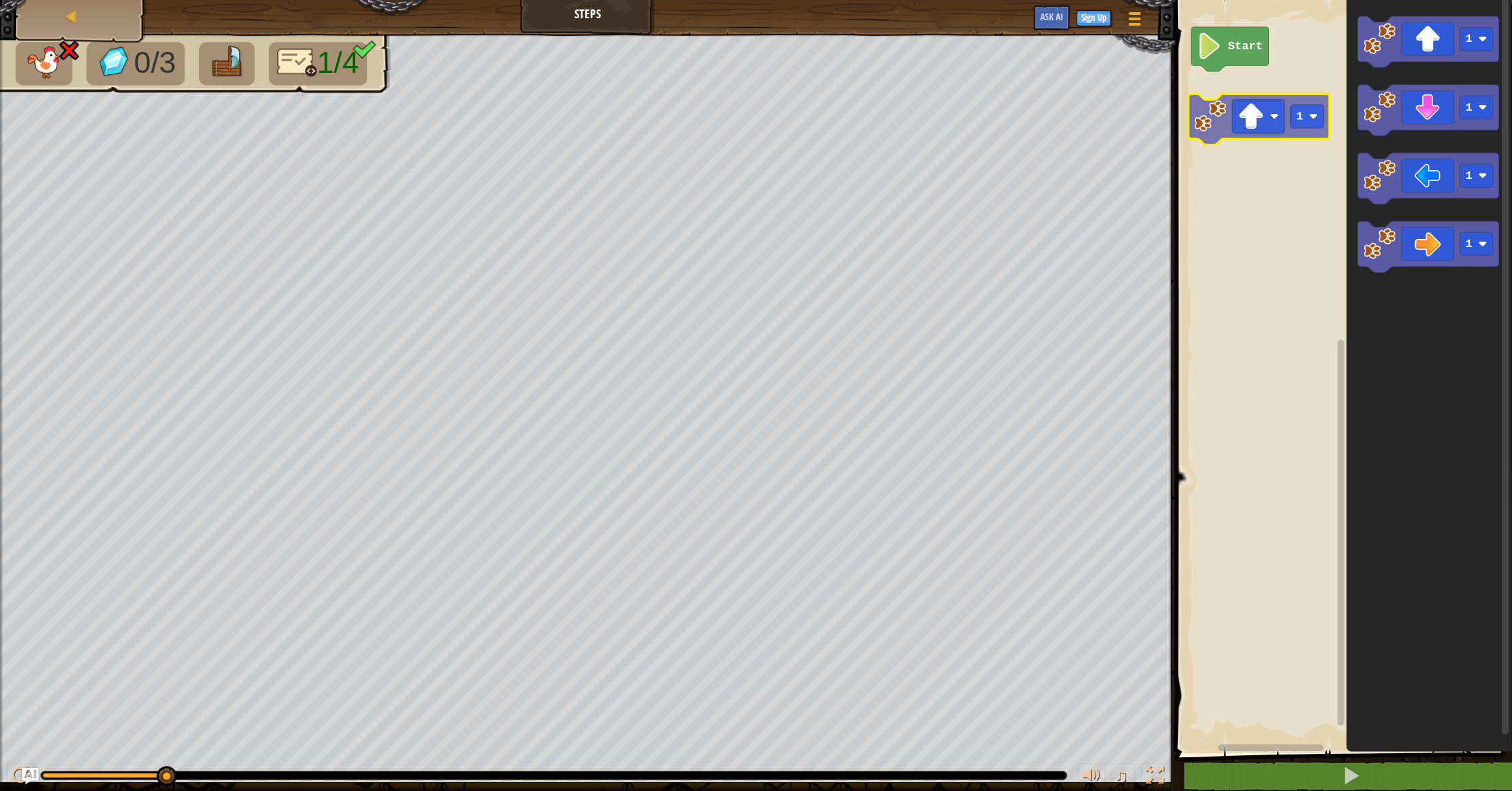
click at [1216, 125] on div "Start 1 1 1 1 1" at bounding box center [1341, 373] width 341 height 760
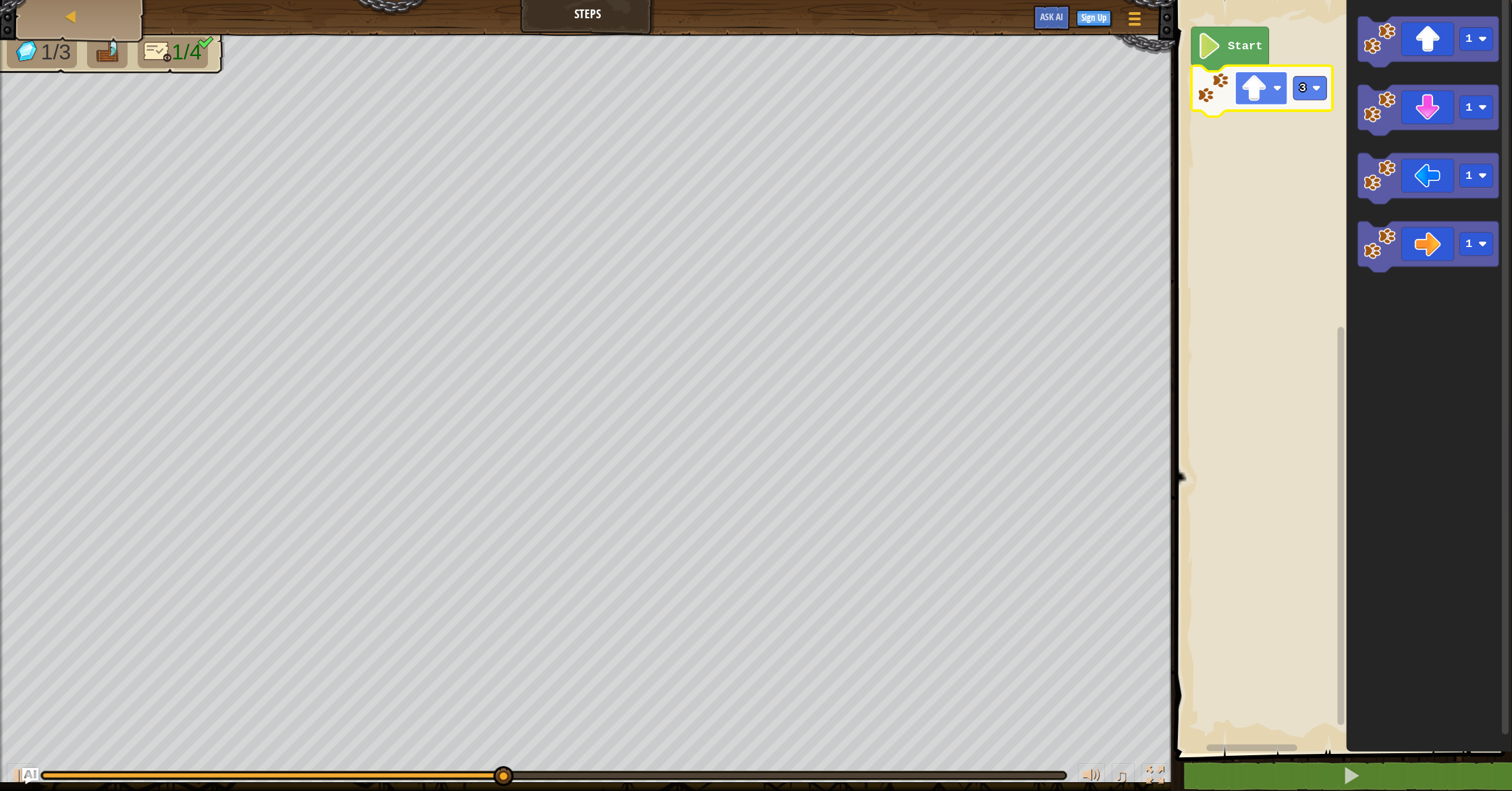
click at [1257, 91] on image "Blockly Workspace" at bounding box center [1254, 88] width 26 height 26
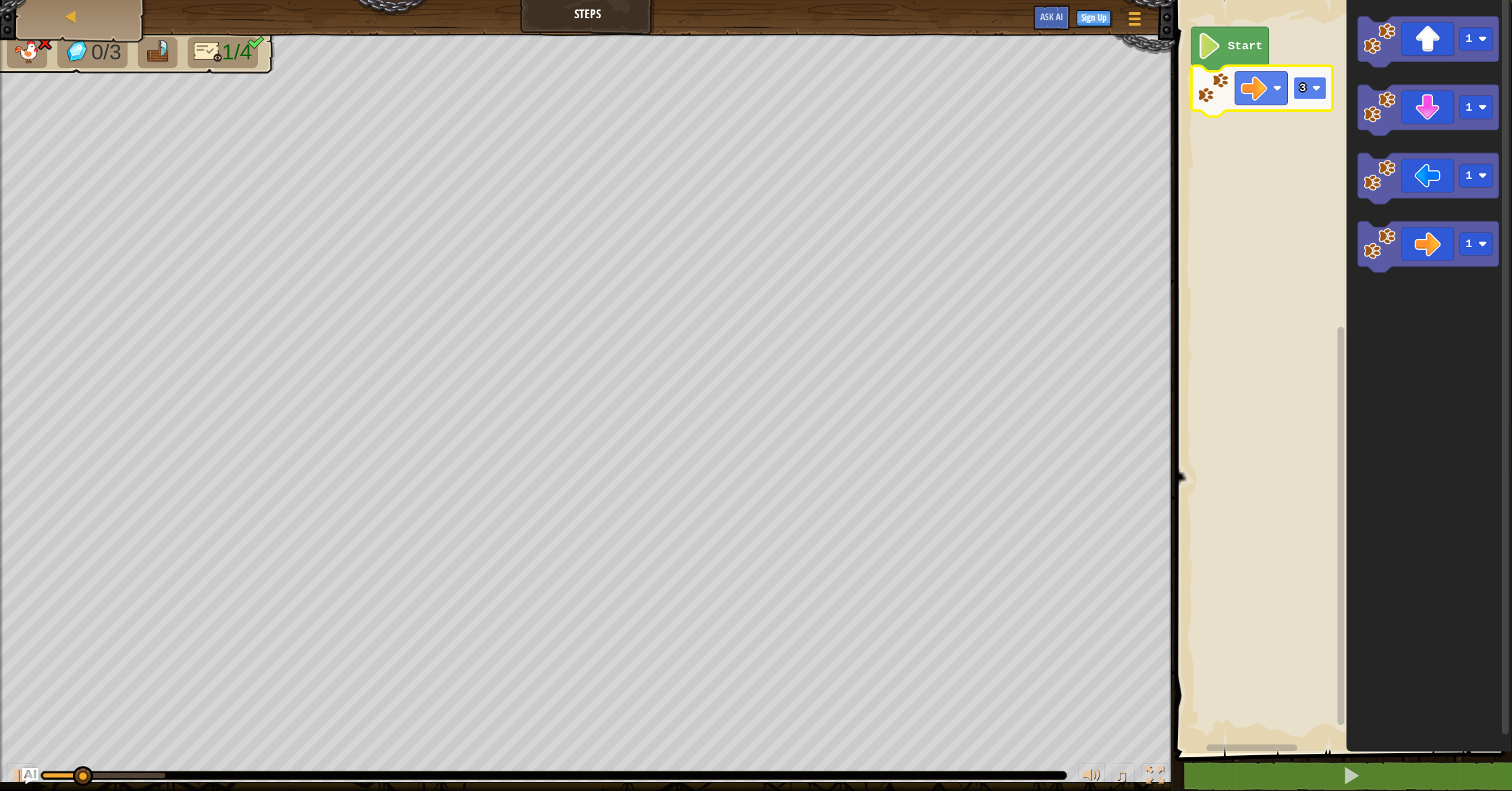
click at [1307, 88] on rect "Blockly Workspace" at bounding box center [1310, 88] width 33 height 24
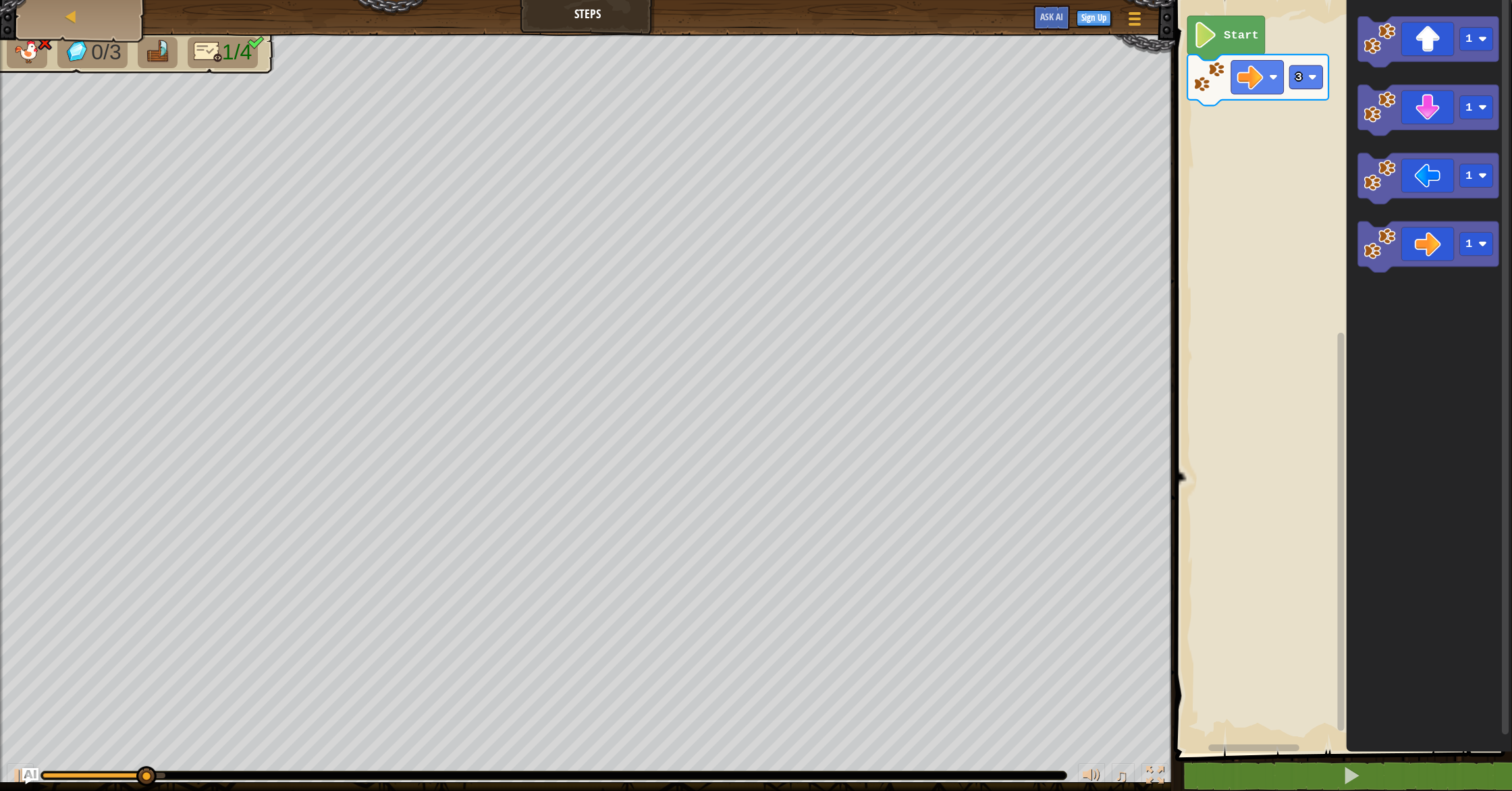
click at [1248, 158] on rect "Blockly Workspace" at bounding box center [1341, 373] width 341 height 760
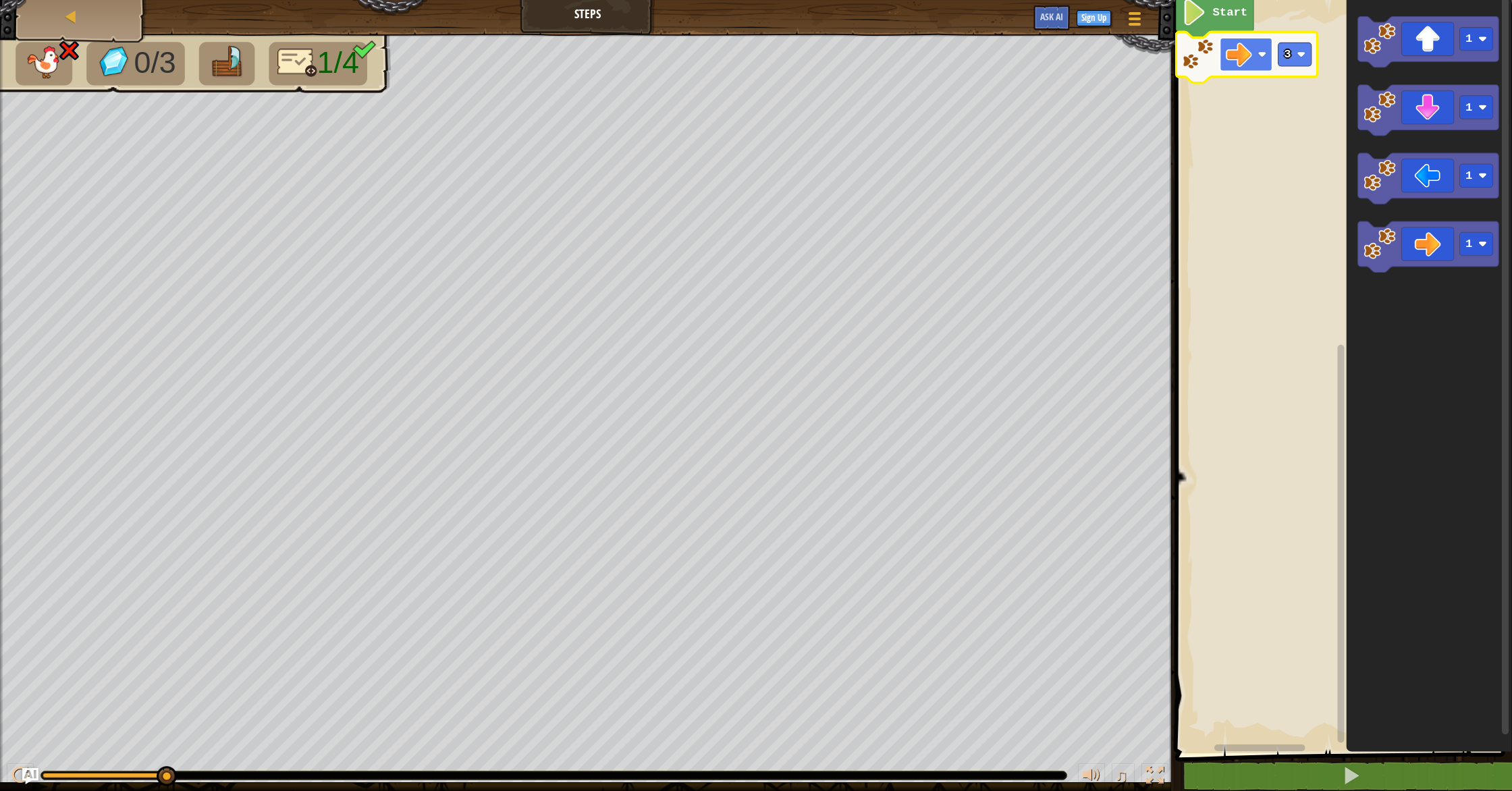
click at [1259, 65] on rect "Blockly Workspace" at bounding box center [1246, 54] width 53 height 34
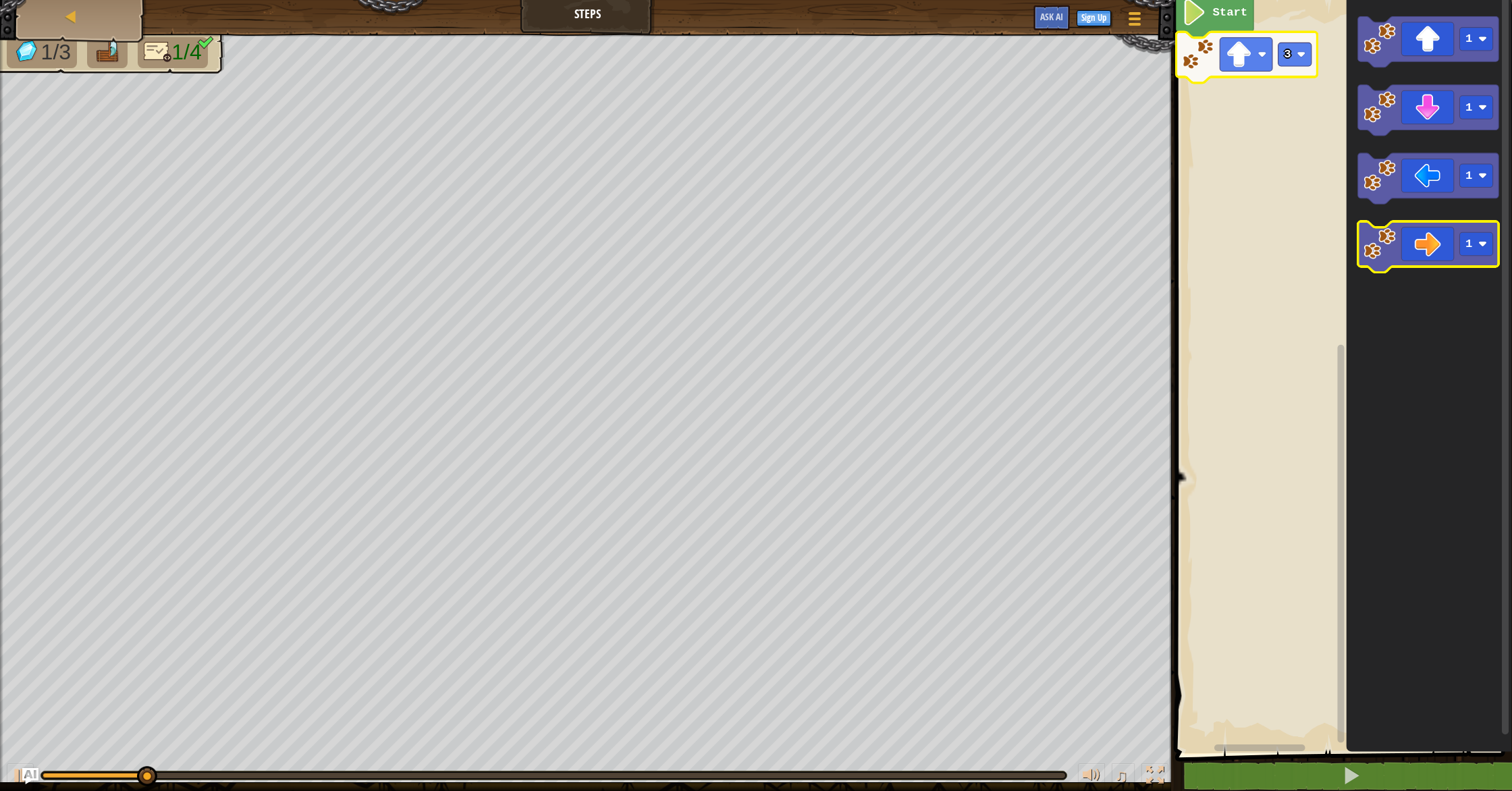
click at [1424, 255] on icon "Blockly Workspace" at bounding box center [1427, 248] width 141 height 51
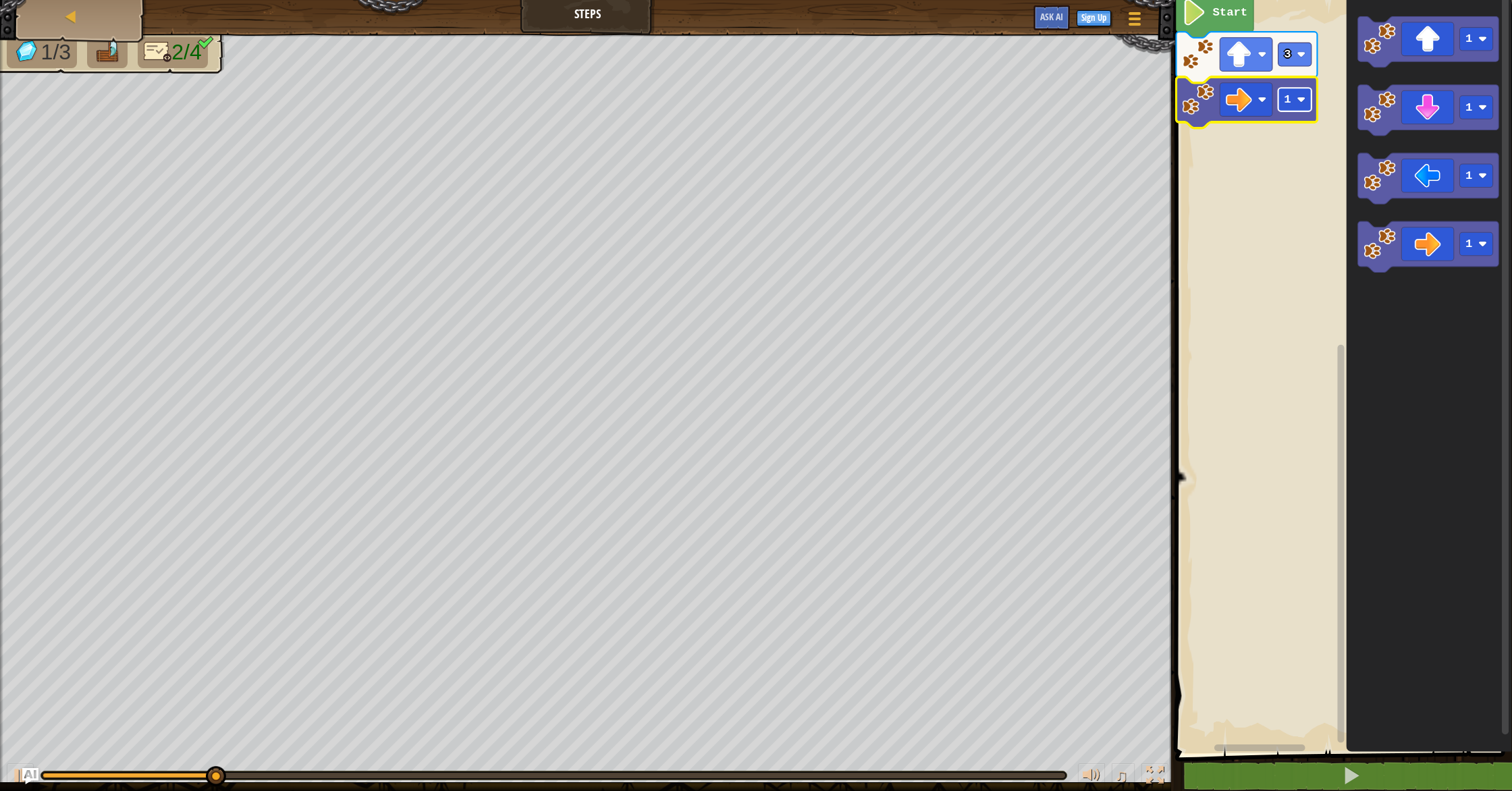
click at [1293, 108] on rect "Blockly Workspace" at bounding box center [1295, 99] width 33 height 24
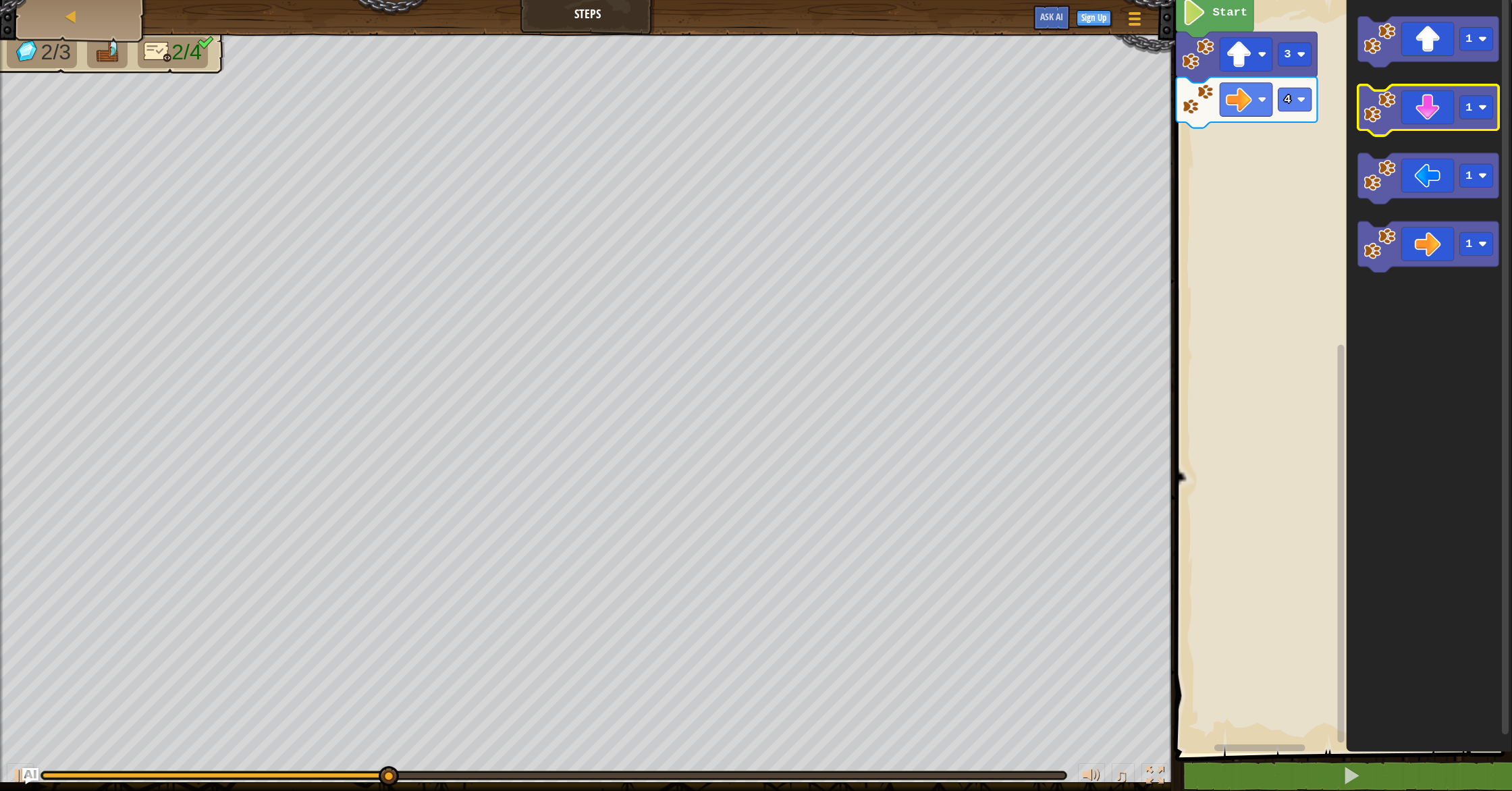
click at [1422, 101] on icon "Blockly Workspace" at bounding box center [1427, 111] width 141 height 51
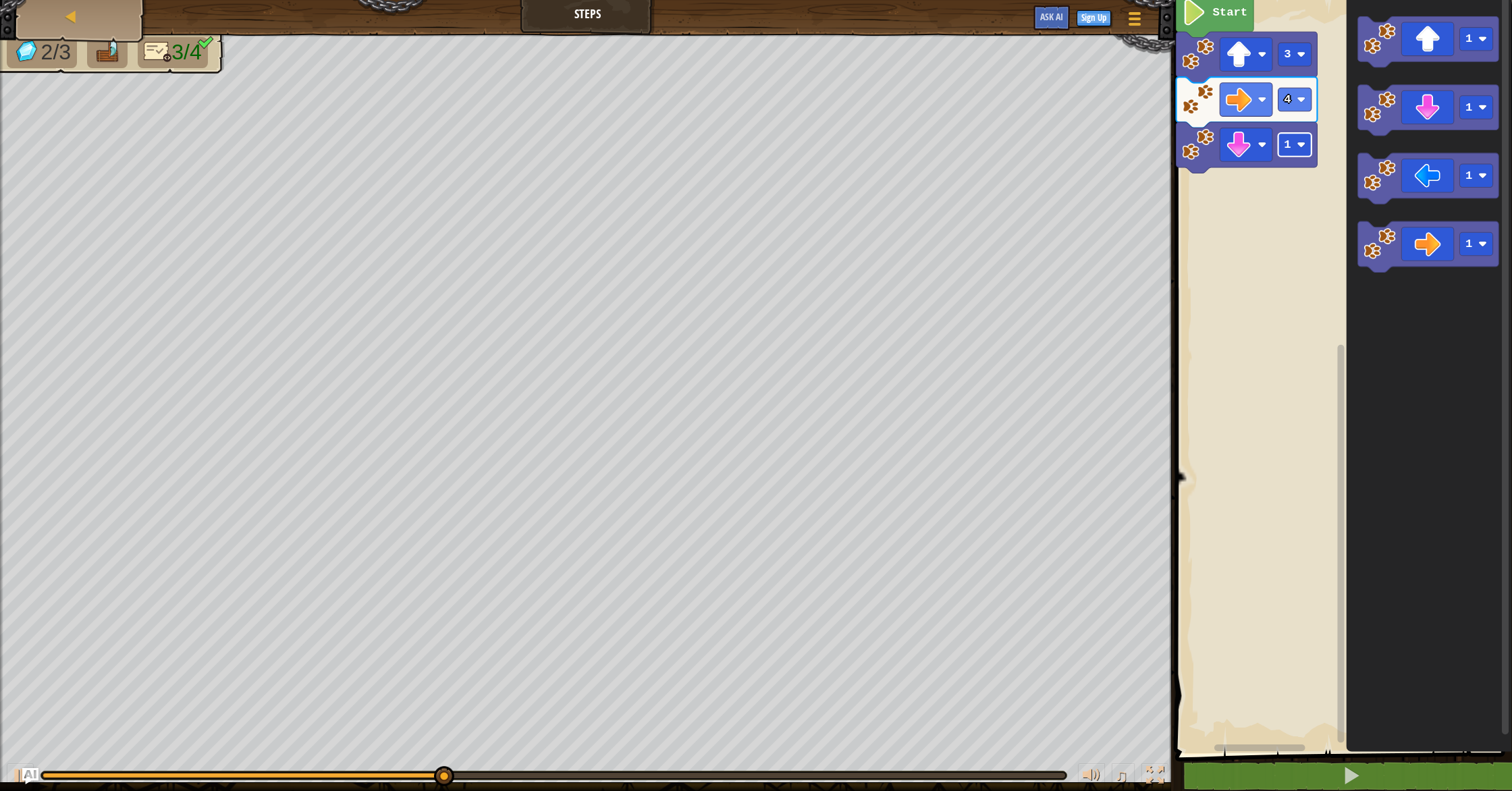
click at [1305, 141] on image "Blockly Workspace" at bounding box center [1301, 144] width 9 height 9
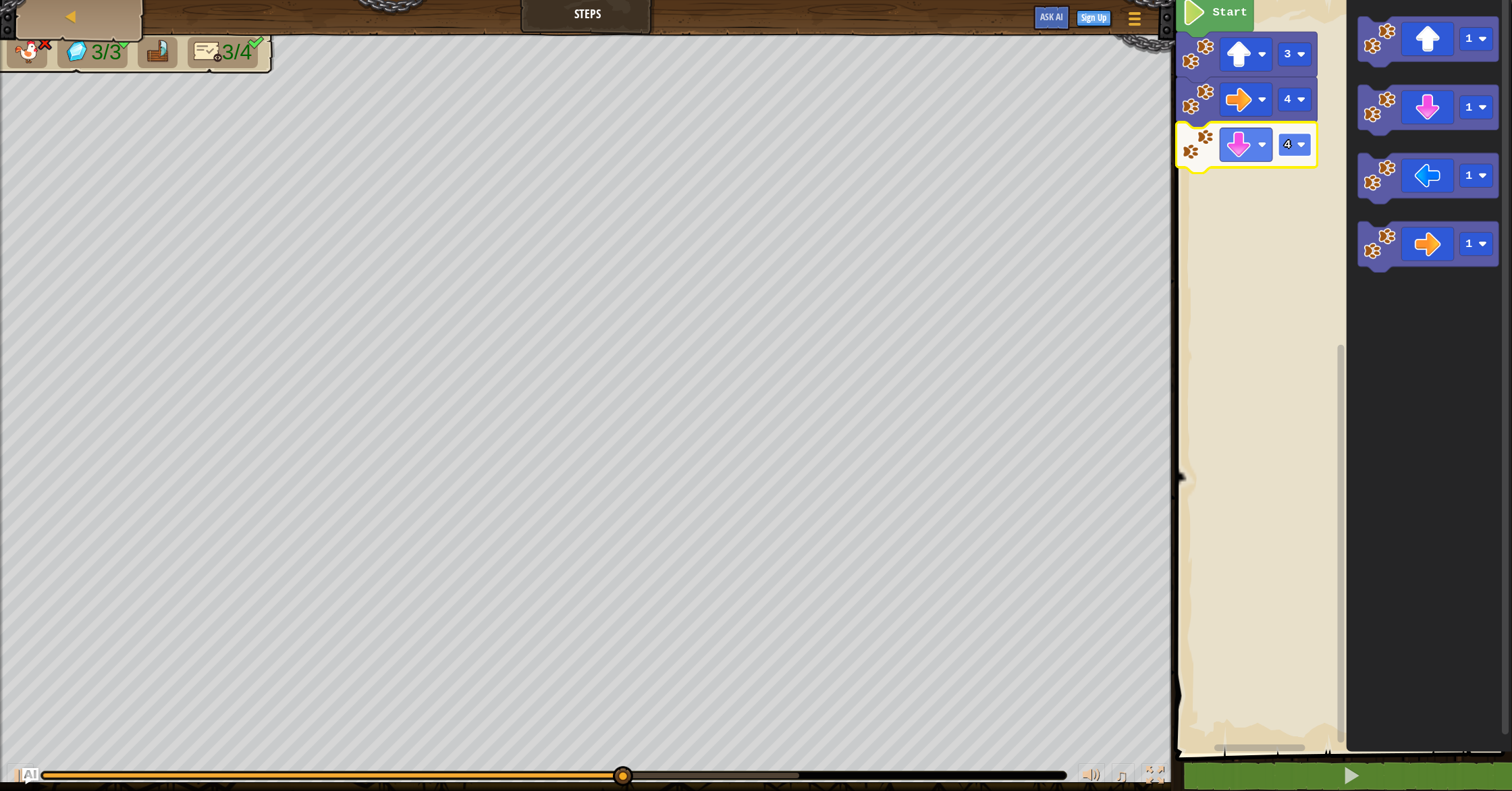
click at [1287, 150] on text "4" at bounding box center [1287, 144] width 7 height 12
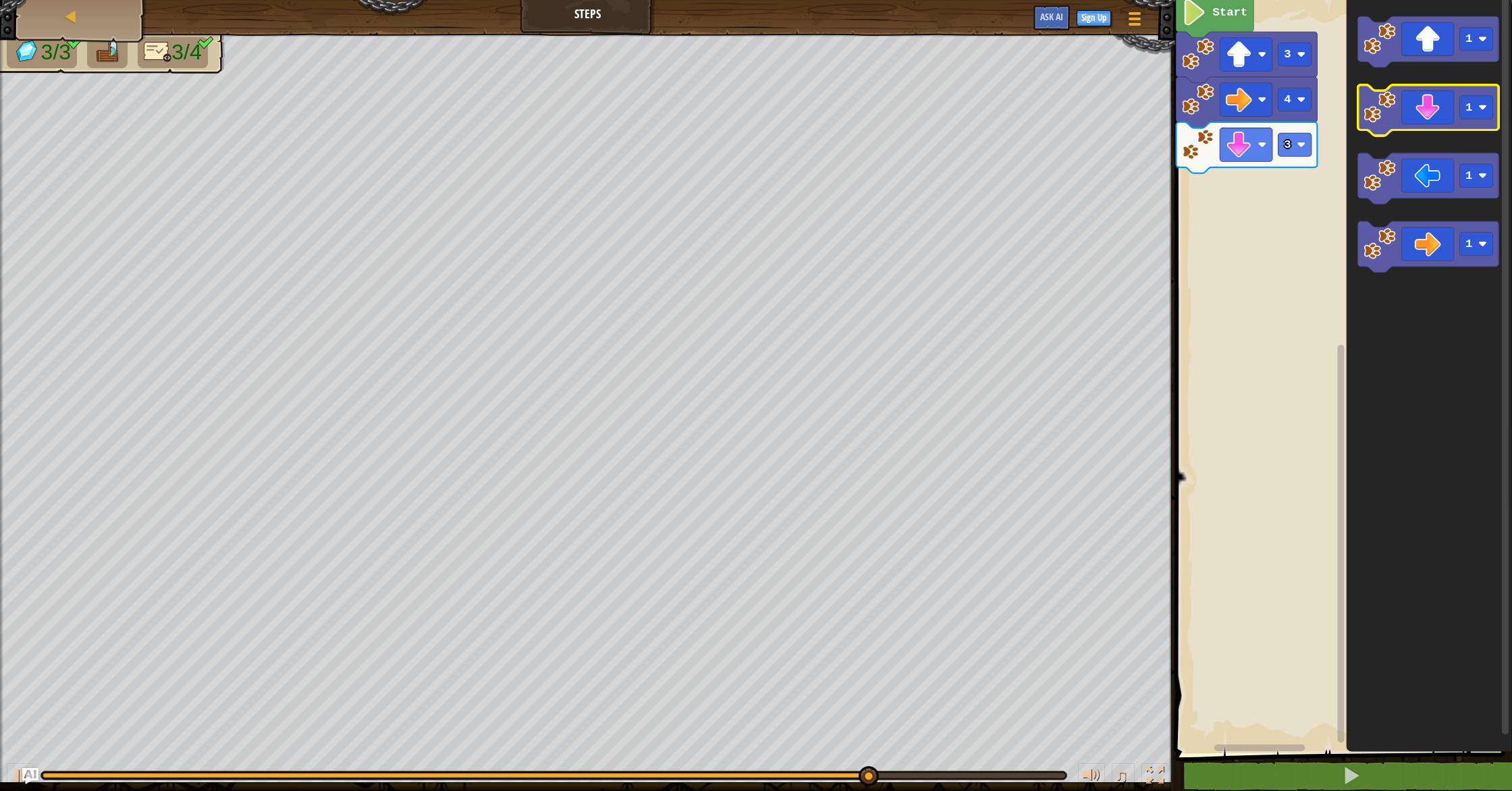
click at [1432, 116] on icon "Blockly Workspace" at bounding box center [1427, 111] width 141 height 51
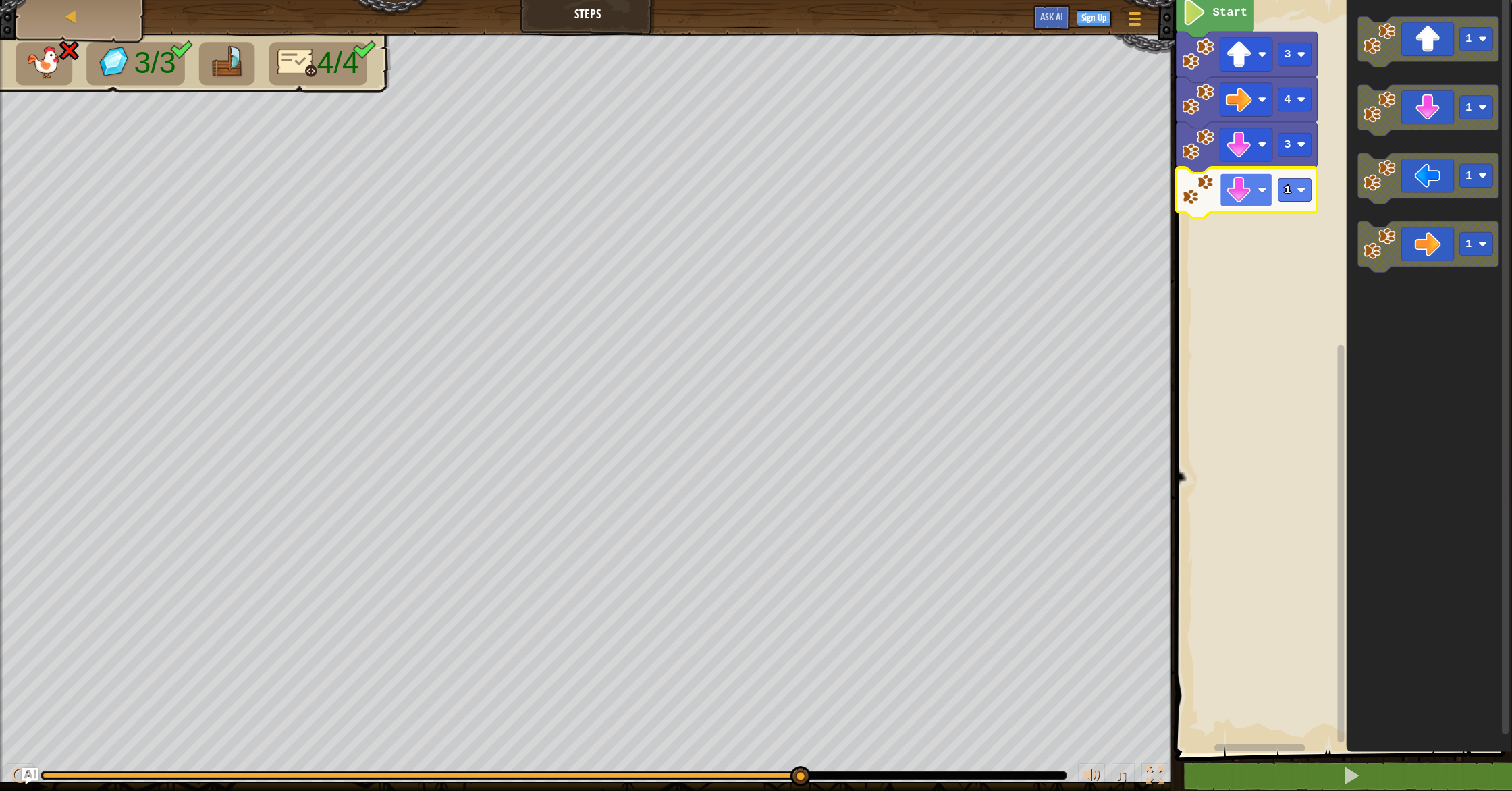
click at [1235, 185] on image "Blockly Workspace" at bounding box center [1239, 190] width 26 height 26
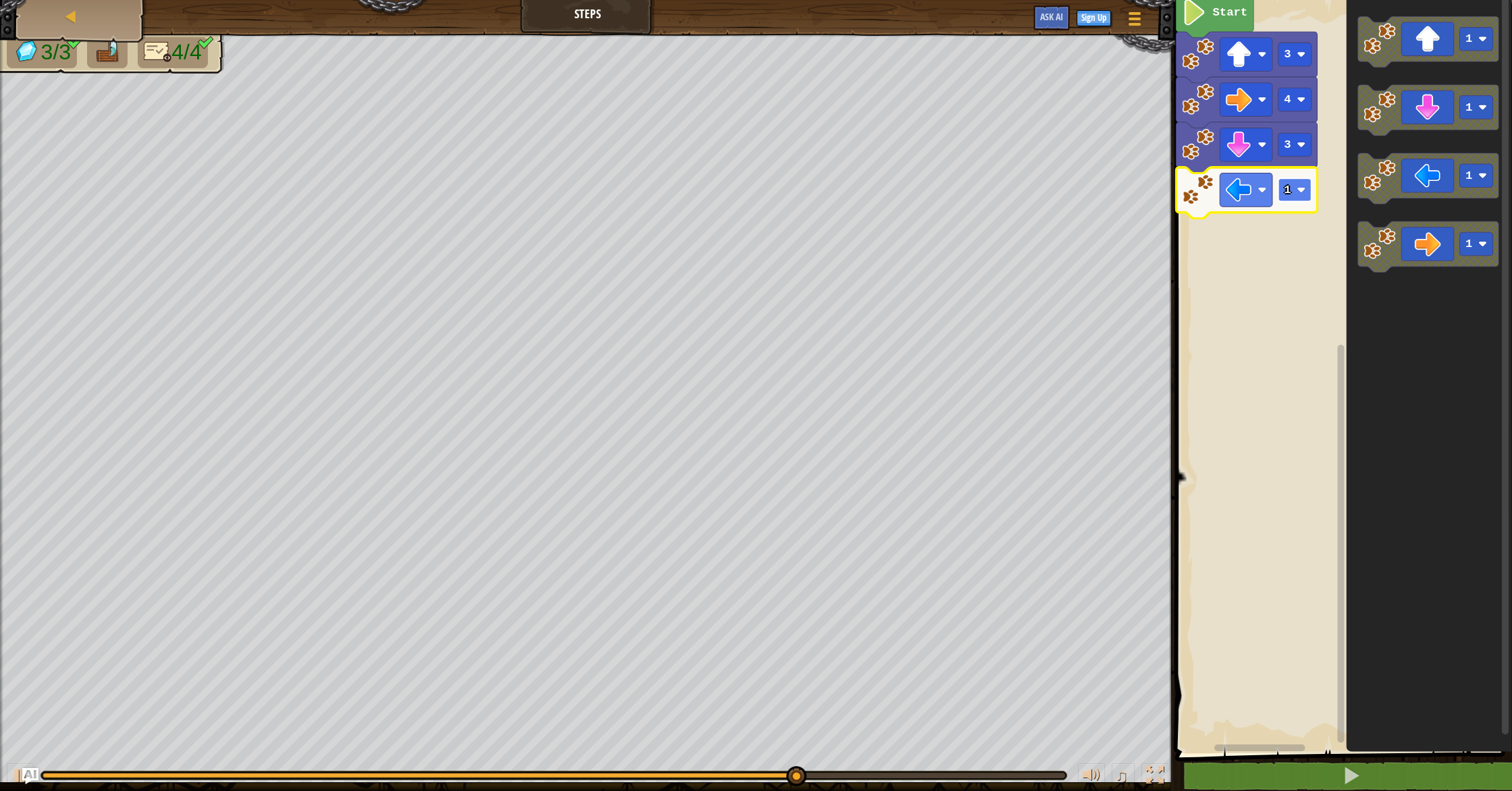
click at [1288, 202] on rect "Blockly Workspace" at bounding box center [1295, 190] width 33 height 24
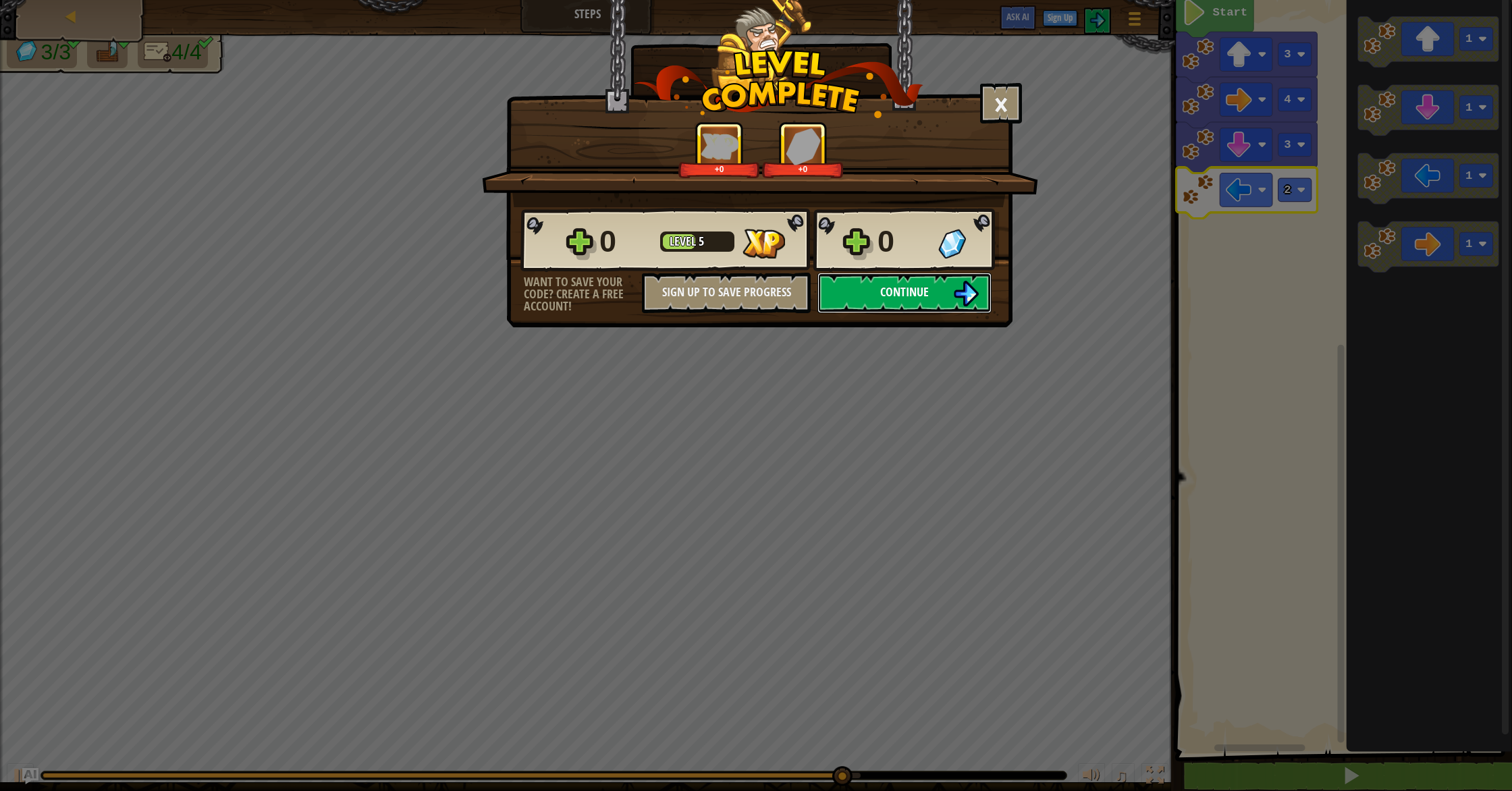
click at [965, 296] on img at bounding box center [966, 294] width 26 height 26
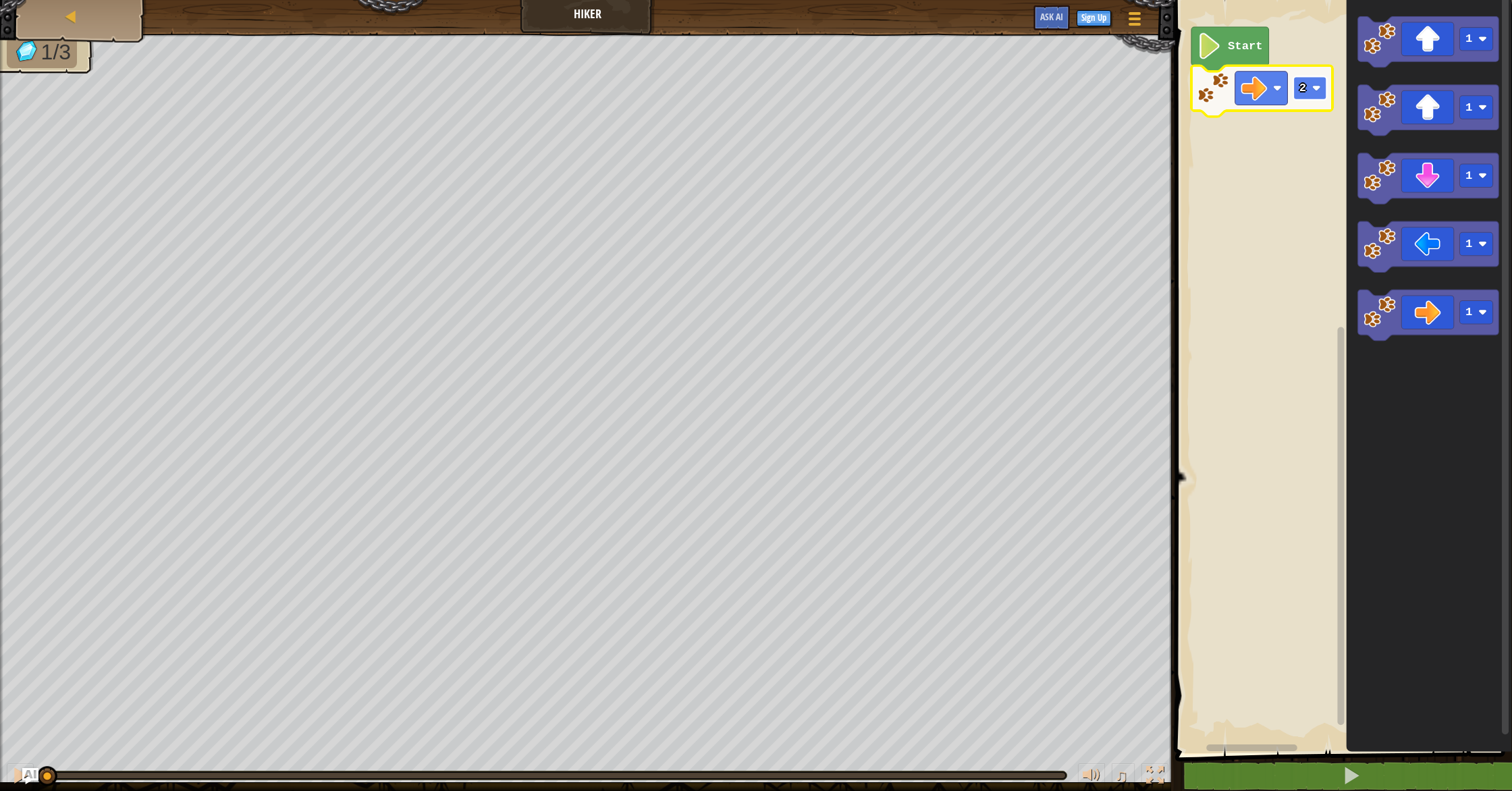
click at [1302, 88] on text "2" at bounding box center [1302, 88] width 7 height 12
click at [1304, 93] on text "3" at bounding box center [1302, 88] width 7 height 12
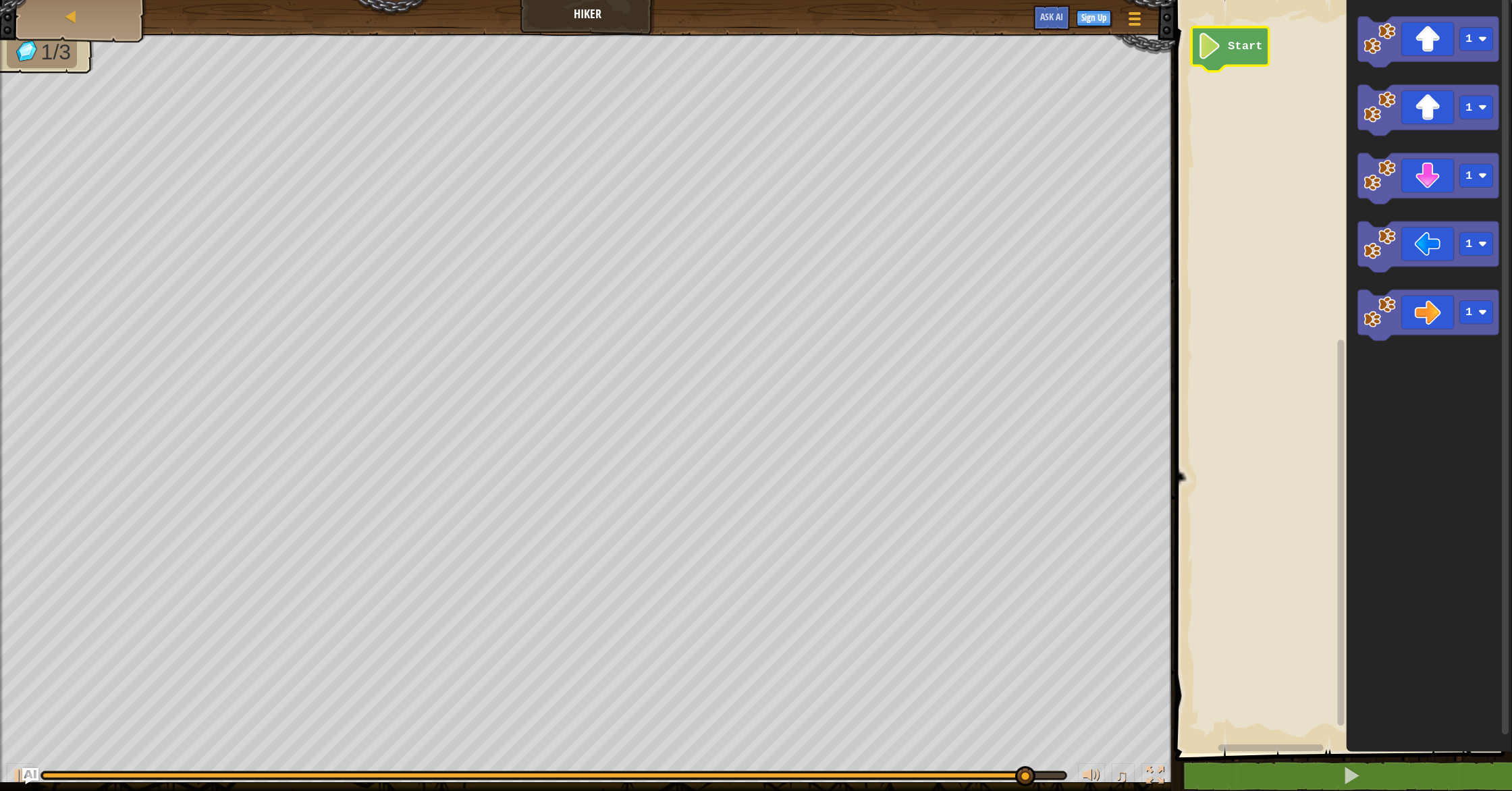
click at [1233, 52] on text "Start" at bounding box center [1246, 46] width 35 height 12
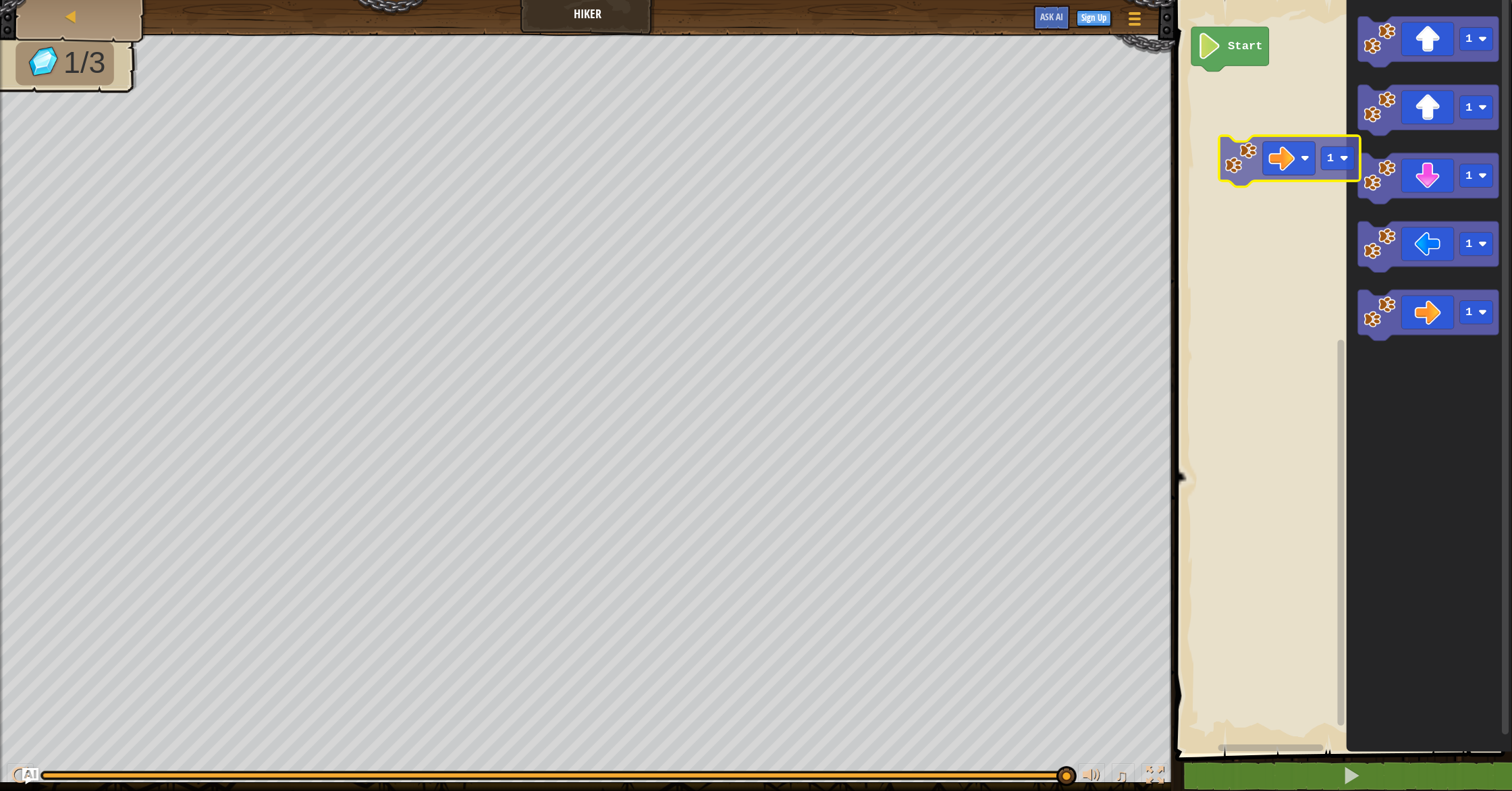
click at [1233, 128] on div "Start 1 1 1 1 1 1" at bounding box center [1341, 373] width 341 height 760
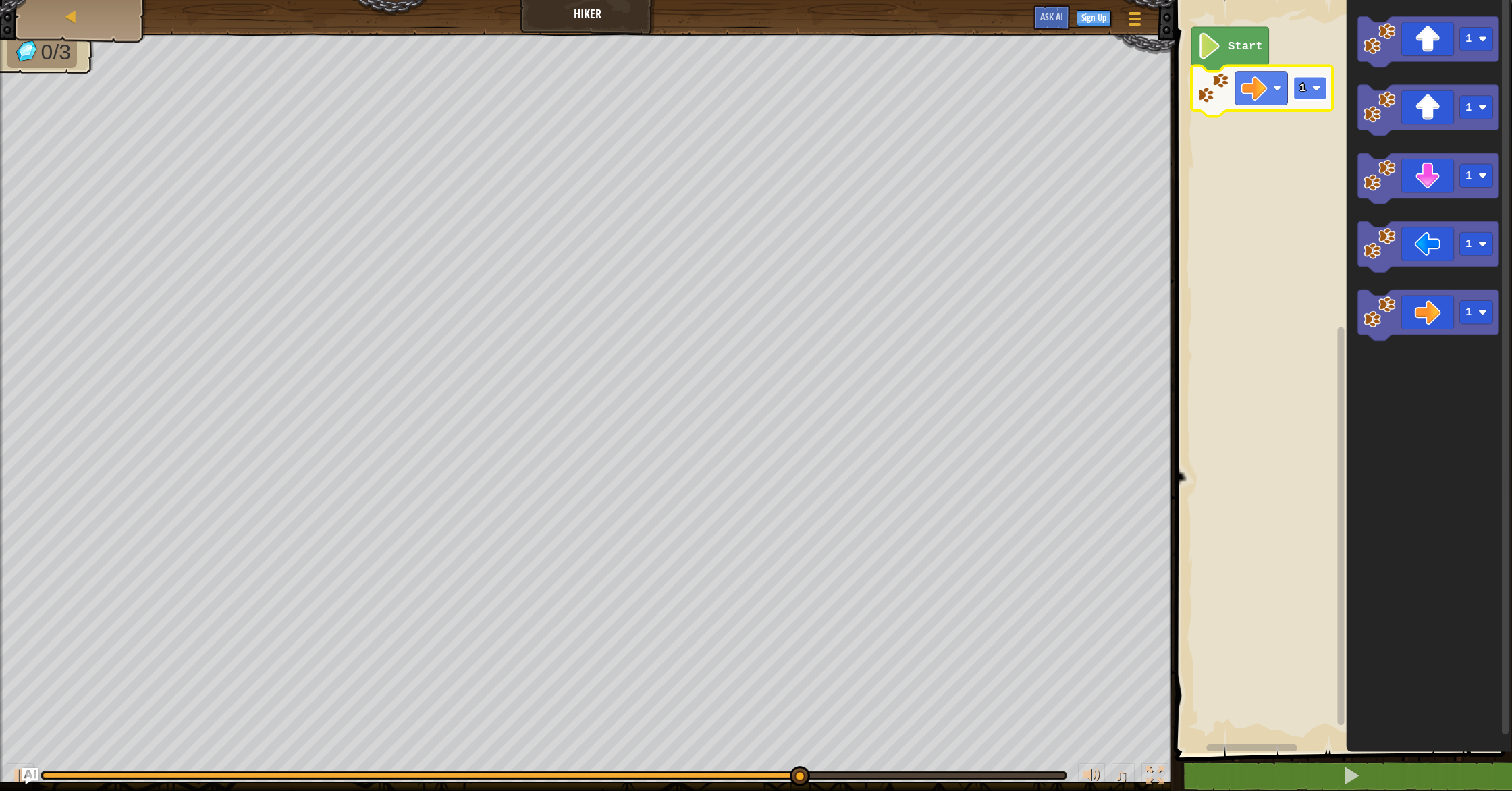
click at [1320, 86] on rect "Blockly Workspace" at bounding box center [1310, 88] width 33 height 24
click at [1345, 85] on div "Start 2 1 1 1 1 1" at bounding box center [1341, 373] width 341 height 760
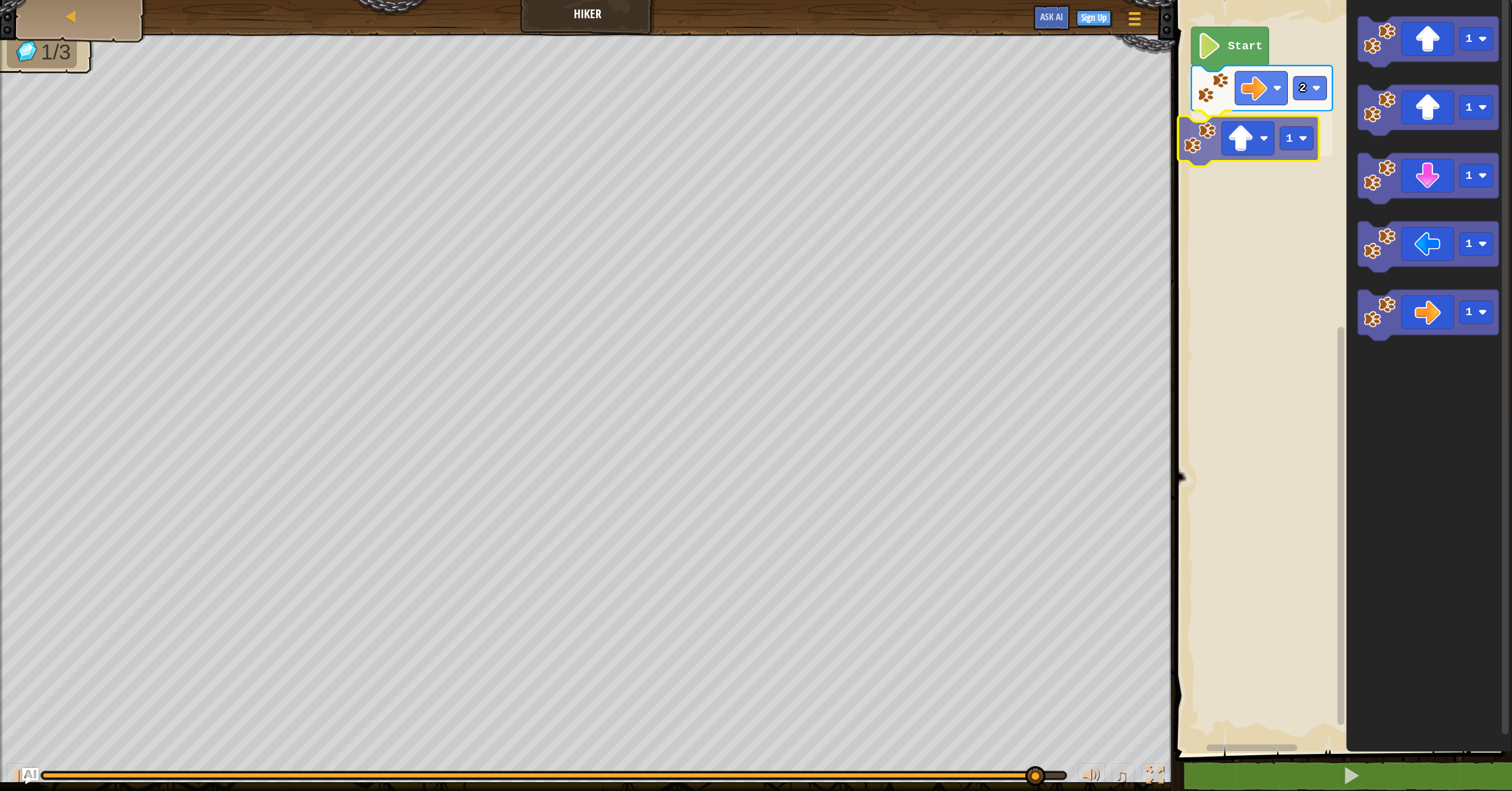
click at [1182, 151] on div "Start 2 1 1 1 1 1 1 1" at bounding box center [1341, 373] width 341 height 760
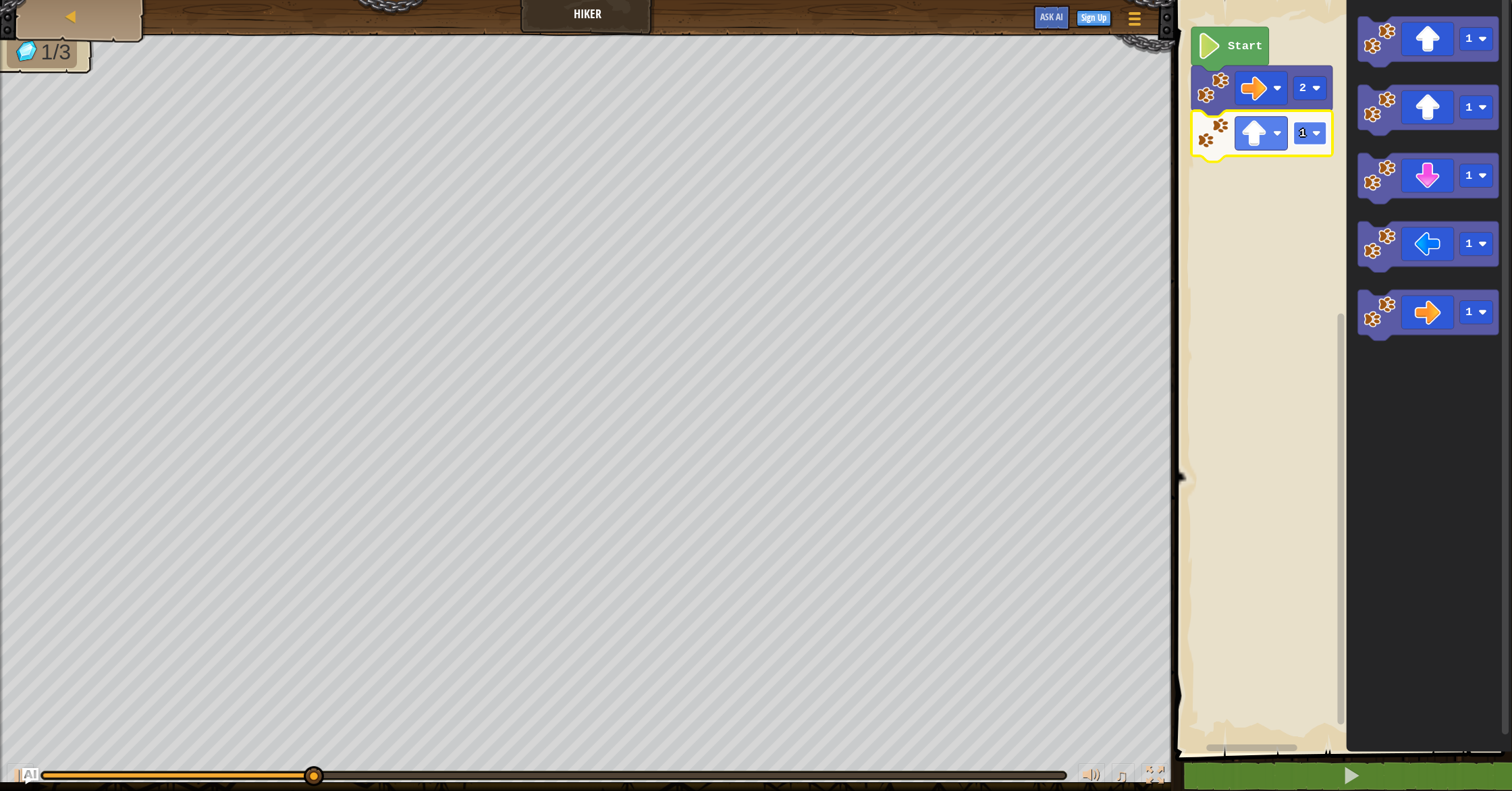
click at [1305, 137] on text "1" at bounding box center [1302, 133] width 7 height 12
click at [1306, 126] on rect "Blockly Workspace" at bounding box center [1310, 133] width 33 height 24
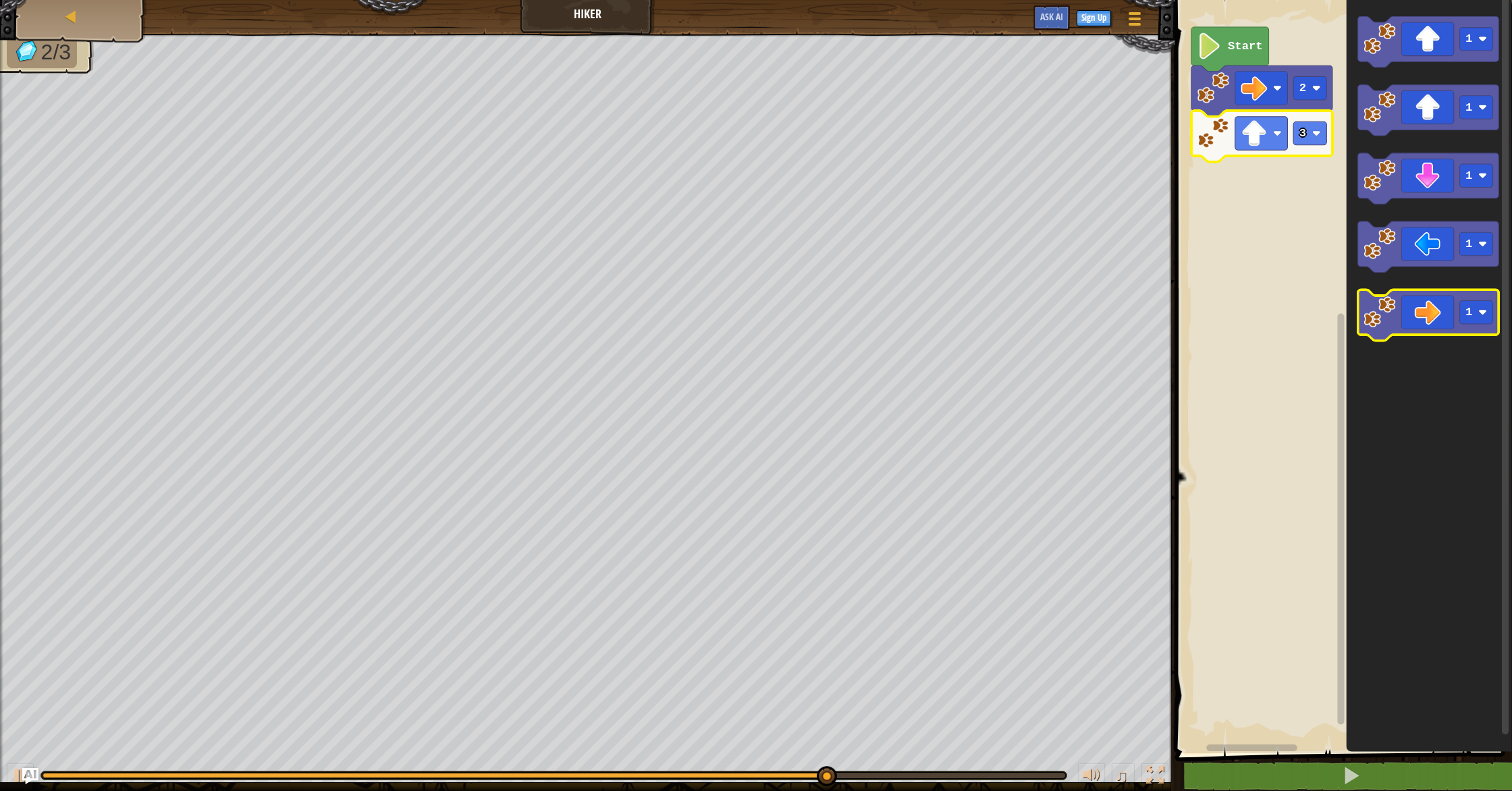
click at [1399, 309] on icon "Blockly Workspace" at bounding box center [1427, 316] width 141 height 51
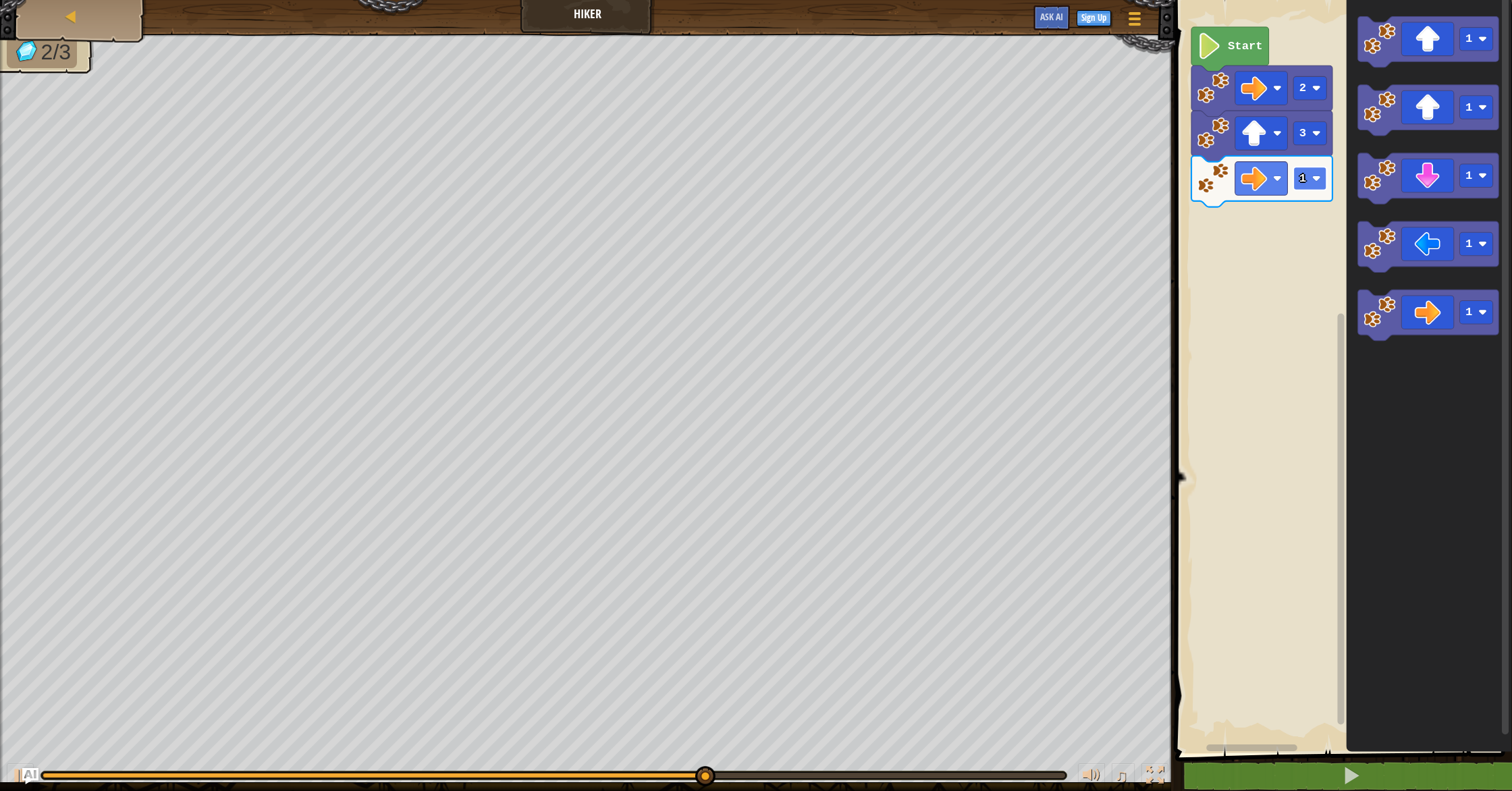
click at [1303, 179] on text "1" at bounding box center [1302, 178] width 7 height 12
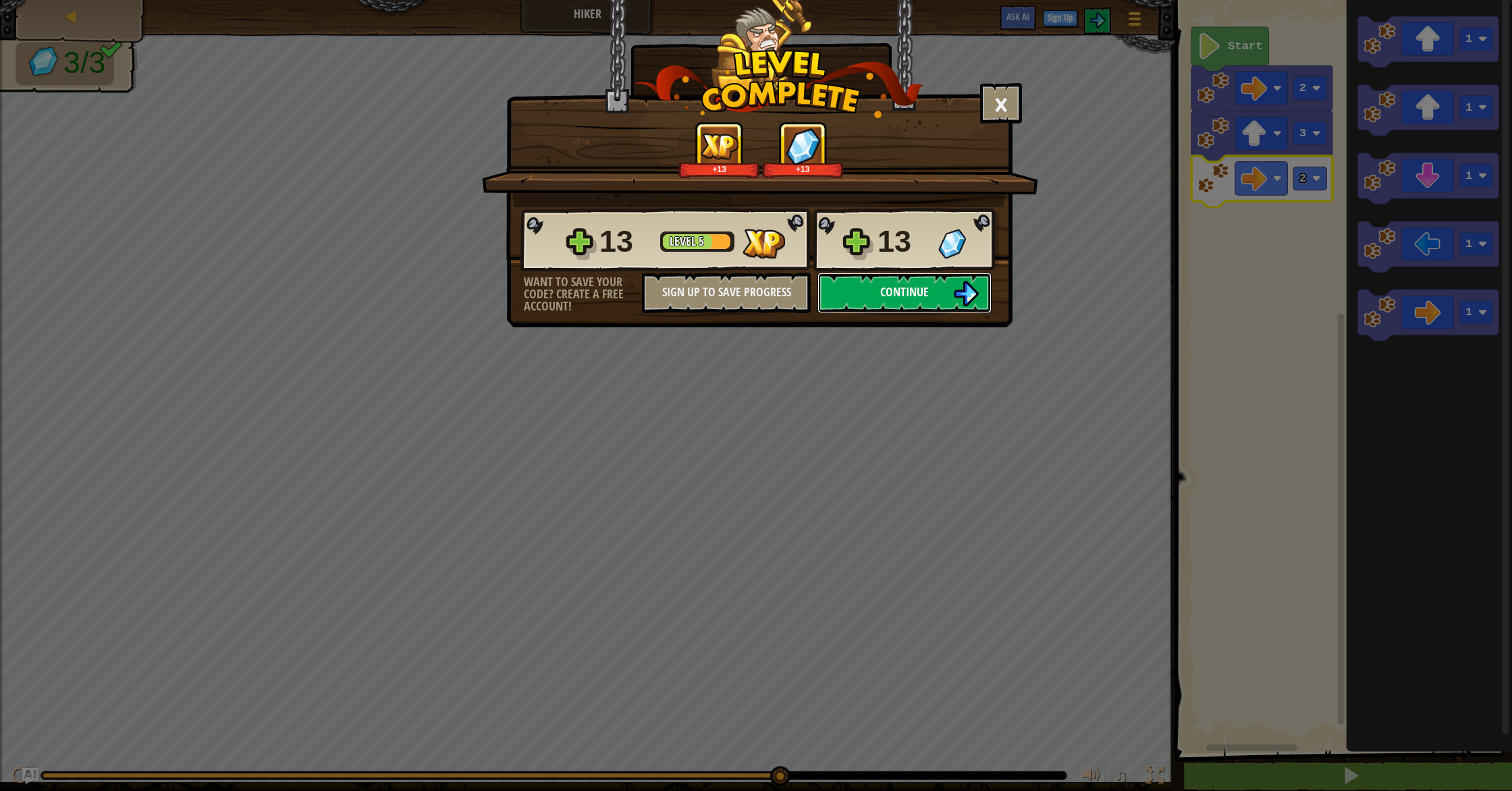
click at [935, 291] on button "Continue" at bounding box center [904, 293] width 174 height 40
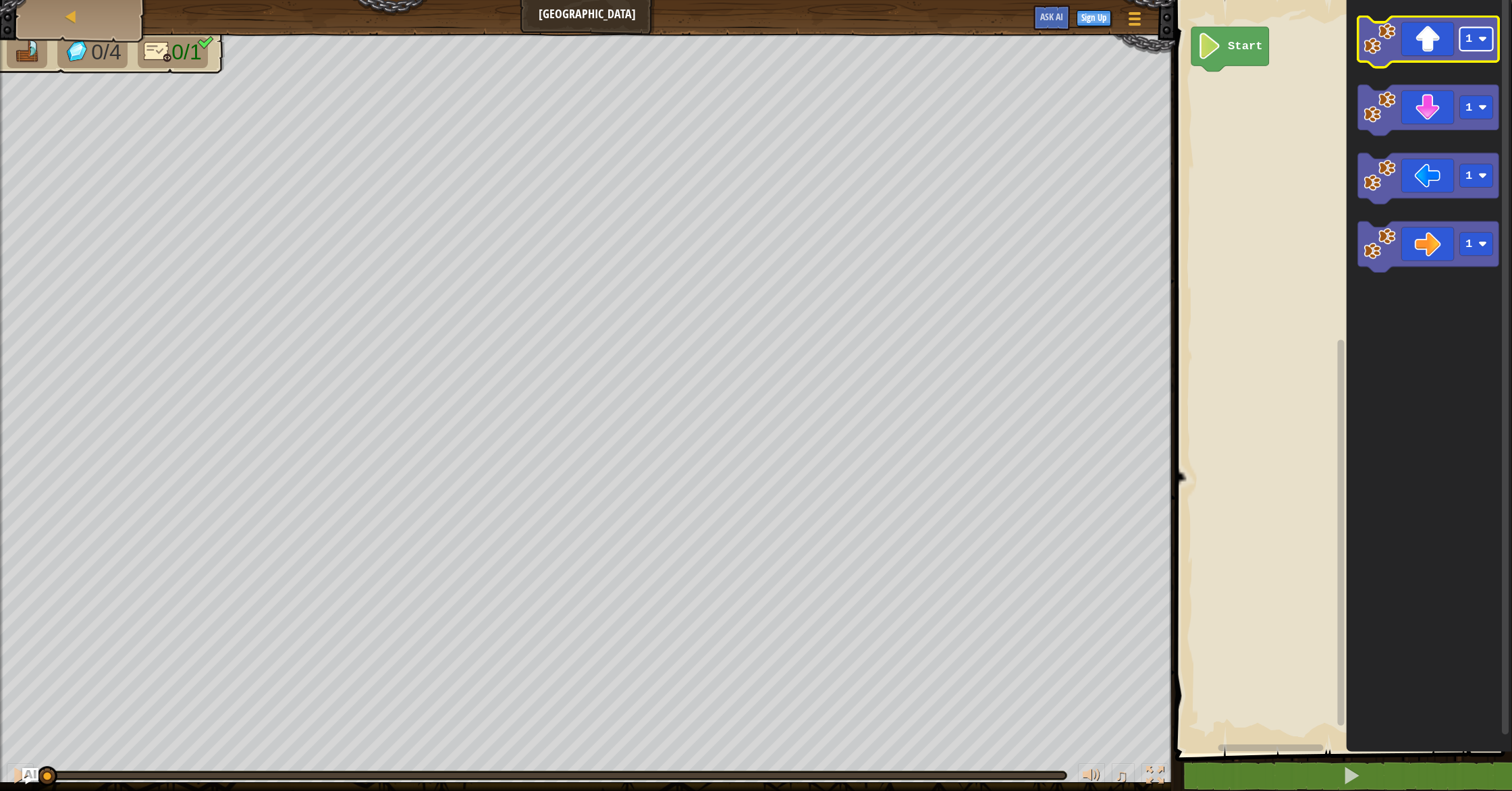
click at [1482, 33] on rect "Blockly Workspace" at bounding box center [1477, 40] width 33 height 24
click at [1468, 44] on text "6" at bounding box center [1469, 39] width 7 height 12
click at [1321, 126] on div "Start 5 1 1 1" at bounding box center [1341, 373] width 341 height 760
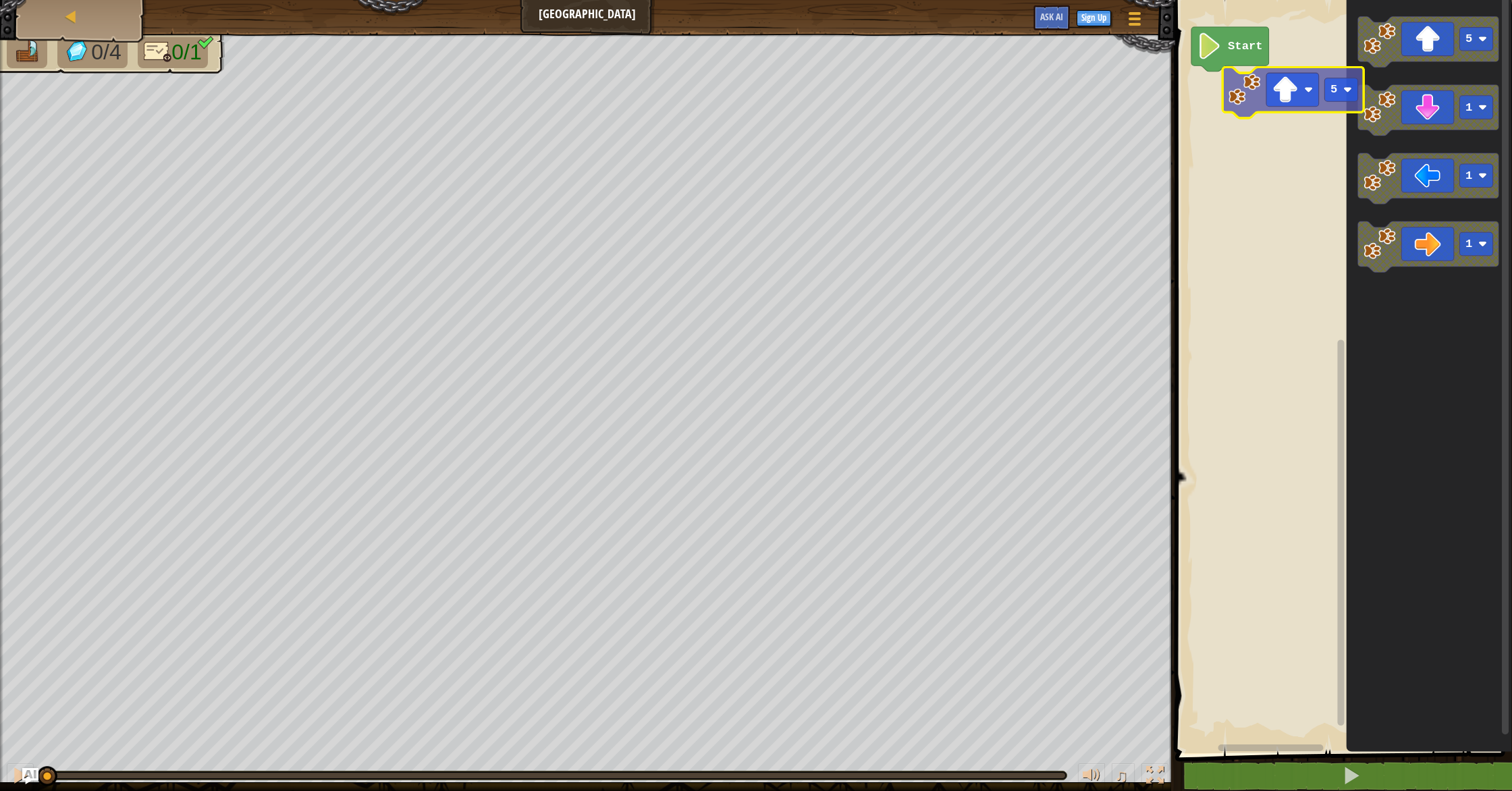
click at [1246, 110] on div "Start 5 1 1 1 5" at bounding box center [1341, 373] width 341 height 760
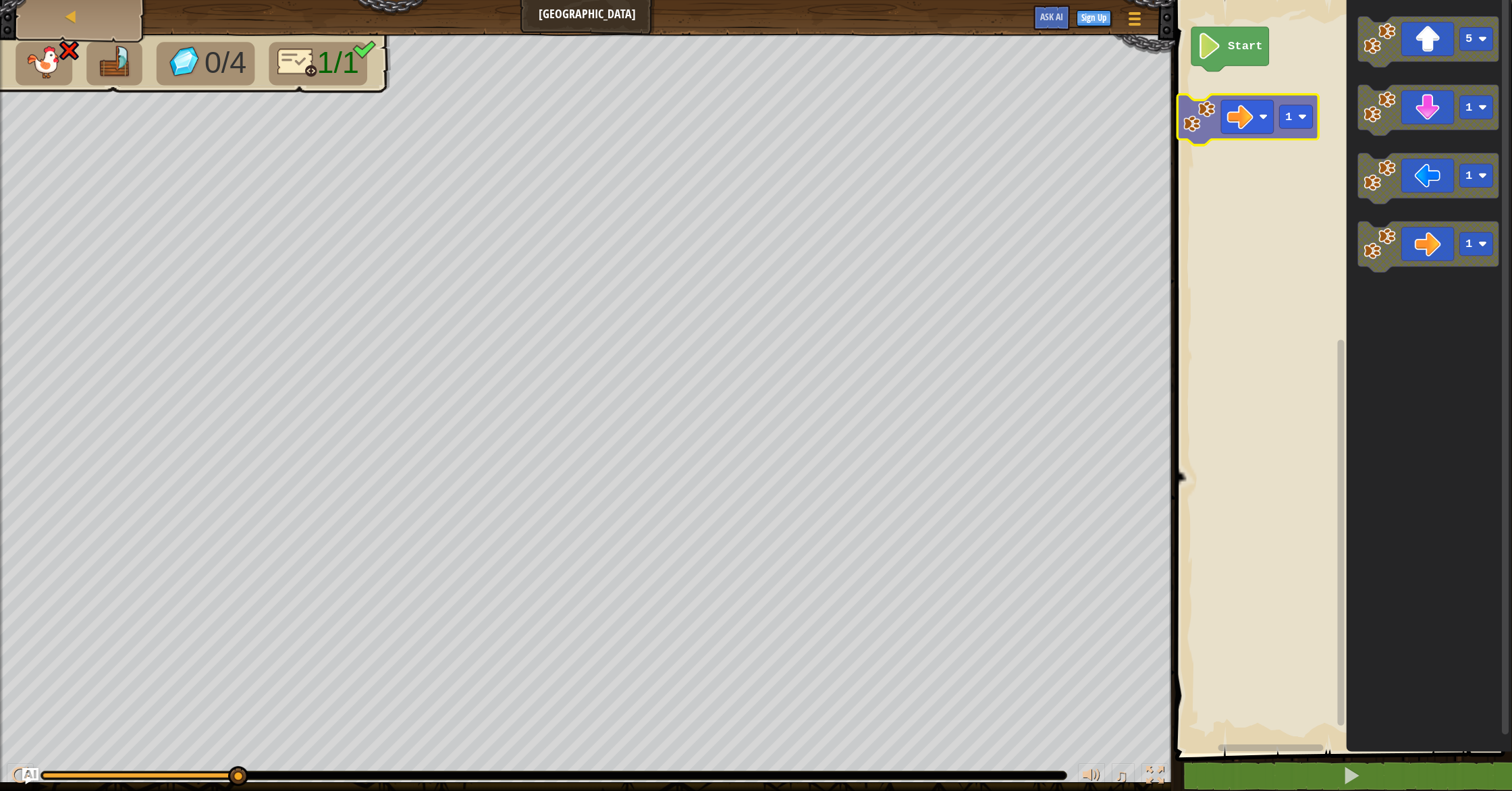
click at [1249, 76] on div "Start 5 1 1 1 1" at bounding box center [1341, 373] width 341 height 760
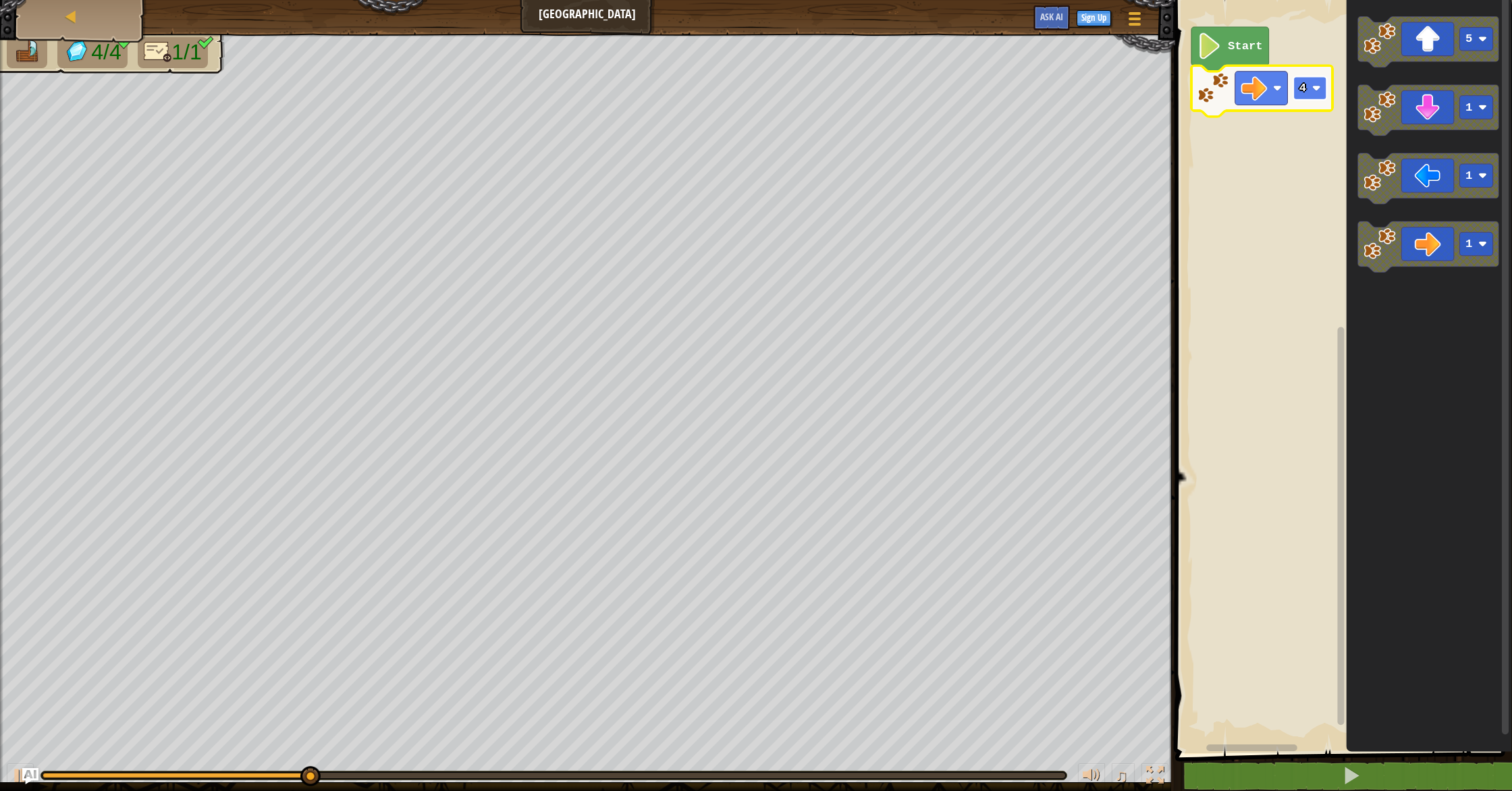
click at [1318, 98] on rect "Blockly Workspace" at bounding box center [1310, 88] width 33 height 24
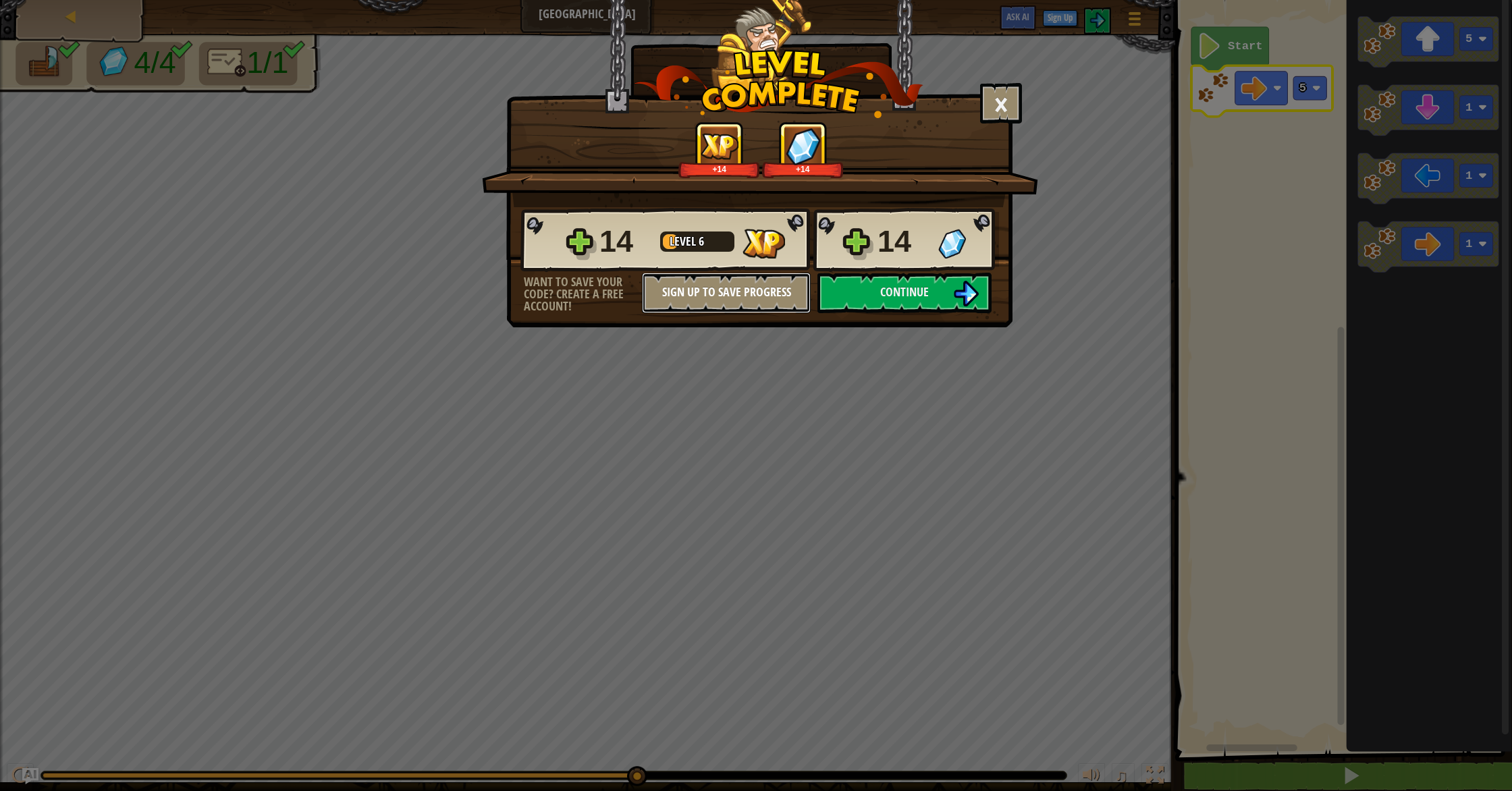
click at [795, 287] on button "Sign Up to Save Progress" at bounding box center [726, 293] width 169 height 40
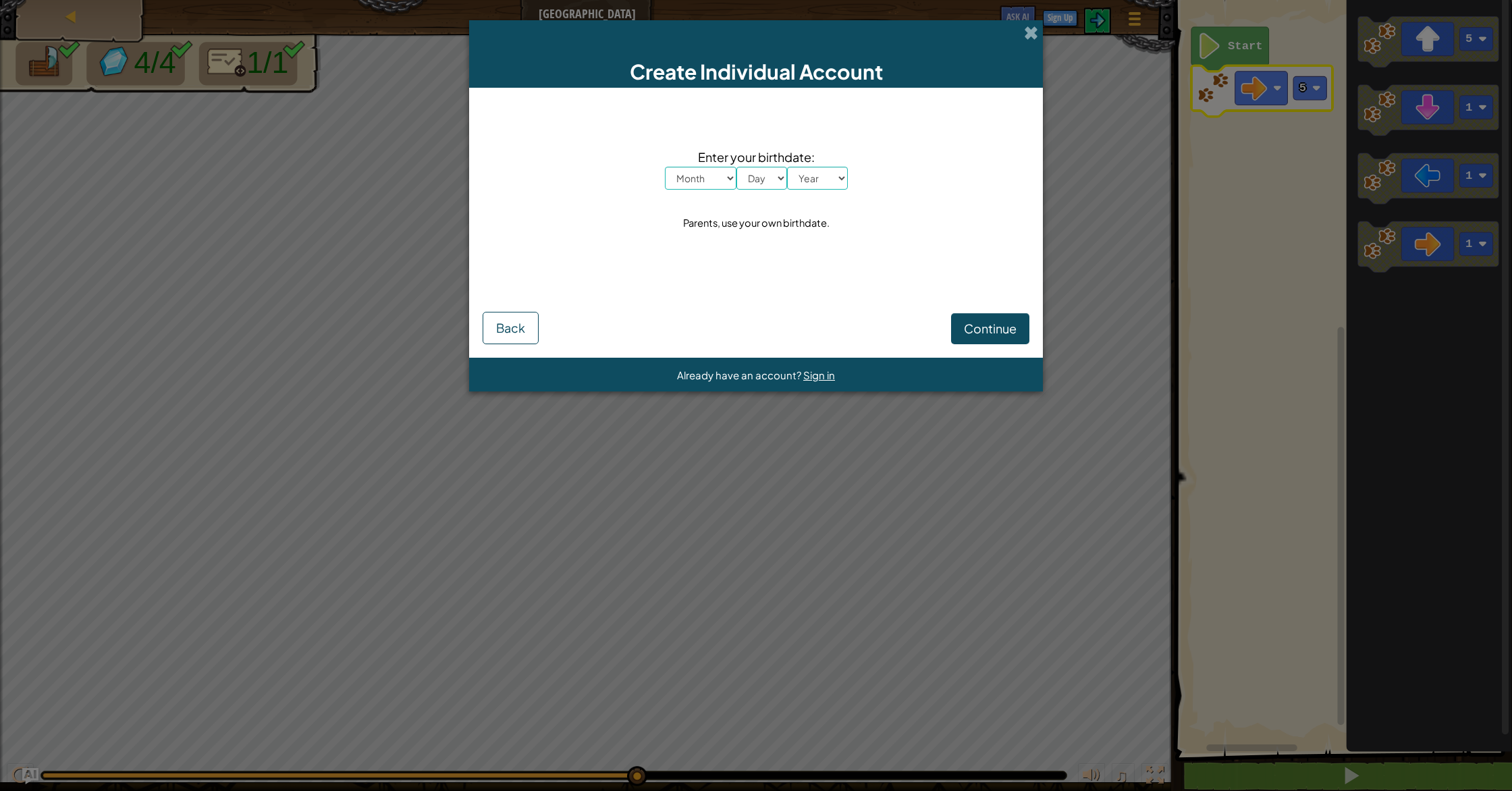
click at [1033, 45] on div "Create Individual Account" at bounding box center [756, 53] width 574 height 67
click at [1029, 40] on span at bounding box center [1031, 33] width 14 height 14
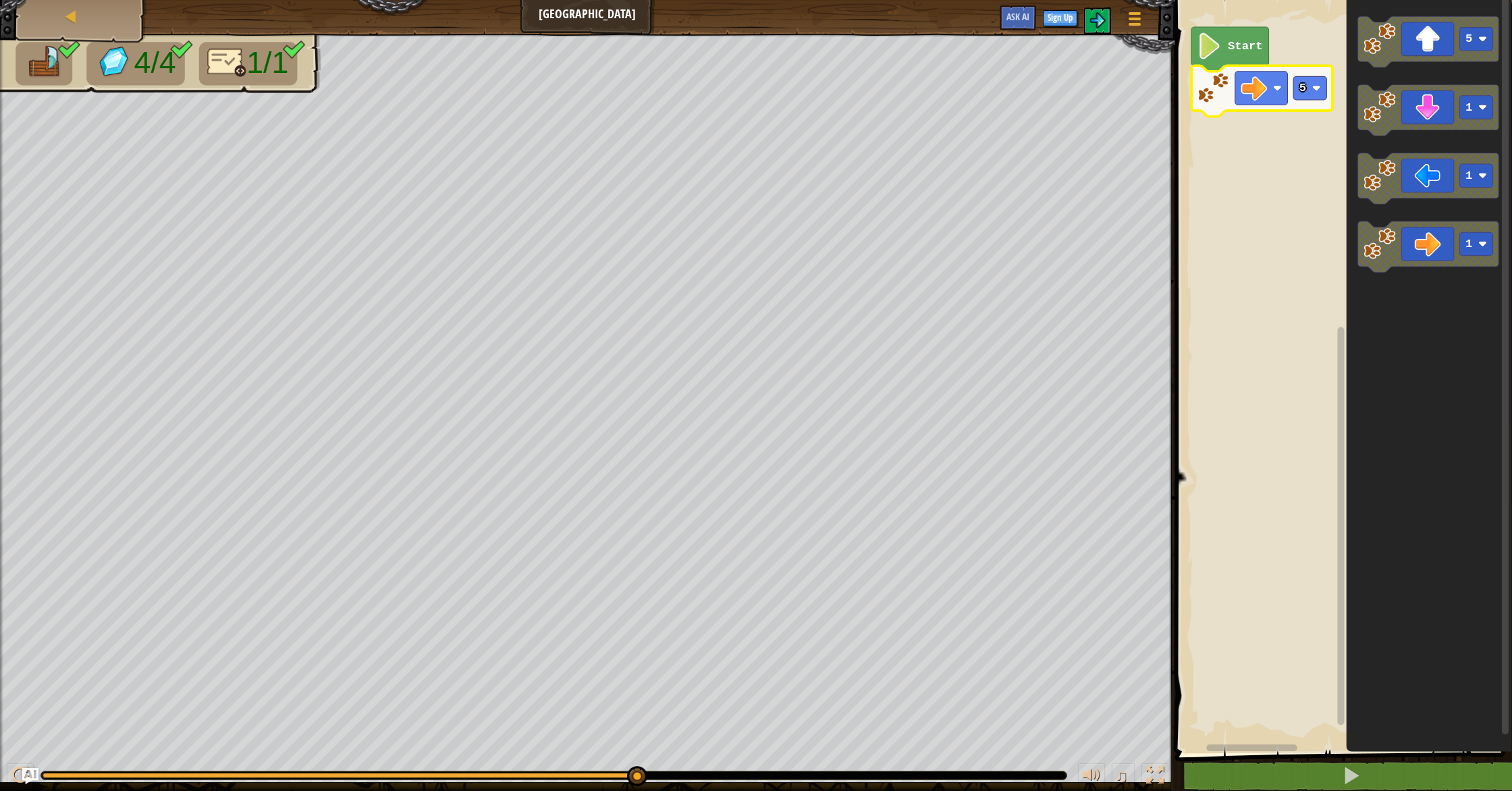
click at [1215, 36] on image "Blockly Workspace" at bounding box center [1209, 46] width 25 height 26
click at [1239, 44] on text "Start" at bounding box center [1246, 46] width 35 height 12
click at [1227, 94] on image "Blockly Workspace" at bounding box center [1213, 87] width 32 height 32
click at [1308, 94] on rect "Blockly Workspace" at bounding box center [1310, 88] width 33 height 24
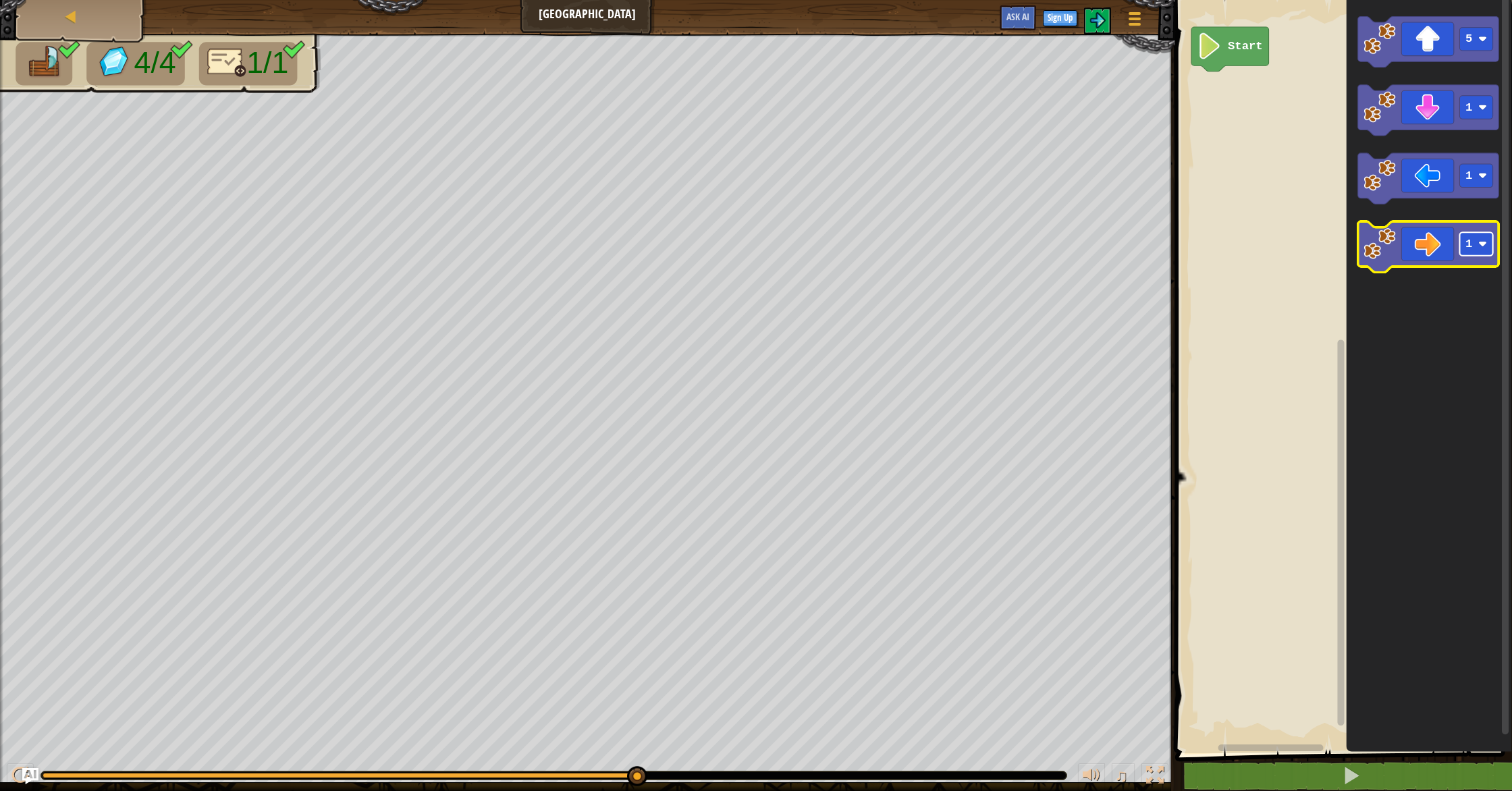
click at [1475, 247] on rect "Blockly Workspace" at bounding box center [1477, 245] width 33 height 24
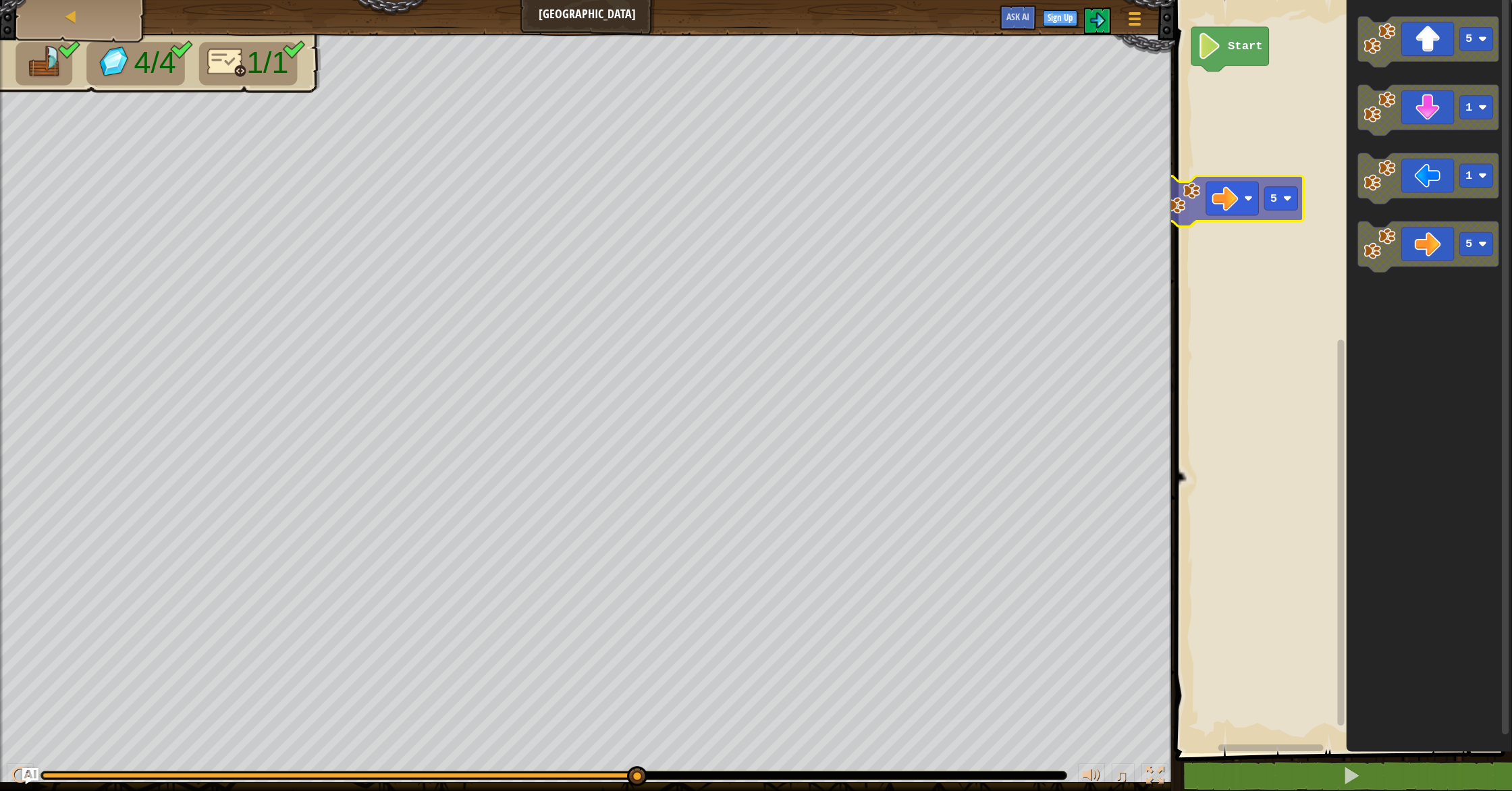
click at [1234, 213] on div "Start 5 1 1 5 5" at bounding box center [1341, 373] width 341 height 760
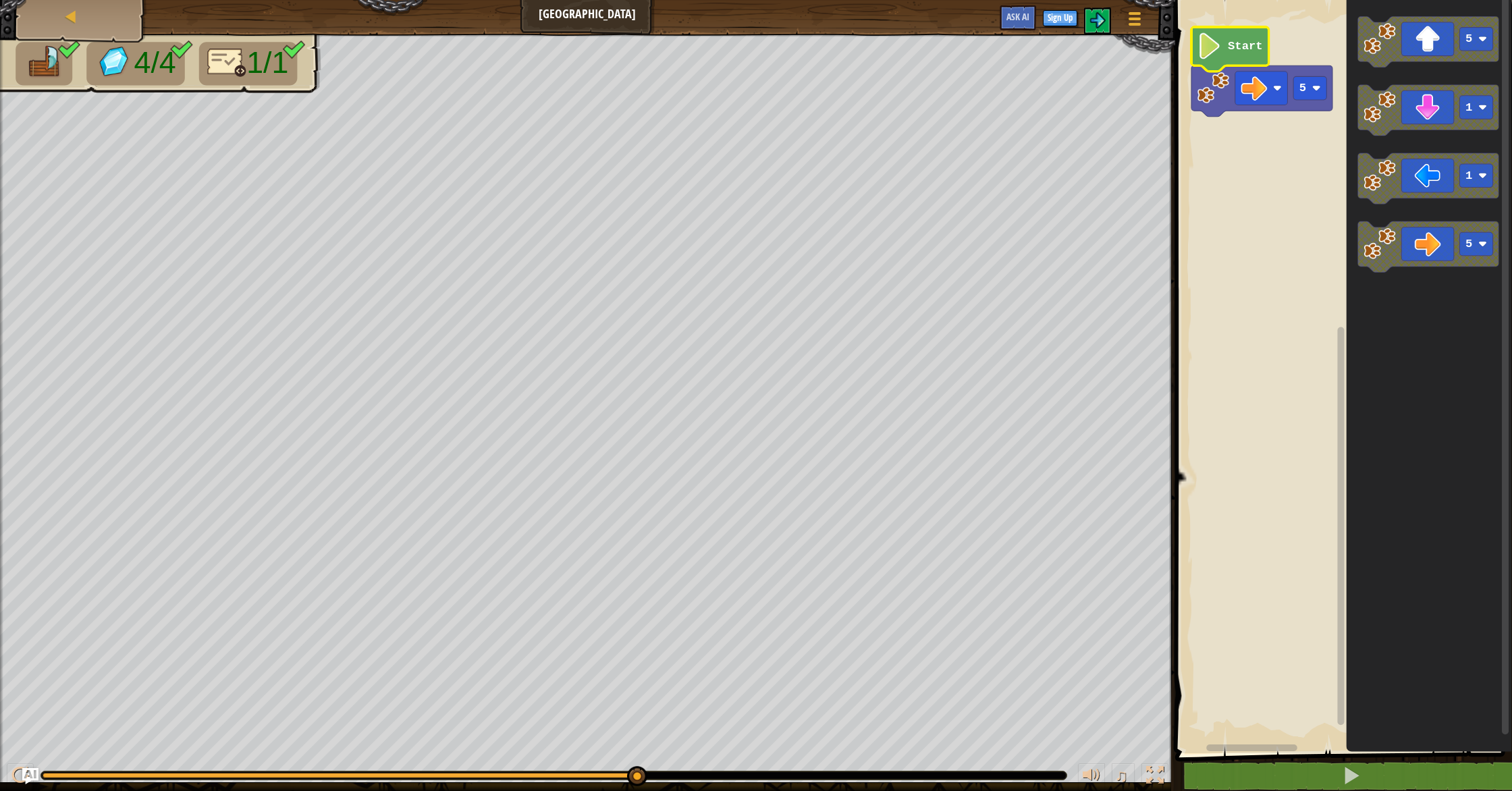
click at [1225, 41] on icon "Blockly Workspace" at bounding box center [1230, 49] width 78 height 44
click at [1100, 28] on button at bounding box center [1097, 21] width 27 height 27
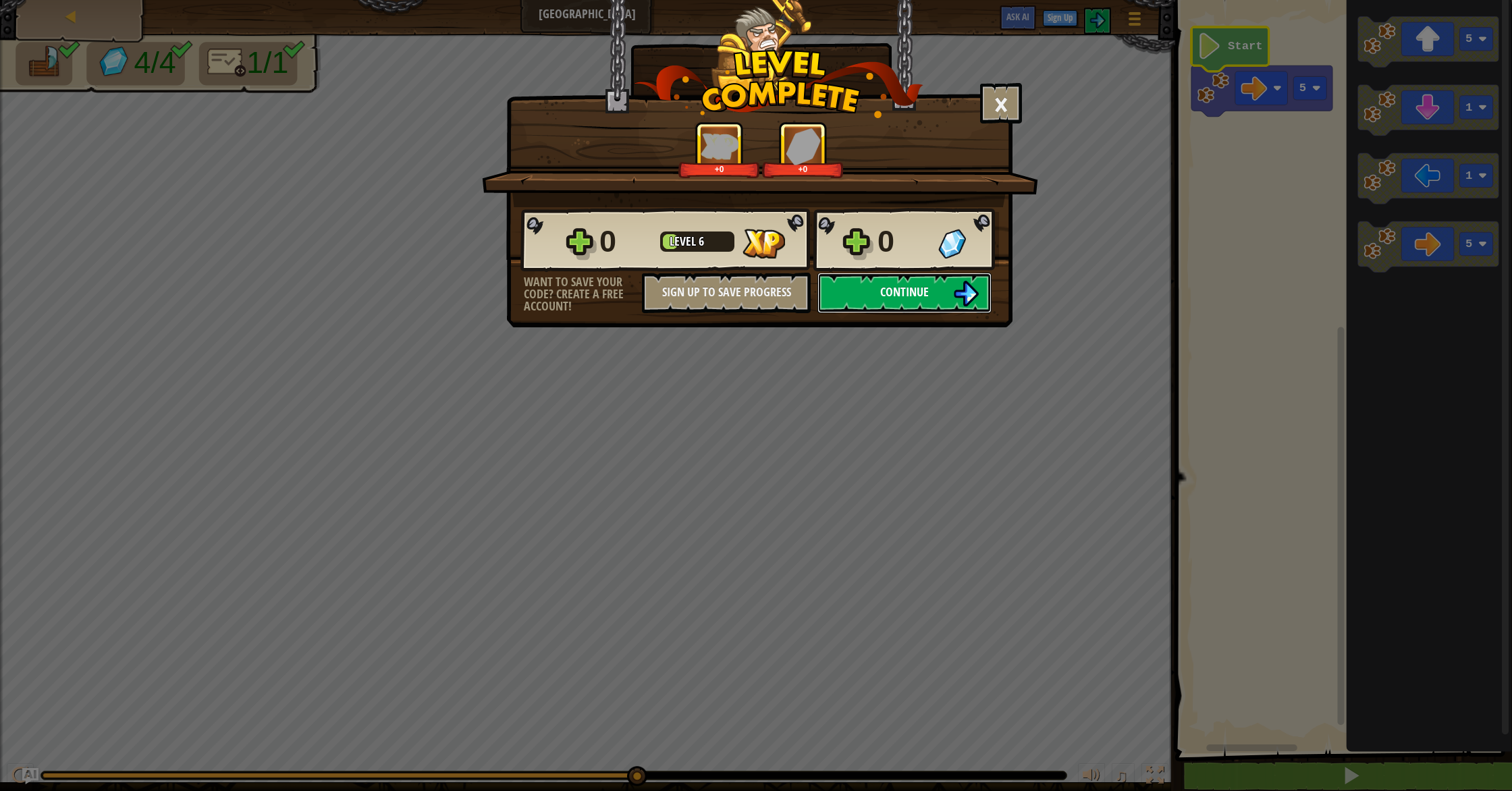
click at [941, 296] on button "Continue" at bounding box center [904, 293] width 174 height 40
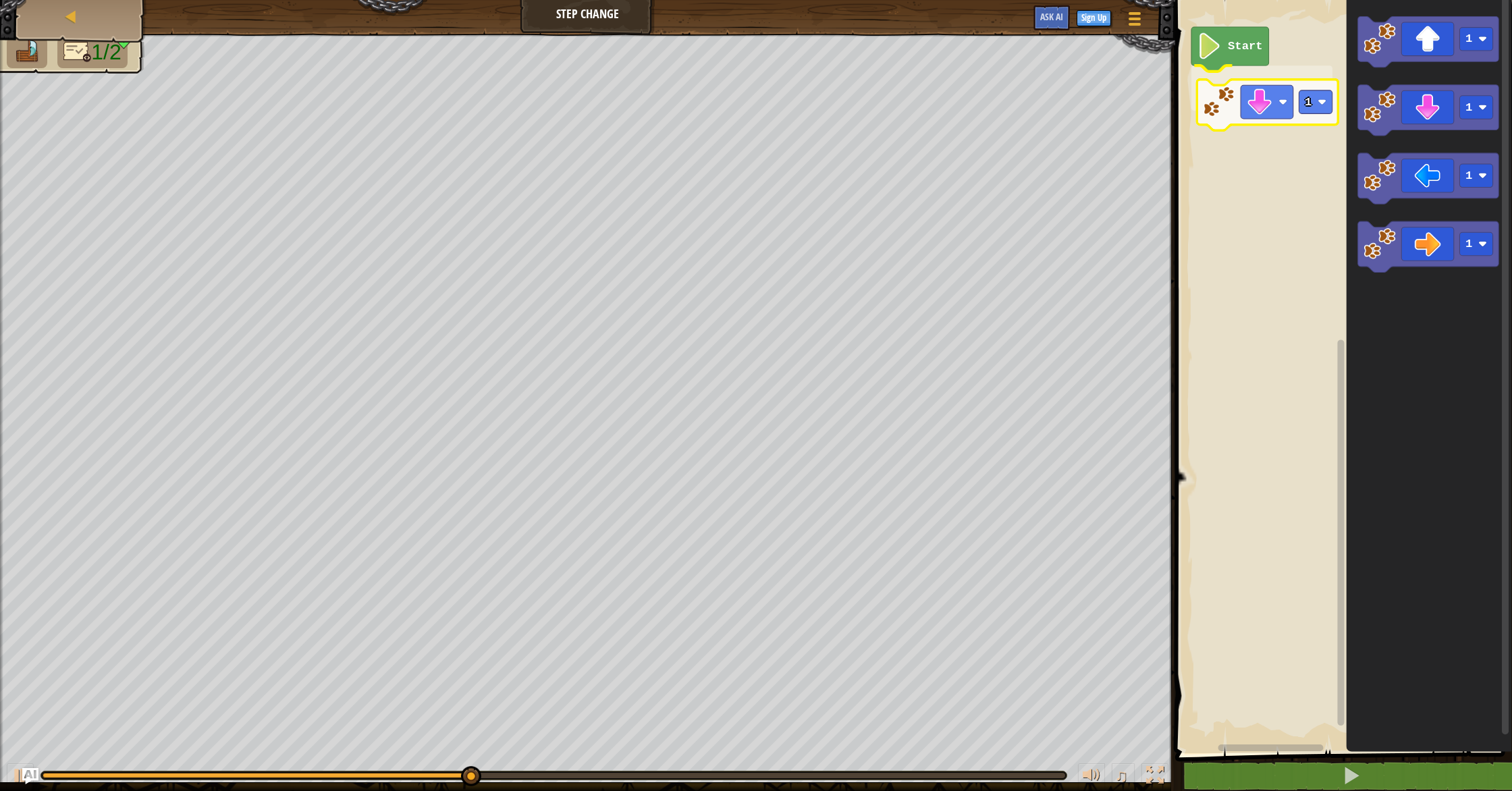
click at [1285, 102] on div "Start 1 1 1 1 1 1" at bounding box center [1341, 373] width 341 height 760
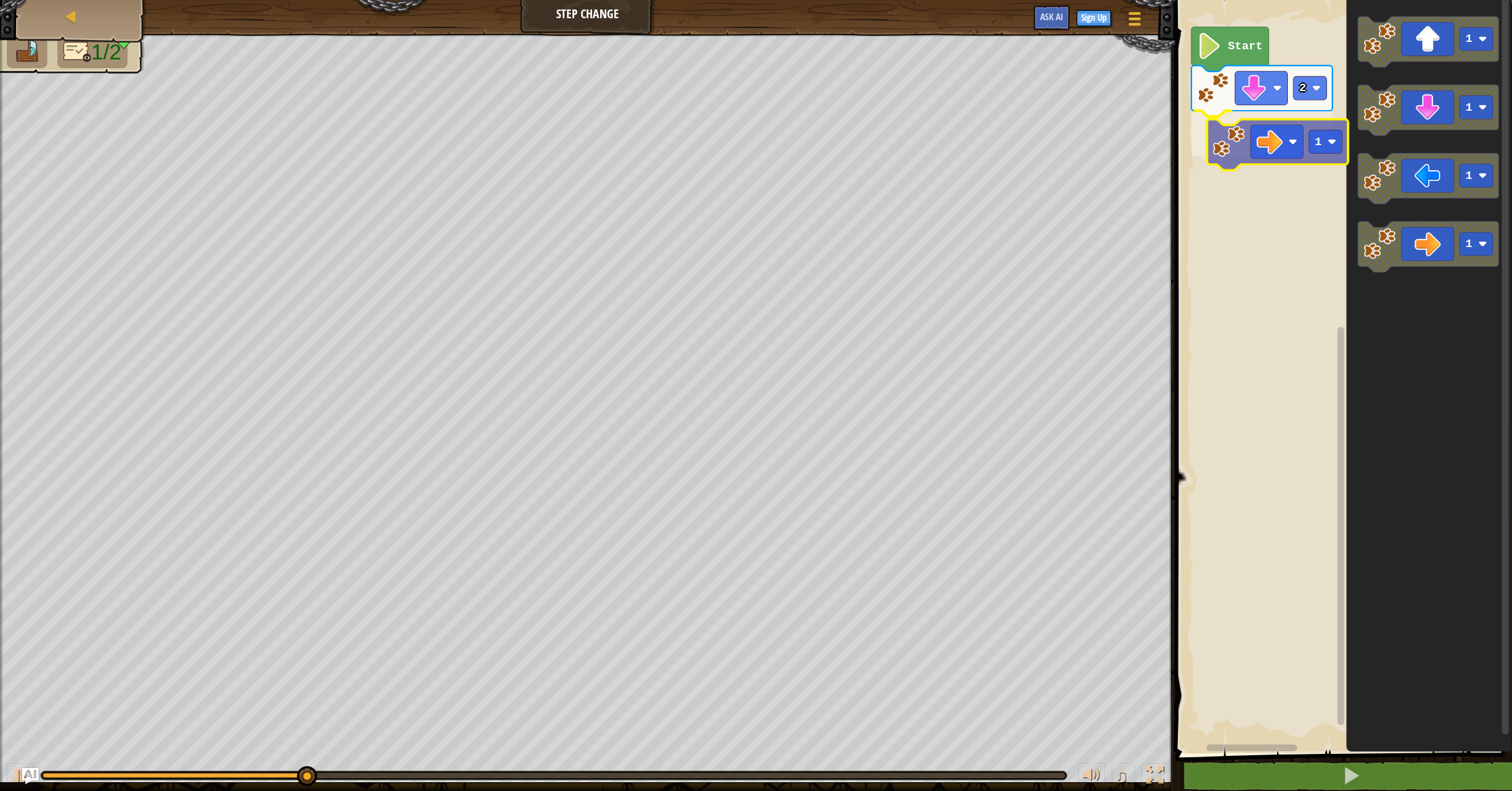
click at [1277, 137] on div "Start 2 1 1 1 1 1 1" at bounding box center [1341, 373] width 341 height 760
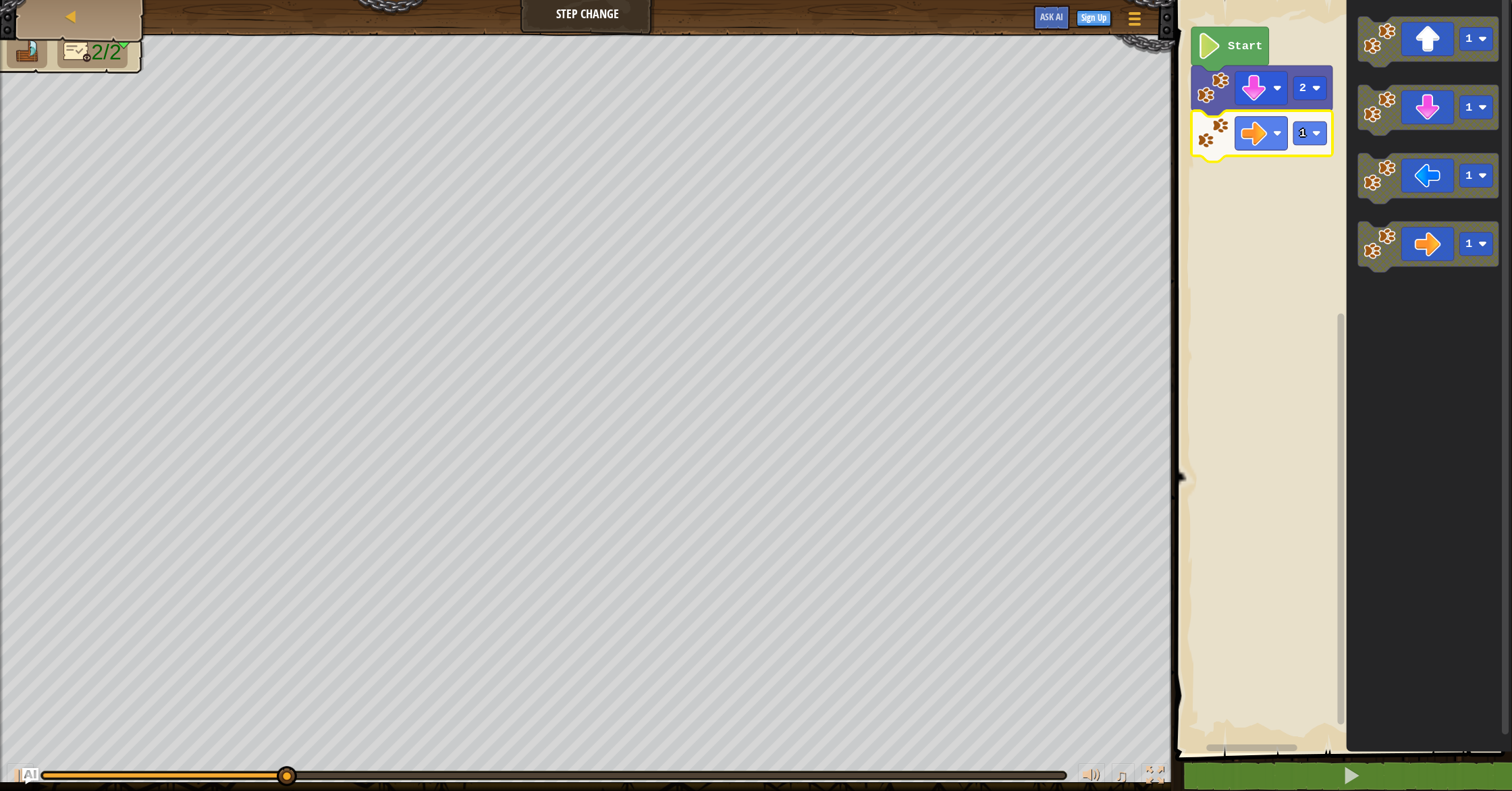
click at [1315, 146] on icon "Blockly Workspace" at bounding box center [1262, 137] width 141 height 51
click at [1303, 139] on text "1" at bounding box center [1302, 133] width 7 height 12
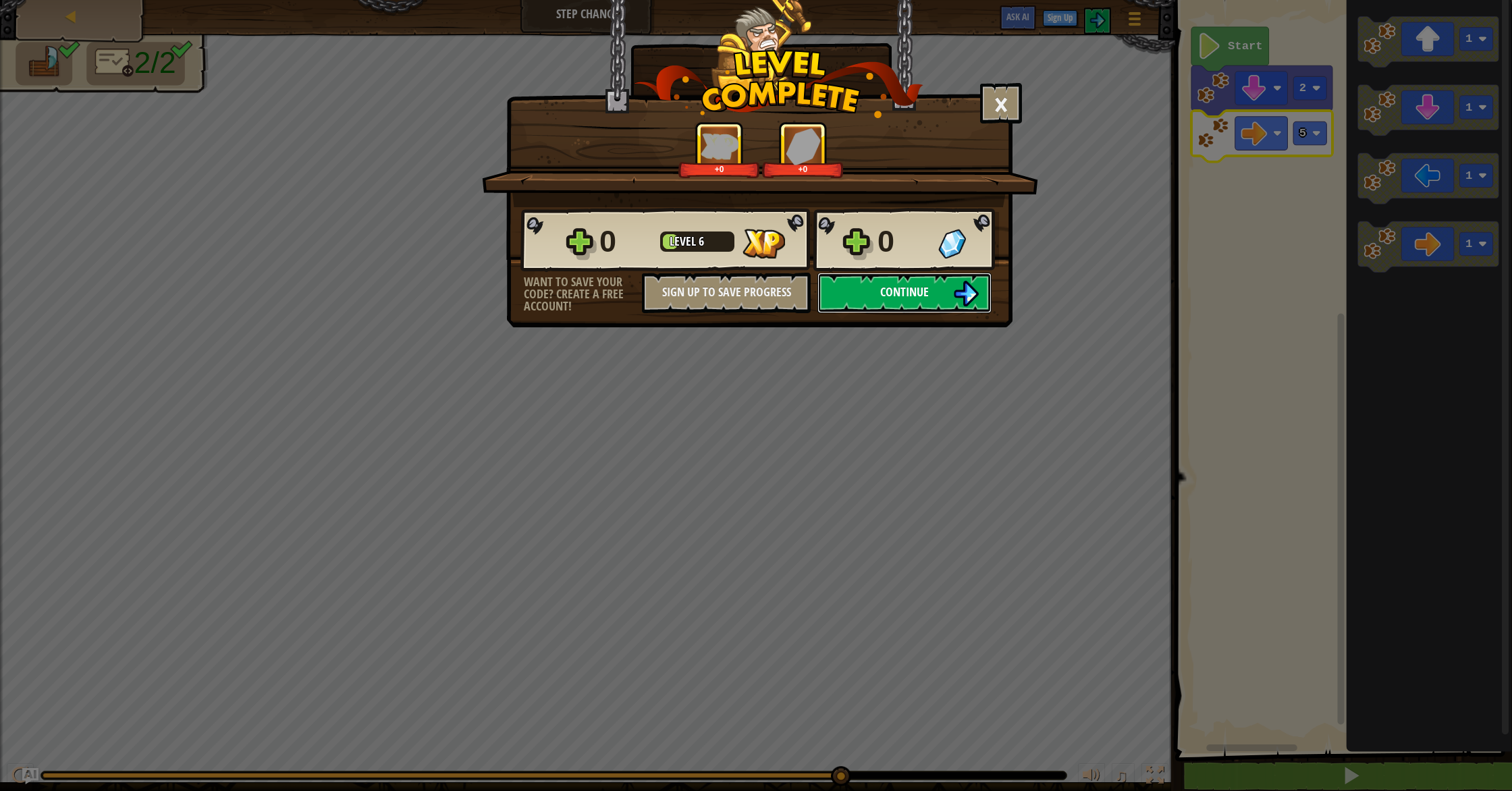
click at [842, 278] on button "Continue" at bounding box center [904, 293] width 174 height 40
